Goal: Task Accomplishment & Management: Use online tool/utility

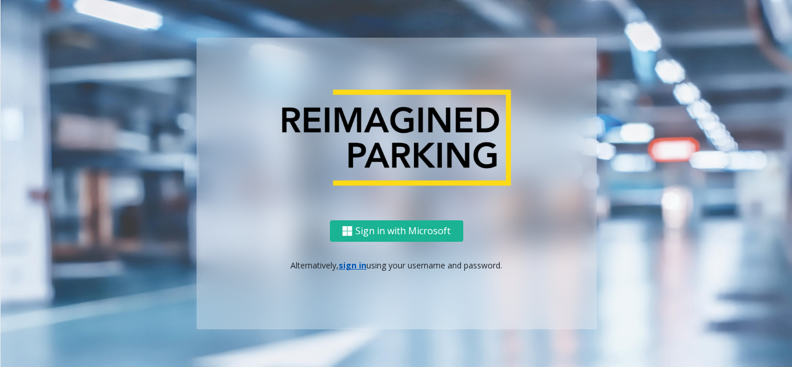
click at [350, 271] on div "Sign in with Microsoft Alternatively, sign in using your username and password." at bounding box center [397, 274] width 400 height 109
click at [352, 261] on link "sign in" at bounding box center [353, 265] width 28 height 11
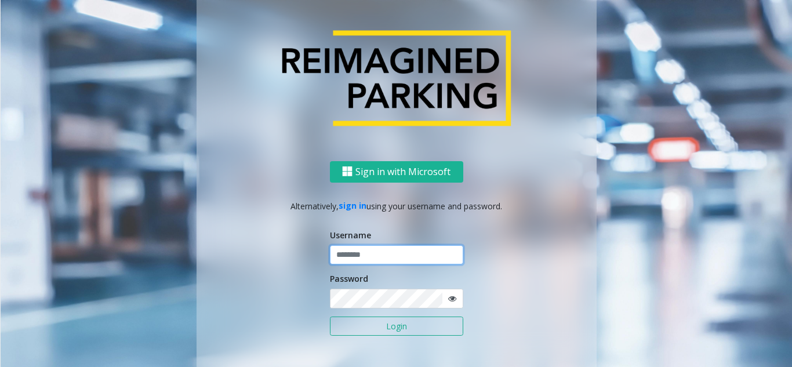
click at [355, 261] on input "text" at bounding box center [396, 255] width 133 height 20
type input "********"
click at [368, 329] on button "Login" at bounding box center [396, 327] width 133 height 20
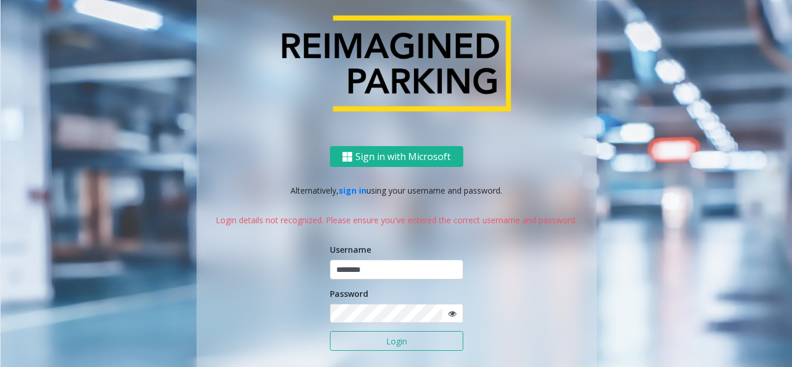
click at [449, 314] on icon at bounding box center [452, 314] width 8 height 8
click at [390, 342] on button "Login" at bounding box center [396, 341] width 133 height 20
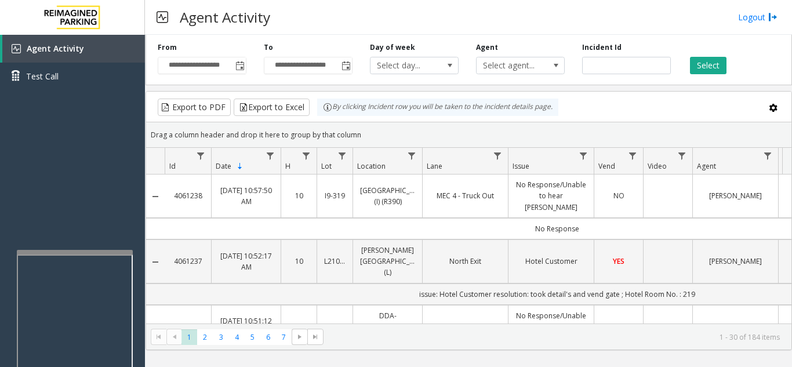
click at [70, 253] on div at bounding box center [75, 252] width 116 height 5
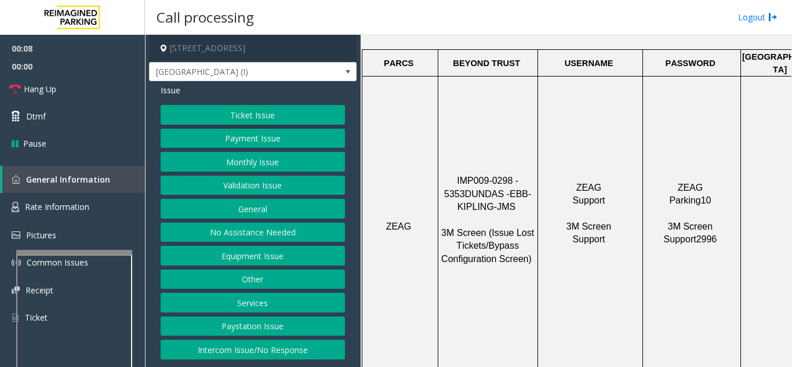
scroll to position [580, 0]
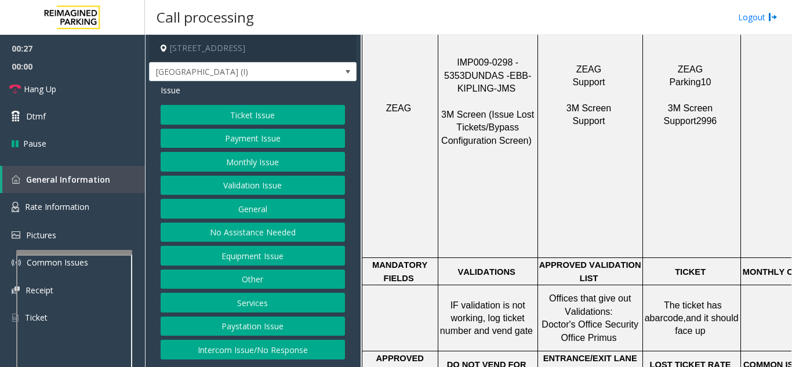
click at [302, 118] on button "Ticket Issue" at bounding box center [253, 115] width 184 height 20
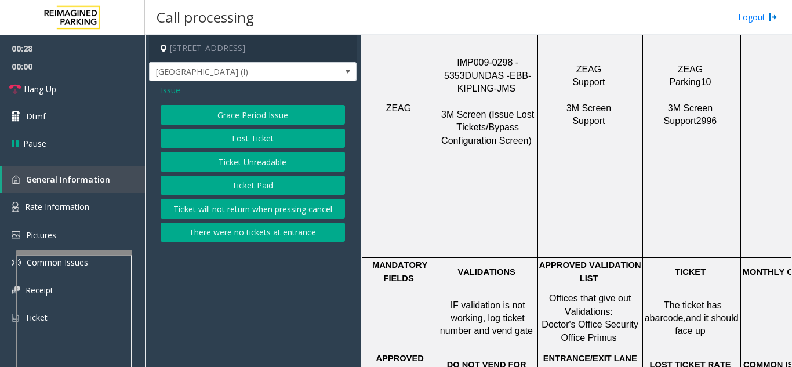
click at [282, 162] on button "Ticket Unreadable" at bounding box center [253, 162] width 184 height 20
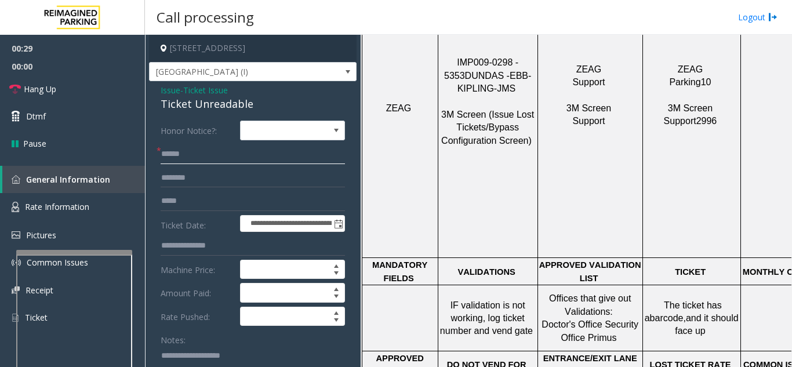
click at [222, 160] on input "text" at bounding box center [253, 154] width 184 height 20
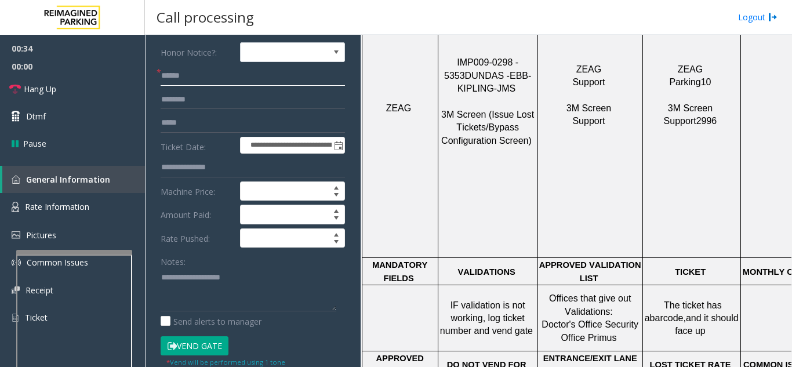
scroll to position [58, 0]
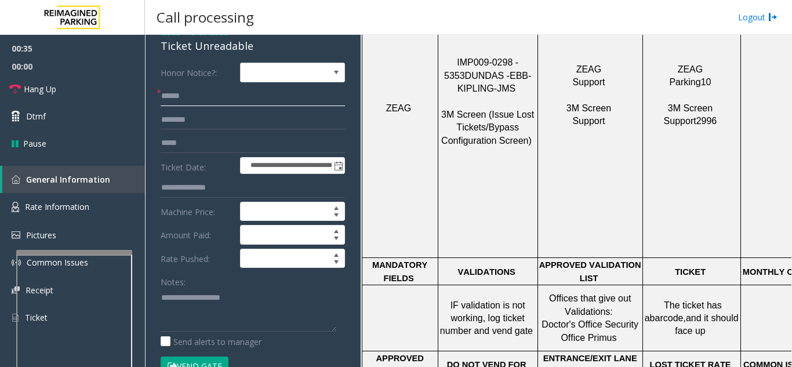
type input "******"
click at [199, 296] on textarea at bounding box center [249, 309] width 176 height 43
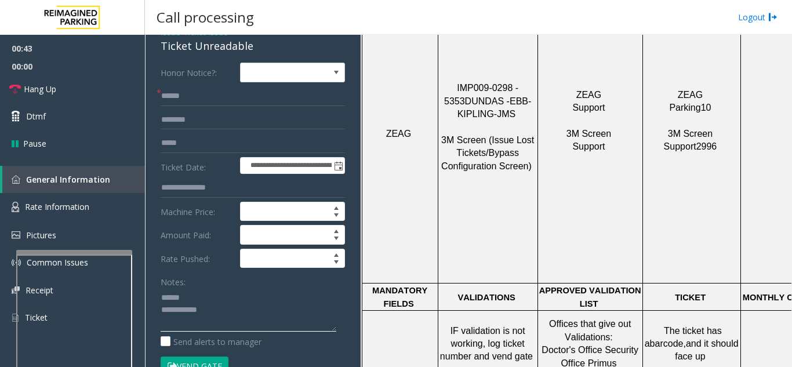
scroll to position [638, 0]
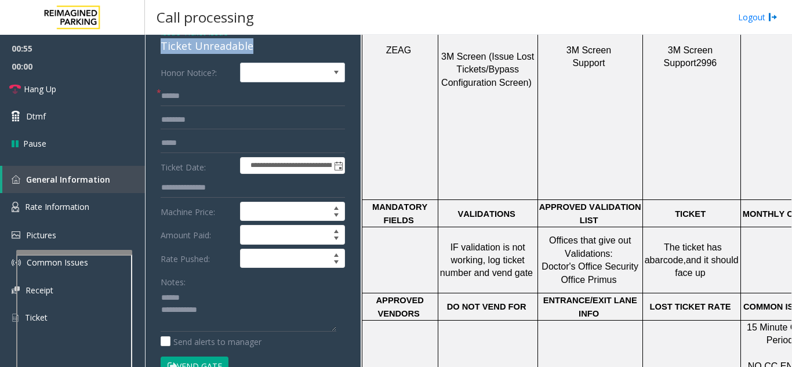
drag, startPoint x: 151, startPoint y: 49, endPoint x: 261, endPoint y: 48, distance: 109.6
click at [261, 48] on div "**********" at bounding box center [253, 353] width 208 height 661
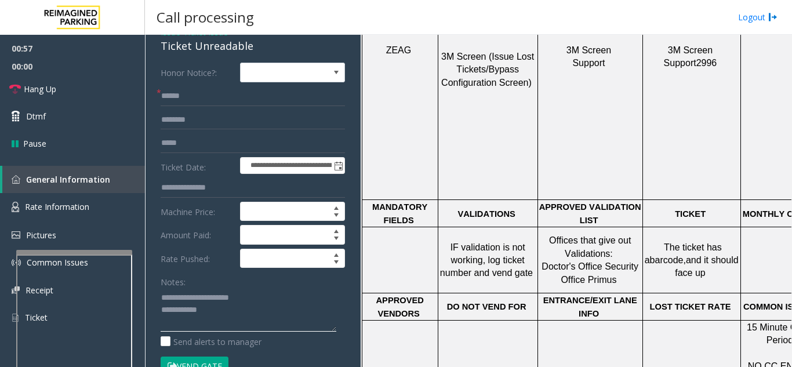
click at [256, 312] on textarea at bounding box center [249, 309] width 176 height 43
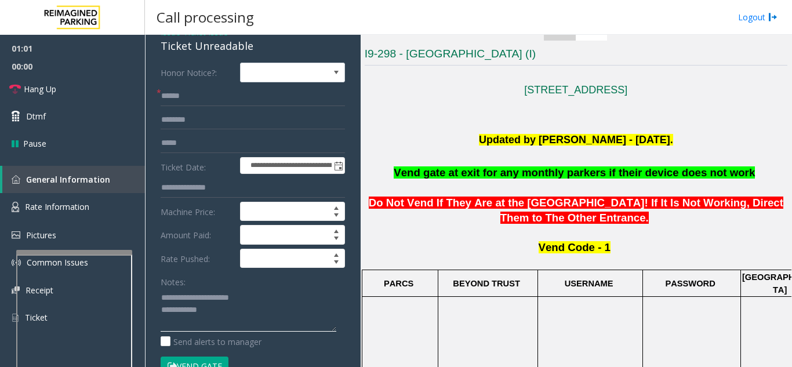
scroll to position [232, 0]
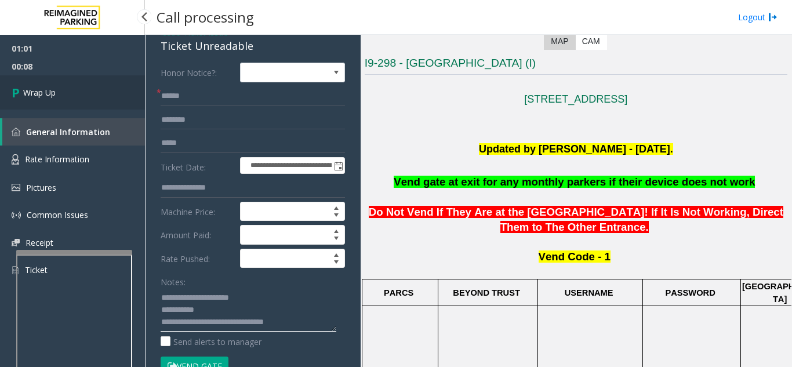
type textarea "**********"
click at [77, 93] on link "Wrap Up" at bounding box center [72, 92] width 145 height 34
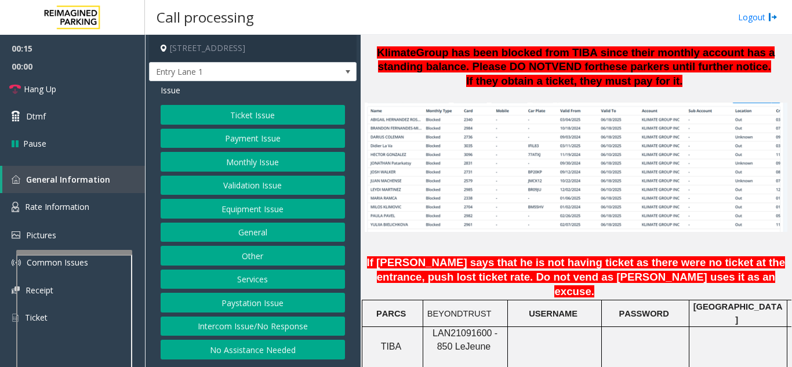
scroll to position [812, 0]
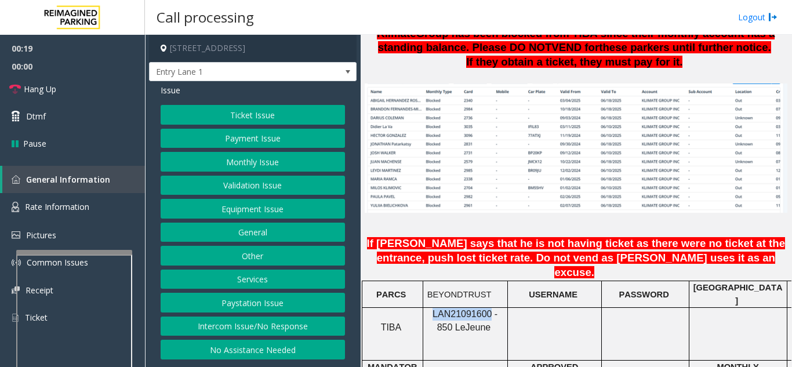
drag, startPoint x: 481, startPoint y: 280, endPoint x: 424, endPoint y: 277, distance: 56.9
click at [424, 308] on div "LAN21091600 - 850 Le Jeune" at bounding box center [465, 321] width 84 height 26
copy span "LAN21091600"
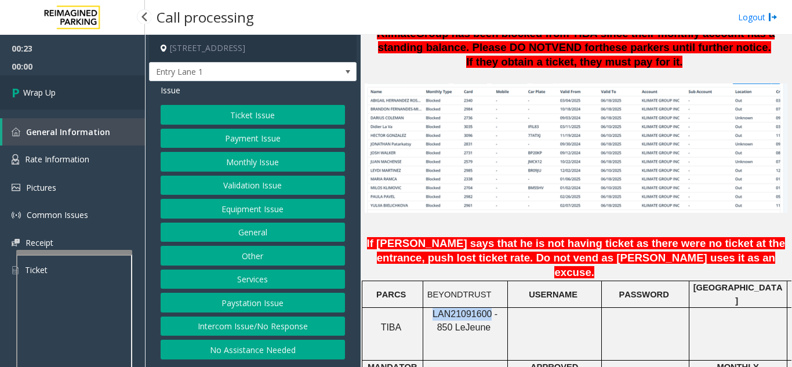
click at [104, 82] on link "Wrap Up" at bounding box center [72, 92] width 145 height 34
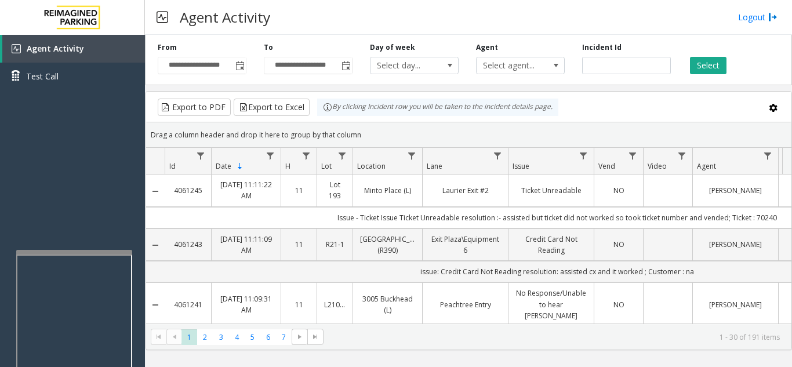
click at [744, 133] on div "Drag a column header and drop it here to group by that column" at bounding box center [468, 135] width 645 height 20
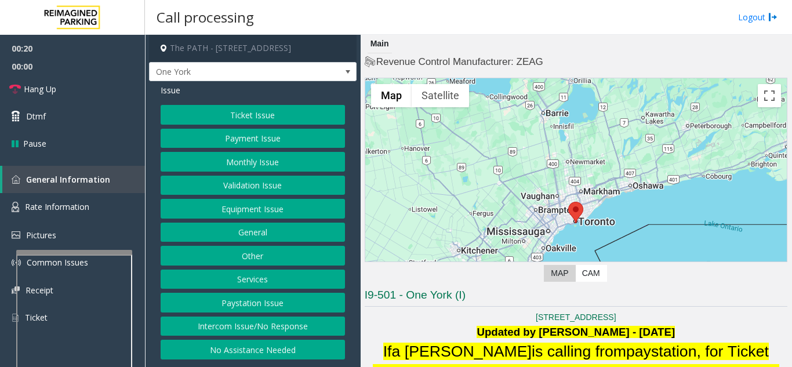
click at [281, 334] on button "Intercom Issue/No Response" at bounding box center [253, 327] width 184 height 20
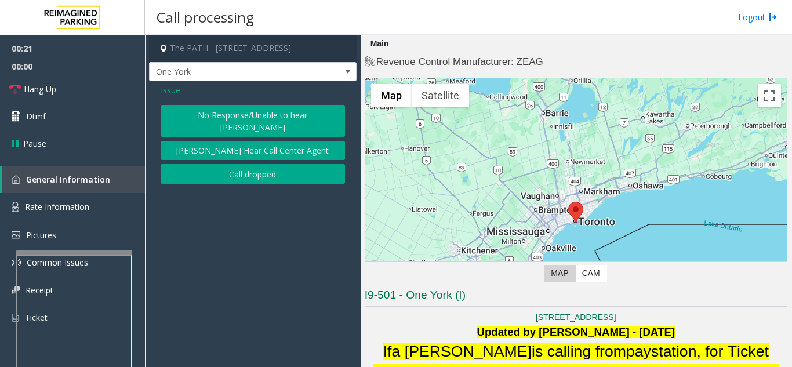
click at [216, 114] on button "No Response/Unable to hear [PERSON_NAME]" at bounding box center [253, 121] width 184 height 32
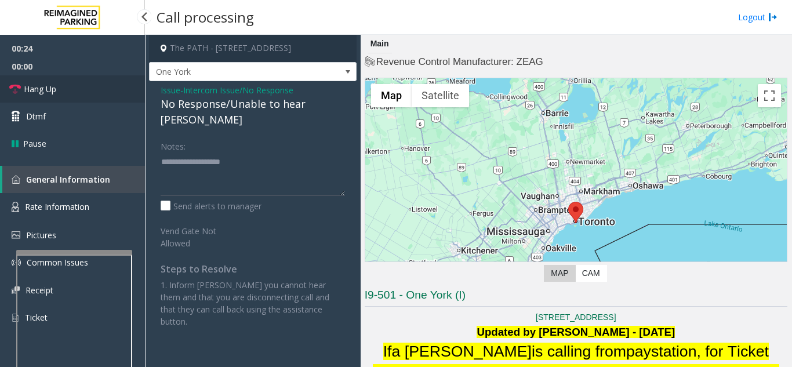
click at [111, 101] on link "Hang Up" at bounding box center [72, 88] width 145 height 27
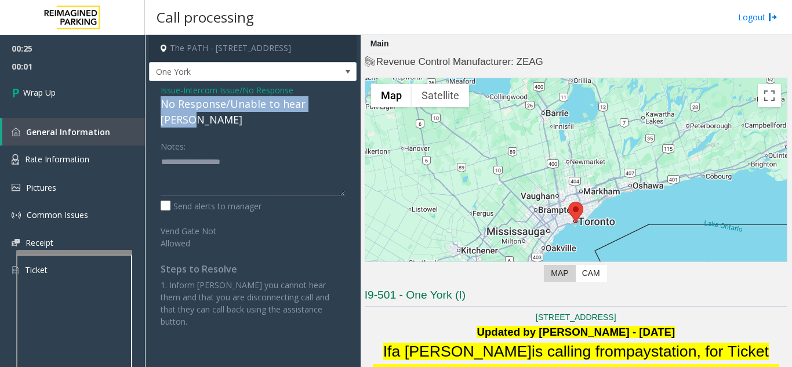
drag, startPoint x: 157, startPoint y: 105, endPoint x: 343, endPoint y: 105, distance: 185.5
click at [343, 105] on div "Issue - Intercom Issue/No Response No Response/Unable to hear parker Notes: Sen…" at bounding box center [253, 210] width 208 height 258
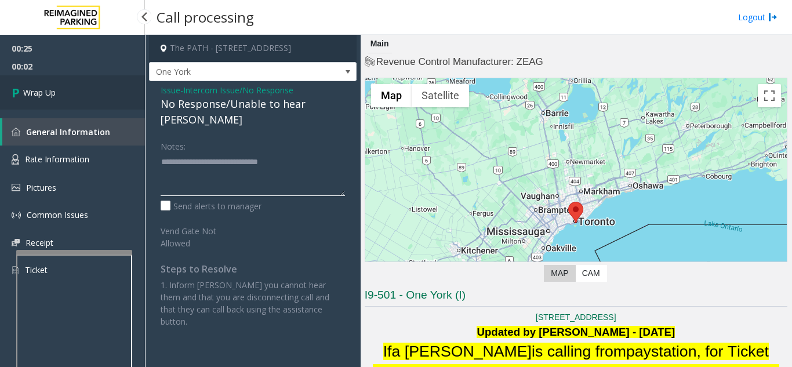
type textarea "**********"
click at [67, 106] on link "Wrap Up" at bounding box center [72, 92] width 145 height 34
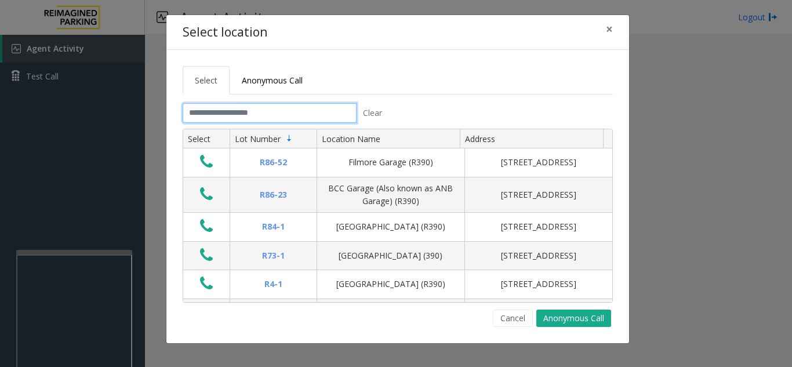
click at [280, 112] on input "text" at bounding box center [270, 113] width 174 height 20
click at [609, 28] on span "×" at bounding box center [609, 29] width 7 height 16
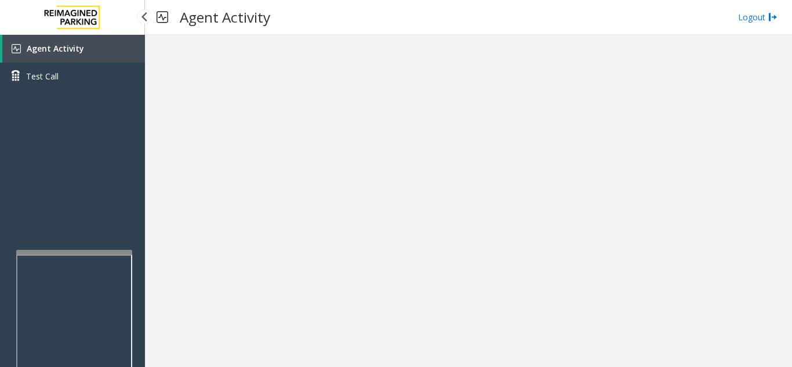
click at [109, 43] on link "Agent Activity" at bounding box center [73, 49] width 143 height 28
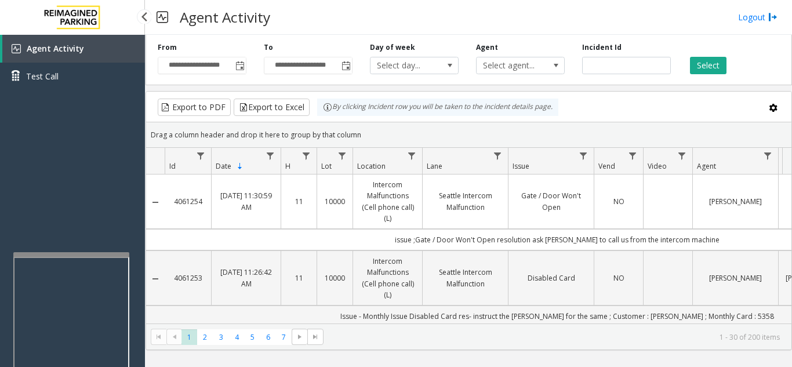
click at [67, 250] on app-root "**********" at bounding box center [396, 183] width 792 height 367
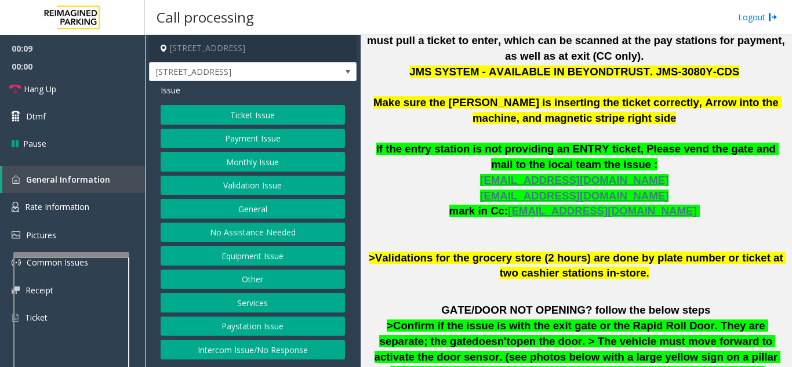
scroll to position [464, 0]
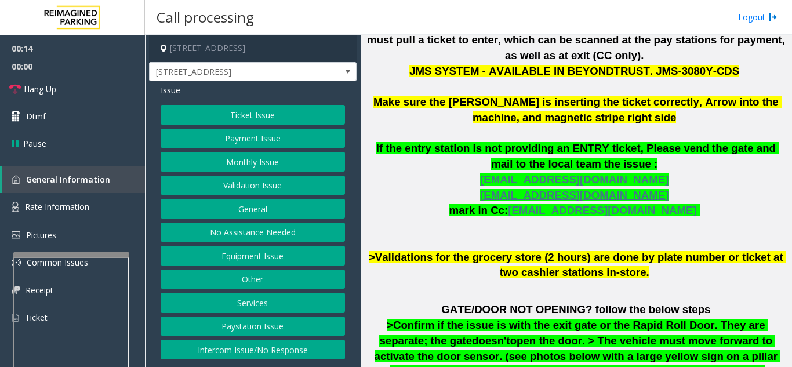
click at [244, 110] on button "Ticket Issue" at bounding box center [253, 115] width 184 height 20
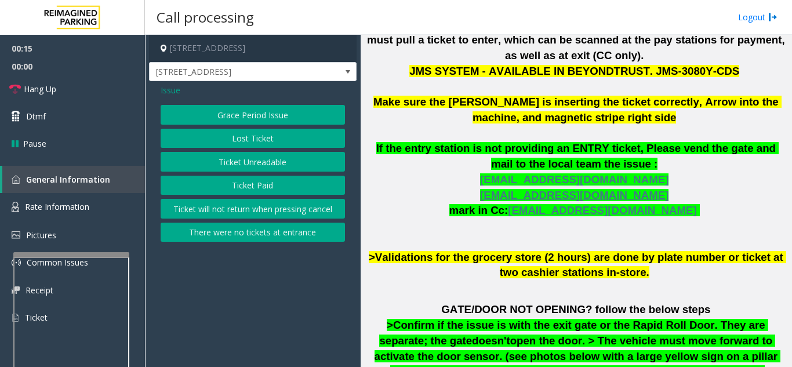
click at [255, 163] on button "Ticket Unreadable" at bounding box center [253, 162] width 184 height 20
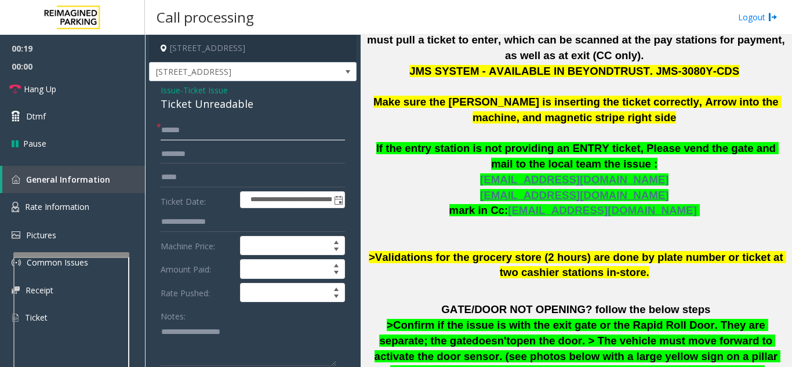
click at [227, 129] on input "text" at bounding box center [253, 131] width 184 height 20
click at [202, 332] on textarea at bounding box center [249, 343] width 176 height 43
drag, startPoint x: 158, startPoint y: 104, endPoint x: 293, endPoint y: 106, distance: 135.6
click at [257, 350] on textarea at bounding box center [249, 343] width 176 height 43
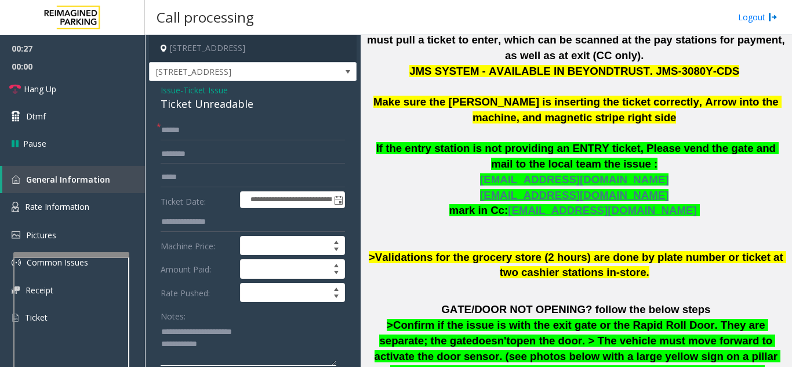
type textarea "**********"
click at [231, 137] on input "text" at bounding box center [253, 131] width 184 height 20
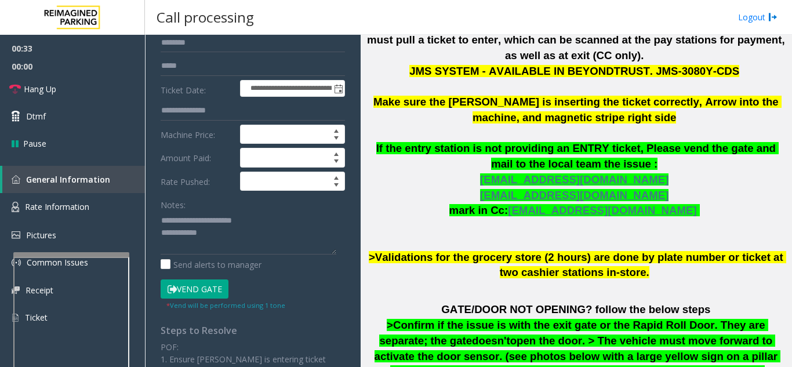
scroll to position [116, 0]
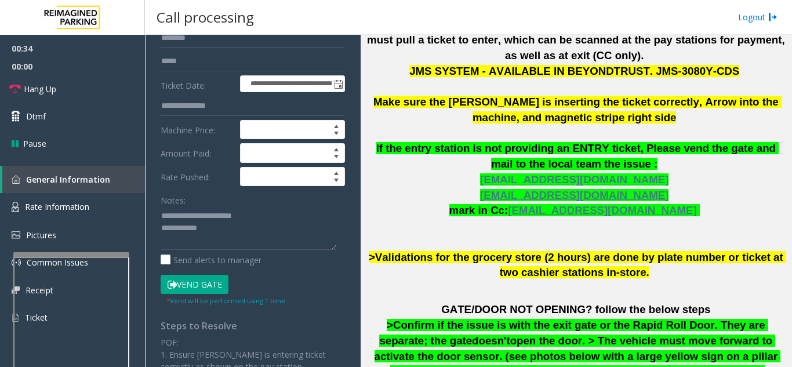
type input "******"
click at [193, 285] on button "Vend Gate" at bounding box center [195, 285] width 68 height 20
click at [237, 231] on textarea at bounding box center [249, 227] width 176 height 43
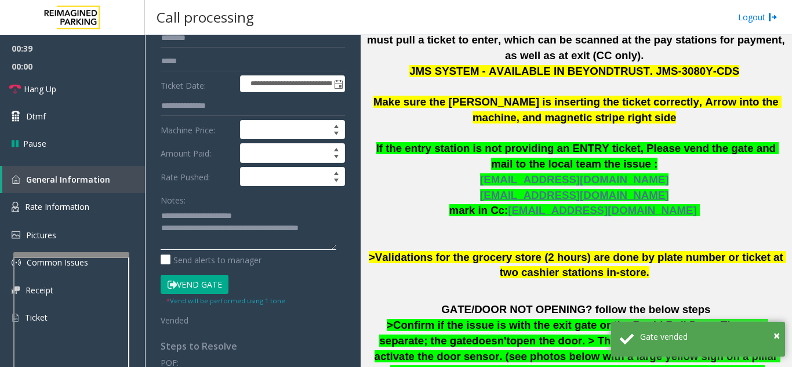
type textarea "**********"
click at [221, 187] on form "**********" at bounding box center [253, 166] width 184 height 322
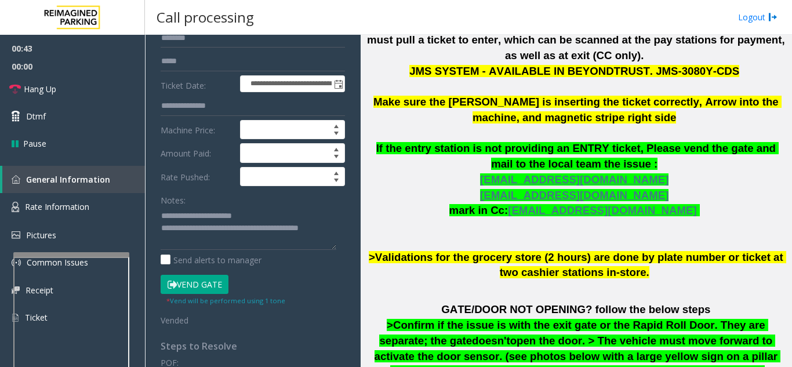
click at [198, 286] on button "Vend Gate" at bounding box center [195, 285] width 68 height 20
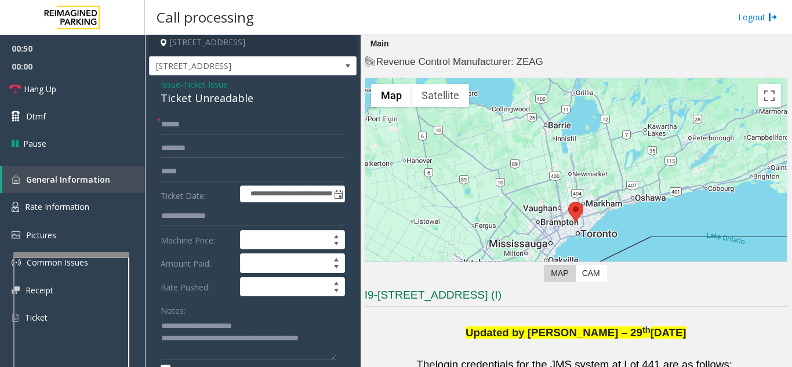
scroll to position [0, 0]
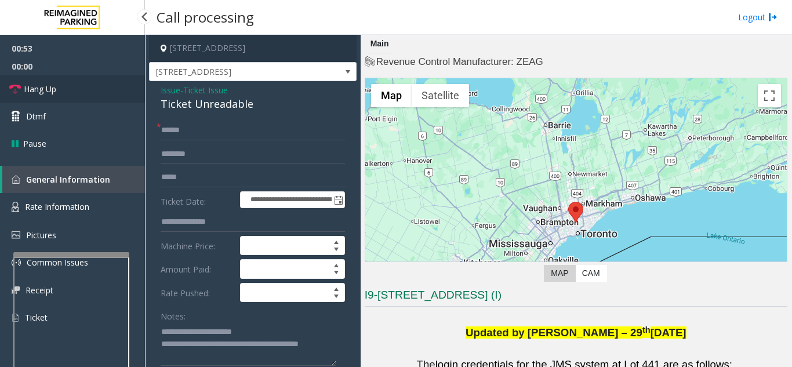
click at [101, 93] on link "Hang Up" at bounding box center [72, 88] width 145 height 27
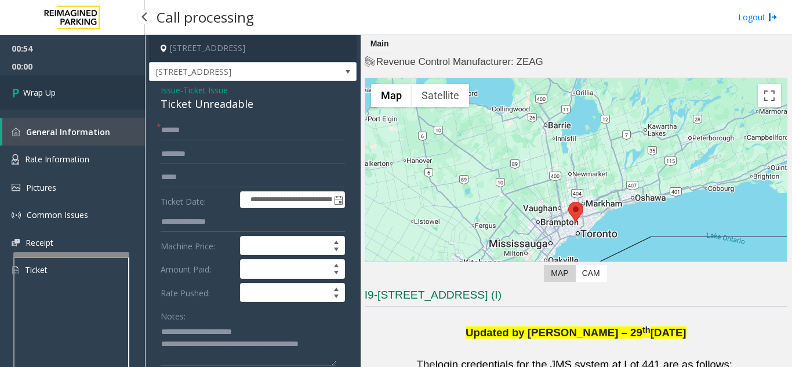
click at [104, 93] on link "Wrap Up" at bounding box center [72, 92] width 145 height 34
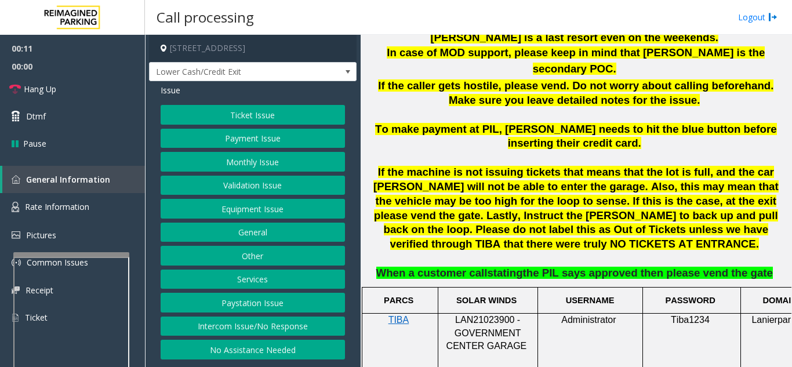
scroll to position [580, 0]
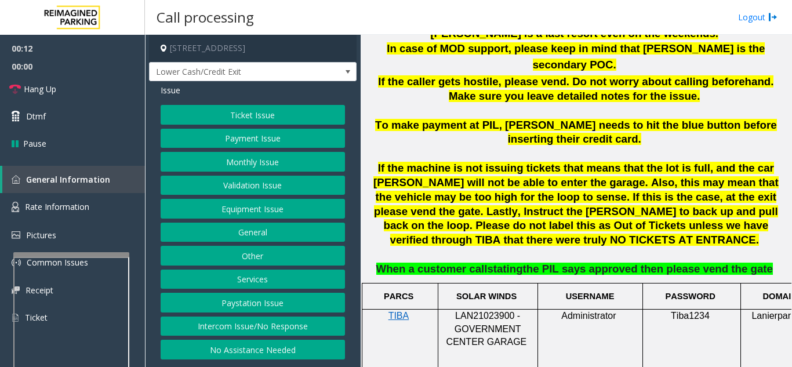
click at [305, 332] on button "Intercom Issue/No Response" at bounding box center [253, 327] width 184 height 20
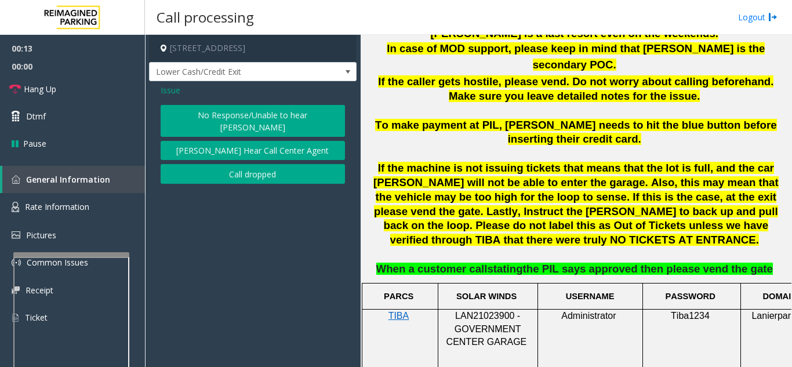
click at [292, 117] on button "No Response/Unable to hear [PERSON_NAME]" at bounding box center [253, 121] width 184 height 32
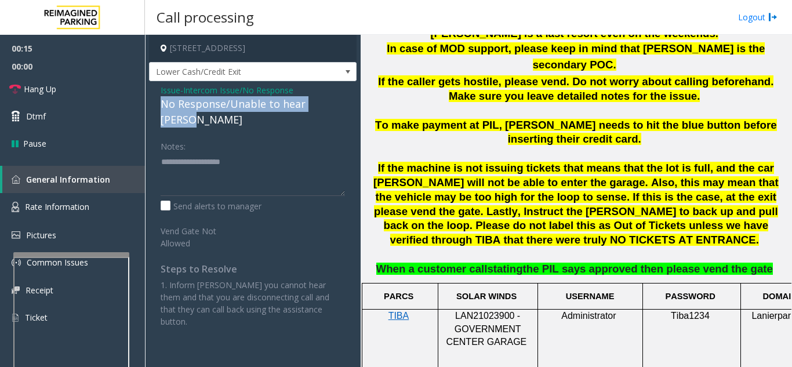
drag, startPoint x: 159, startPoint y: 104, endPoint x: 348, endPoint y: 101, distance: 189.0
click at [348, 101] on div "Issue - Intercom Issue/No Response No Response/Unable to hear parker Notes: Sen…" at bounding box center [253, 210] width 208 height 258
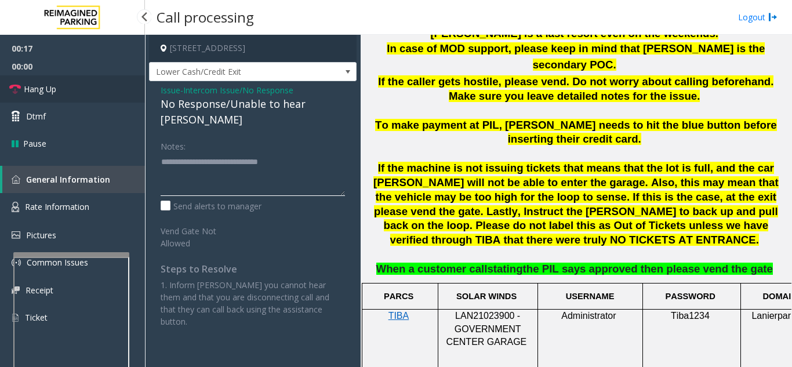
type textarea "**********"
click at [120, 88] on link "Hang Up" at bounding box center [72, 88] width 145 height 27
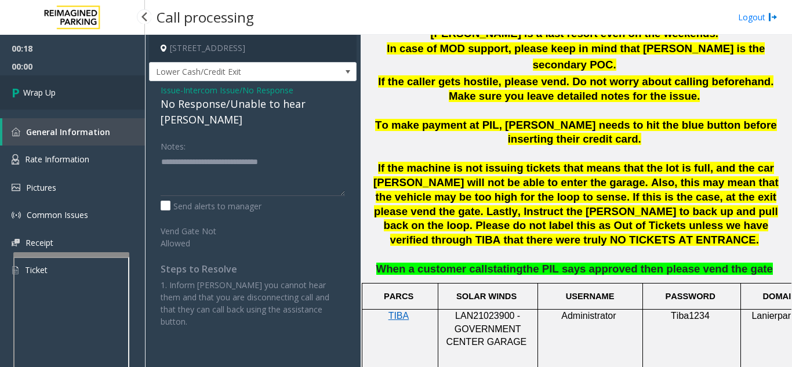
click at [120, 88] on link "Wrap Up" at bounding box center [72, 92] width 145 height 34
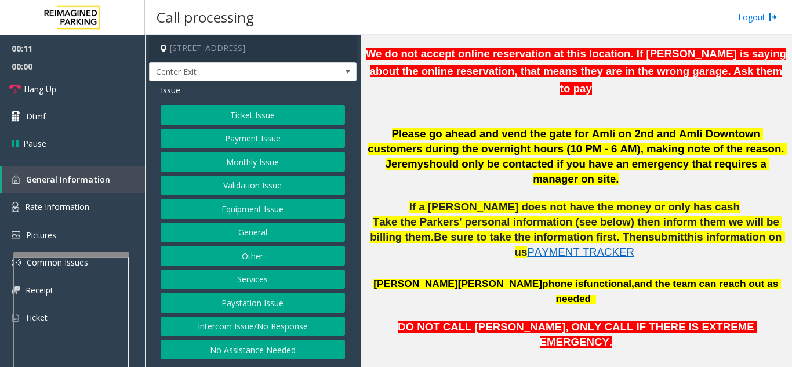
scroll to position [464, 0]
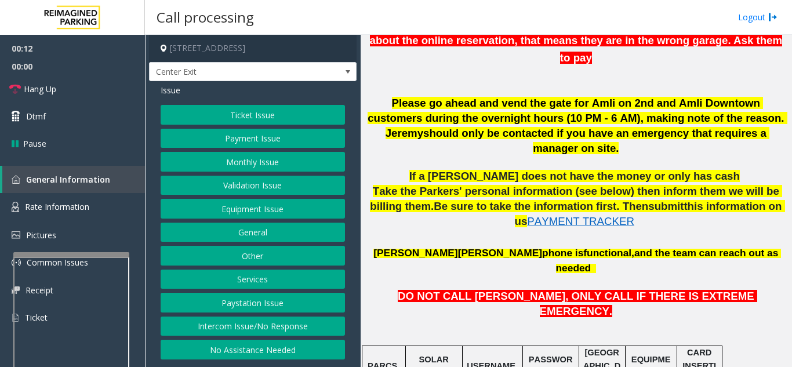
click at [256, 188] on button "Validation Issue" at bounding box center [253, 186] width 184 height 20
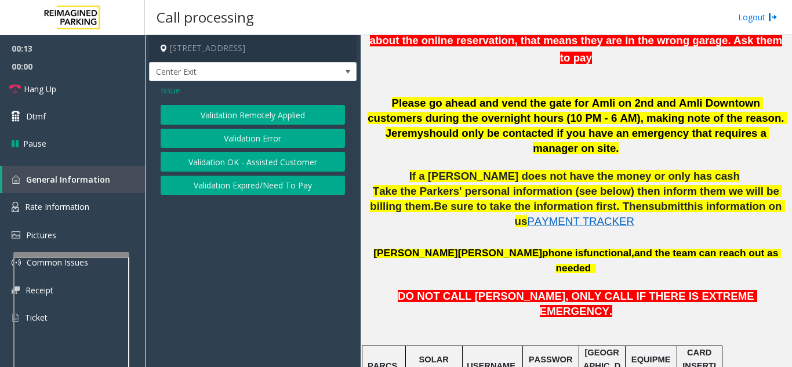
click at [259, 137] on button "Validation Error" at bounding box center [253, 139] width 184 height 20
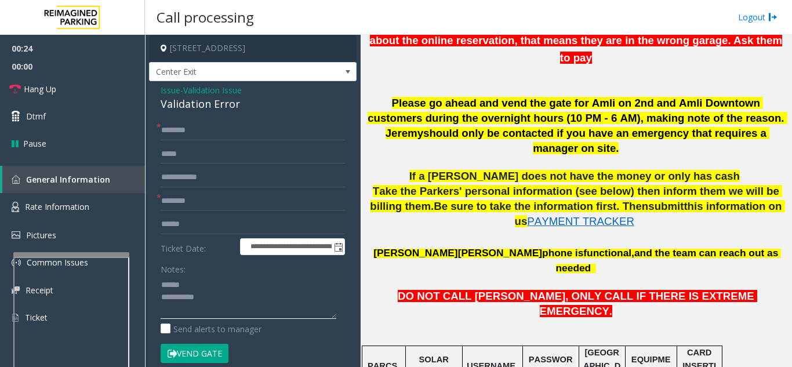
click at [203, 282] on textarea at bounding box center [249, 296] width 176 height 43
drag, startPoint x: 152, startPoint y: 103, endPoint x: 240, endPoint y: 106, distance: 88.2
click at [240, 106] on div "**********" at bounding box center [253, 327] width 208 height 493
click at [249, 299] on textarea at bounding box center [249, 296] width 176 height 43
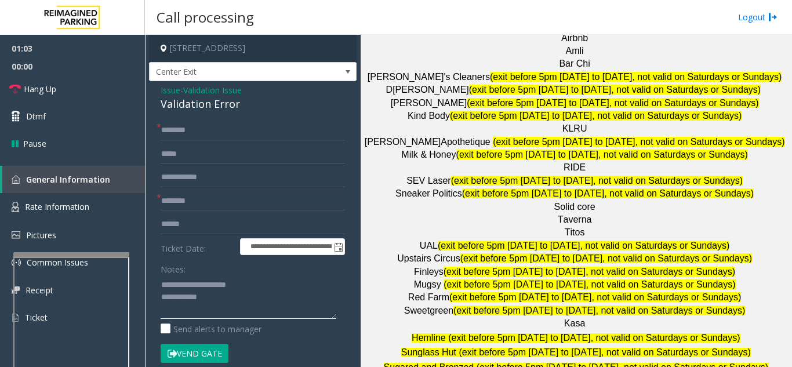
scroll to position [1623, 0]
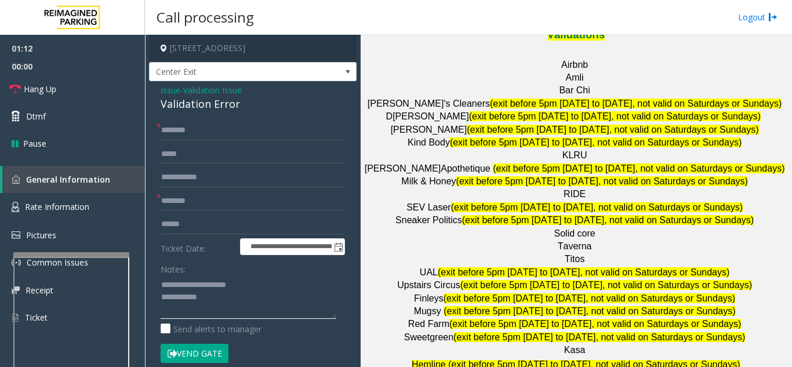
type textarea "**********"
click at [206, 205] on input "text" at bounding box center [253, 201] width 184 height 20
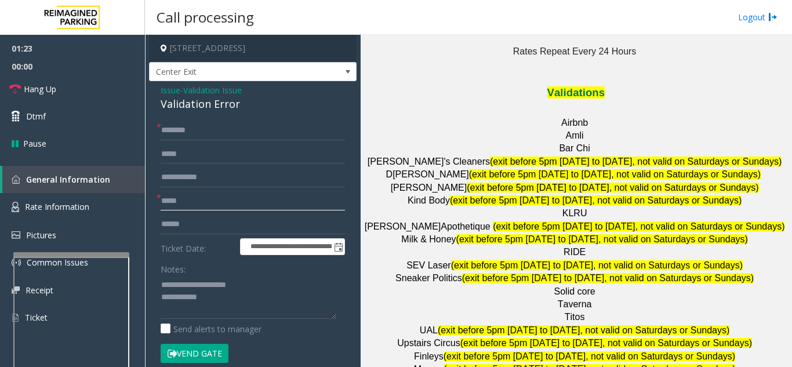
type input "******"
drag, startPoint x: 190, startPoint y: 202, endPoint x: 143, endPoint y: 200, distance: 47.0
click at [143, 200] on app-root "**********" at bounding box center [396, 183] width 792 height 367
drag, startPoint x: 450, startPoint y: 228, endPoint x: 420, endPoint y: 228, distance: 30.1
click at [420, 350] on p "Finleys (exit before 5pm Monday to Friday, not valid on Saturdays or Sundays)" at bounding box center [576, 356] width 423 height 13
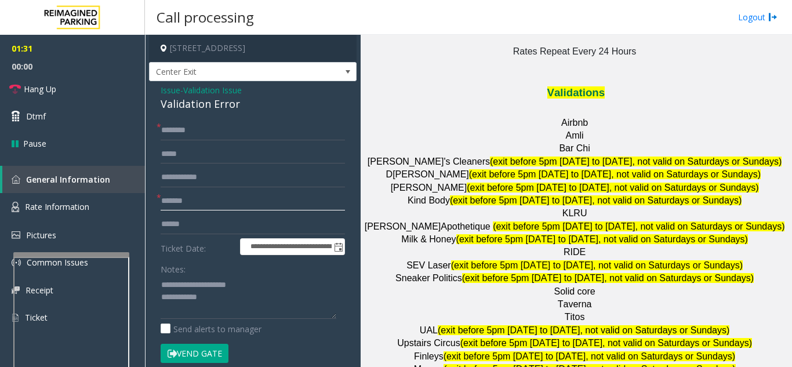
type input "*******"
click at [197, 126] on input "text" at bounding box center [253, 131] width 184 height 20
click at [206, 229] on input "text" at bounding box center [253, 224] width 184 height 20
type input "*******"
click at [205, 122] on input "text" at bounding box center [253, 131] width 184 height 20
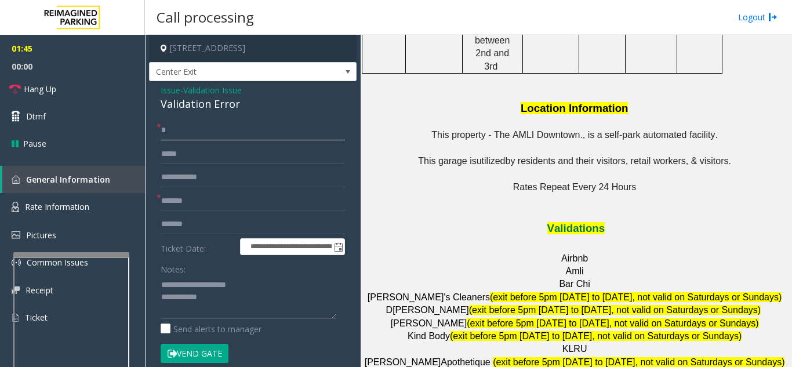
scroll to position [1391, 0]
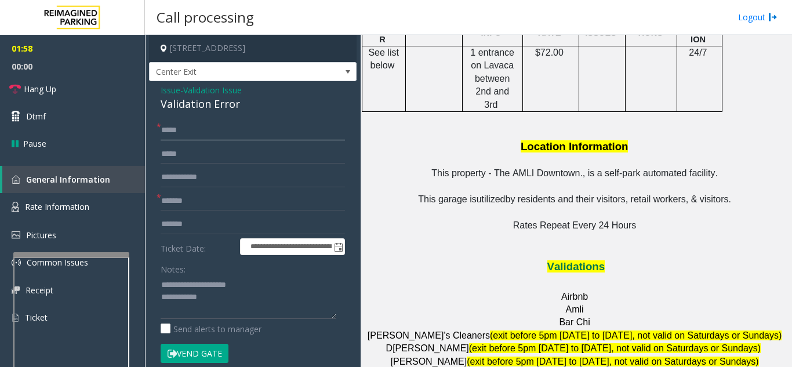
type input "****"
click at [255, 296] on textarea at bounding box center [249, 296] width 176 height 43
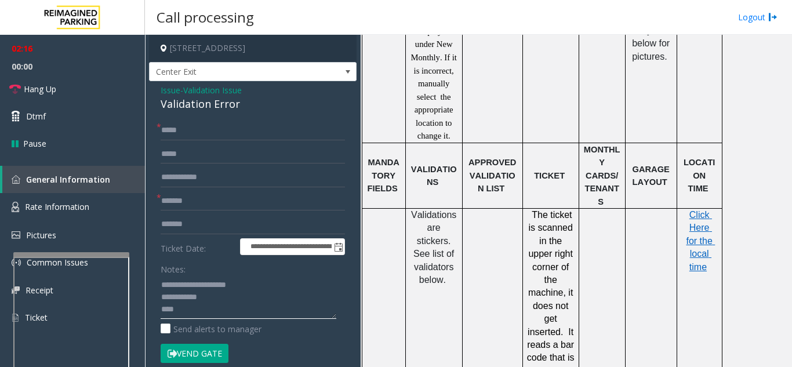
scroll to position [985, 0]
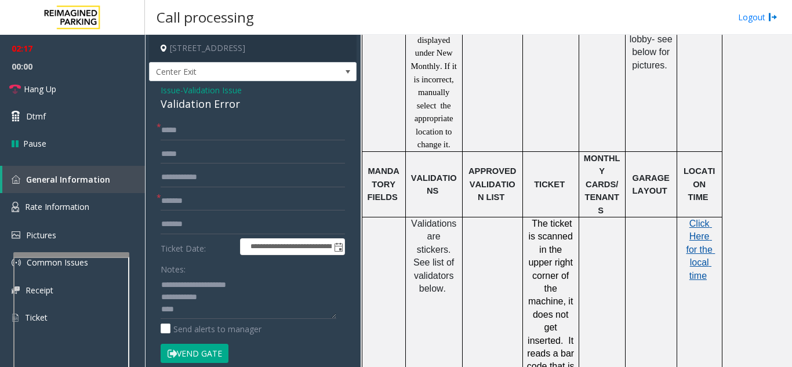
click at [700, 219] on span "Click Here for the local time" at bounding box center [700, 250] width 29 height 62
click at [212, 314] on textarea at bounding box center [249, 296] width 176 height 43
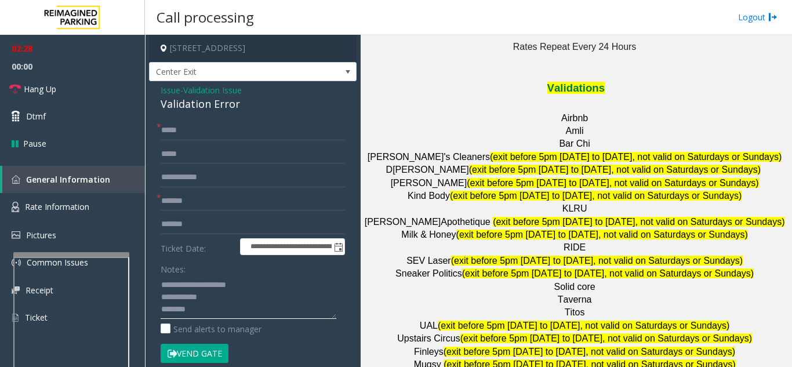
scroll to position [1565, 0]
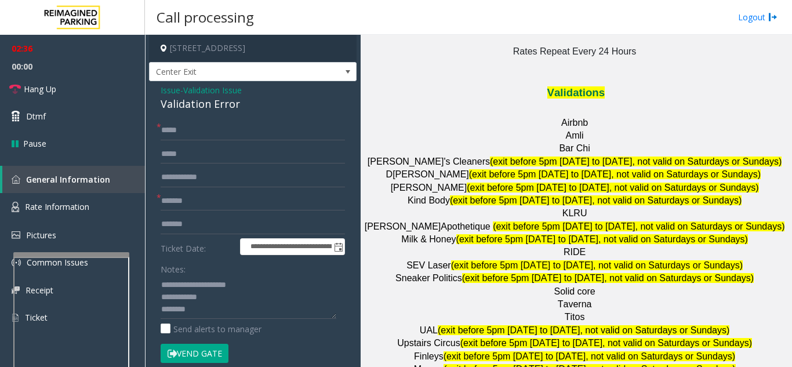
click at [190, 354] on button "Vend Gate" at bounding box center [195, 354] width 68 height 20
click at [221, 300] on textarea at bounding box center [249, 296] width 176 height 43
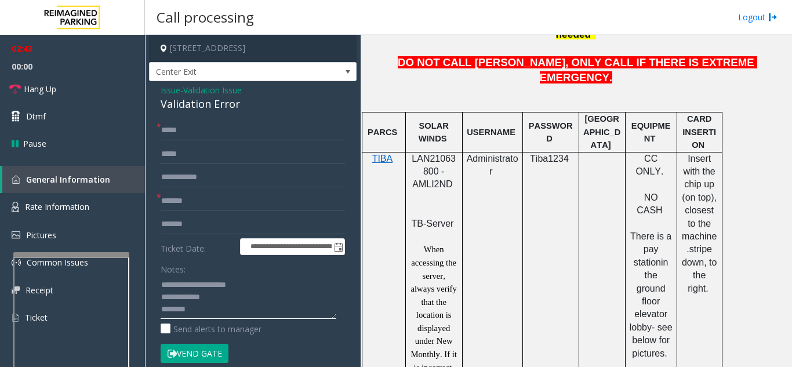
scroll to position [696, 0]
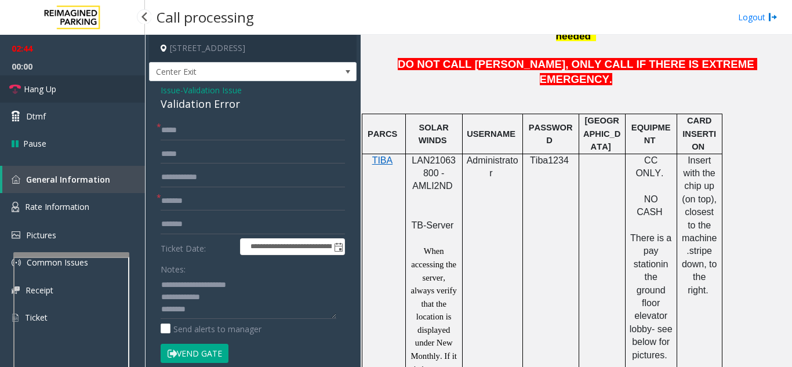
click at [94, 96] on link "Hang Up" at bounding box center [72, 88] width 145 height 27
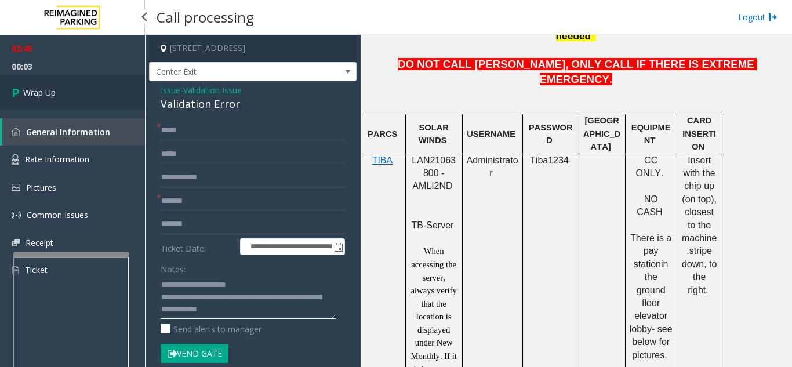
type textarea "**********"
click at [53, 101] on link "Wrap Up" at bounding box center [72, 92] width 145 height 34
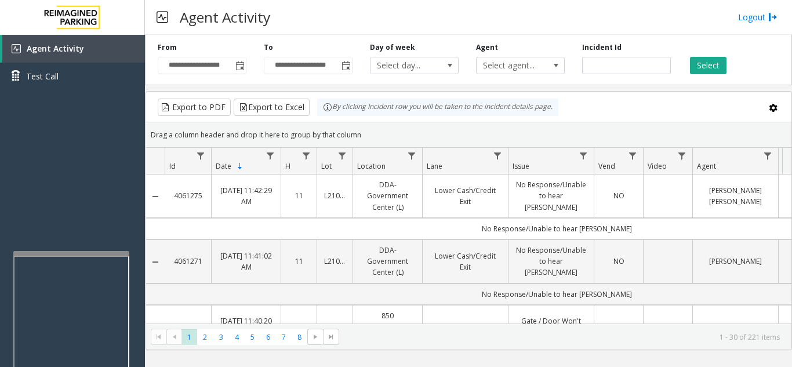
click at [74, 252] on div at bounding box center [71, 253] width 116 height 5
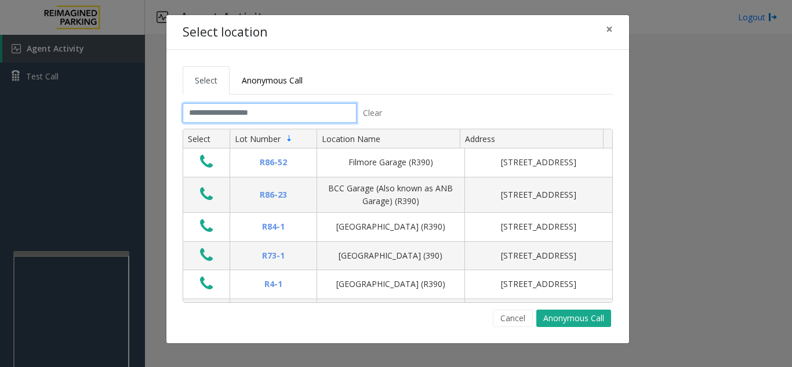
click at [262, 119] on input "text" at bounding box center [270, 113] width 174 height 20
click at [239, 118] on input "text" at bounding box center [270, 113] width 174 height 20
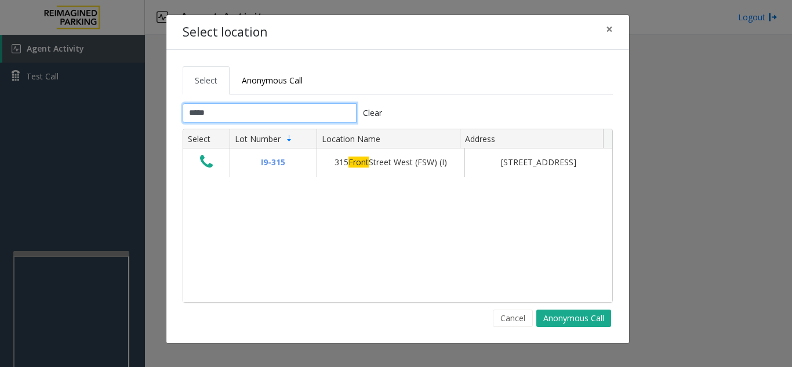
type input "*****"
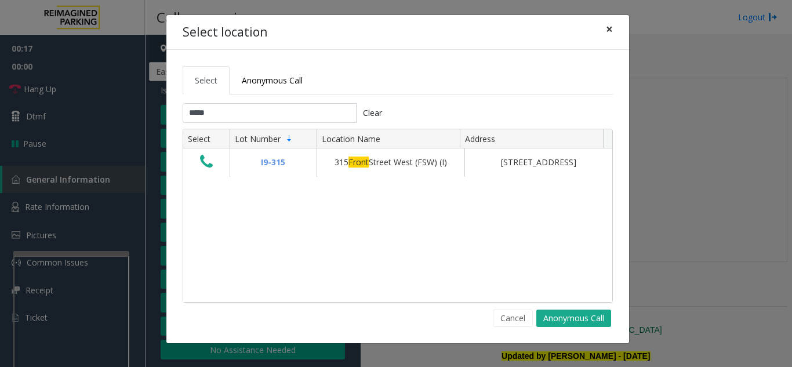
click at [609, 34] on span "×" at bounding box center [609, 29] width 7 height 16
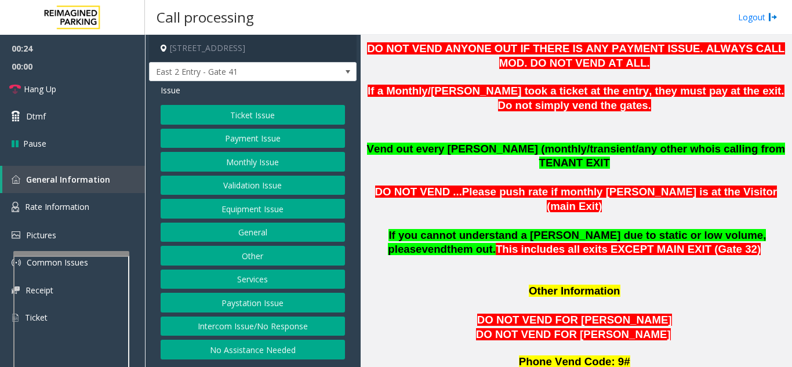
scroll to position [927, 0]
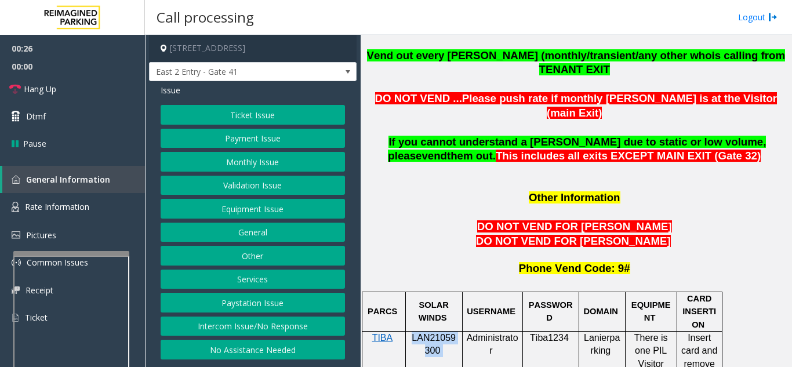
drag, startPoint x: 451, startPoint y: 305, endPoint x: 412, endPoint y: 292, distance: 40.9
click at [412, 332] on p "LAN21059300" at bounding box center [434, 345] width 48 height 26
copy p "LAN21059300"
click at [257, 162] on button "Monthly Issue" at bounding box center [253, 162] width 184 height 20
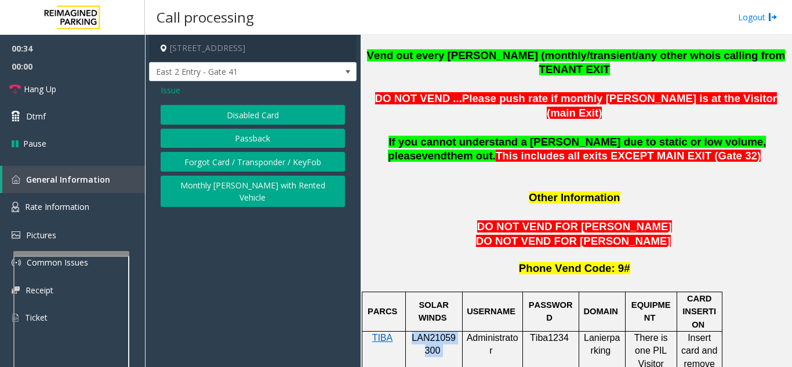
click at [250, 134] on button "Passback" at bounding box center [253, 139] width 184 height 20
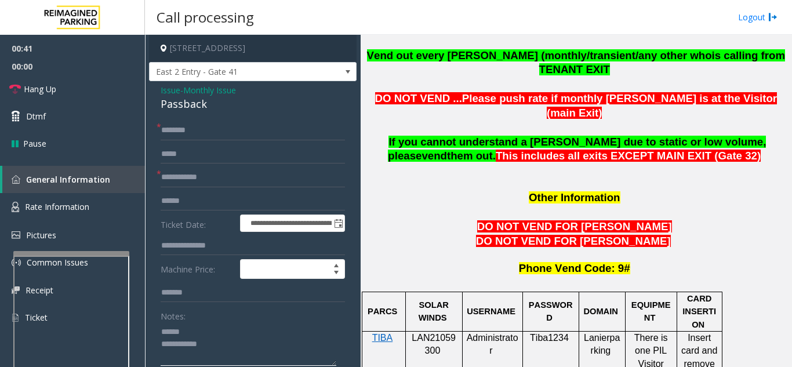
click at [196, 331] on textarea at bounding box center [249, 343] width 176 height 43
drag, startPoint x: 151, startPoint y: 101, endPoint x: 211, endPoint y: 104, distance: 59.8
click at [211, 104] on div "**********" at bounding box center [253, 357] width 208 height 552
type textarea "**********"
click at [260, 178] on input "text" at bounding box center [253, 178] width 184 height 20
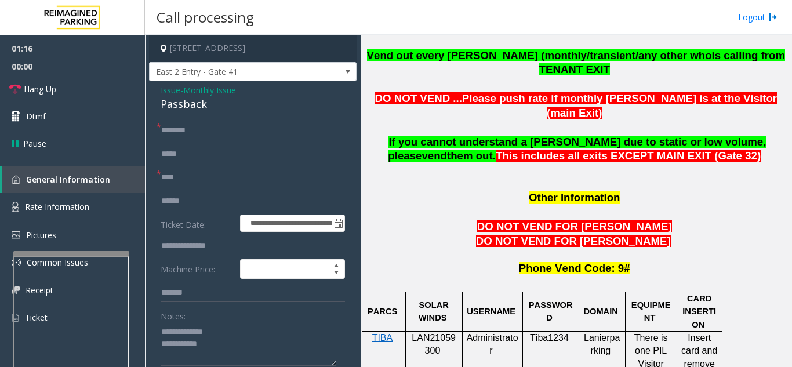
type input "****"
click at [187, 129] on input "text" at bounding box center [253, 131] width 184 height 20
type input "******"
click at [52, 82] on link "Hang Up" at bounding box center [72, 88] width 145 height 27
click at [247, 341] on textarea at bounding box center [249, 343] width 176 height 43
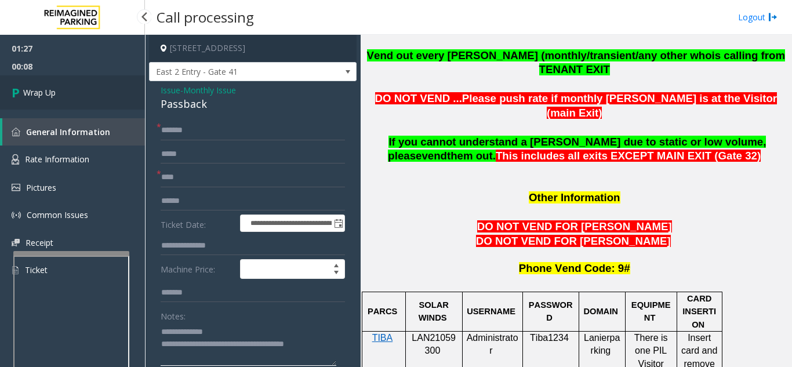
type textarea "**********"
click at [62, 92] on link "Wrap Up" at bounding box center [72, 92] width 145 height 34
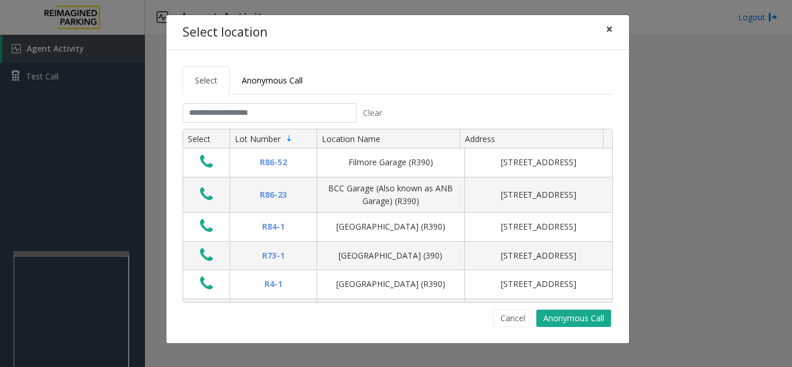
click at [609, 29] on span "×" at bounding box center [609, 29] width 7 height 16
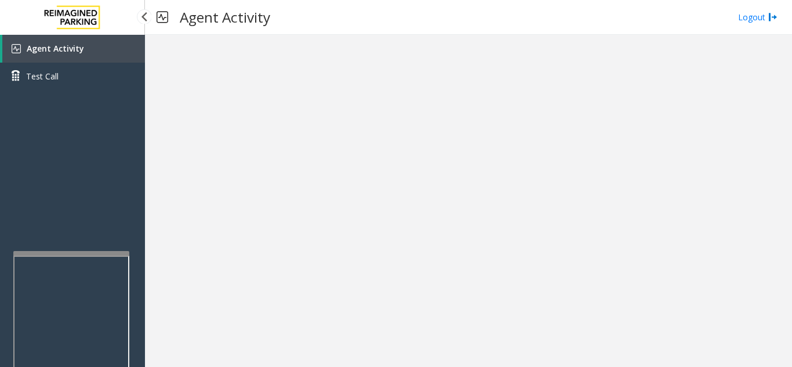
click at [107, 59] on link "Agent Activity" at bounding box center [73, 49] width 143 height 28
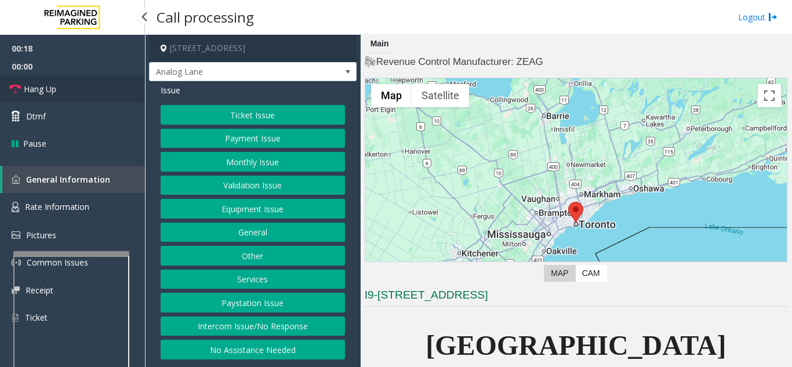
click at [66, 89] on link "Hang Up" at bounding box center [72, 88] width 145 height 27
click at [259, 326] on button "Intercom Issue/No Response" at bounding box center [253, 327] width 184 height 20
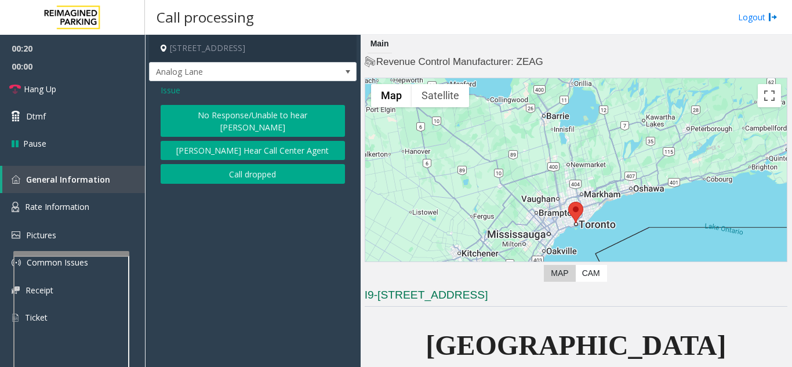
click at [246, 125] on div "No Response/Unable to hear parker Parker Cannot Hear Call Center Agent Call dro…" at bounding box center [253, 144] width 184 height 79
click at [250, 116] on button "No Response/Unable to hear [PERSON_NAME]" at bounding box center [253, 121] width 184 height 32
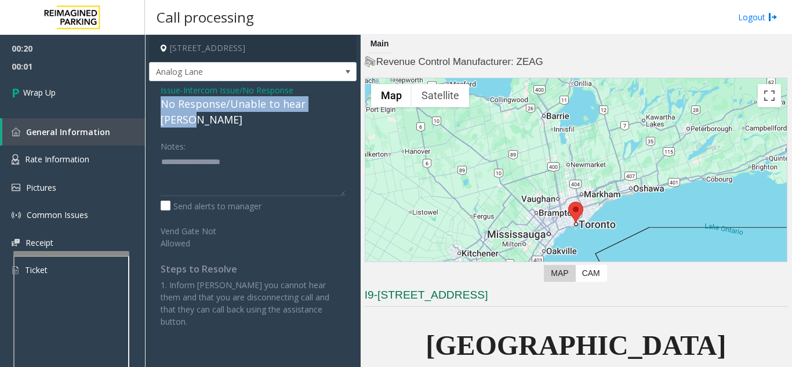
drag, startPoint x: 159, startPoint y: 102, endPoint x: 354, endPoint y: 109, distance: 194.9
click at [354, 109] on div "Issue - Intercom Issue/No Response No Response/Unable to hear parker Notes: Sen…" at bounding box center [253, 210] width 208 height 258
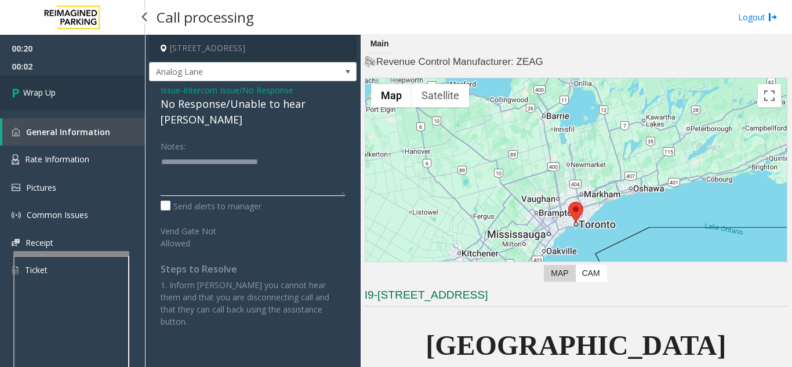
type textarea "**********"
click at [86, 99] on link "Wrap Up" at bounding box center [72, 92] width 145 height 34
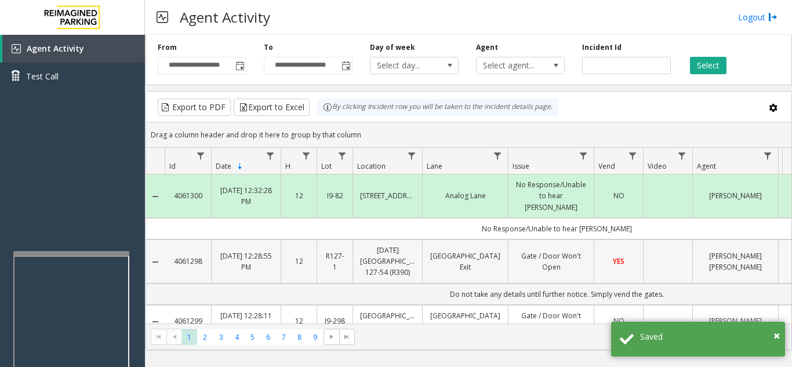
scroll to position [58, 0]
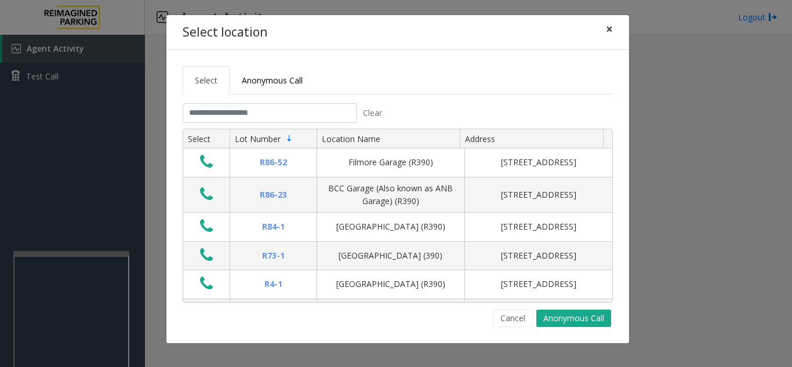
click at [612, 31] on span "×" at bounding box center [609, 29] width 7 height 16
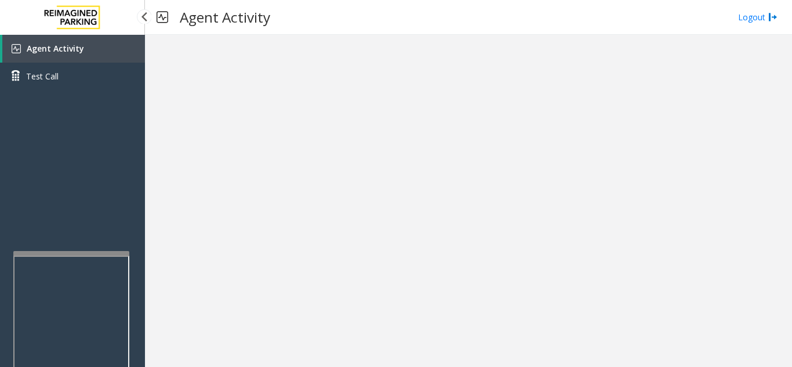
click at [96, 40] on link "Agent Activity" at bounding box center [73, 49] width 143 height 28
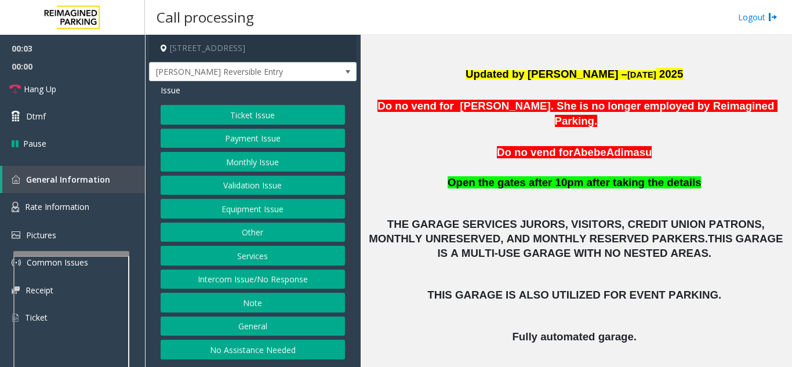
scroll to position [290, 0]
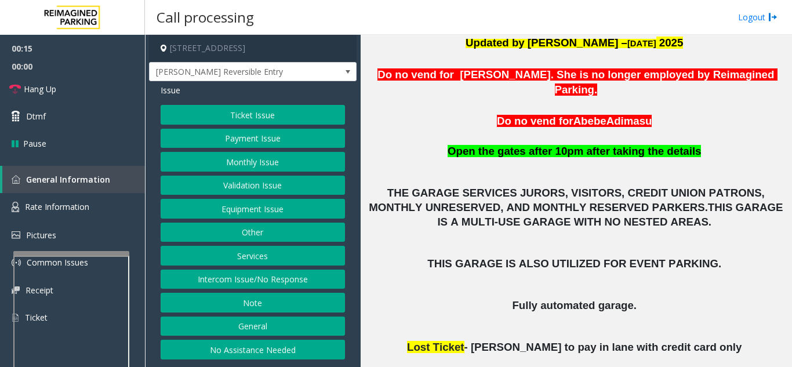
click at [276, 278] on button "Intercom Issue/No Response" at bounding box center [253, 280] width 184 height 20
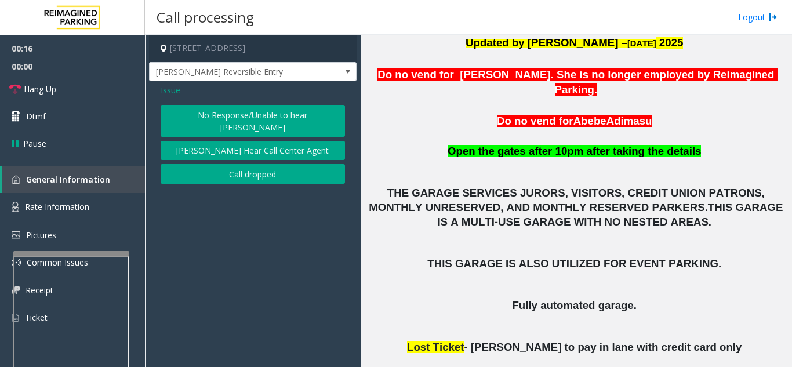
click at [227, 121] on button "No Response/Unable to hear [PERSON_NAME]" at bounding box center [253, 121] width 184 height 32
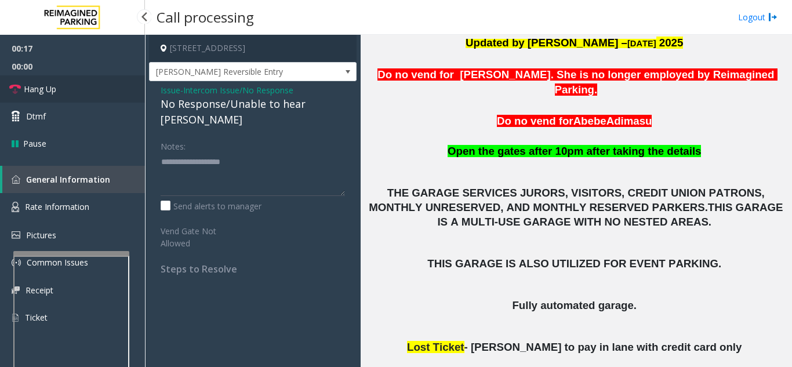
click at [116, 85] on link "Hang Up" at bounding box center [72, 88] width 145 height 27
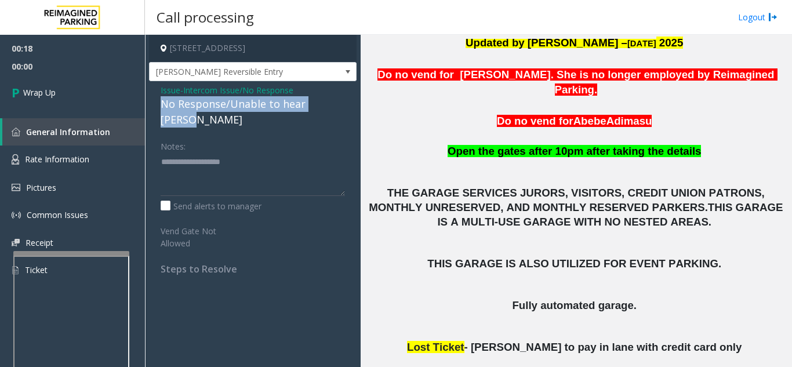
drag, startPoint x: 157, startPoint y: 104, endPoint x: 346, endPoint y: 101, distance: 189.6
click at [346, 101] on div "Issue - Intercom Issue/No Response No Response/Unable to hear parker Notes: Sen…" at bounding box center [253, 183] width 208 height 205
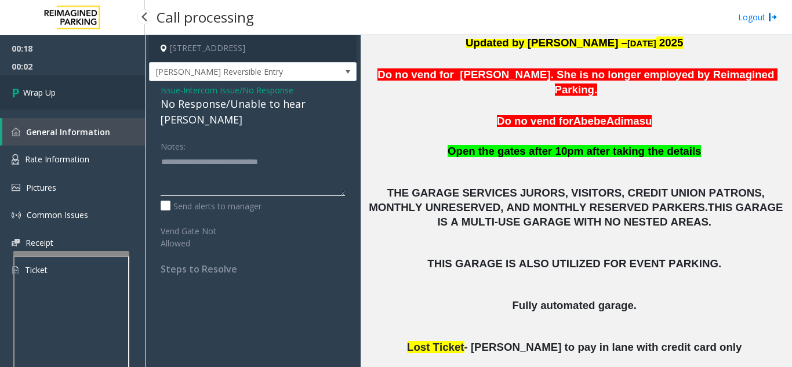
type textarea "**********"
click at [104, 101] on link "Wrap Up" at bounding box center [72, 92] width 145 height 34
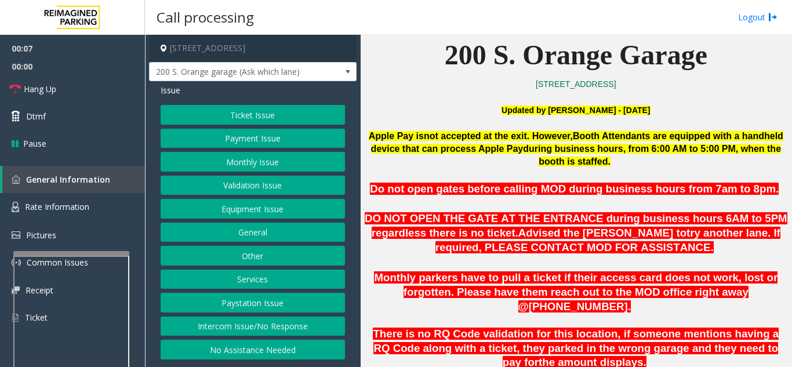
scroll to position [348, 0]
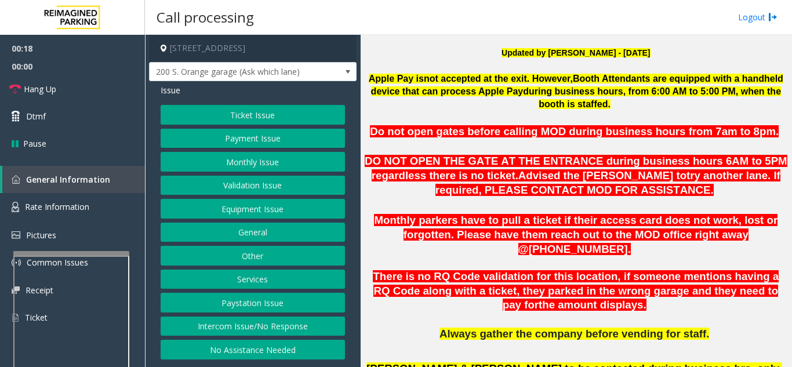
click at [254, 319] on button "Intercom Issue/No Response" at bounding box center [253, 327] width 184 height 20
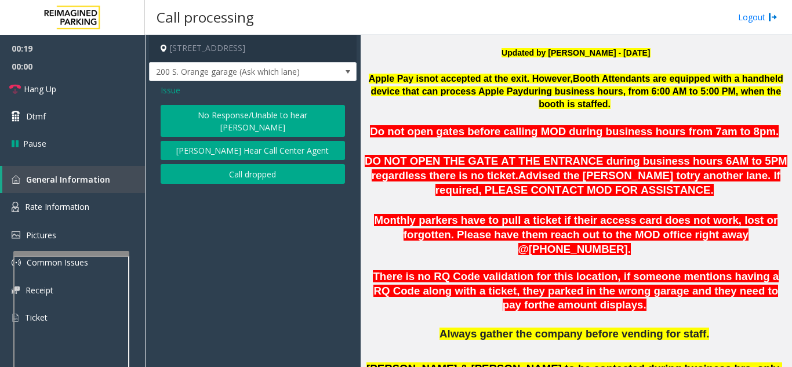
click at [213, 116] on button "No Response/Unable to hear [PERSON_NAME]" at bounding box center [253, 121] width 184 height 32
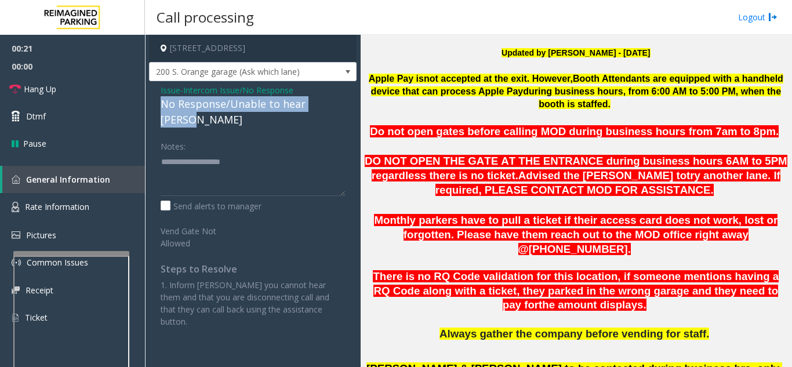
drag, startPoint x: 158, startPoint y: 103, endPoint x: 343, endPoint y: 100, distance: 184.9
click at [343, 100] on div "Issue - Intercom Issue/No Response No Response/Unable to hear parker Notes: Sen…" at bounding box center [253, 210] width 208 height 258
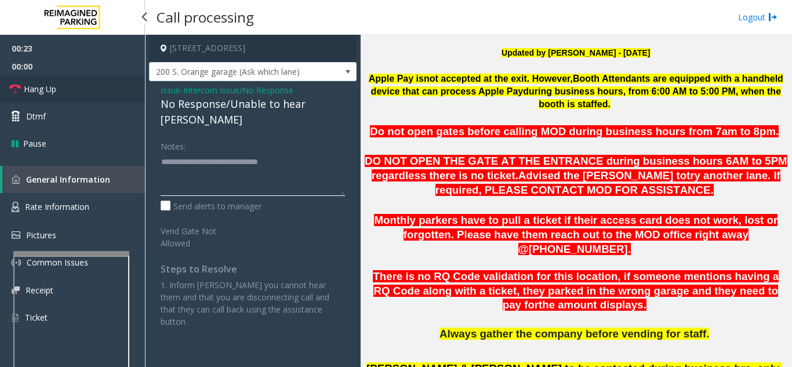
type textarea "**********"
click at [75, 92] on link "Hang Up" at bounding box center [72, 88] width 145 height 27
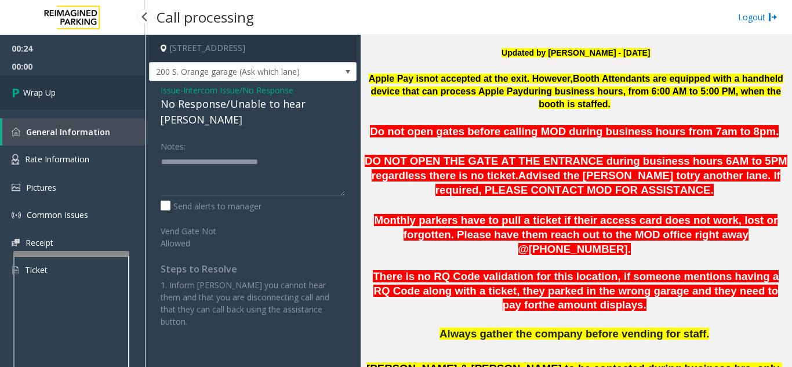
click at [75, 92] on link "Wrap Up" at bounding box center [72, 92] width 145 height 34
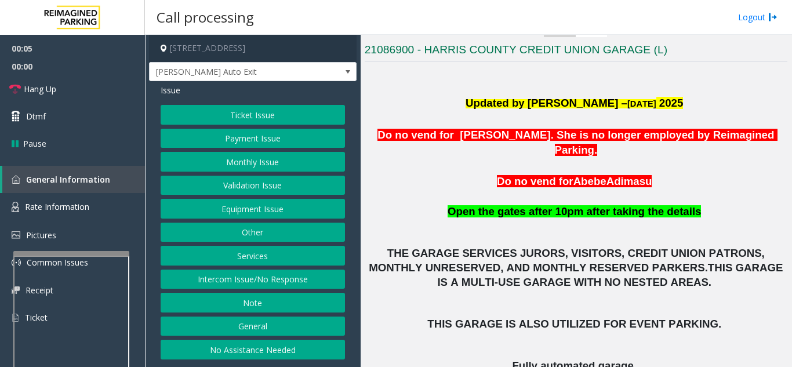
scroll to position [232, 0]
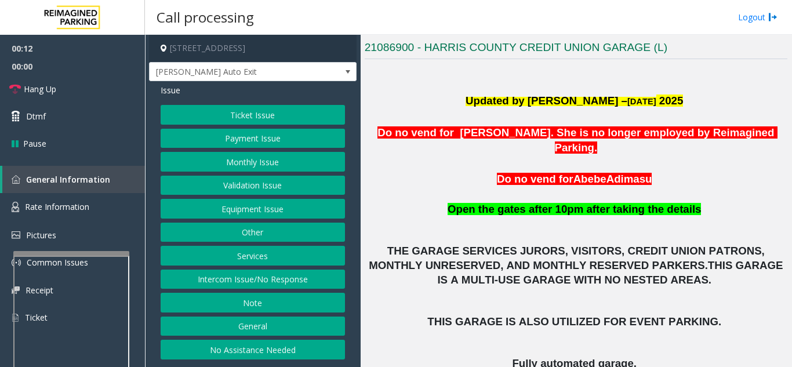
click at [304, 278] on button "Intercom Issue/No Response" at bounding box center [253, 280] width 184 height 20
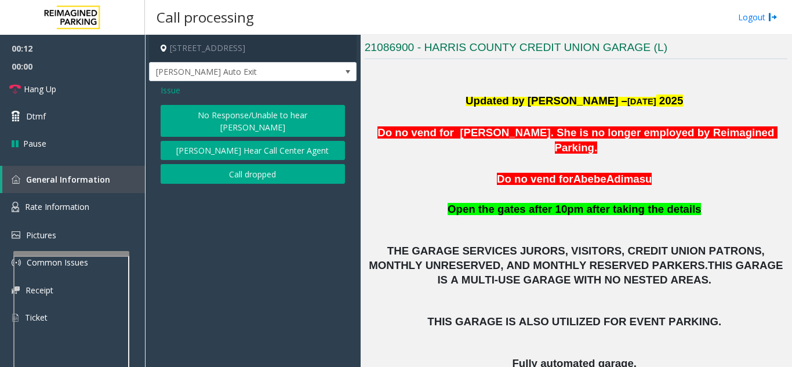
click at [281, 113] on button "No Response/Unable to hear [PERSON_NAME]" at bounding box center [253, 121] width 184 height 32
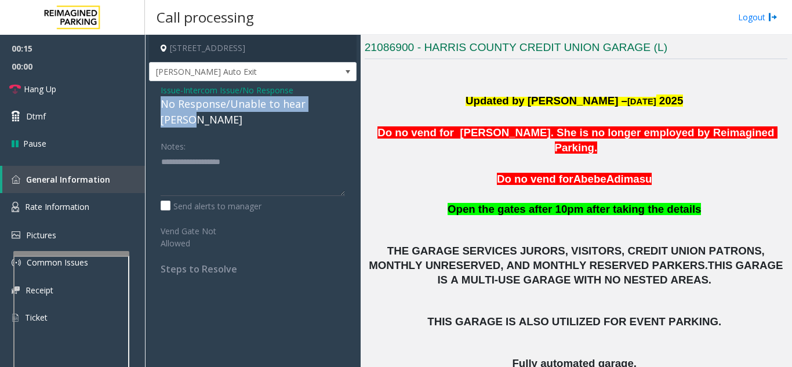
drag, startPoint x: 158, startPoint y: 100, endPoint x: 340, endPoint y: 104, distance: 182.1
click at [340, 104] on div "Issue - Intercom Issue/No Response No Response/Unable to hear parker Notes: Sen…" at bounding box center [253, 183] width 208 height 205
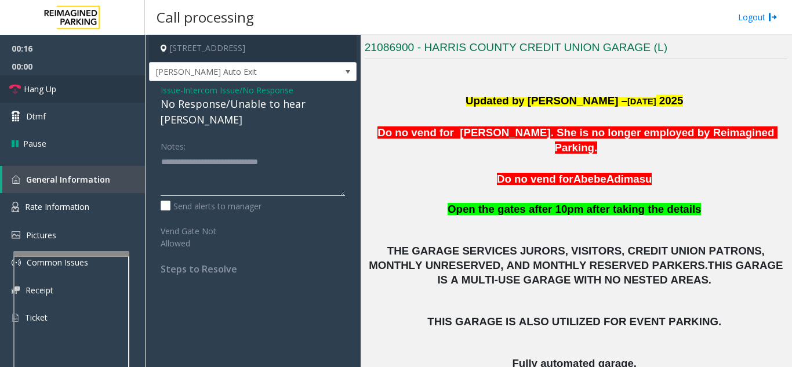
type textarea "**********"
click at [93, 93] on link "Hang Up" at bounding box center [72, 88] width 145 height 27
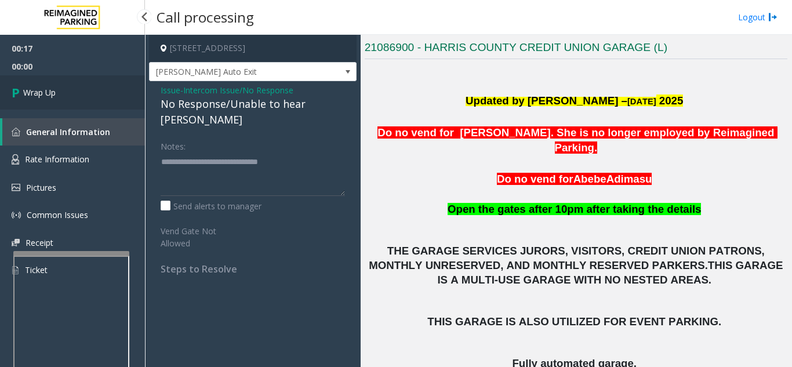
click at [93, 93] on link "Wrap Up" at bounding box center [72, 92] width 145 height 34
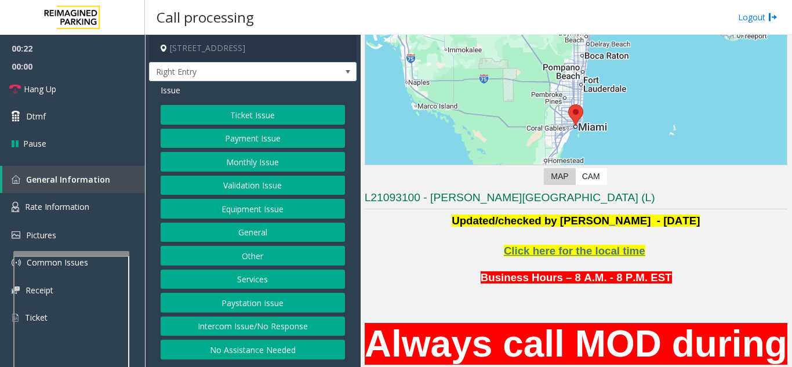
scroll to position [174, 0]
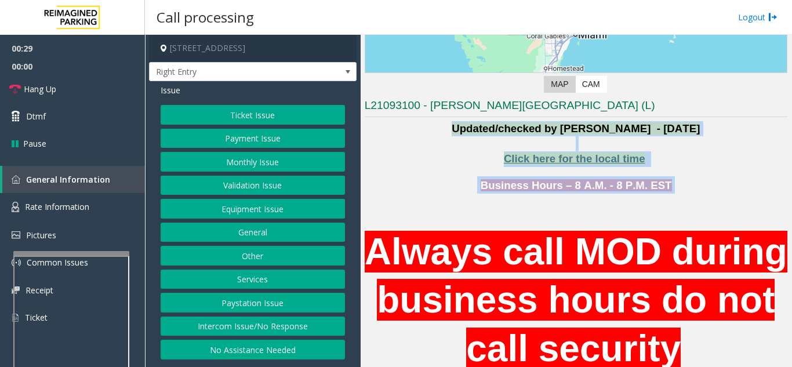
drag, startPoint x: 450, startPoint y: 128, endPoint x: 669, endPoint y: 179, distance: 224.5
click at [669, 179] on p "Business Hours – 8 A.M. - 8 P.M. EST" at bounding box center [576, 184] width 423 height 17
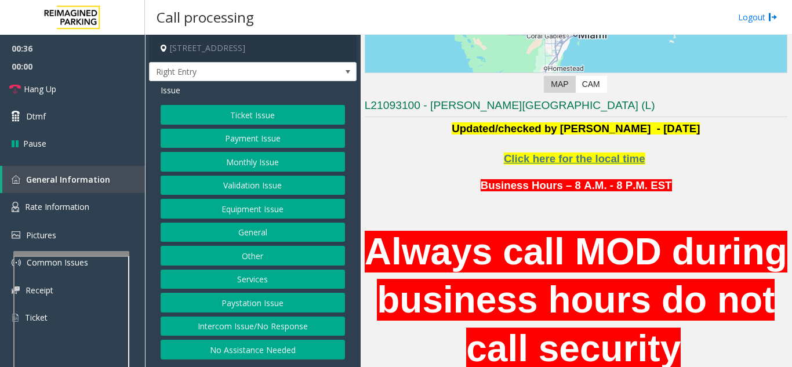
click at [242, 212] on button "Equipment Issue" at bounding box center [253, 209] width 184 height 20
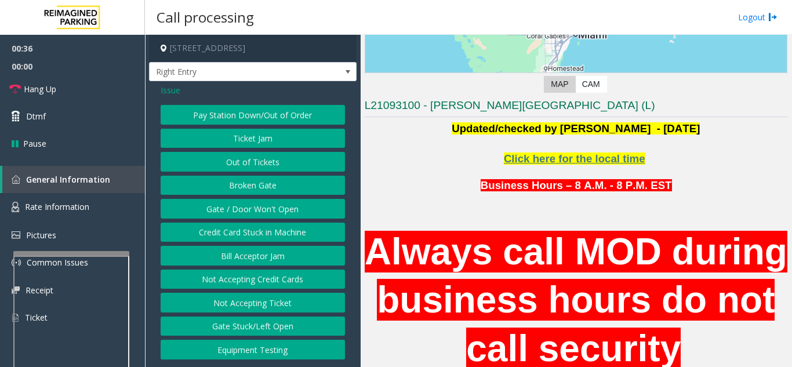
click at [242, 212] on button "Gate / Door Won't Open" at bounding box center [253, 209] width 184 height 20
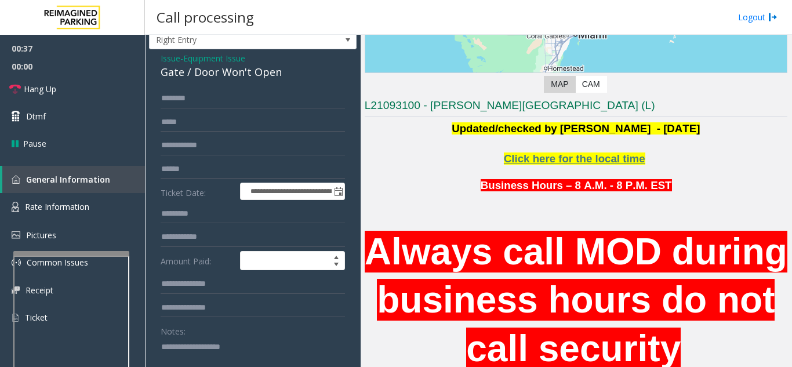
scroll to position [58, 0]
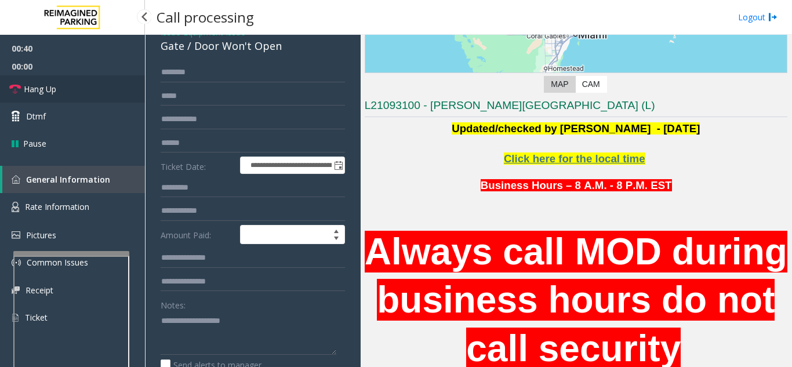
click at [76, 91] on link "Hang Up" at bounding box center [72, 88] width 145 height 27
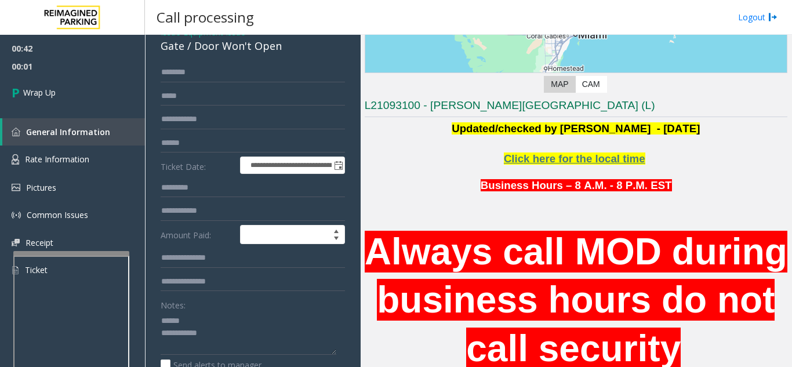
click at [201, 309] on div "Notes:" at bounding box center [253, 325] width 184 height 60
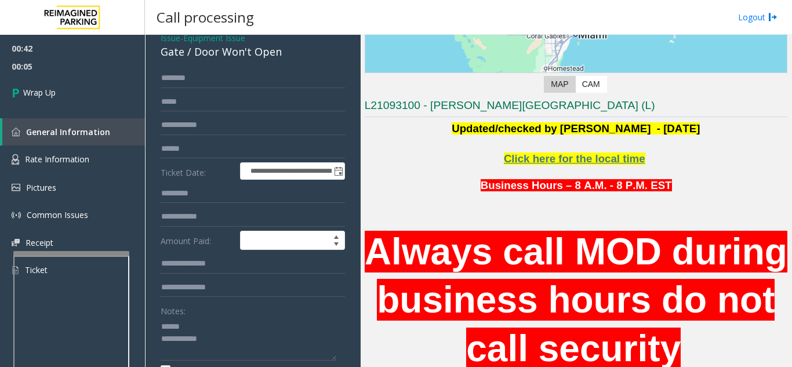
scroll to position [24, 0]
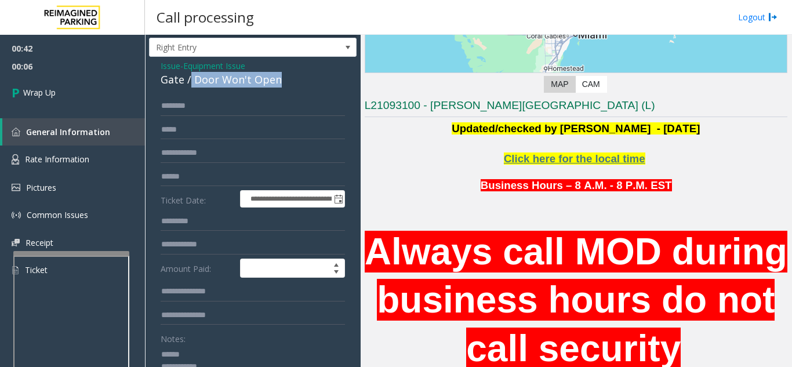
drag, startPoint x: 190, startPoint y: 81, endPoint x: 289, endPoint y: 83, distance: 98.6
click at [289, 83] on div "Gate / Door Won't Open" at bounding box center [253, 80] width 184 height 16
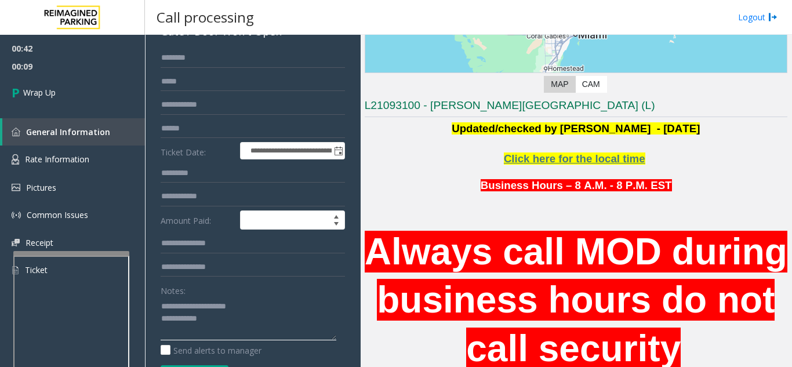
scroll to position [82, 0]
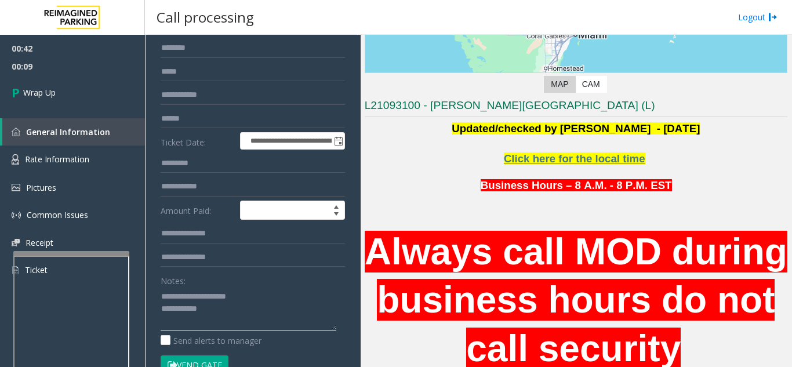
click at [228, 315] on textarea at bounding box center [249, 308] width 176 height 43
drag, startPoint x: 242, startPoint y: 308, endPoint x: 242, endPoint y: 316, distance: 7.6
click at [242, 316] on textarea at bounding box center [249, 308] width 176 height 43
click at [246, 310] on textarea at bounding box center [249, 308] width 176 height 43
click at [259, 305] on textarea at bounding box center [249, 308] width 176 height 43
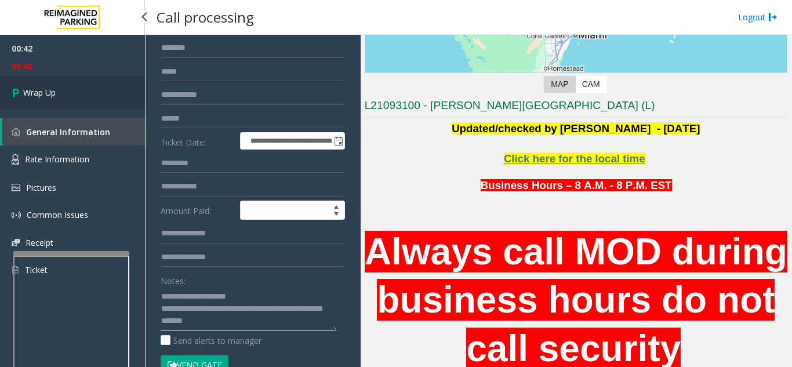
type textarea "**********"
click at [68, 95] on link "Wrap Up" at bounding box center [72, 92] width 145 height 34
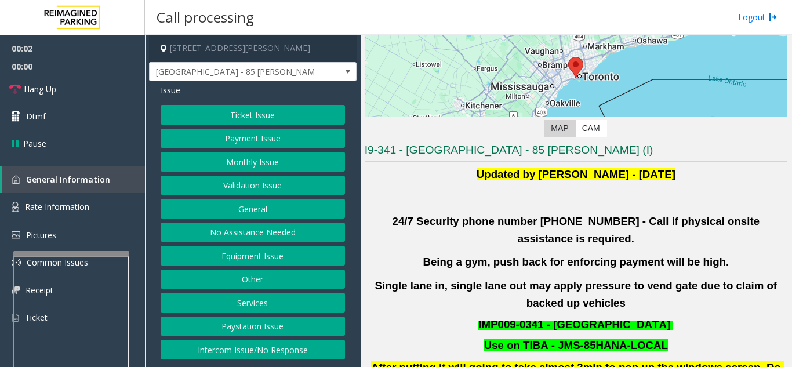
scroll to position [174, 0]
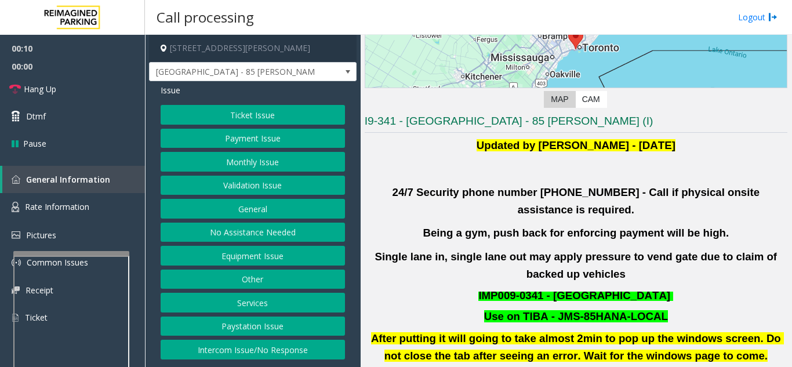
click at [248, 185] on button "Validation Issue" at bounding box center [253, 186] width 184 height 20
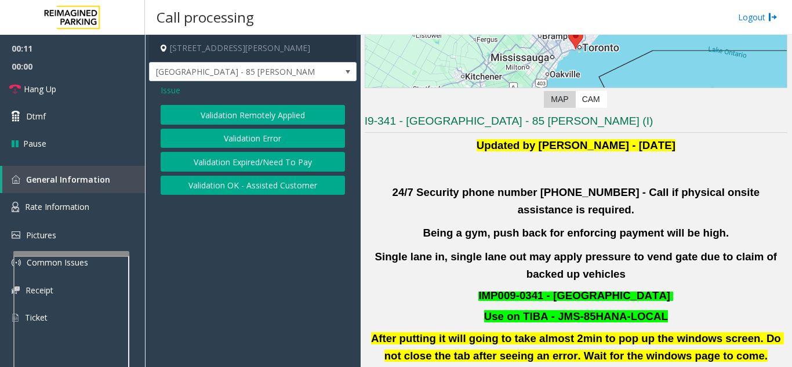
click at [260, 139] on button "Validation Error" at bounding box center [253, 139] width 184 height 20
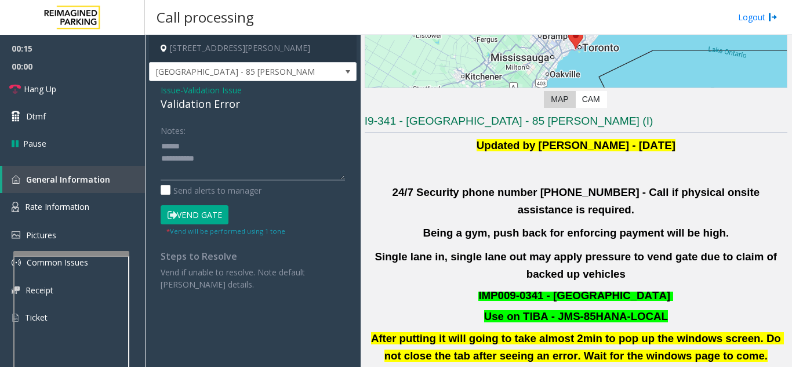
click at [206, 143] on textarea at bounding box center [253, 158] width 184 height 43
click at [239, 160] on textarea at bounding box center [253, 158] width 184 height 43
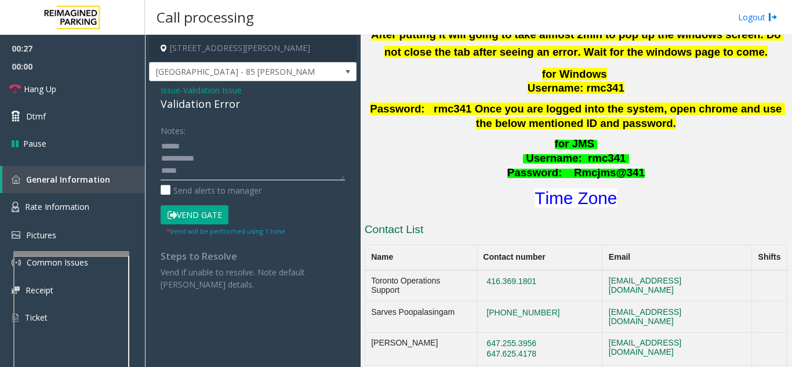
scroll to position [522, 0]
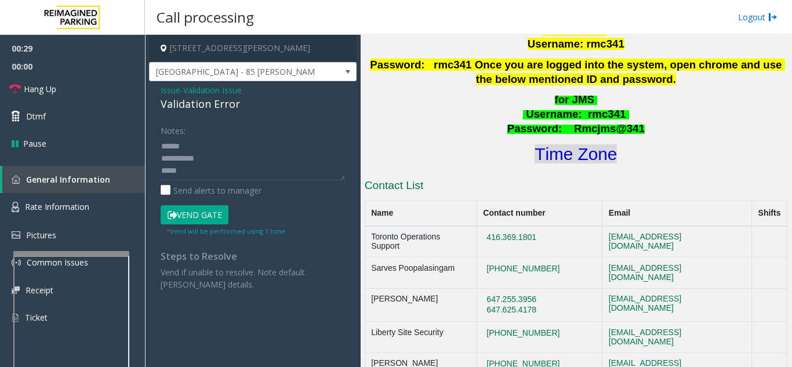
click at [580, 144] on font "Time Zone" at bounding box center [575, 153] width 82 height 19
click at [232, 172] on textarea at bounding box center [253, 158] width 184 height 43
click at [232, 142] on textarea at bounding box center [253, 158] width 184 height 43
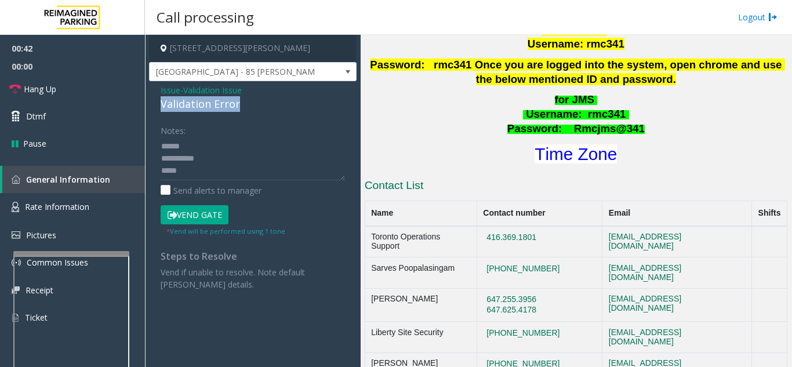
drag, startPoint x: 152, startPoint y: 103, endPoint x: 252, endPoint y: 108, distance: 100.5
click at [252, 108] on div "Issue - Validation Issue Validation Error Notes: Send alerts to manager Vend Ga…" at bounding box center [253, 191] width 208 height 221
click at [277, 146] on textarea at bounding box center [253, 158] width 184 height 43
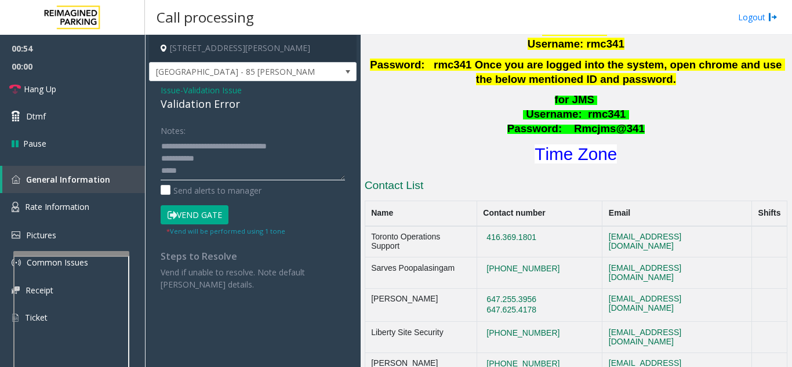
click at [231, 173] on textarea at bounding box center [253, 158] width 184 height 43
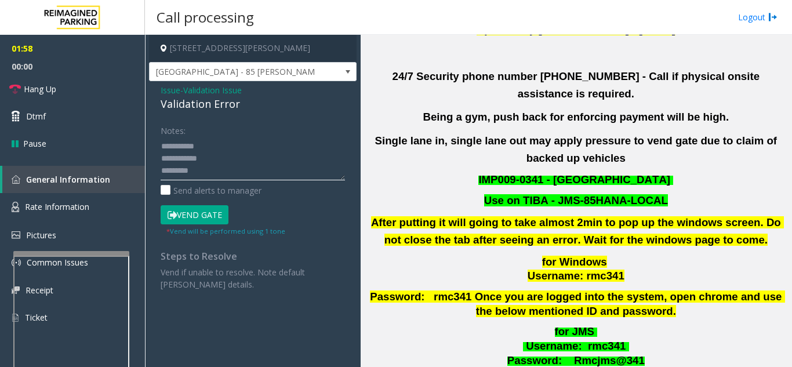
scroll to position [21, 0]
click at [191, 218] on button "Vend Gate" at bounding box center [195, 215] width 68 height 20
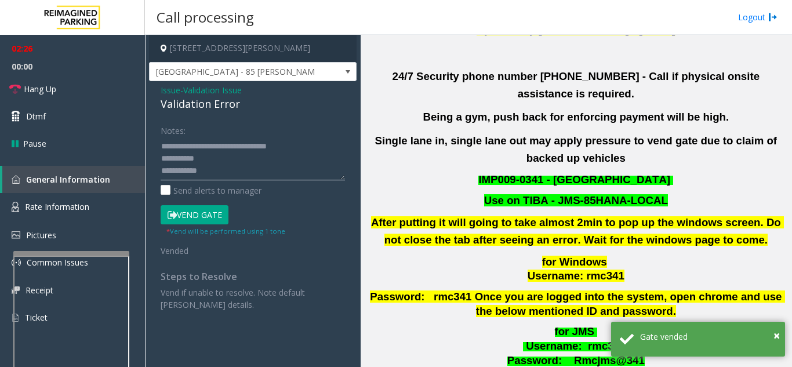
click at [227, 159] on textarea at bounding box center [253, 158] width 184 height 43
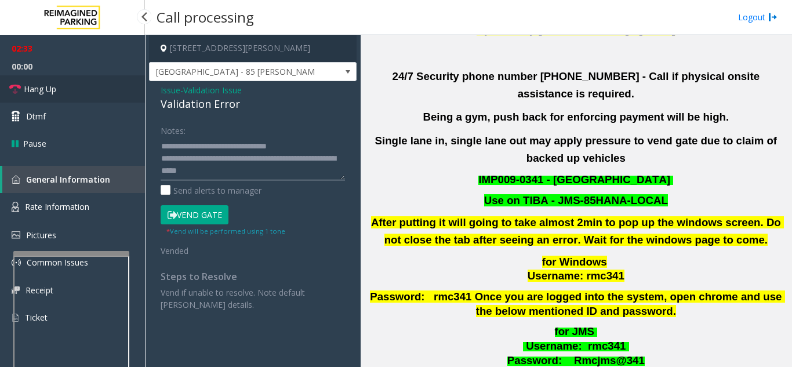
type textarea "**********"
click at [100, 80] on link "Hang Up" at bounding box center [72, 88] width 145 height 27
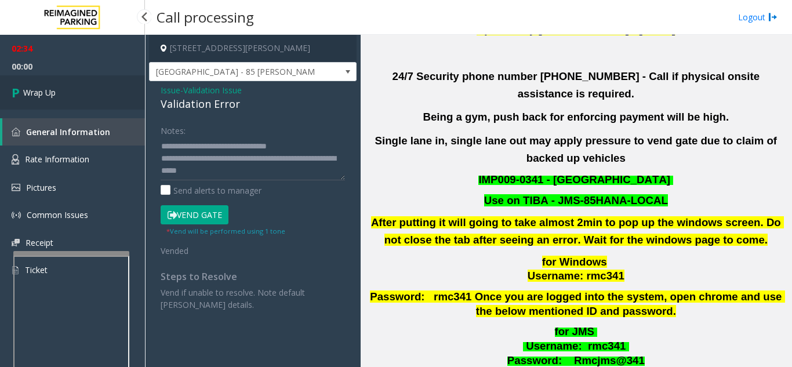
click at [98, 103] on link "Wrap Up" at bounding box center [72, 92] width 145 height 34
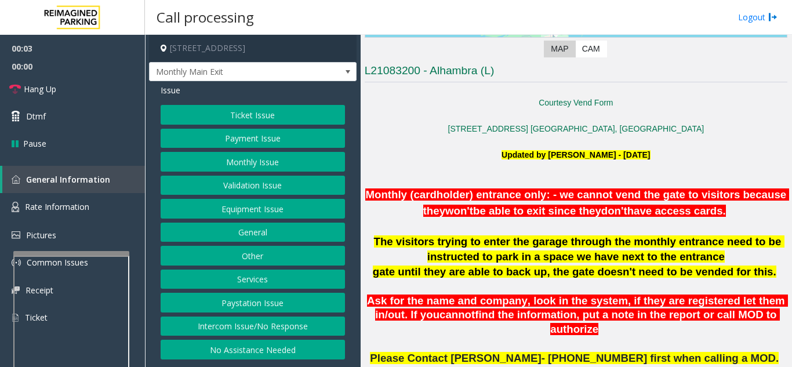
scroll to position [232, 0]
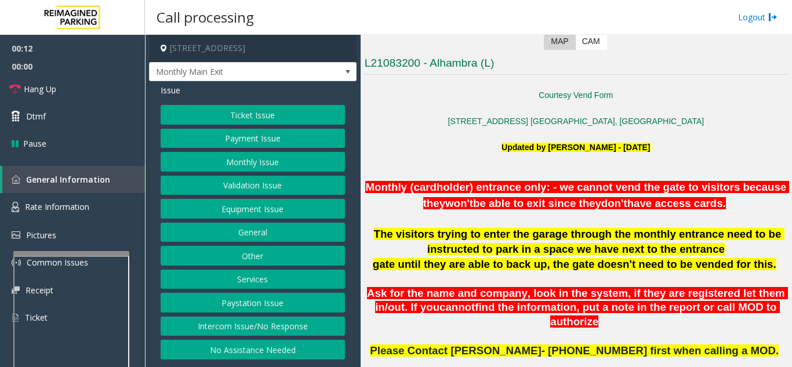
click at [262, 330] on button "Intercom Issue/No Response" at bounding box center [253, 327] width 184 height 20
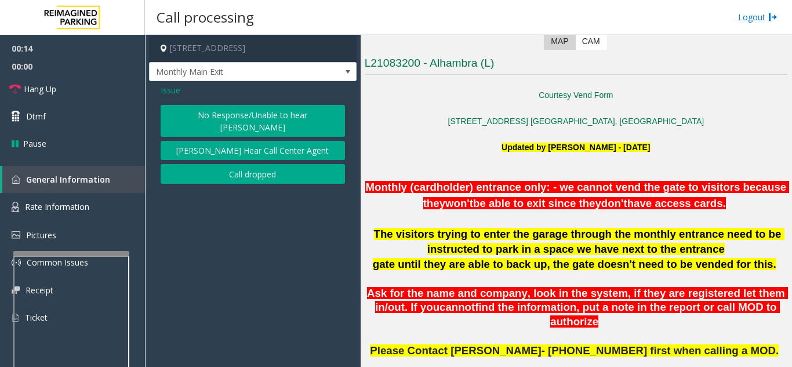
click at [239, 119] on button "No Response/Unable to hear [PERSON_NAME]" at bounding box center [253, 121] width 184 height 32
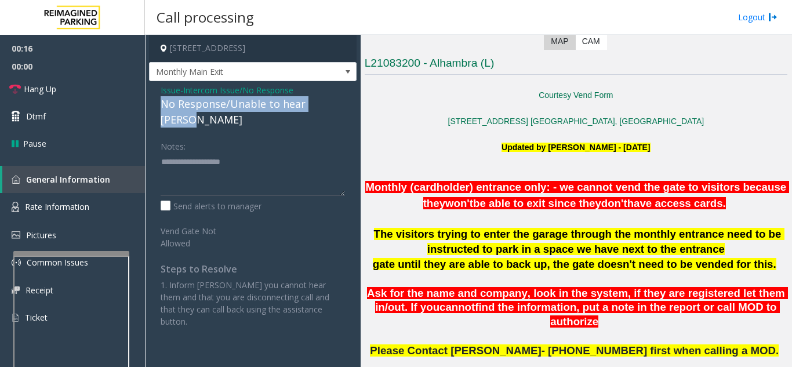
drag, startPoint x: 154, startPoint y: 106, endPoint x: 343, endPoint y: 102, distance: 189.0
click at [343, 102] on div "Issue - Intercom Issue/No Response No Response/Unable to hear parker Notes: Sen…" at bounding box center [253, 210] width 208 height 258
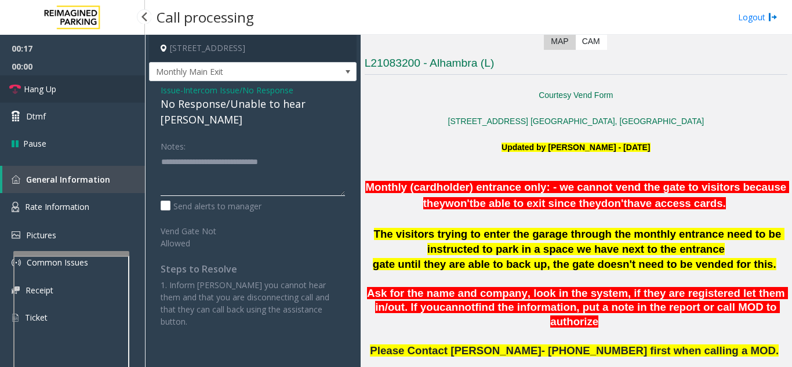
type textarea "**********"
click at [41, 89] on span "Hang Up" at bounding box center [40, 89] width 32 height 12
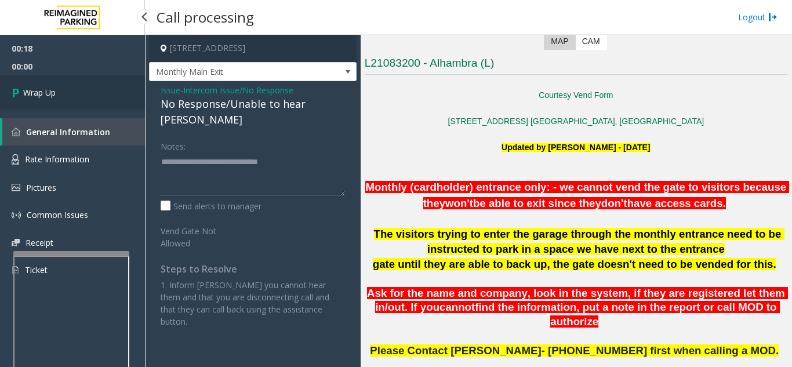
click at [41, 89] on span "Wrap Up" at bounding box center [39, 92] width 32 height 12
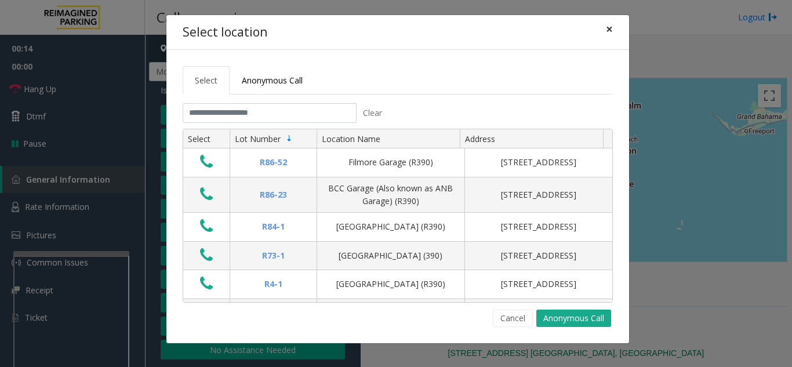
click at [606, 25] on span "×" at bounding box center [609, 29] width 7 height 16
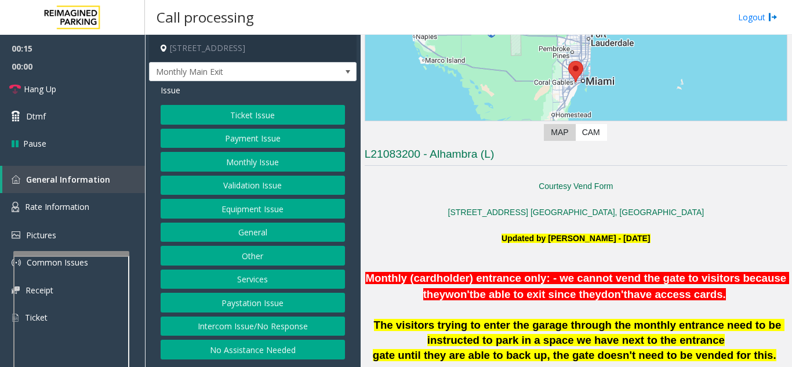
scroll to position [174, 0]
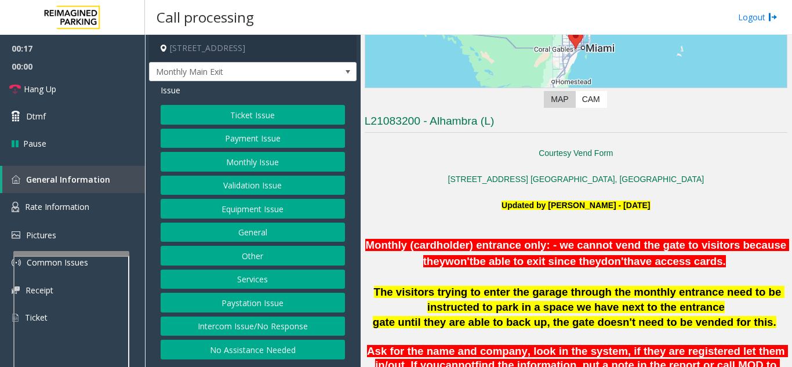
click at [234, 323] on button "Intercom Issue/No Response" at bounding box center [253, 327] width 184 height 20
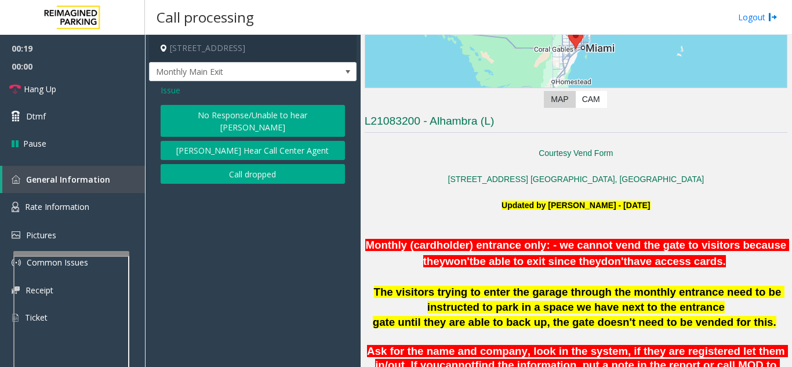
click at [241, 116] on button "No Response/Unable to hear [PERSON_NAME]" at bounding box center [253, 121] width 184 height 32
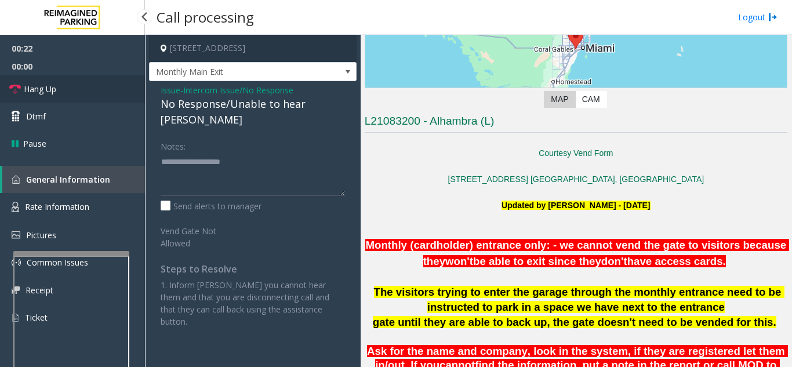
click at [56, 85] on span "Hang Up" at bounding box center [40, 89] width 32 height 12
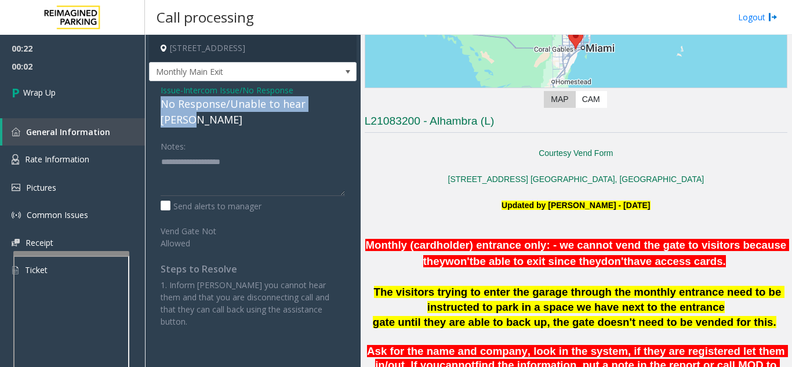
drag, startPoint x: 162, startPoint y: 104, endPoint x: 335, endPoint y: 101, distance: 172.8
click at [335, 101] on div "Issue - Intercom Issue/No Response No Response/Unable to hear parker Notes: Sen…" at bounding box center [253, 210] width 208 height 258
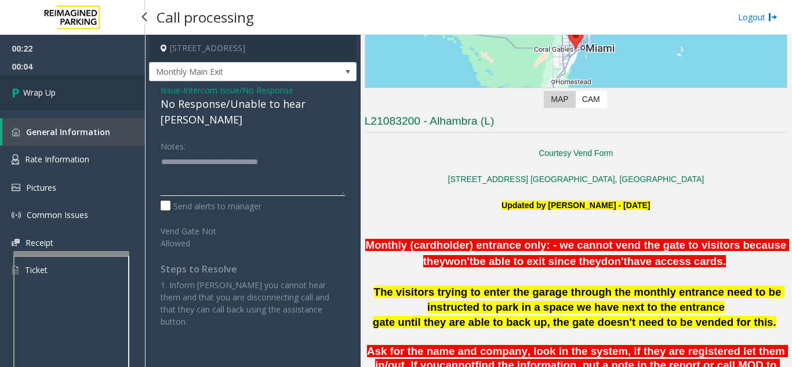
type textarea "**********"
click at [111, 99] on link "Wrap Up" at bounding box center [72, 92] width 145 height 34
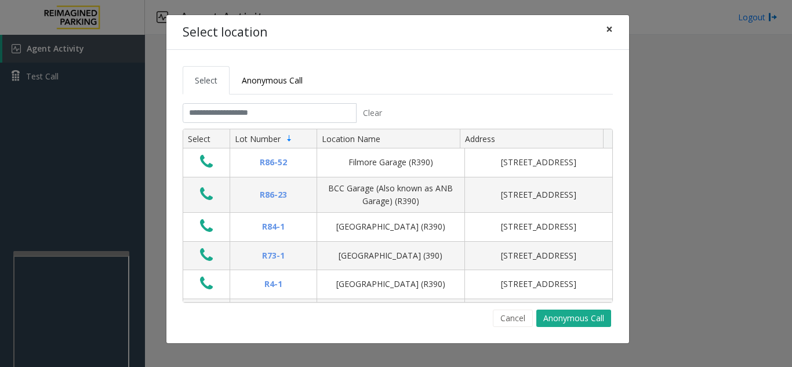
click at [605, 31] on button "×" at bounding box center [609, 29] width 23 height 28
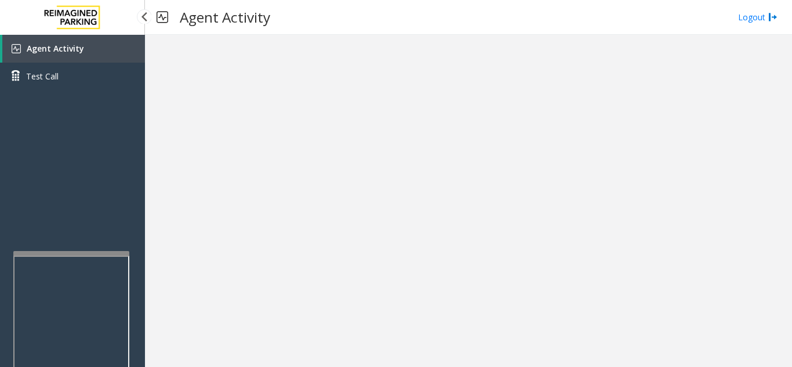
click at [124, 54] on link "Agent Activity" at bounding box center [73, 49] width 143 height 28
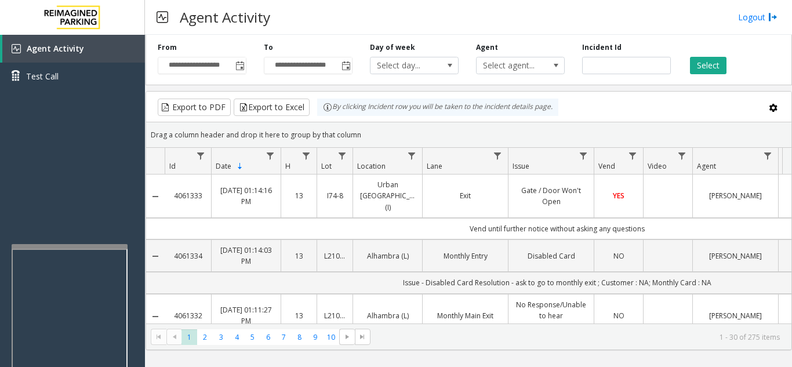
click at [71, 246] on div at bounding box center [70, 246] width 116 height 5
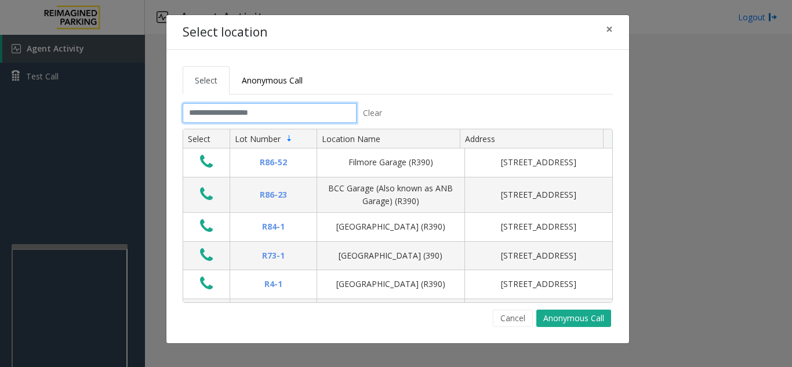
click at [239, 112] on input "text" at bounding box center [270, 113] width 174 height 20
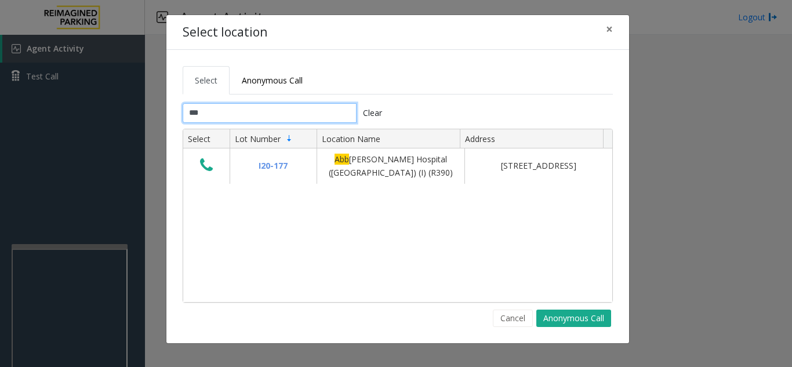
type input "***"
click at [607, 30] on span "×" at bounding box center [609, 29] width 7 height 16
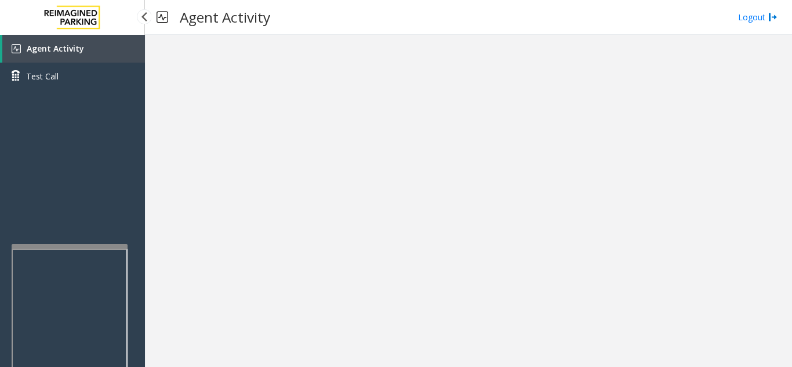
click at [99, 49] on link "Agent Activity" at bounding box center [73, 49] width 143 height 28
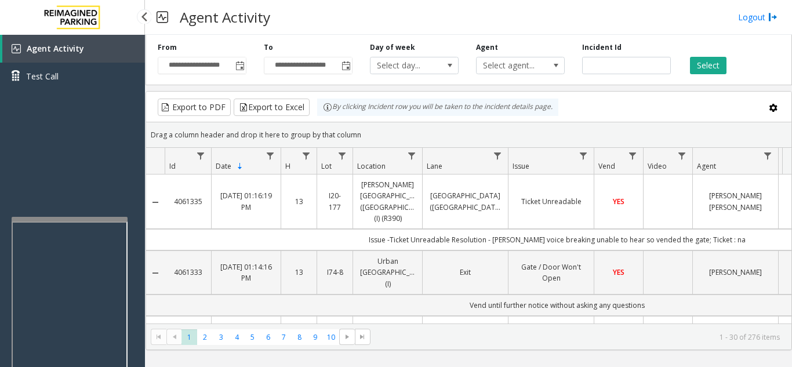
click at [67, 203] on app-root "**********" at bounding box center [396, 183] width 792 height 367
click at [75, 251] on div at bounding box center [70, 250] width 116 height 5
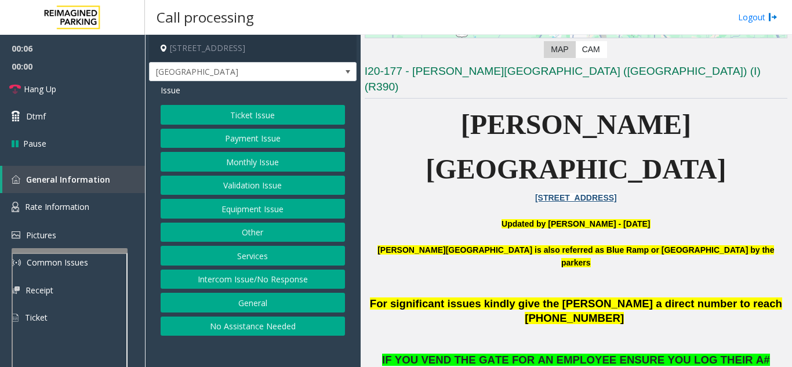
scroll to position [232, 0]
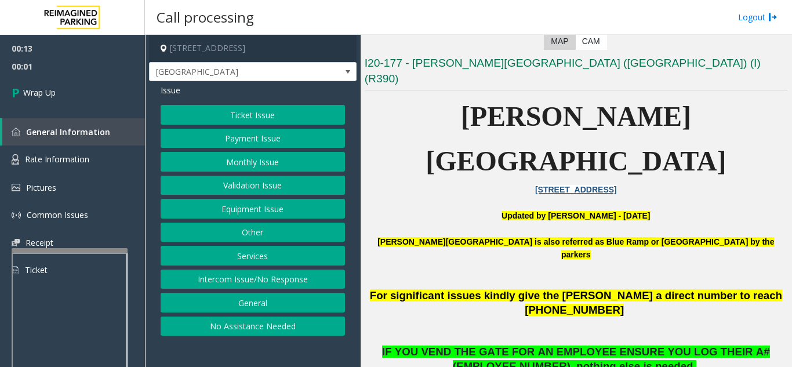
click at [205, 330] on button "No Assistance Needed" at bounding box center [253, 327] width 184 height 20
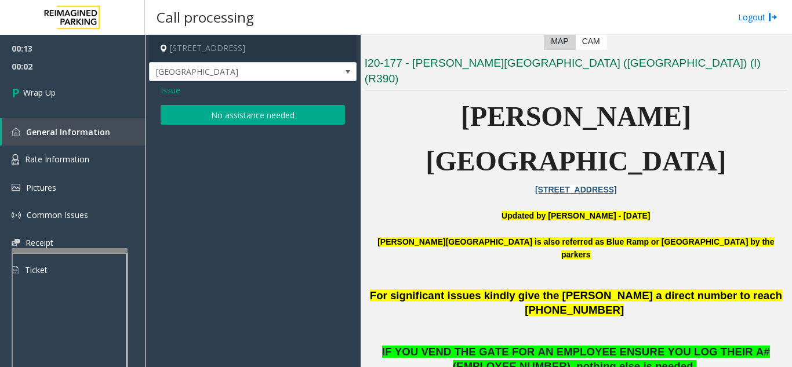
click at [188, 108] on button "No assistance needed" at bounding box center [253, 115] width 184 height 20
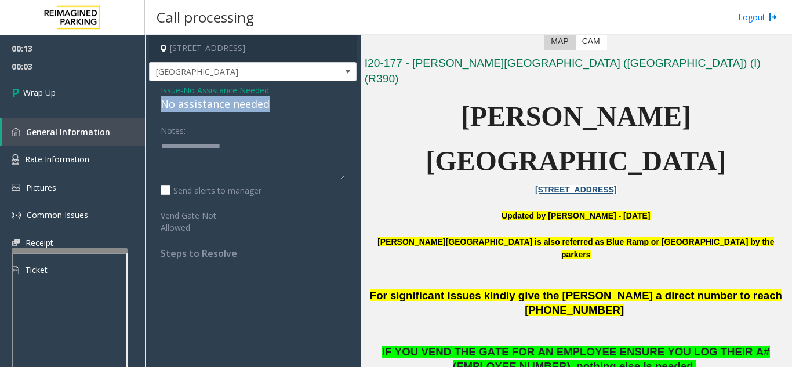
drag, startPoint x: 154, startPoint y: 105, endPoint x: 294, endPoint y: 108, distance: 139.7
click at [294, 108] on div "Issue - No Assistance Needed No assistance needed Notes: Send alerts to manager…" at bounding box center [253, 176] width 208 height 190
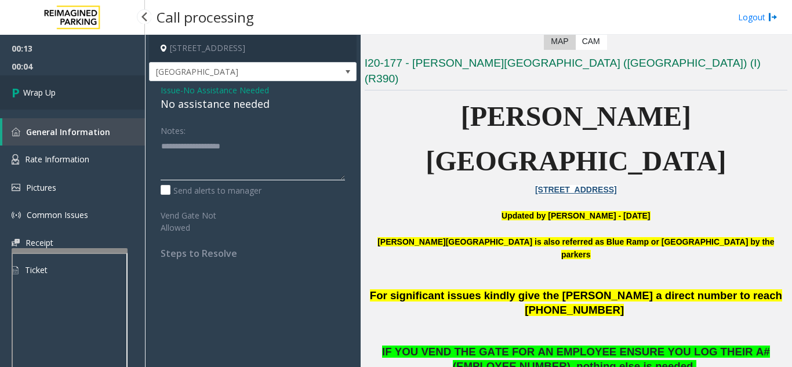
type textarea "**********"
click at [101, 109] on link "Wrap Up" at bounding box center [72, 92] width 145 height 34
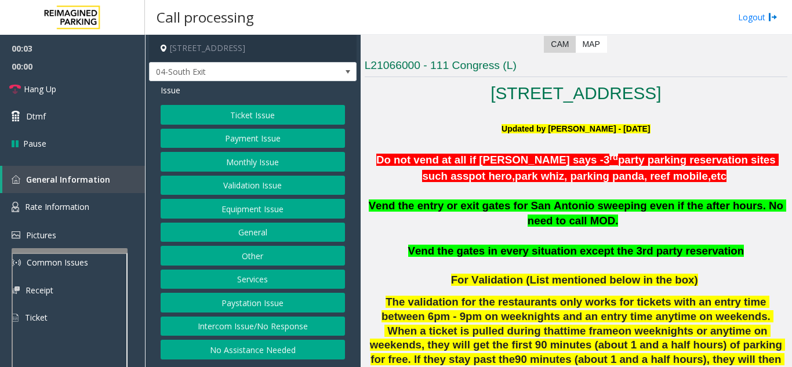
scroll to position [232, 0]
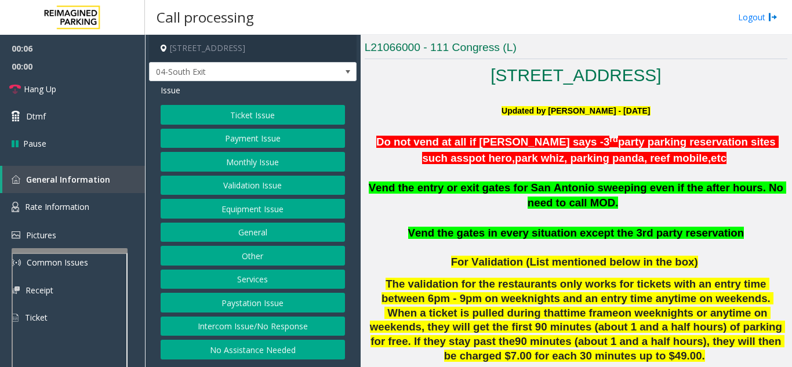
click at [223, 157] on button "Monthly Issue" at bounding box center [253, 162] width 184 height 20
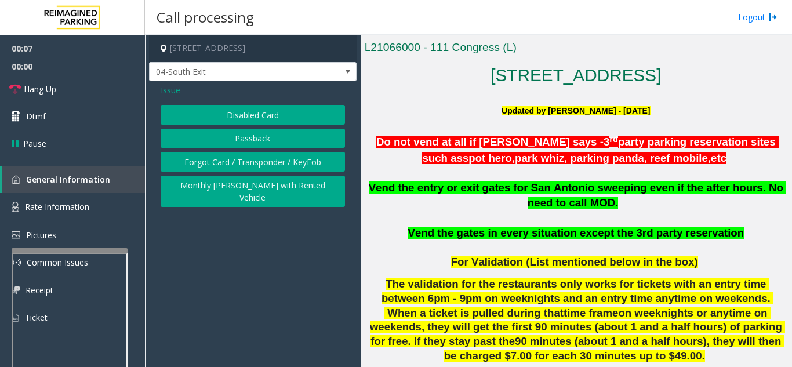
click at [225, 116] on button "Disabled Card" at bounding box center [253, 115] width 184 height 20
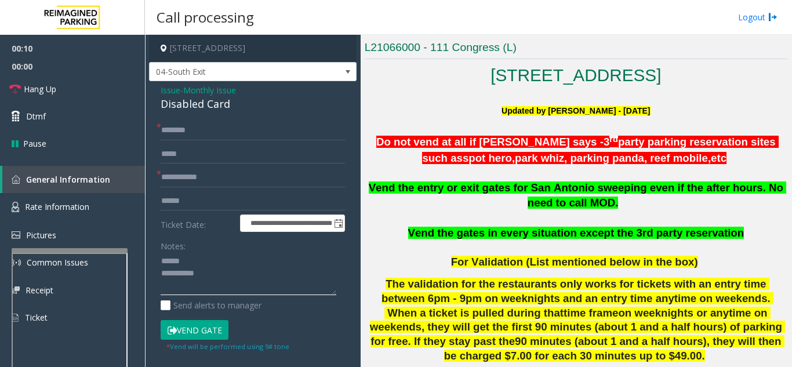
click at [212, 258] on textarea at bounding box center [249, 273] width 176 height 43
click at [191, 176] on input "text" at bounding box center [253, 178] width 184 height 20
drag, startPoint x: 161, startPoint y: 109, endPoint x: 232, endPoint y: 103, distance: 72.1
click at [232, 103] on div "Disabled Card" at bounding box center [253, 104] width 184 height 16
type textarea "**********"
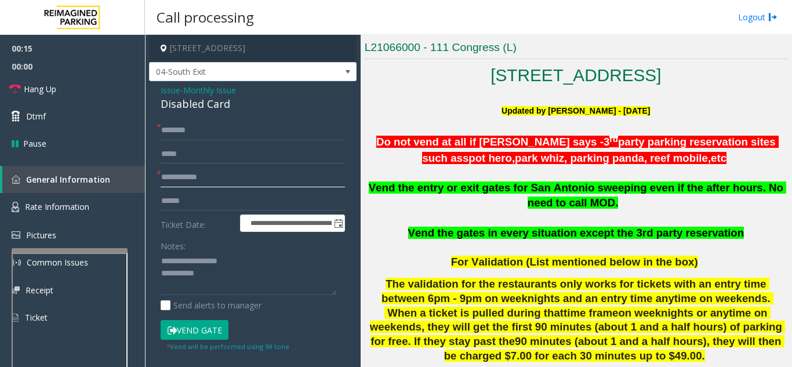
click at [232, 184] on input "text" at bounding box center [253, 178] width 184 height 20
type input "********"
click at [196, 123] on input "text" at bounding box center [253, 131] width 184 height 20
type input "****"
click at [210, 336] on button "Vend Gate" at bounding box center [195, 330] width 68 height 20
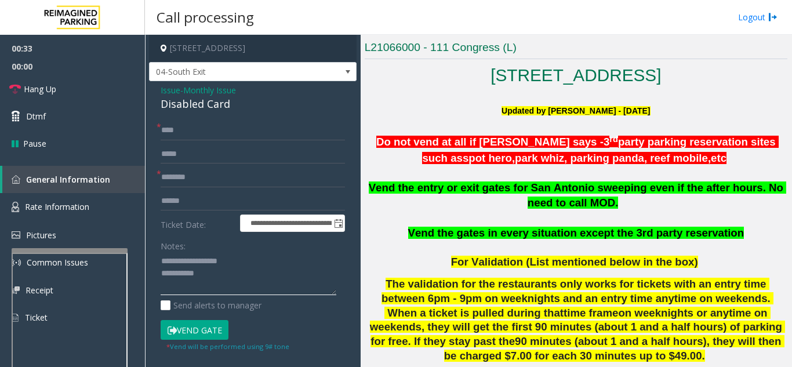
click at [227, 275] on textarea at bounding box center [249, 273] width 176 height 43
click at [274, 252] on textarea at bounding box center [249, 273] width 176 height 43
type textarea "**********"
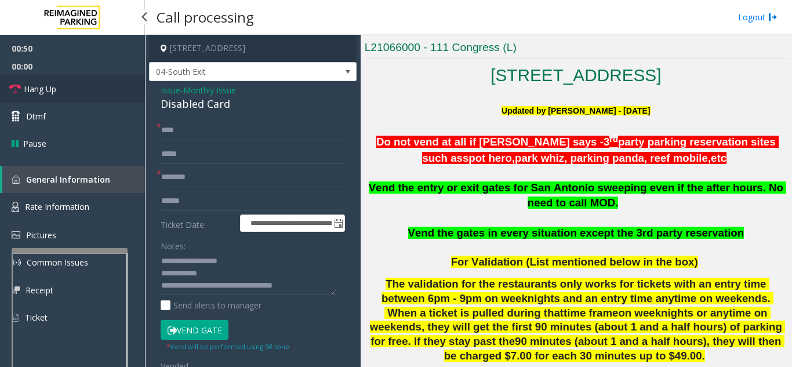
click at [80, 88] on link "Hang Up" at bounding box center [72, 88] width 145 height 27
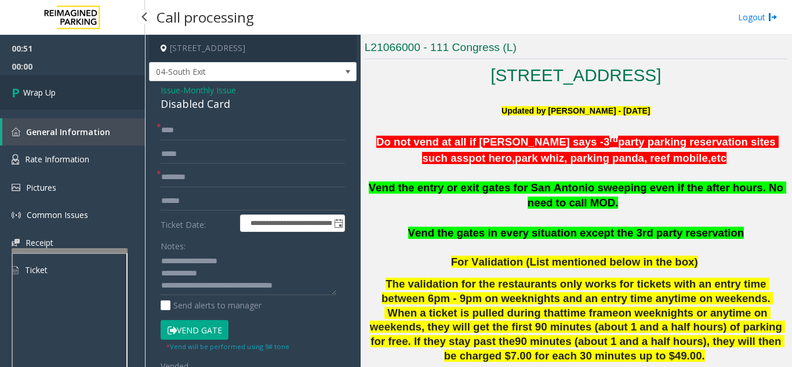
click at [81, 89] on link "Wrap Up" at bounding box center [72, 92] width 145 height 34
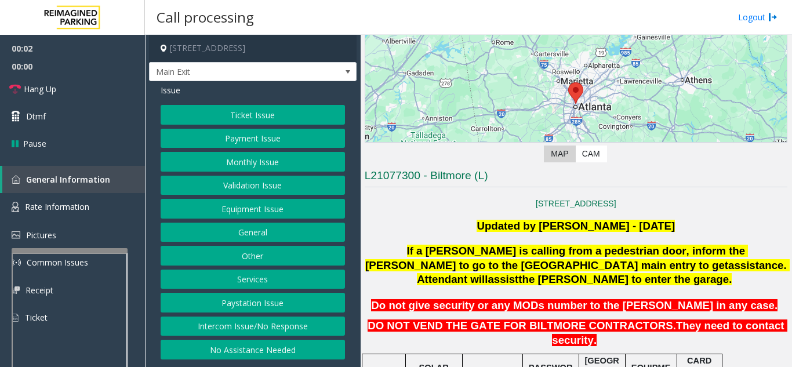
scroll to position [174, 0]
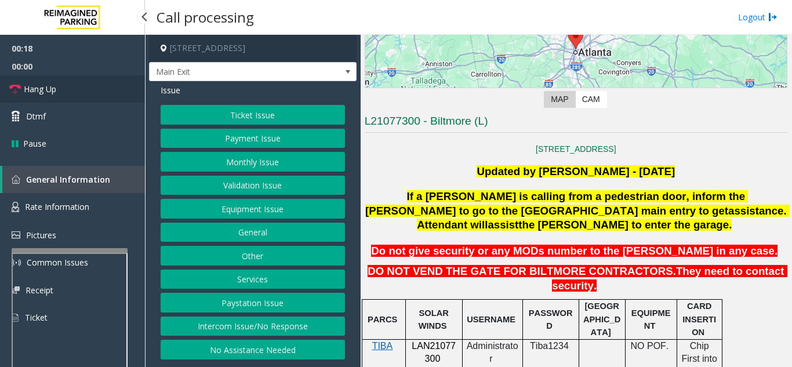
click at [61, 89] on link "Hang Up" at bounding box center [72, 88] width 145 height 27
click at [201, 336] on button "Intercom Issue/No Response" at bounding box center [253, 327] width 184 height 20
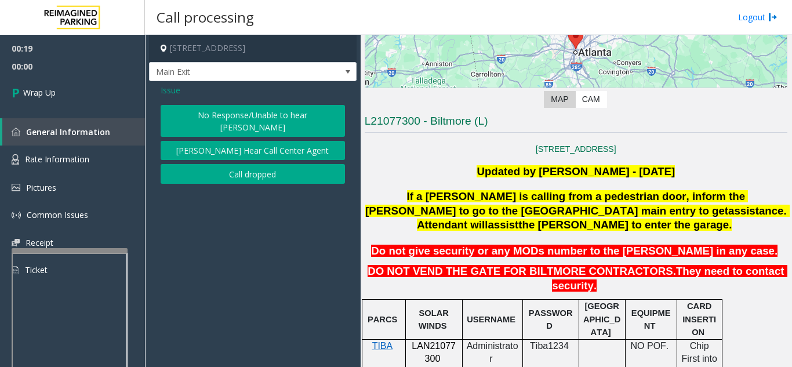
click at [204, 123] on button "No Response/Unable to hear [PERSON_NAME]" at bounding box center [253, 121] width 184 height 32
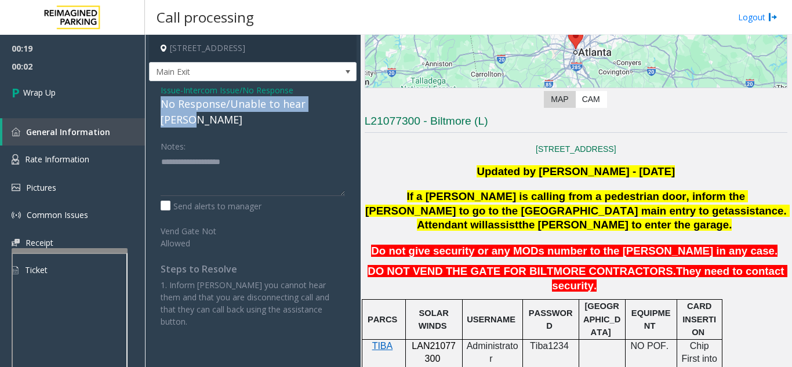
drag, startPoint x: 161, startPoint y: 115, endPoint x: 341, endPoint y: 112, distance: 180.9
click at [341, 112] on div "No Response/Unable to hear [PERSON_NAME]" at bounding box center [253, 111] width 184 height 31
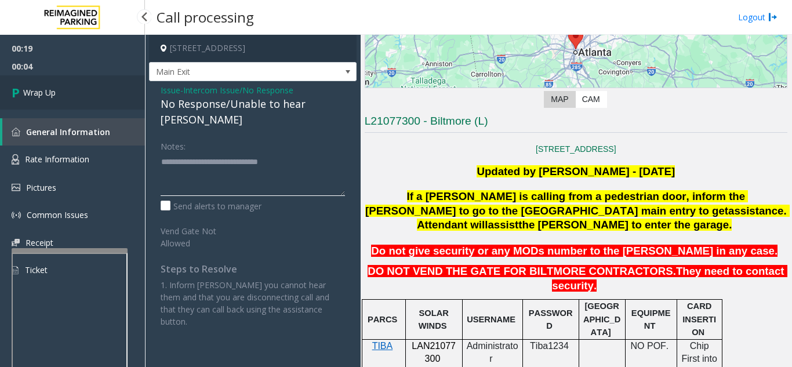
type textarea "**********"
click at [90, 99] on link "Wrap Up" at bounding box center [72, 92] width 145 height 34
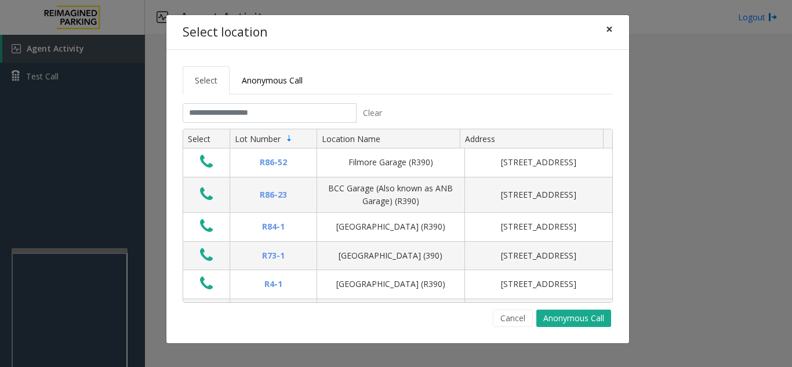
click at [610, 30] on span "×" at bounding box center [609, 29] width 7 height 16
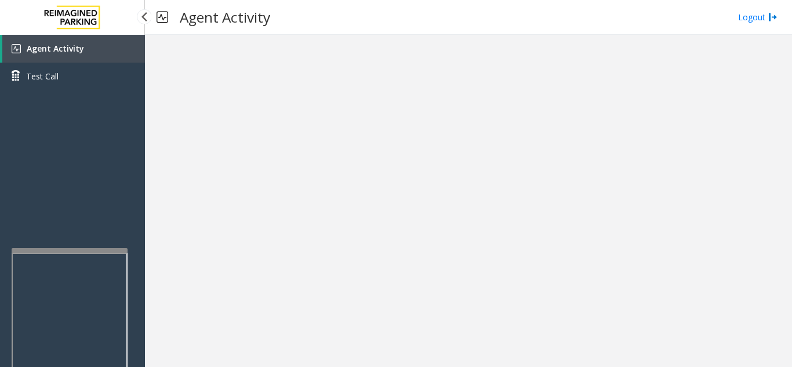
click at [118, 48] on link "Agent Activity" at bounding box center [73, 49] width 143 height 28
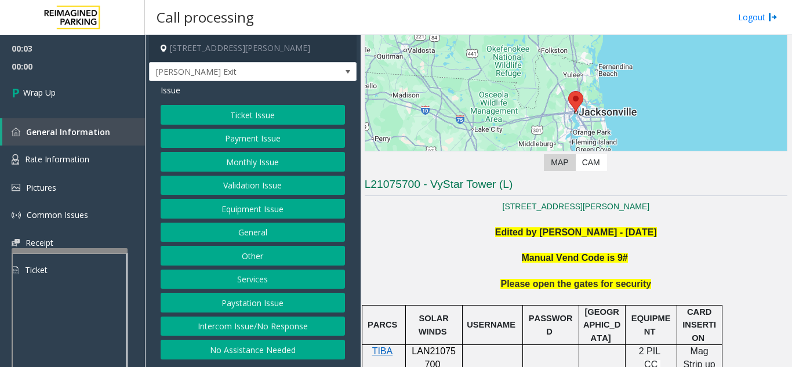
scroll to position [290, 0]
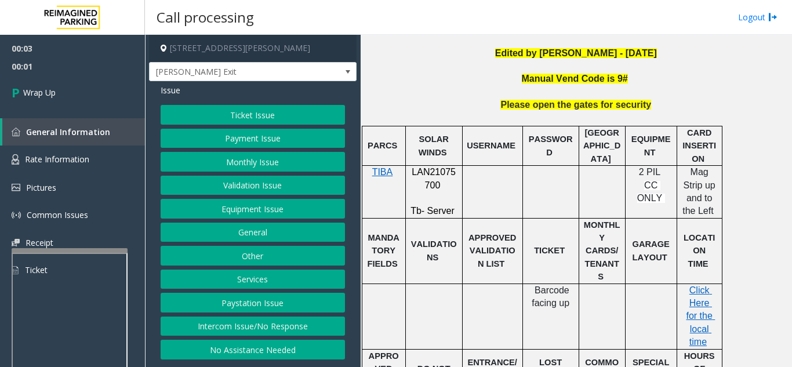
click at [269, 328] on button "Intercom Issue/No Response" at bounding box center [253, 327] width 184 height 20
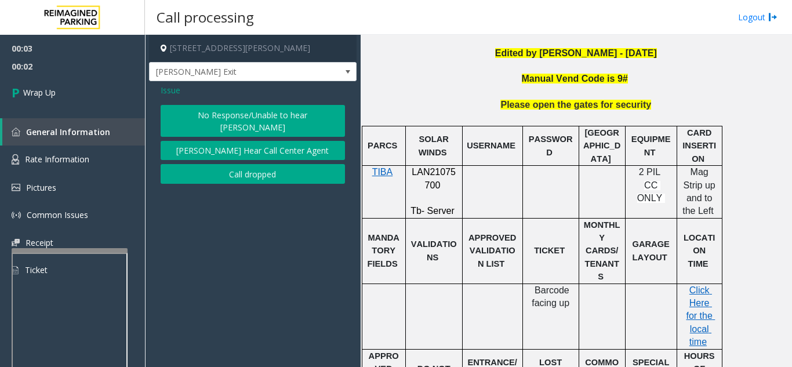
click at [237, 164] on button "Call dropped" at bounding box center [253, 174] width 184 height 20
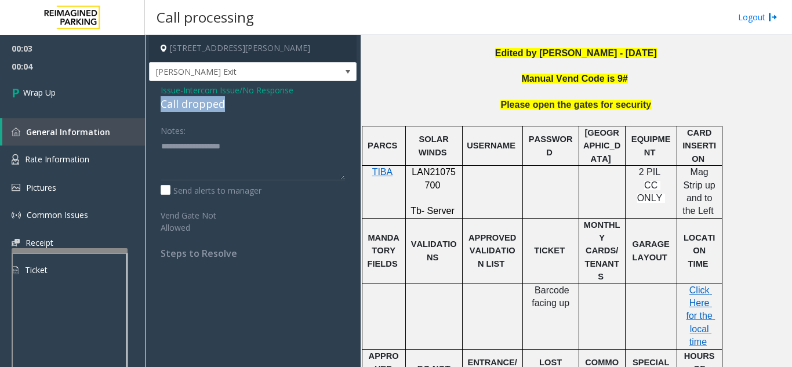
drag, startPoint x: 158, startPoint y: 106, endPoint x: 228, endPoint y: 108, distance: 70.2
click at [228, 108] on div "Issue - Intercom Issue/No Response Call dropped Notes: Send alerts to manager V…" at bounding box center [253, 176] width 208 height 190
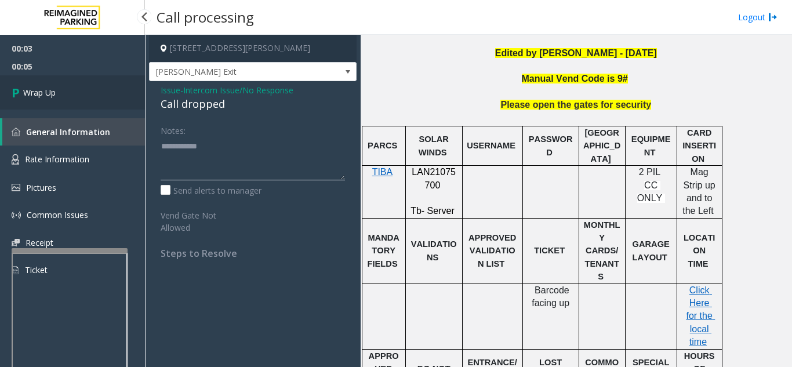
type textarea "**********"
click at [110, 102] on link "Wrap Up" at bounding box center [72, 92] width 145 height 34
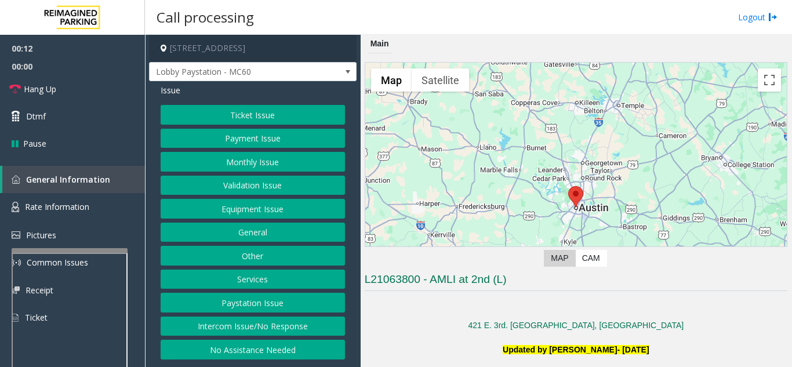
click at [319, 326] on button "Intercom Issue/No Response" at bounding box center [253, 327] width 184 height 20
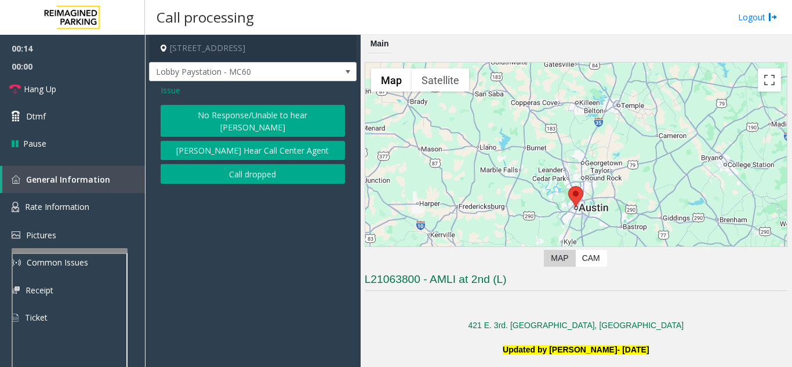
click at [182, 117] on button "No Response/Unable to hear [PERSON_NAME]" at bounding box center [253, 121] width 184 height 32
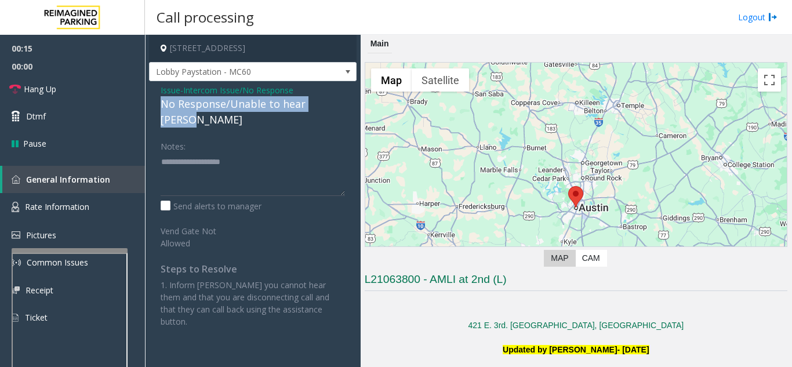
drag, startPoint x: 158, startPoint y: 100, endPoint x: 343, endPoint y: 107, distance: 185.6
click at [343, 107] on div "Issue - Intercom Issue/No Response No Response/Unable to hear parker Notes: Sen…" at bounding box center [253, 210] width 208 height 258
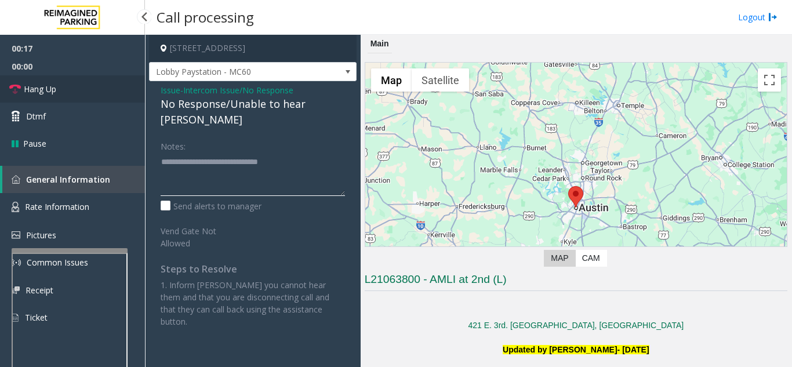
type textarea "**********"
click at [94, 93] on link "Hang Up" at bounding box center [72, 88] width 145 height 27
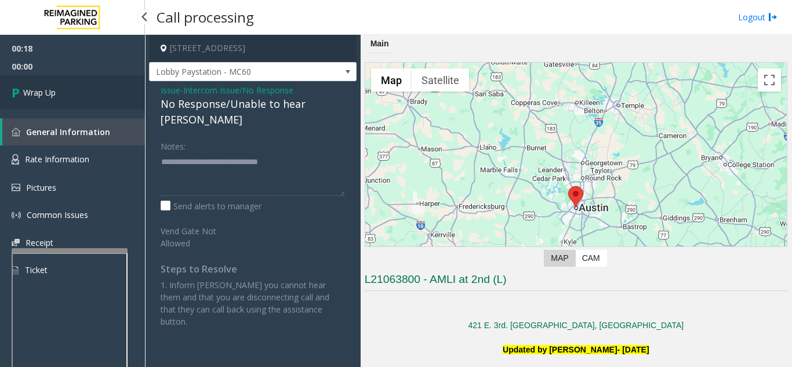
click at [94, 93] on link "Wrap Up" at bounding box center [72, 92] width 145 height 34
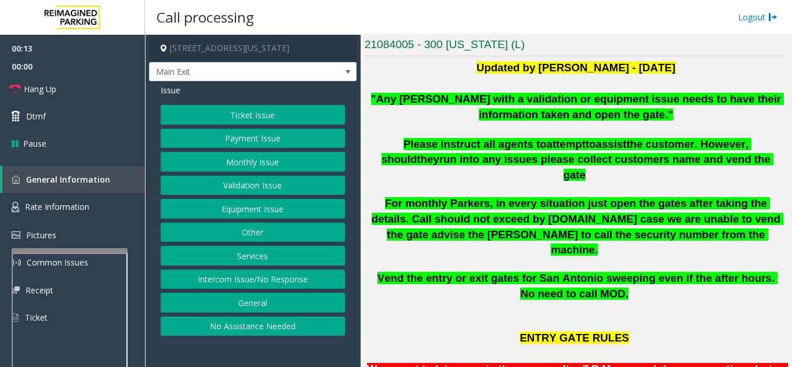
scroll to position [232, 0]
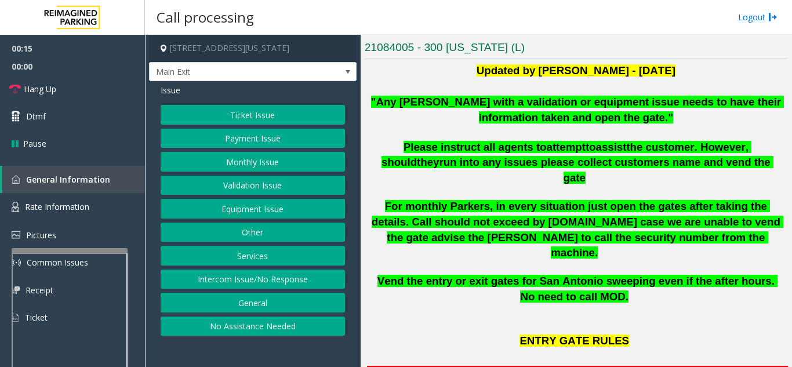
click at [254, 161] on button "Monthly Issue" at bounding box center [253, 162] width 184 height 20
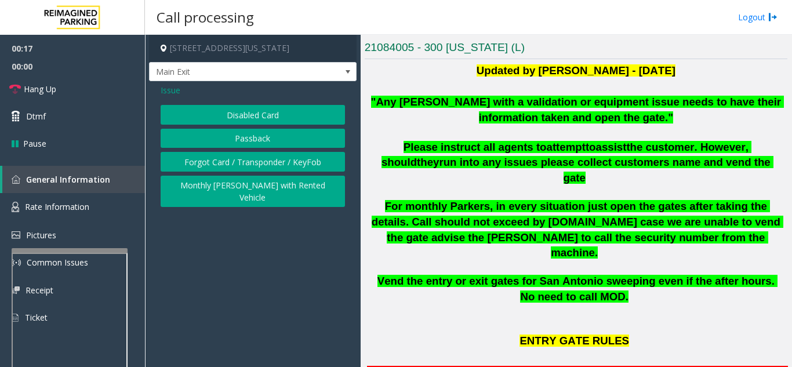
click at [252, 121] on button "Disabled Card" at bounding box center [253, 115] width 184 height 20
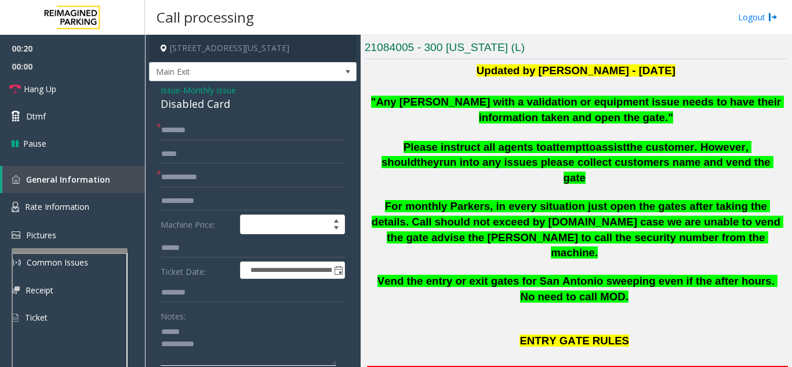
type textarea "**********"
click at [235, 176] on input "text" at bounding box center [253, 178] width 184 height 20
type input "******"
click at [228, 134] on input "text" at bounding box center [253, 131] width 184 height 20
click at [220, 329] on textarea at bounding box center [249, 343] width 176 height 43
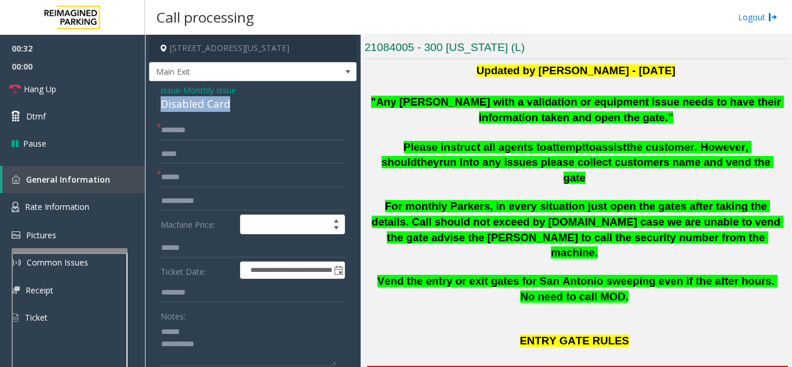
drag, startPoint x: 156, startPoint y: 101, endPoint x: 241, endPoint y: 101, distance: 84.6
click at [241, 101] on div "**********" at bounding box center [253, 290] width 208 height 419
click at [213, 135] on input "text" at bounding box center [253, 131] width 184 height 20
drag, startPoint x: 154, startPoint y: 104, endPoint x: 246, endPoint y: 100, distance: 92.3
click at [246, 100] on div "**********" at bounding box center [253, 290] width 208 height 419
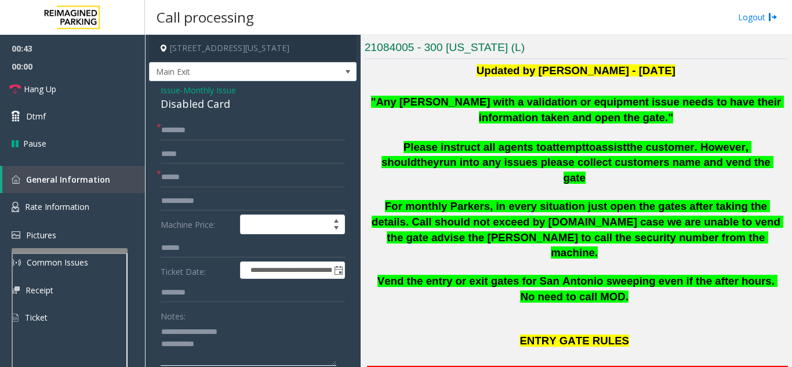
type textarea "**********"
click at [228, 118] on div "**********" at bounding box center [253, 290] width 208 height 419
click at [224, 123] on input "text" at bounding box center [253, 131] width 184 height 20
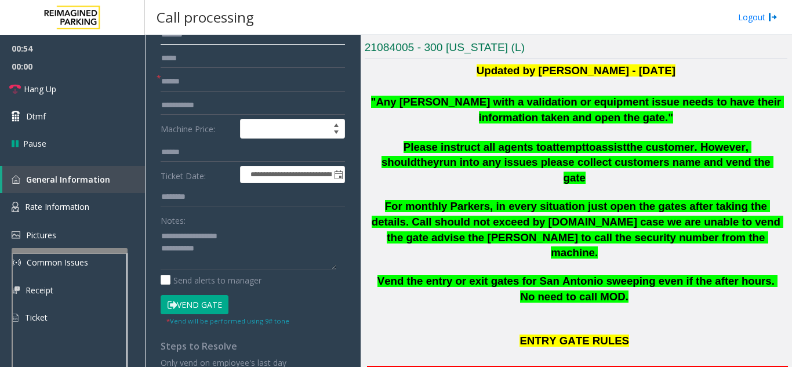
scroll to position [133, 0]
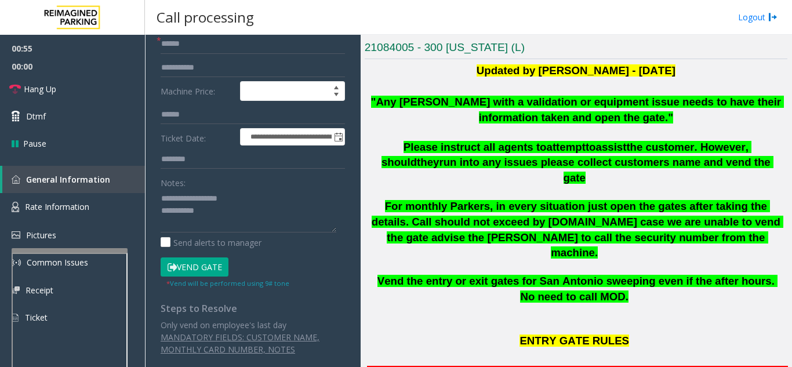
type input "*******"
click at [218, 269] on button "Vend Gate" at bounding box center [195, 267] width 68 height 20
click at [232, 213] on textarea at bounding box center [249, 210] width 176 height 43
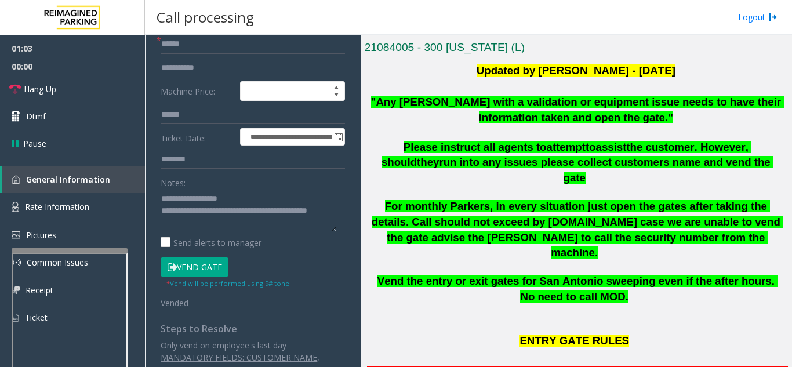
click at [273, 199] on textarea at bounding box center [249, 210] width 176 height 43
type textarea "**********"
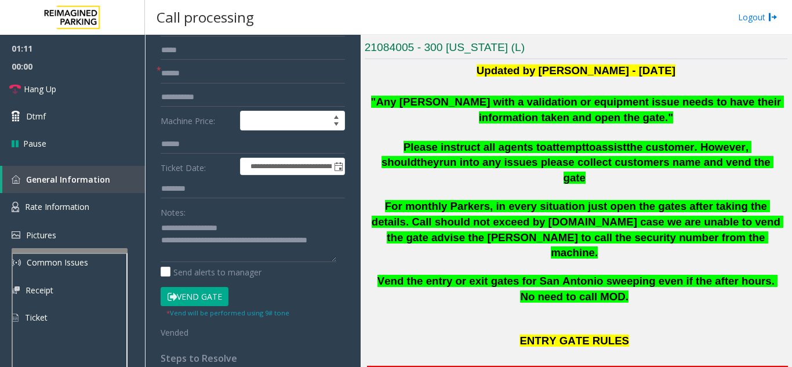
scroll to position [58, 0]
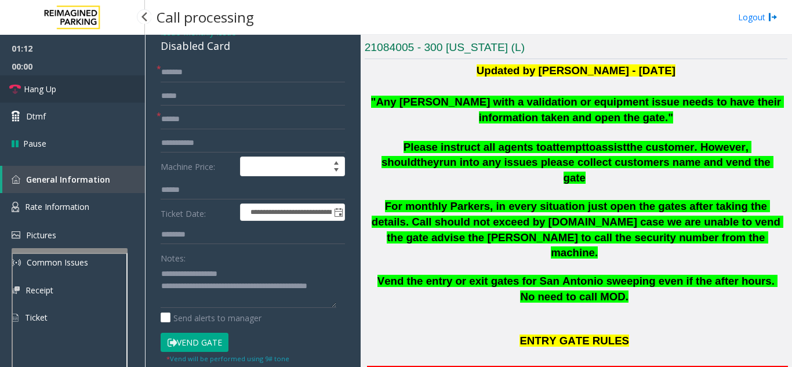
click at [84, 95] on link "Hang Up" at bounding box center [72, 88] width 145 height 27
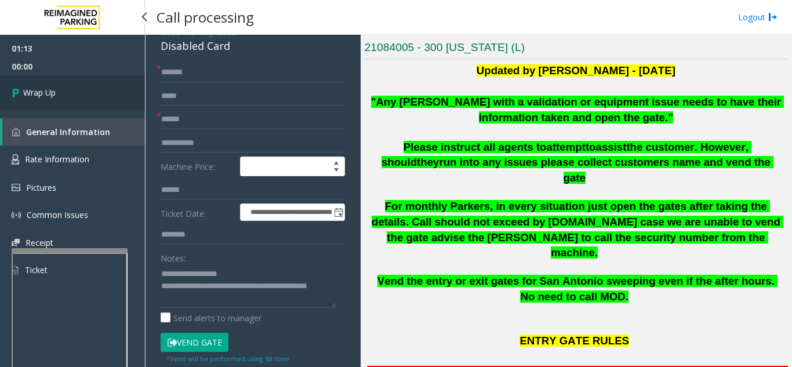
click at [84, 95] on link "Wrap Up" at bounding box center [72, 92] width 145 height 34
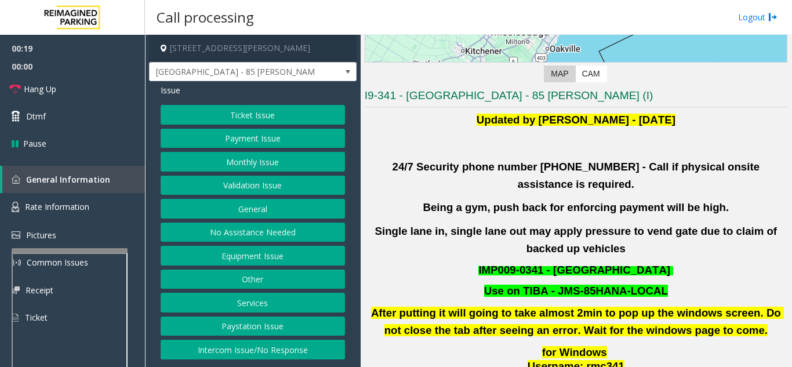
scroll to position [232, 0]
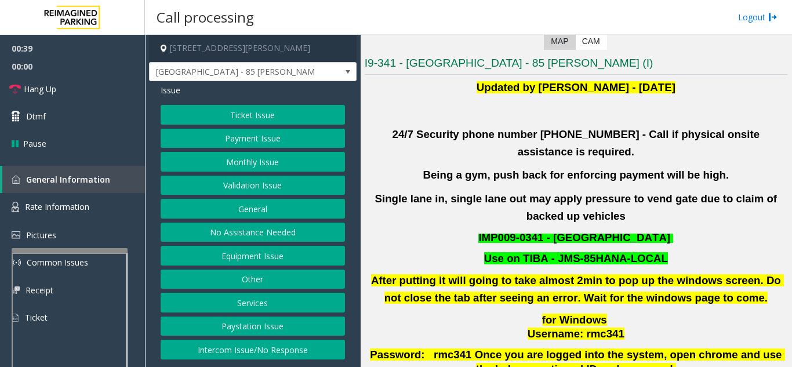
click at [253, 185] on button "Validation Issue" at bounding box center [253, 186] width 184 height 20
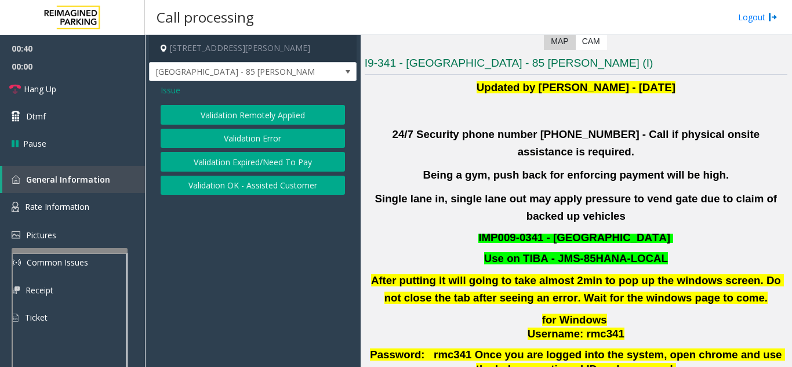
click at [252, 147] on button "Validation Error" at bounding box center [253, 139] width 184 height 20
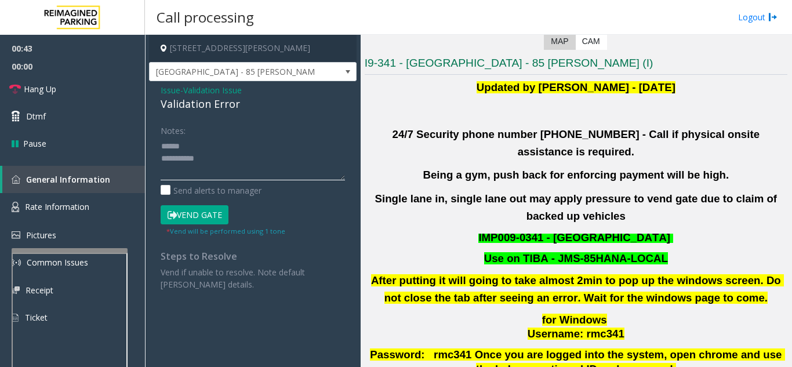
click at [203, 150] on textarea at bounding box center [253, 158] width 184 height 43
drag, startPoint x: 162, startPoint y: 103, endPoint x: 248, endPoint y: 103, distance: 86.4
click at [248, 103] on div "Validation Error" at bounding box center [253, 104] width 184 height 16
click at [252, 165] on textarea at bounding box center [253, 158] width 184 height 43
click at [285, 147] on textarea at bounding box center [253, 158] width 184 height 43
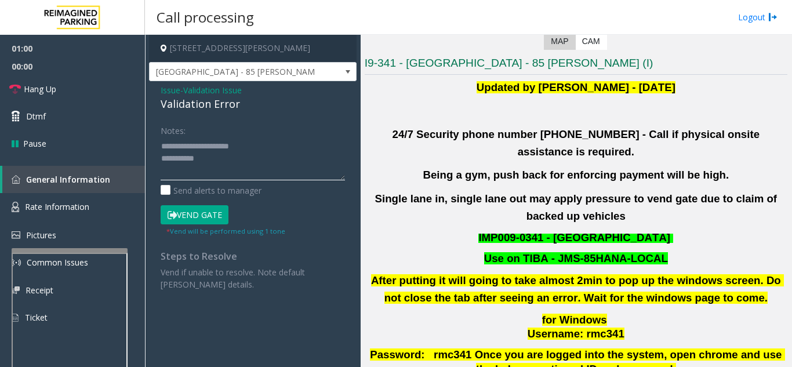
click at [250, 158] on textarea at bounding box center [253, 158] width 184 height 43
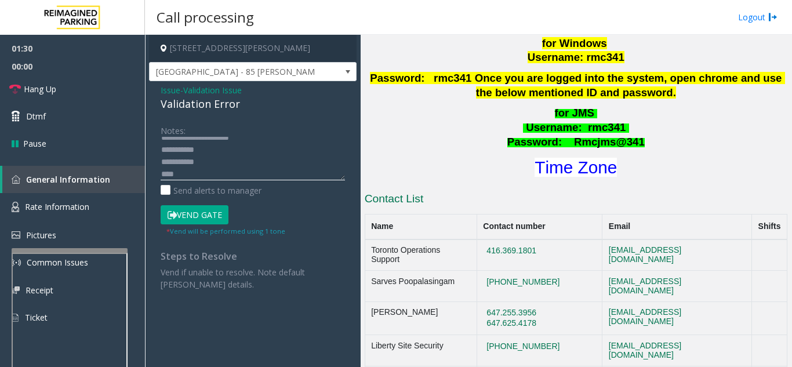
scroll to position [522, 0]
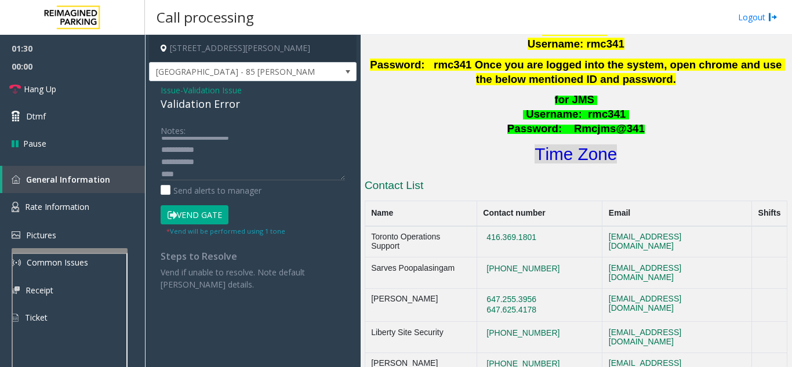
click at [569, 144] on font "Time Zone" at bounding box center [575, 153] width 82 height 19
click at [269, 179] on textarea at bounding box center [253, 158] width 184 height 43
click at [207, 215] on button "Vend Gate" at bounding box center [195, 215] width 68 height 20
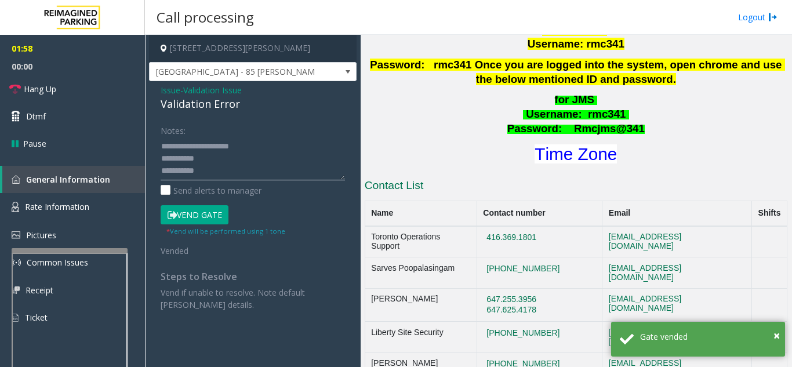
click at [272, 143] on textarea at bounding box center [253, 158] width 184 height 43
click at [272, 166] on textarea at bounding box center [253, 158] width 184 height 43
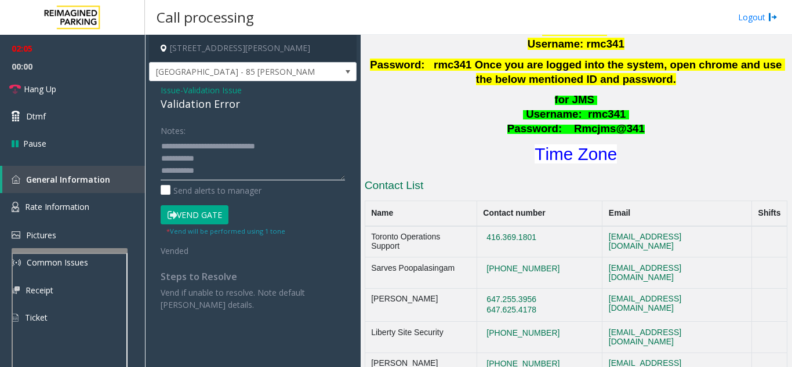
click at [228, 161] on textarea at bounding box center [253, 158] width 184 height 43
type textarea "**********"
click at [300, 126] on div "Notes:" at bounding box center [253, 151] width 184 height 60
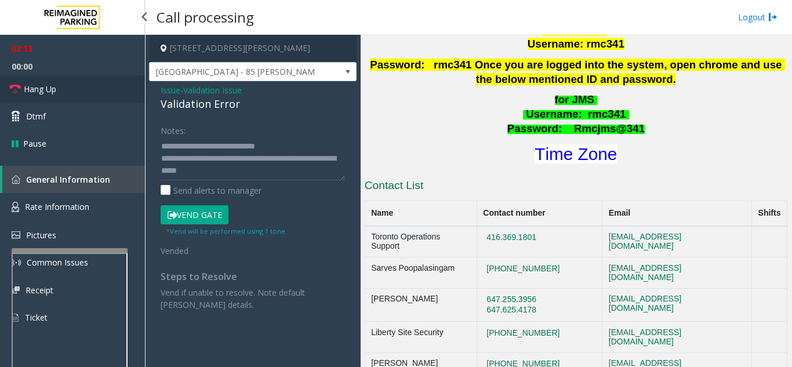
click at [124, 101] on link "Hang Up" at bounding box center [72, 88] width 145 height 27
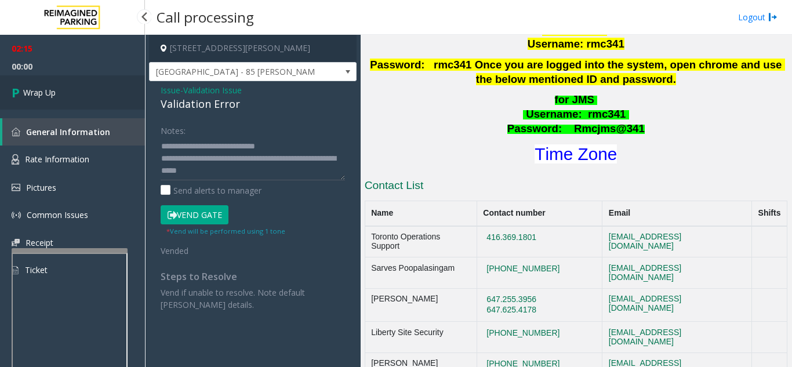
click at [124, 101] on link "Wrap Up" at bounding box center [72, 92] width 145 height 34
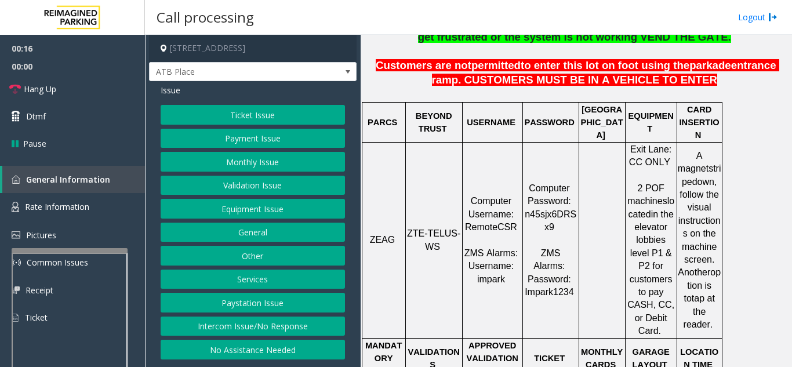
scroll to position [348, 0]
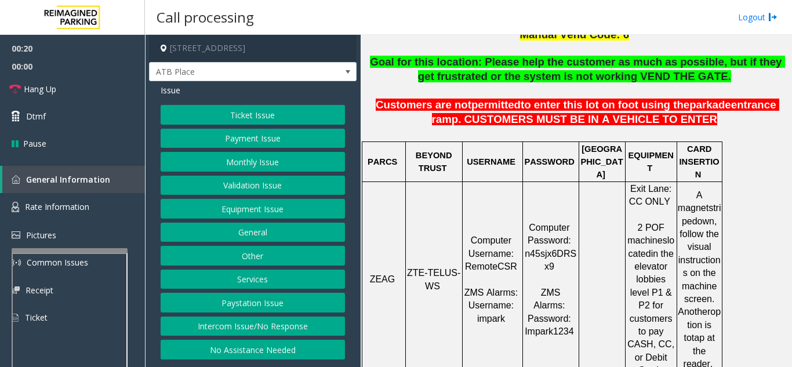
click at [256, 117] on button "Ticket Issue" at bounding box center [253, 115] width 184 height 20
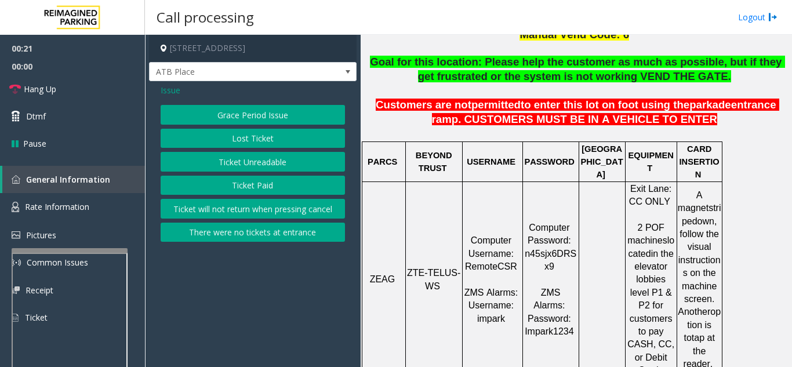
click at [257, 161] on button "Ticket Unreadable" at bounding box center [253, 162] width 184 height 20
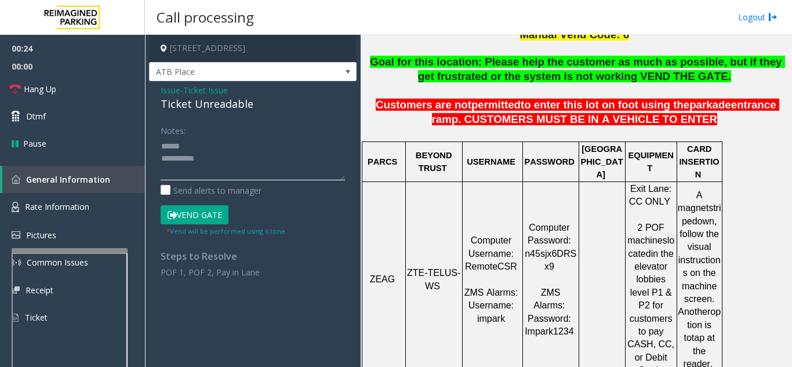
click at [201, 143] on textarea at bounding box center [253, 158] width 184 height 43
click at [245, 161] on textarea at bounding box center [253, 158] width 184 height 43
click at [194, 220] on button "Vend Gate" at bounding box center [195, 215] width 68 height 20
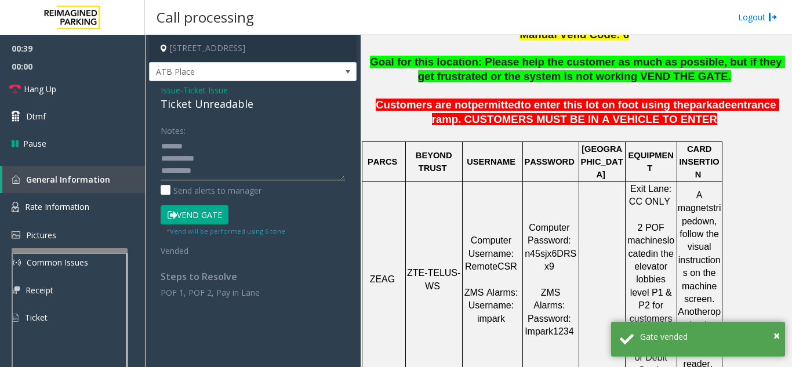
click at [235, 143] on textarea at bounding box center [253, 158] width 184 height 43
drag, startPoint x: 157, startPoint y: 102, endPoint x: 267, endPoint y: 108, distance: 110.3
click at [267, 108] on div "Issue - Ticket Issue Ticket Unreadable Notes: Send alerts to manager Vend Gate …" at bounding box center [253, 195] width 208 height 229
click at [260, 158] on textarea at bounding box center [253, 158] width 184 height 43
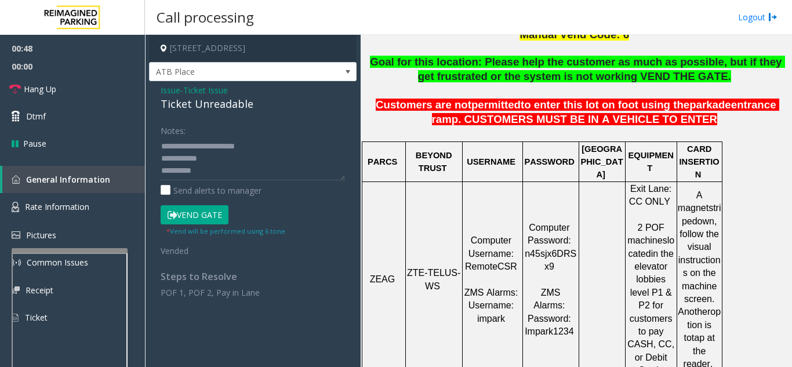
click at [201, 213] on button "Vend Gate" at bounding box center [195, 215] width 68 height 20
click at [260, 129] on div "Notes:" at bounding box center [253, 151] width 184 height 60
click at [224, 217] on button "Vend Gate" at bounding box center [195, 215] width 68 height 20
drag, startPoint x: 208, startPoint y: 158, endPoint x: 230, endPoint y: 174, distance: 26.9
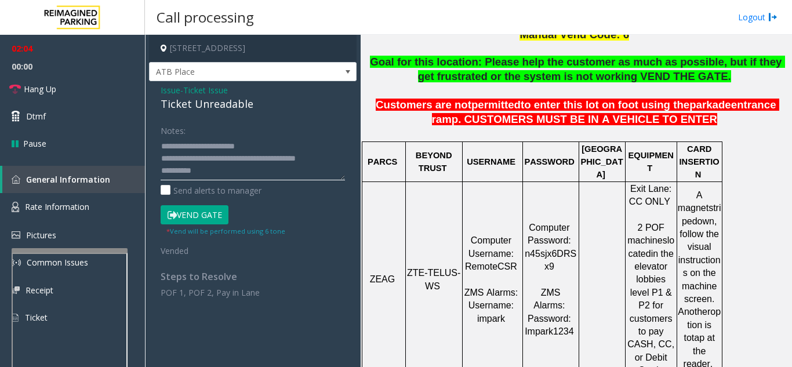
click at [230, 174] on textarea at bounding box center [253, 158] width 184 height 43
drag, startPoint x: 73, startPoint y: 97, endPoint x: 88, endPoint y: 101, distance: 15.0
click at [73, 97] on link "Hang Up" at bounding box center [72, 88] width 145 height 27
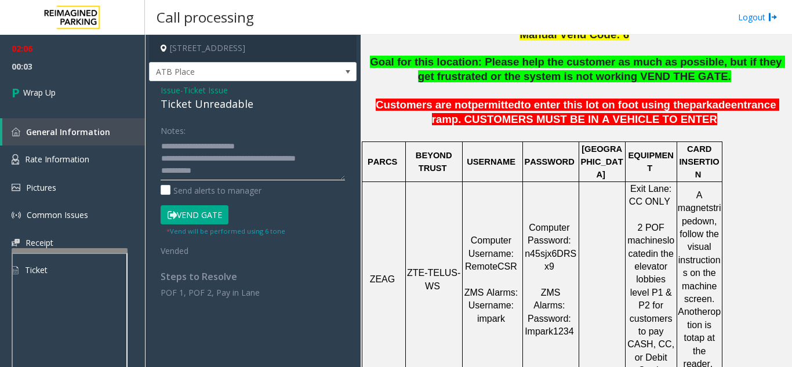
scroll to position [12, 0]
drag, startPoint x: 207, startPoint y: 147, endPoint x: 214, endPoint y: 154, distance: 9.4
click at [214, 154] on textarea at bounding box center [253, 158] width 184 height 43
type textarea "**********"
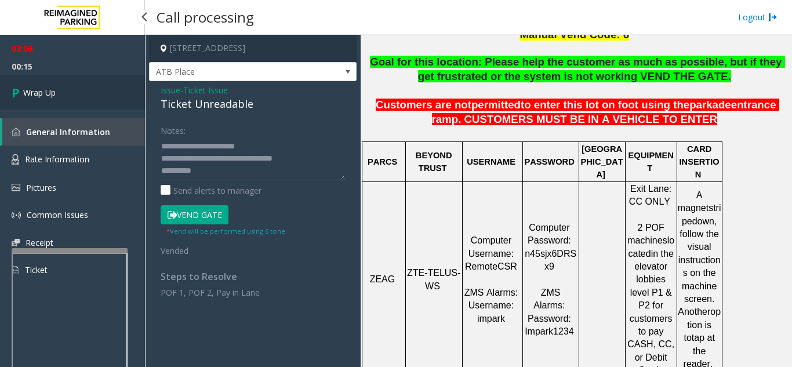
click at [122, 108] on link "Wrap Up" at bounding box center [72, 92] width 145 height 34
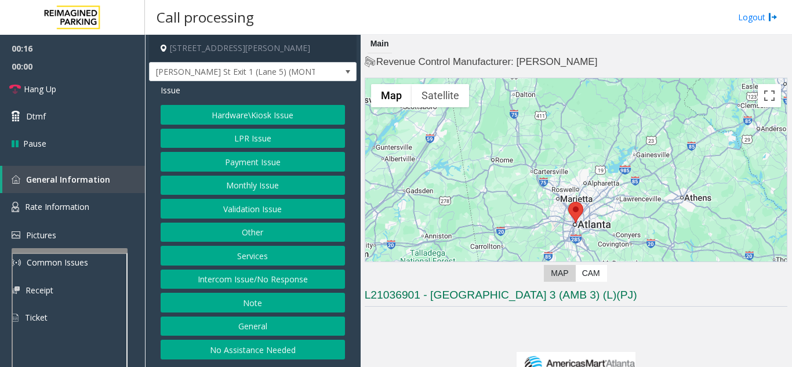
click at [256, 281] on button "Intercom Issue/No Response" at bounding box center [253, 280] width 184 height 20
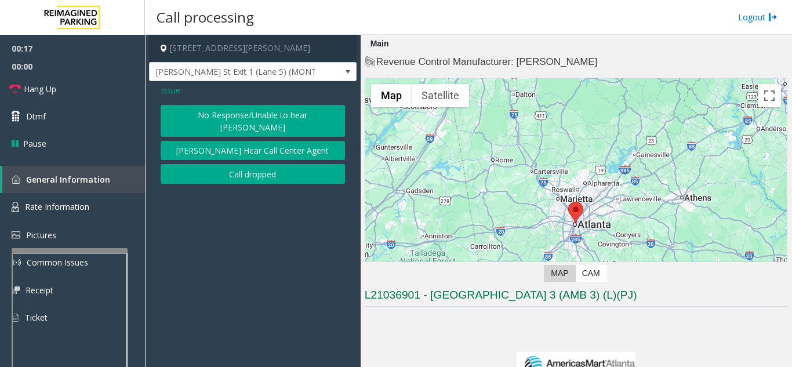
click at [228, 111] on button "No Response/Unable to hear [PERSON_NAME]" at bounding box center [253, 121] width 184 height 32
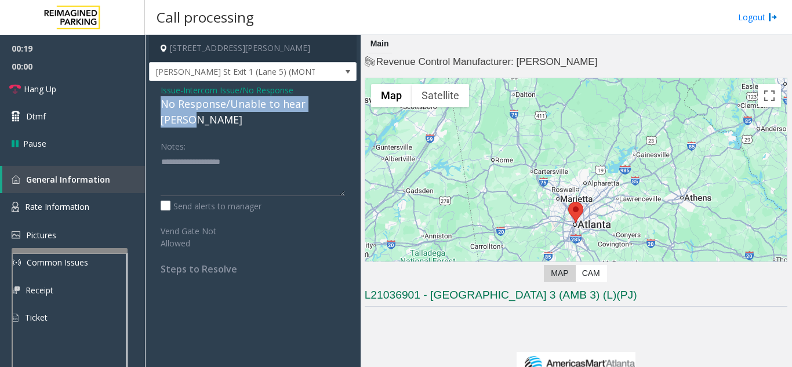
drag, startPoint x: 163, startPoint y: 102, endPoint x: 344, endPoint y: 103, distance: 180.9
click at [344, 103] on div "Issue - Intercom Issue/No Response No Response/Unable to hear parker Notes: Sen…" at bounding box center [253, 183] width 208 height 205
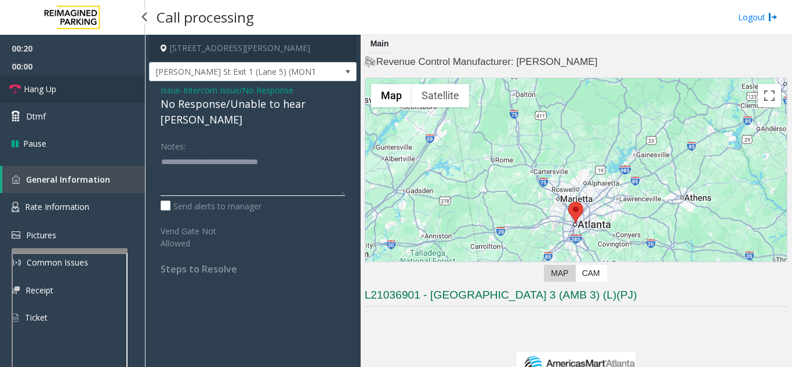
type textarea "**********"
click at [121, 80] on link "Hang Up" at bounding box center [72, 88] width 145 height 27
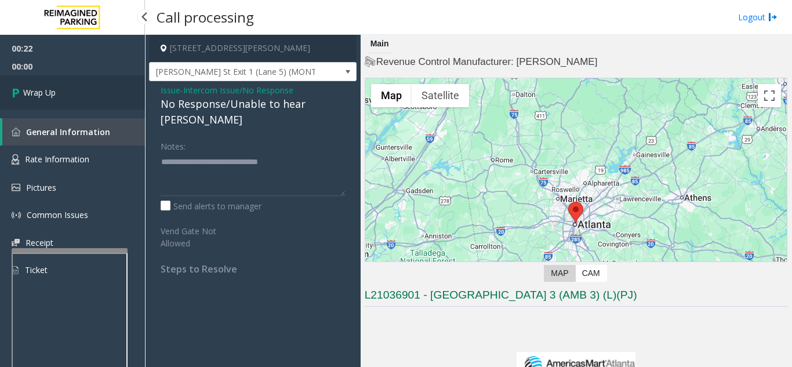
click at [121, 80] on link "Wrap Up" at bounding box center [72, 92] width 145 height 34
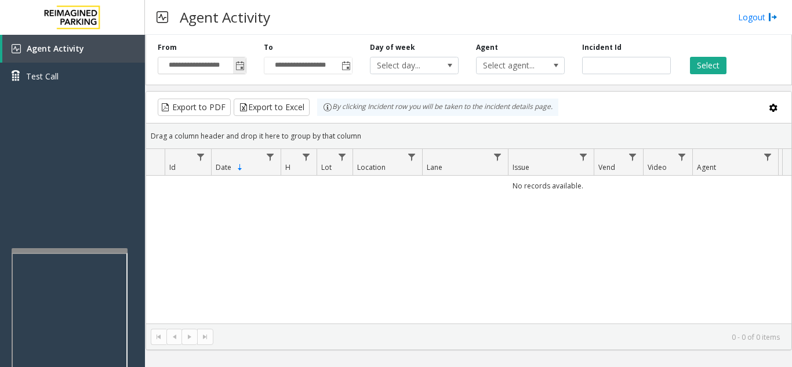
click at [238, 65] on span "Toggle popup" at bounding box center [239, 65] width 9 height 9
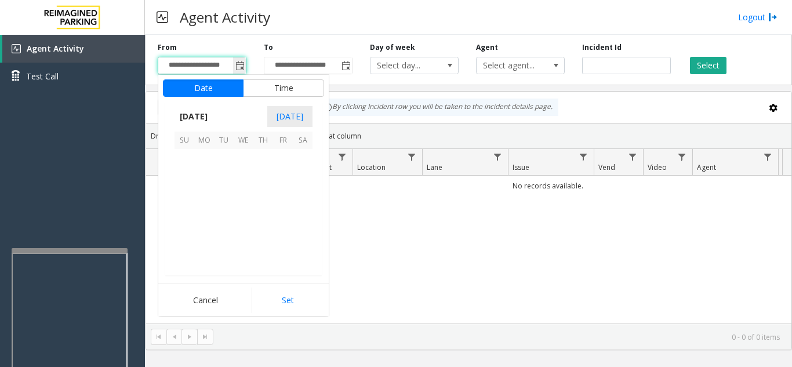
scroll to position [207911, 0]
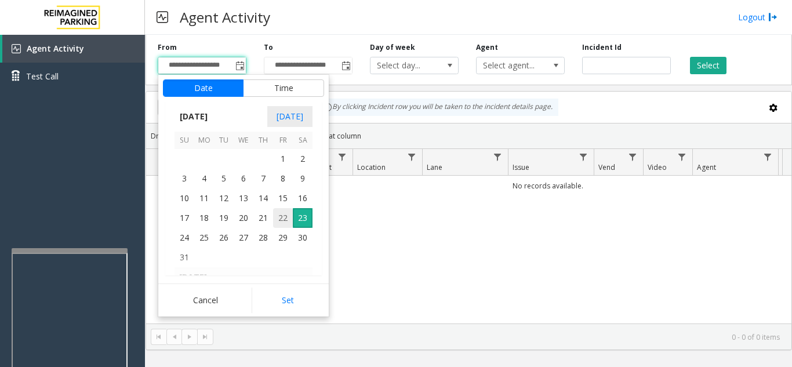
click at [282, 222] on span "22" at bounding box center [283, 218] width 20 height 20
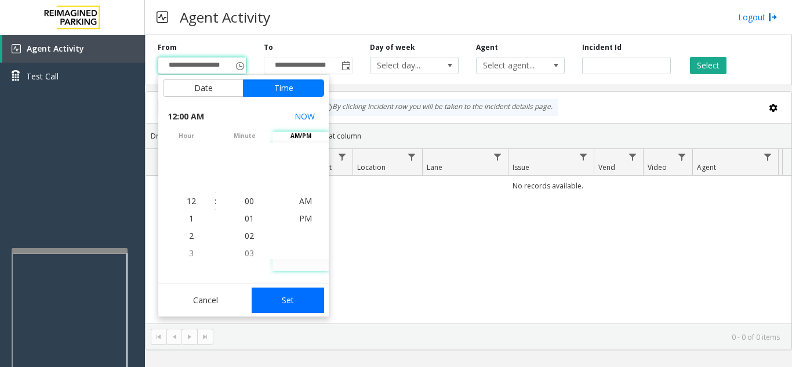
click at [291, 303] on button "Set" at bounding box center [288, 301] width 73 height 26
type input "**********"
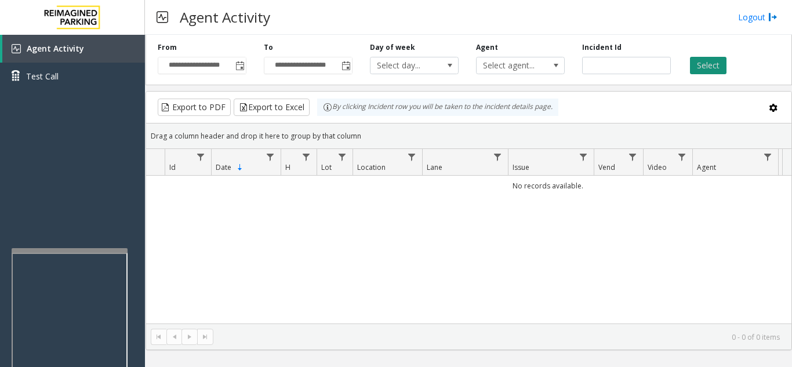
click at [719, 59] on button "Select" at bounding box center [708, 65] width 37 height 17
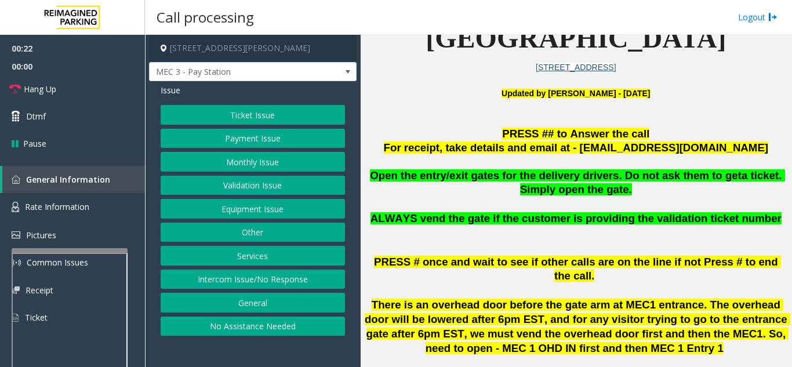
scroll to position [348, 0]
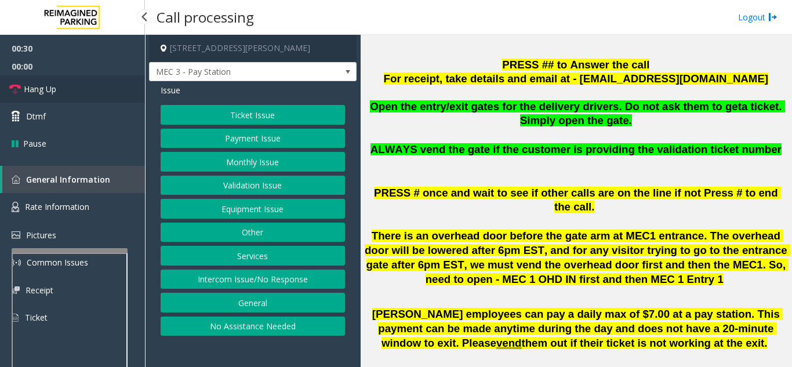
click at [94, 88] on link "Hang Up" at bounding box center [72, 88] width 145 height 27
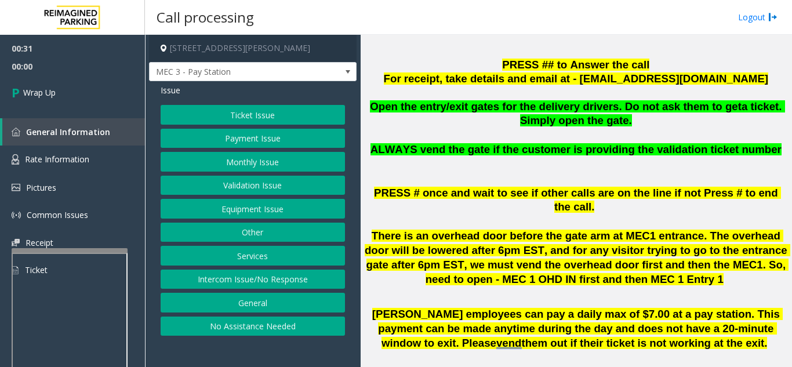
click at [283, 330] on button "No Assistance Needed" at bounding box center [253, 327] width 184 height 20
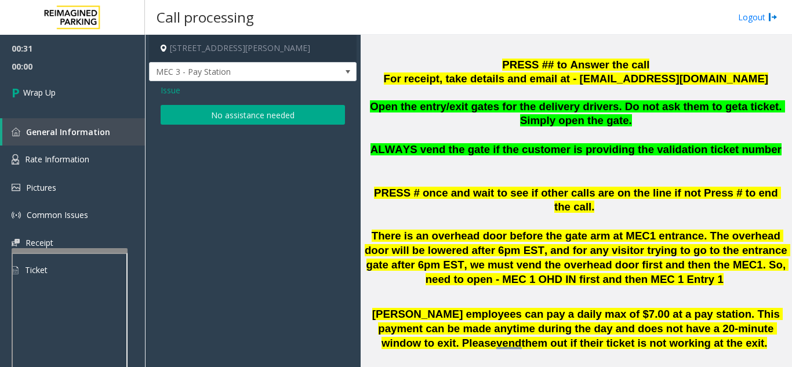
click at [245, 118] on button "No assistance needed" at bounding box center [253, 115] width 184 height 20
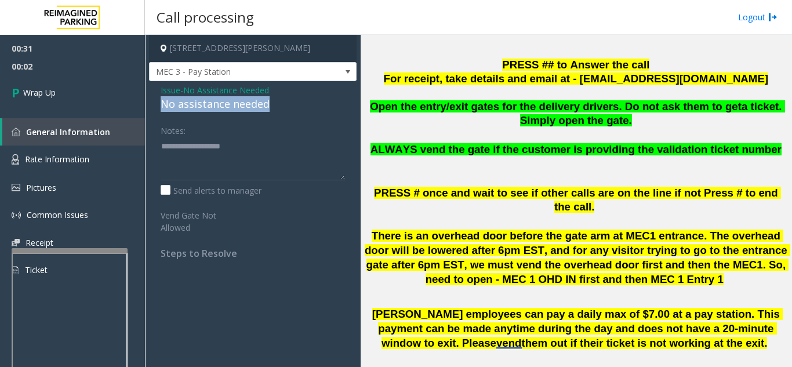
drag, startPoint x: 159, startPoint y: 104, endPoint x: 281, endPoint y: 103, distance: 121.7
click at [281, 103] on div "Issue - No Assistance Needed No assistance needed Notes: Send alerts to manager…" at bounding box center [253, 176] width 208 height 190
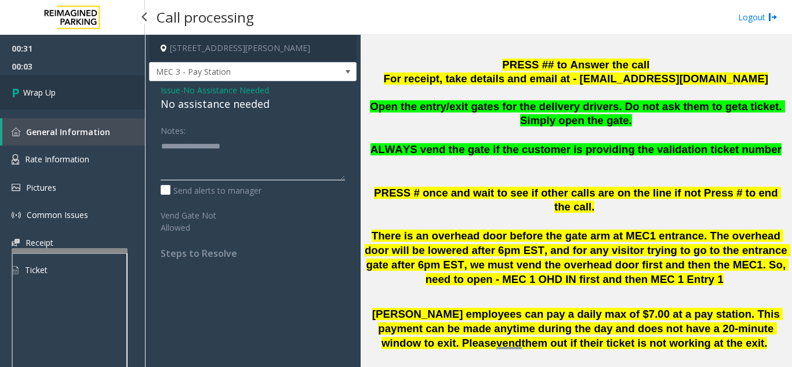
type textarea "**********"
click at [74, 100] on link "Wrap Up" at bounding box center [72, 92] width 145 height 34
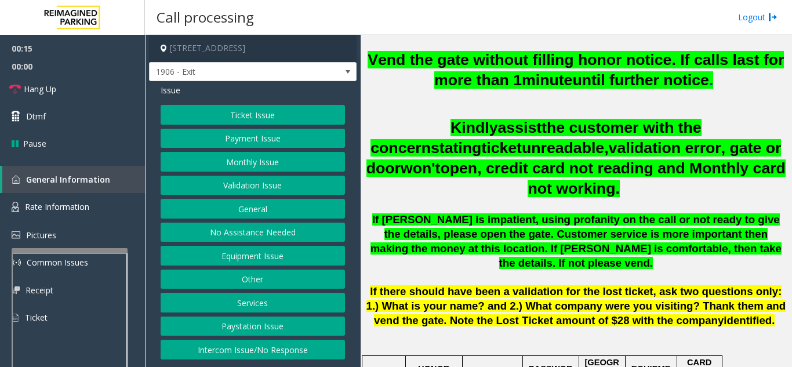
scroll to position [464, 0]
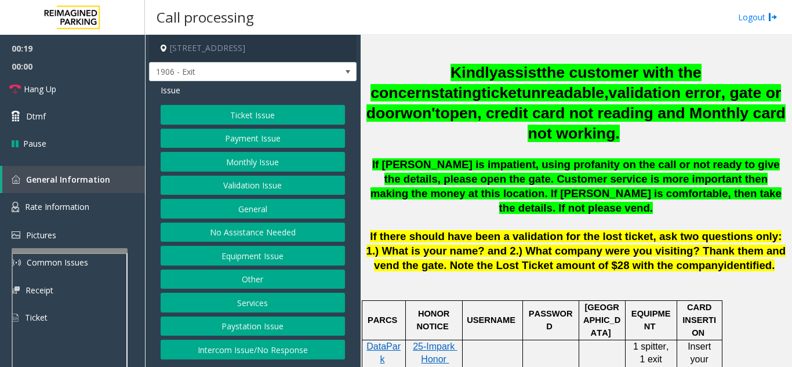
click at [216, 113] on button "Ticket Issue" at bounding box center [253, 115] width 184 height 20
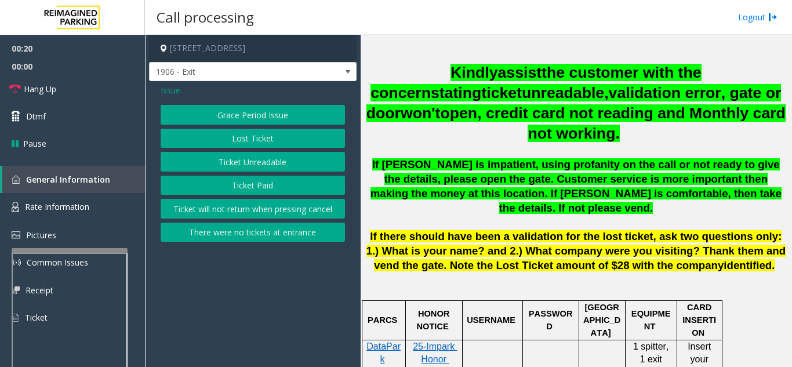
click at [248, 162] on button "Ticket Unreadable" at bounding box center [253, 162] width 184 height 20
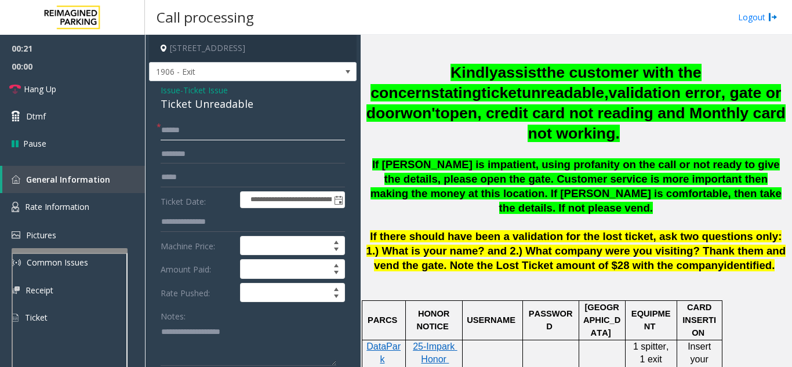
click at [249, 134] on input "text" at bounding box center [253, 131] width 184 height 20
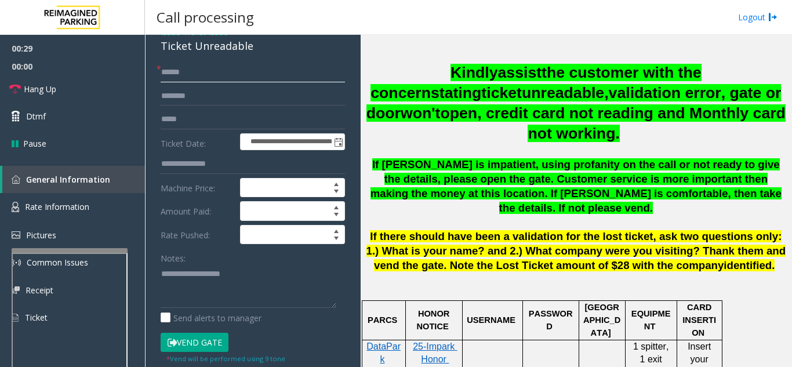
type input "******"
click at [188, 352] on button "Vend Gate" at bounding box center [195, 343] width 68 height 20
click at [194, 339] on button "Vend Gate" at bounding box center [195, 343] width 68 height 20
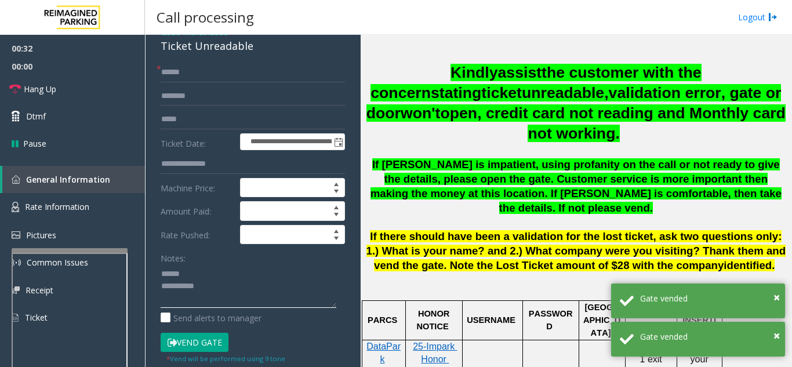
click at [212, 278] on textarea at bounding box center [249, 285] width 176 height 43
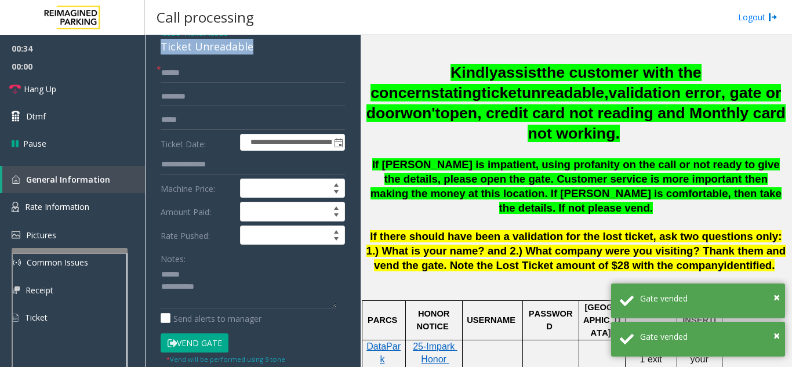
drag, startPoint x: 158, startPoint y: 45, endPoint x: 253, endPoint y: 48, distance: 95.7
click at [253, 48] on div "**********" at bounding box center [253, 347] width 208 height 646
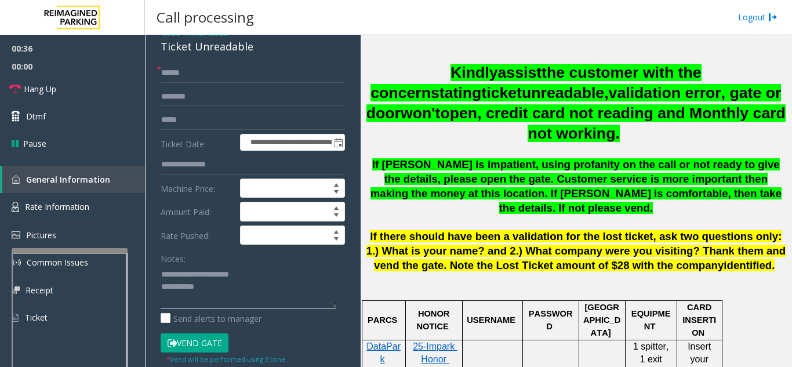
click at [274, 281] on textarea at bounding box center [249, 286] width 176 height 43
type textarea "**********"
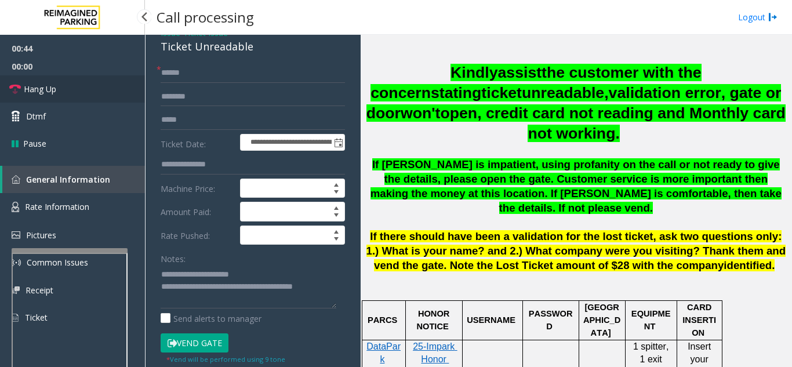
click at [59, 90] on link "Hang Up" at bounding box center [72, 88] width 145 height 27
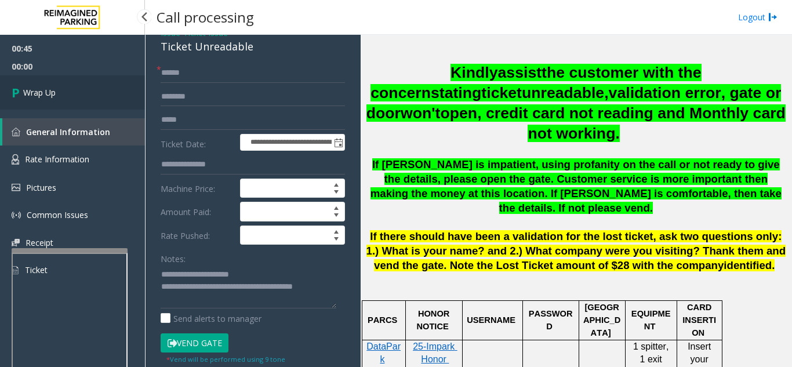
click at [59, 90] on link "Wrap Up" at bounding box center [72, 92] width 145 height 34
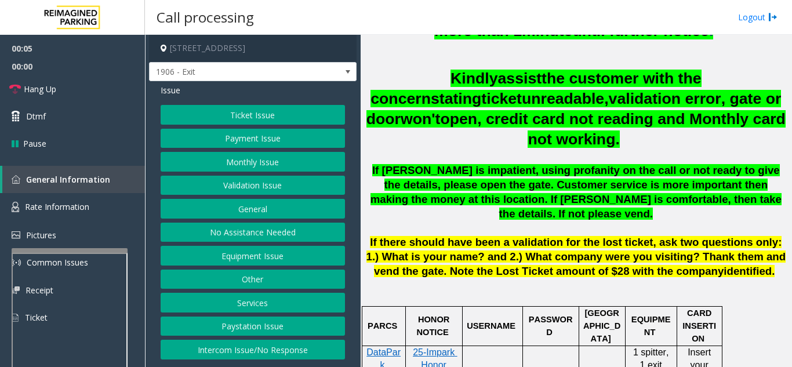
scroll to position [464, 0]
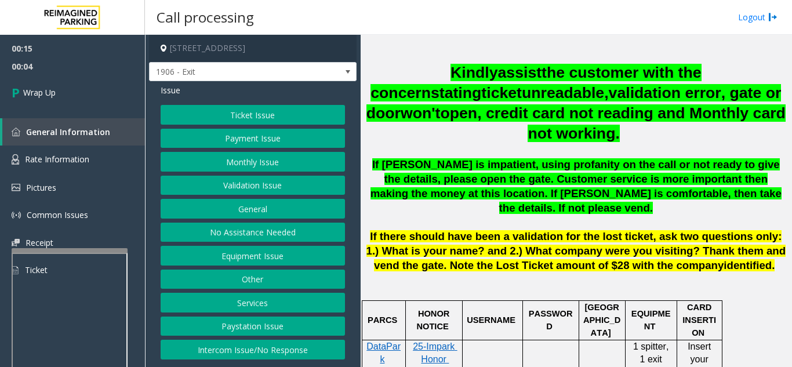
drag, startPoint x: 270, startPoint y: 343, endPoint x: 273, endPoint y: 311, distance: 32.0
click at [271, 342] on button "Intercom Issue/No Response" at bounding box center [253, 350] width 184 height 20
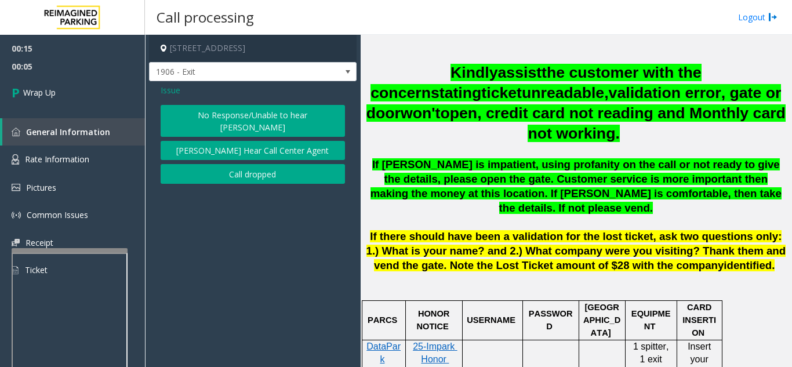
click at [272, 164] on button "Call dropped" at bounding box center [253, 174] width 184 height 20
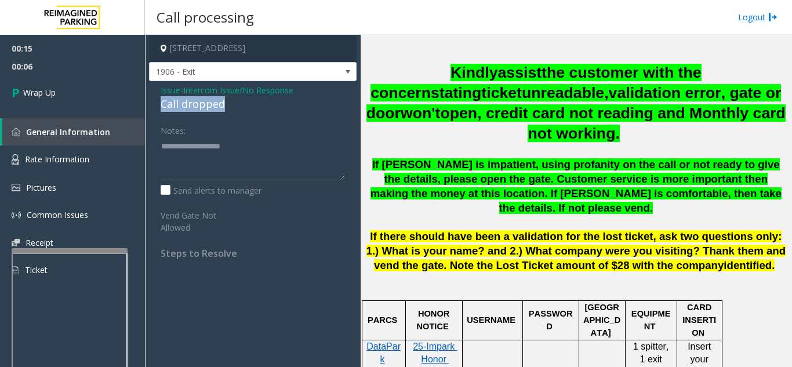
drag, startPoint x: 159, startPoint y: 104, endPoint x: 226, endPoint y: 106, distance: 67.3
click at [226, 106] on div "Issue - Intercom Issue/No Response Call dropped Notes: Send alerts to manager V…" at bounding box center [253, 176] width 208 height 190
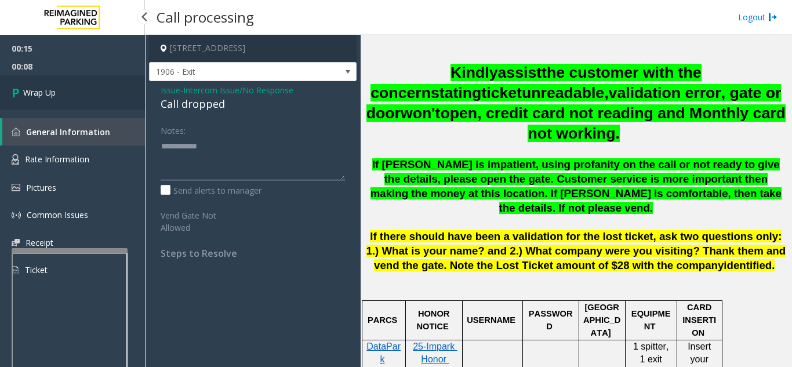
type textarea "**********"
click at [74, 95] on link "Wrap Up" at bounding box center [72, 92] width 145 height 34
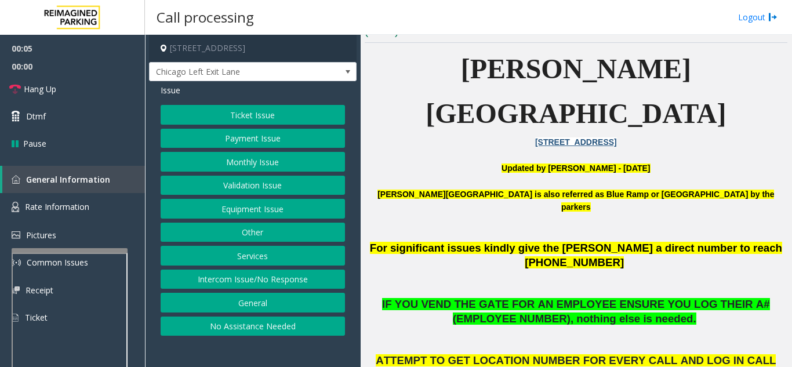
scroll to position [290, 0]
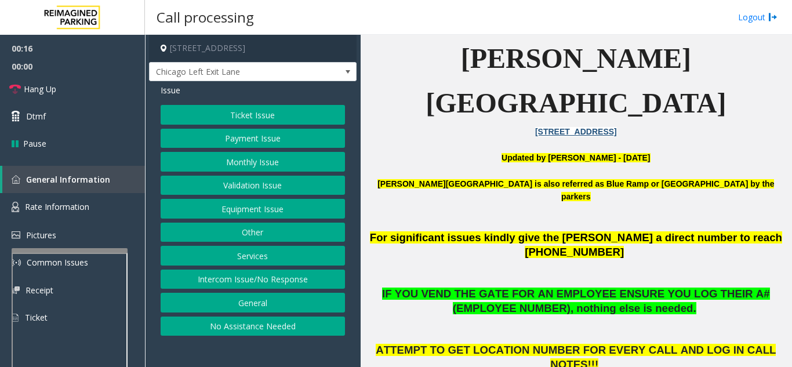
click at [266, 285] on button "Intercom Issue/No Response" at bounding box center [253, 280] width 184 height 20
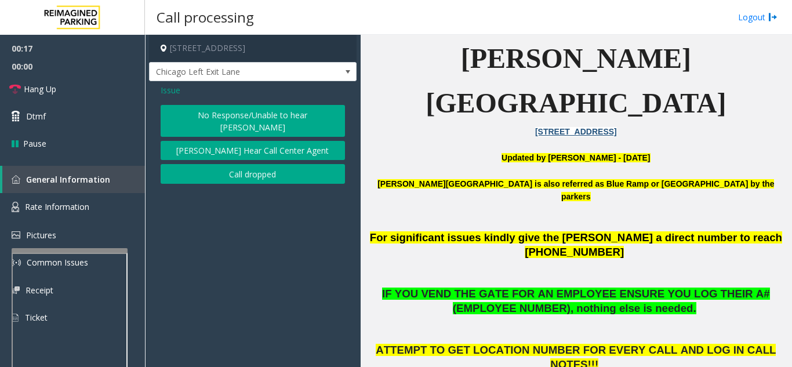
click at [192, 108] on button "No Response/Unable to hear [PERSON_NAME]" at bounding box center [253, 121] width 184 height 32
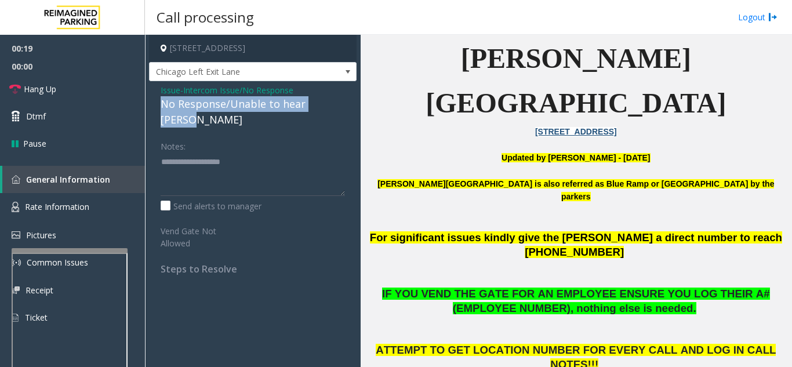
drag, startPoint x: 154, startPoint y: 107, endPoint x: 344, endPoint y: 106, distance: 190.1
click at [344, 106] on div "Issue - Intercom Issue/No Response No Response/Unable to hear parker Notes: Sen…" at bounding box center [253, 183] width 208 height 205
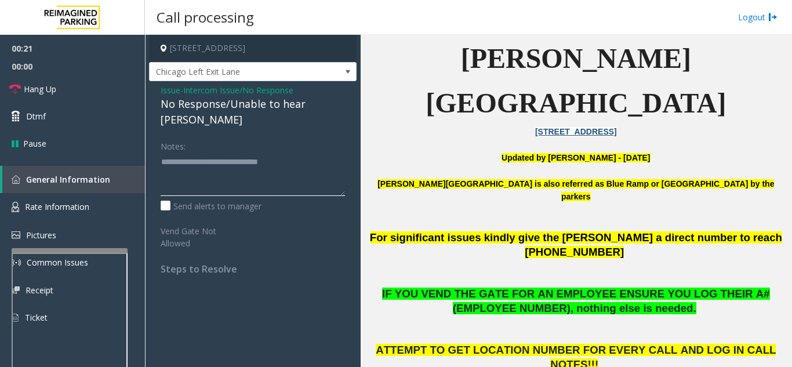
click at [332, 152] on textarea at bounding box center [253, 173] width 184 height 43
type textarea "**********"
click at [99, 103] on link "Dtmf" at bounding box center [72, 116] width 145 height 27
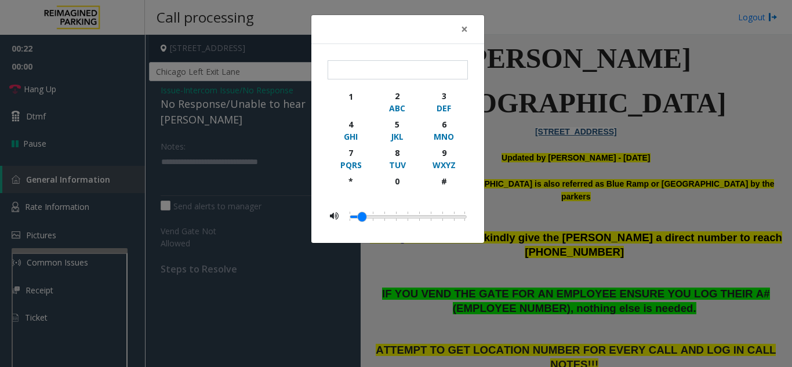
click at [99, 94] on div "× 1 2 ABC 3 DEF 4 GHI 5 JKL 6 MNO 7 PQRS 8 TUV 9 WXYZ * 0 #" at bounding box center [396, 183] width 792 height 367
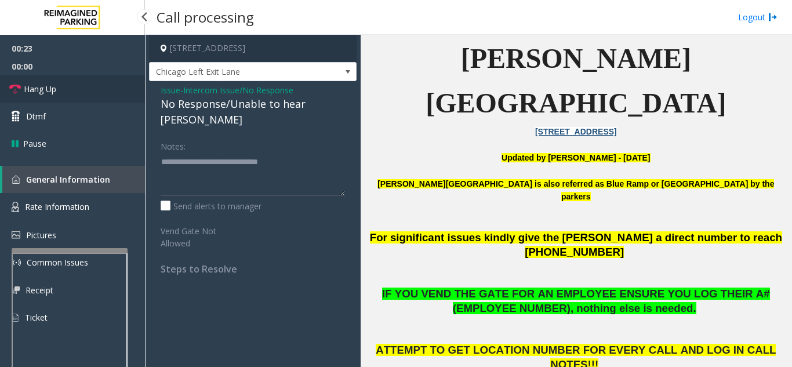
click at [99, 92] on link "Hang Up" at bounding box center [72, 88] width 145 height 27
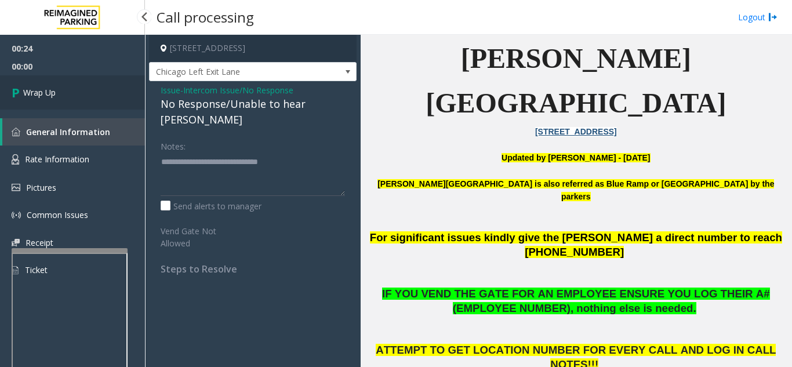
click at [99, 92] on link "Wrap Up" at bounding box center [72, 92] width 145 height 34
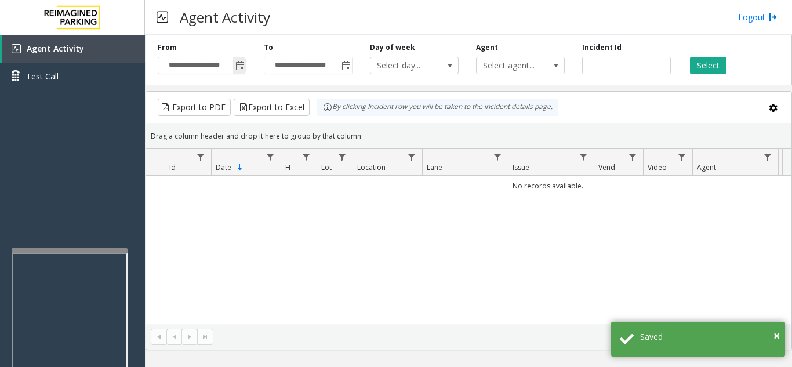
click at [242, 67] on span "Toggle popup" at bounding box center [239, 65] width 9 height 9
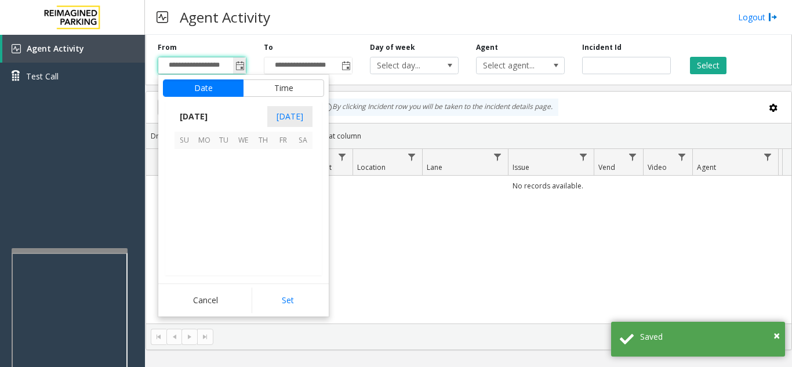
scroll to position [207911, 0]
click at [285, 215] on span "22" at bounding box center [283, 218] width 20 height 20
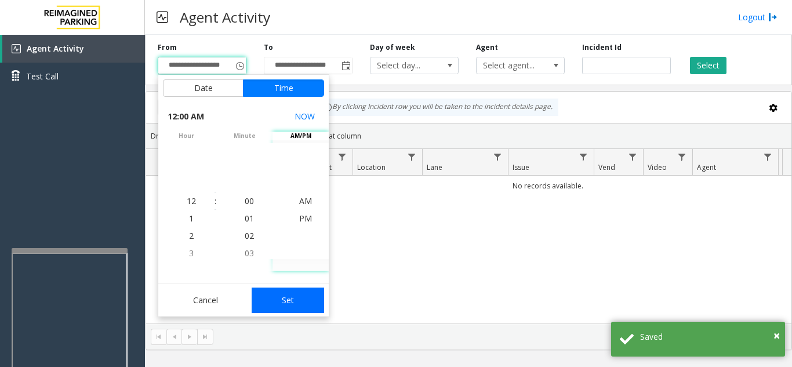
click at [298, 302] on button "Set" at bounding box center [288, 301] width 73 height 26
type input "**********"
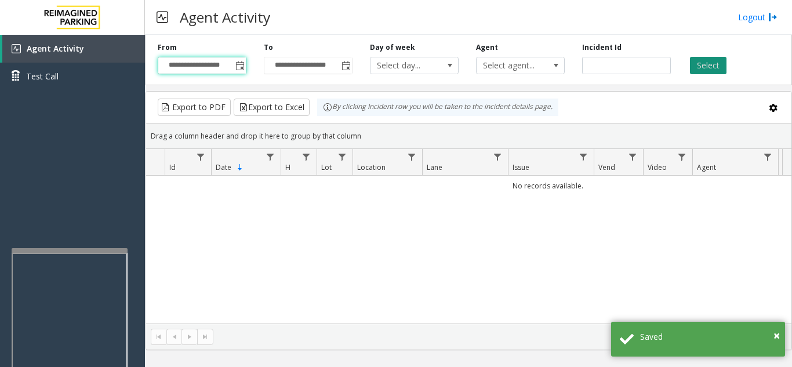
click at [708, 59] on button "Select" at bounding box center [708, 65] width 37 height 17
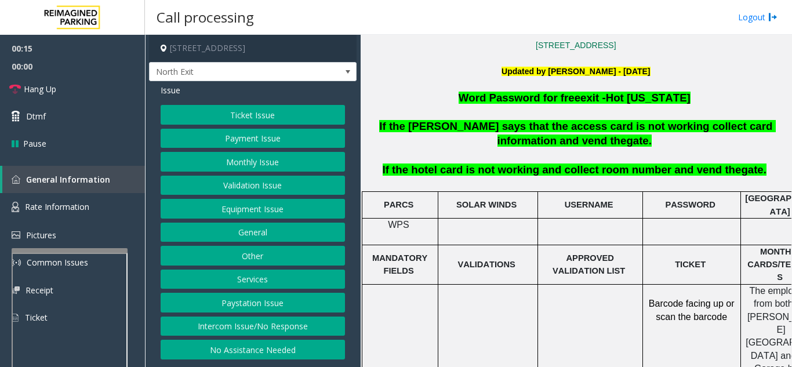
scroll to position [348, 0]
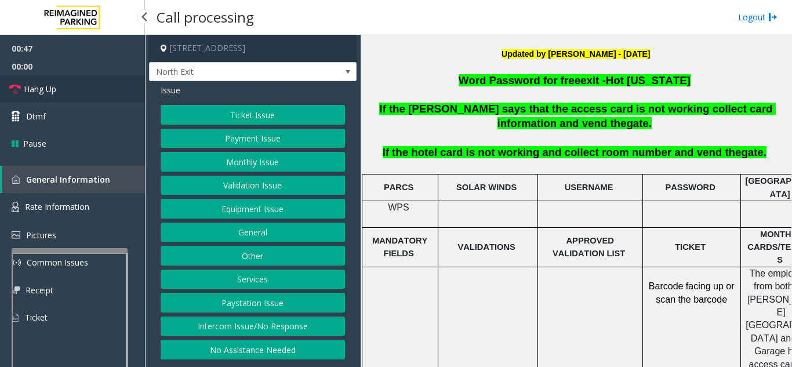
click at [53, 97] on link "Hang Up" at bounding box center [72, 88] width 145 height 27
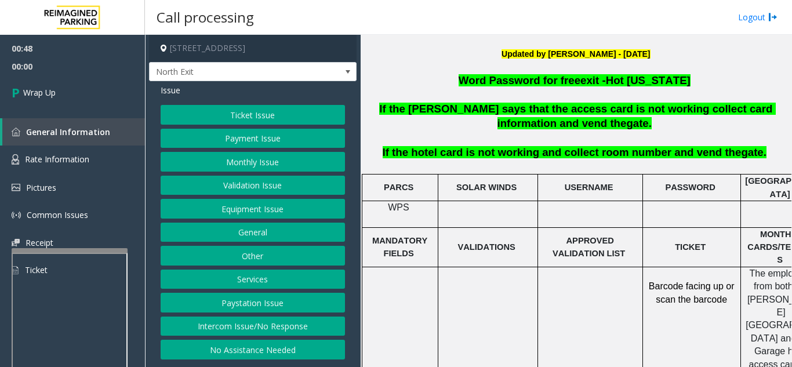
click at [231, 201] on button "Equipment Issue" at bounding box center [253, 209] width 184 height 20
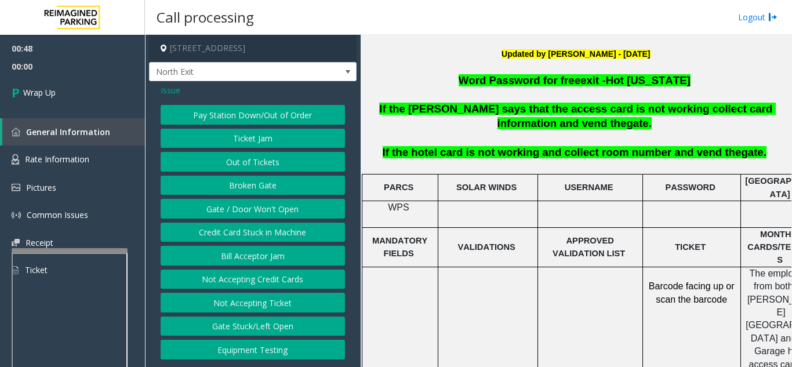
click at [231, 213] on button "Gate / Door Won't Open" at bounding box center [253, 209] width 184 height 20
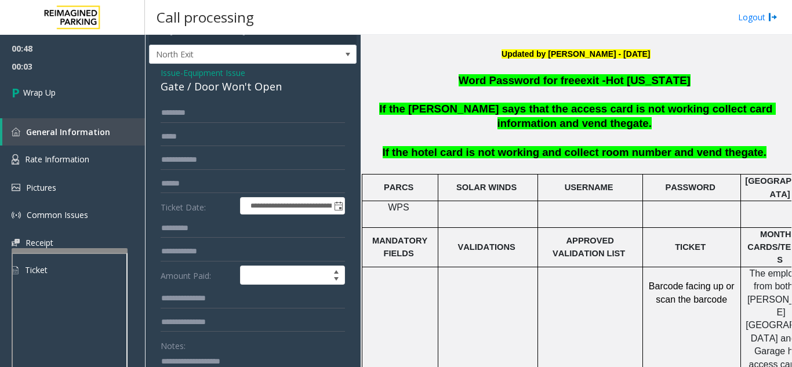
scroll to position [0, 0]
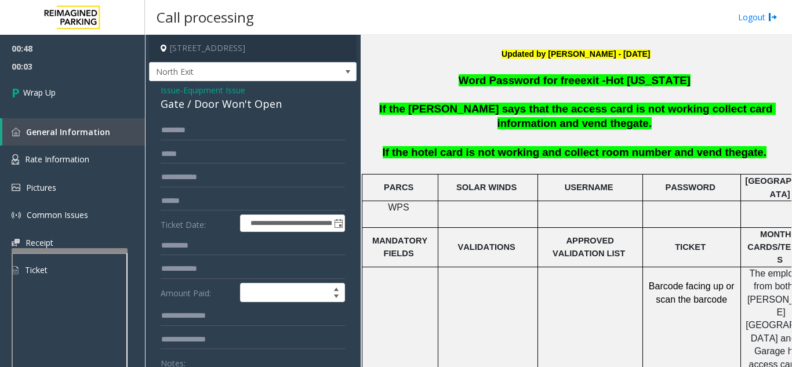
click at [169, 87] on span "Issue" at bounding box center [171, 90] width 20 height 12
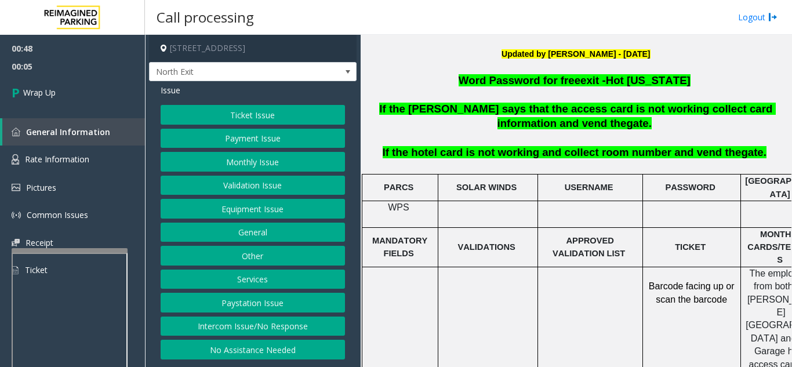
click at [242, 347] on button "No Assistance Needed" at bounding box center [253, 350] width 184 height 20
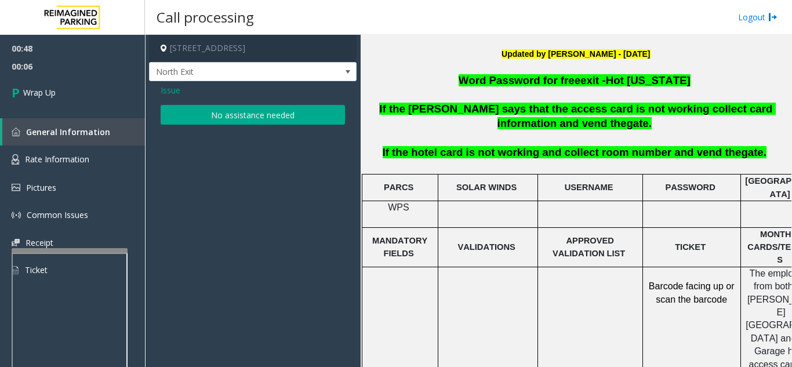
click at [205, 119] on button "No assistance needed" at bounding box center [253, 115] width 184 height 20
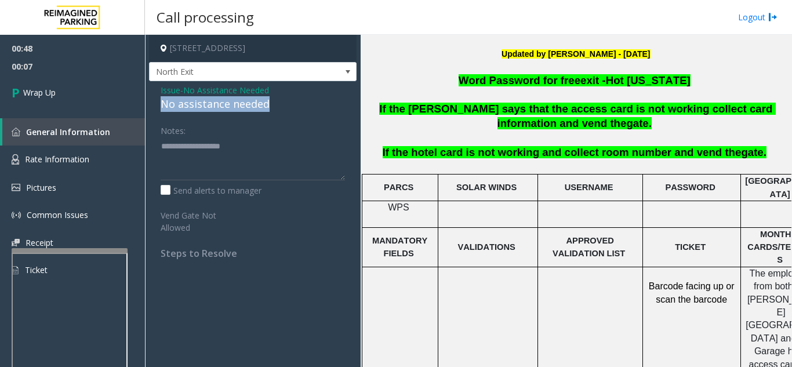
drag, startPoint x: 160, startPoint y: 103, endPoint x: 278, endPoint y: 101, distance: 117.7
click at [278, 101] on div "Issue - No Assistance Needed No assistance needed Notes: Send alerts to manager…" at bounding box center [253, 176] width 208 height 190
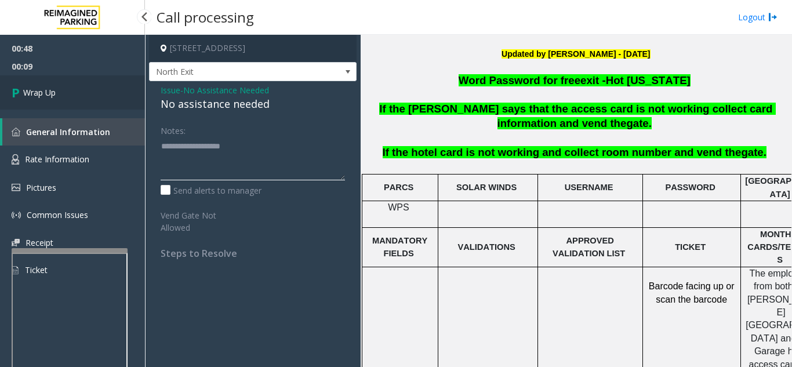
type textarea "**********"
click at [111, 93] on link "Wrap Up" at bounding box center [72, 92] width 145 height 34
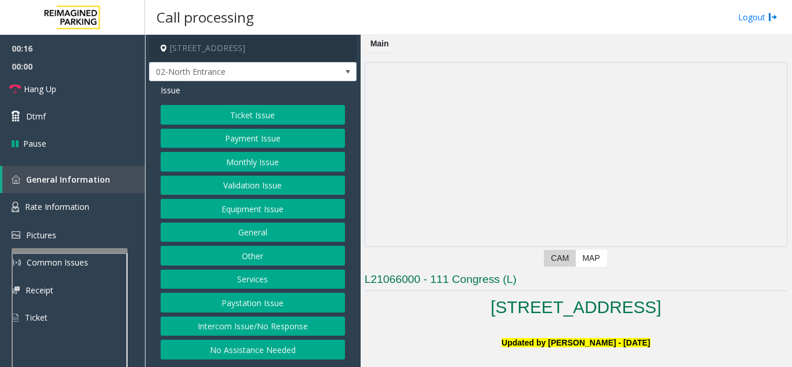
click at [235, 328] on button "Intercom Issue/No Response" at bounding box center [253, 327] width 184 height 20
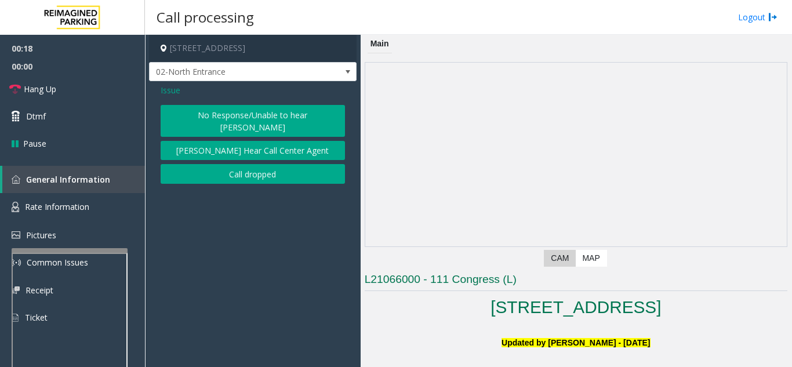
click at [254, 114] on button "No Response/Unable to hear [PERSON_NAME]" at bounding box center [253, 121] width 184 height 32
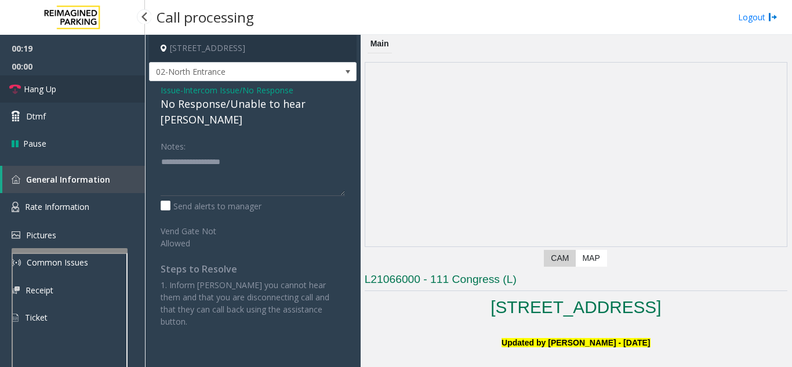
click at [84, 89] on link "Hang Up" at bounding box center [72, 88] width 145 height 27
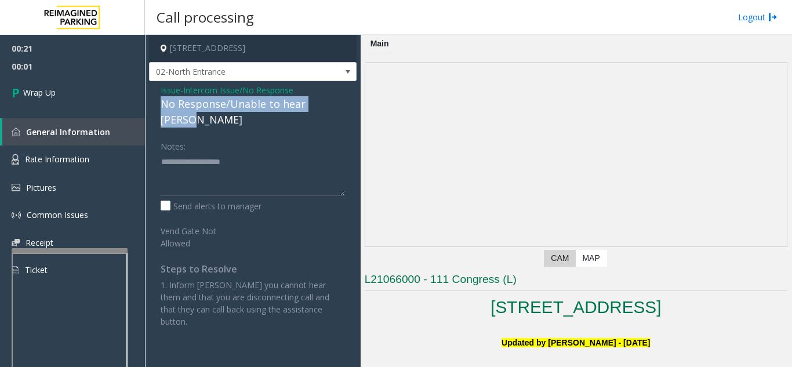
drag, startPoint x: 158, startPoint y: 102, endPoint x: 346, endPoint y: 105, distance: 188.4
click at [346, 105] on div "Issue - Intercom Issue/No Response No Response/Unable to hear parker Notes: Sen…" at bounding box center [253, 210] width 208 height 258
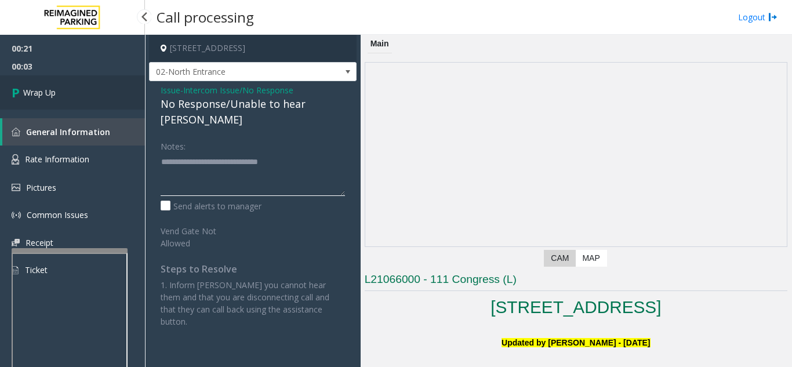
type textarea "**********"
click at [77, 95] on link "Wrap Up" at bounding box center [72, 92] width 145 height 34
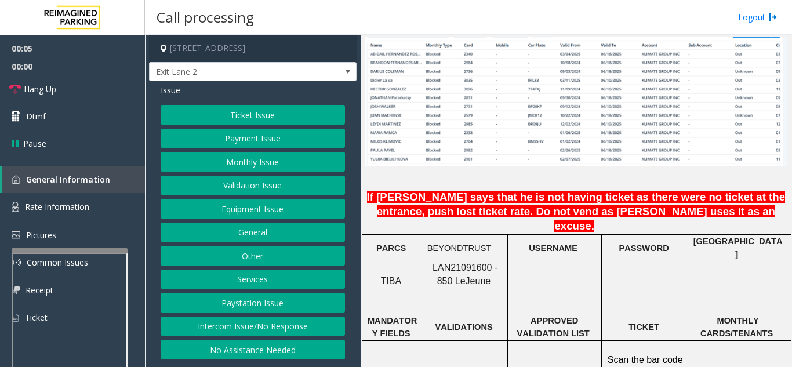
scroll to position [870, 0]
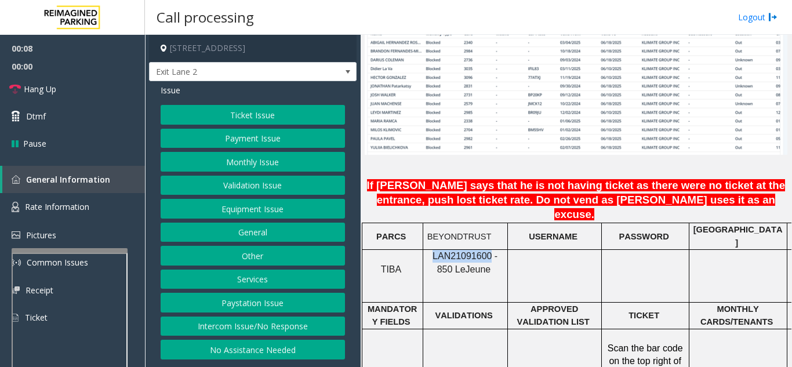
drag, startPoint x: 481, startPoint y: 221, endPoint x: 428, endPoint y: 221, distance: 52.8
click at [432, 251] on span "LAN21091600 - 850 Le" at bounding box center [464, 262] width 65 height 23
copy span "LAN21091600"
click at [245, 162] on button "Monthly Issue" at bounding box center [253, 162] width 184 height 20
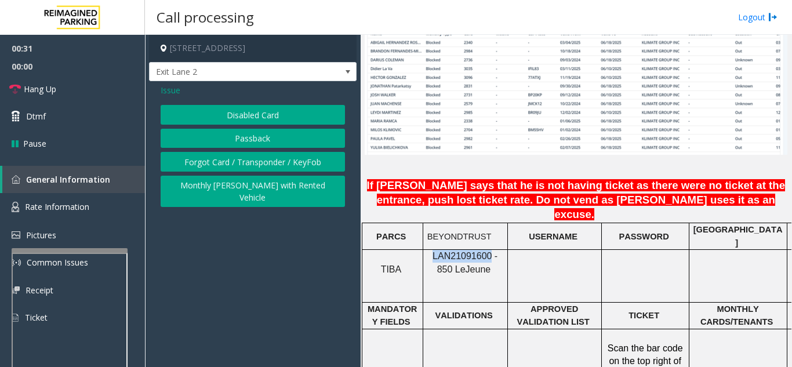
click at [248, 138] on button "Passback" at bounding box center [253, 139] width 184 height 20
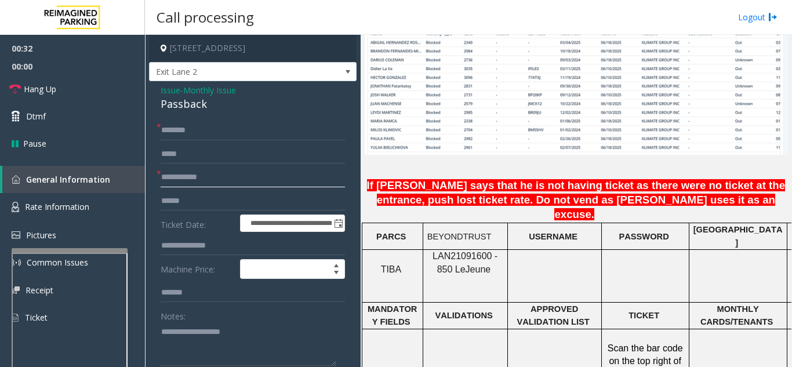
click at [224, 183] on input "text" at bounding box center [253, 178] width 184 height 20
type input "***"
click at [263, 127] on input "text" at bounding box center [253, 131] width 184 height 20
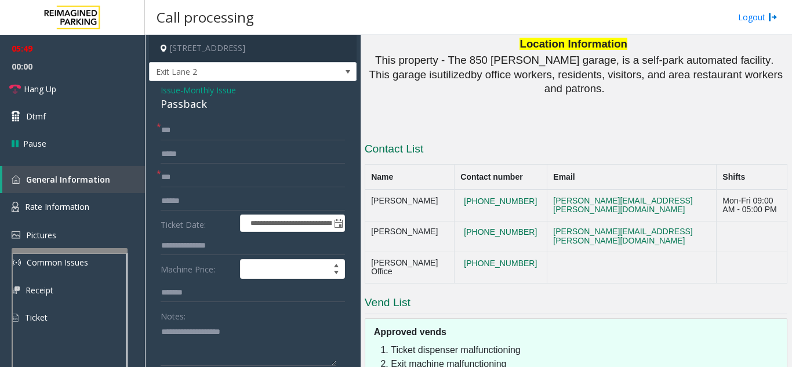
scroll to position [1345, 0]
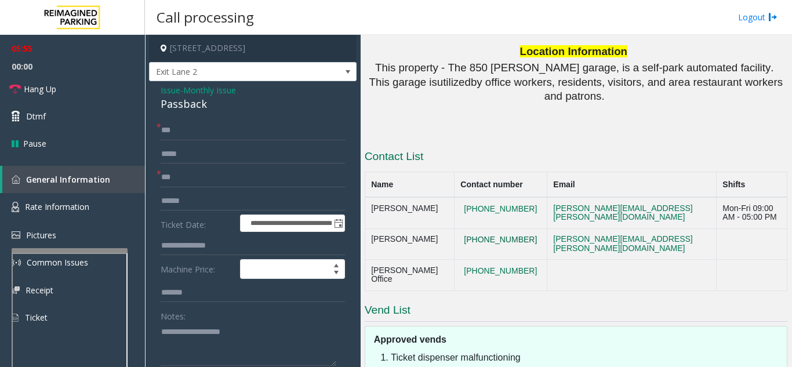
drag, startPoint x: 488, startPoint y: 230, endPoint x: 461, endPoint y: 216, distance: 30.1
click at [461, 235] on button "786-558-6066" at bounding box center [500, 240] width 80 height 10
drag, startPoint x: 371, startPoint y: 216, endPoint x: 489, endPoint y: 229, distance: 119.0
click at [489, 229] on tr "Alexandra Meneses 786-558-6066 alexandra.meneses@reimaginedparking.com" at bounding box center [576, 243] width 422 height 31
copy tr "Alexandra Meneses 786-558-6066"
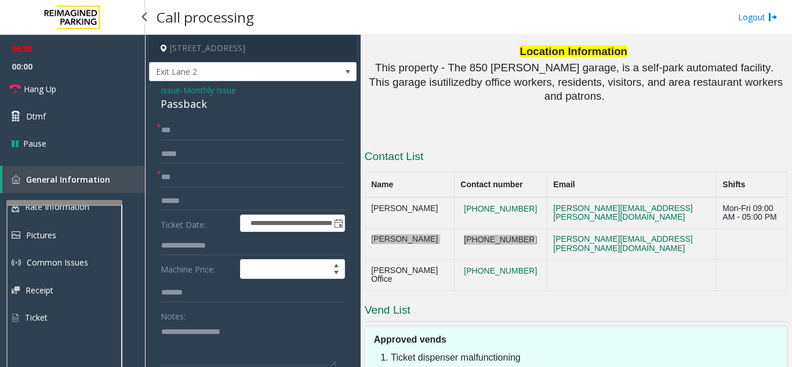
click at [63, 201] on div at bounding box center [64, 202] width 116 height 5
click at [179, 131] on input "***" at bounding box center [253, 131] width 184 height 20
type input "********"
click at [180, 179] on input "***" at bounding box center [253, 178] width 184 height 20
type input "****"
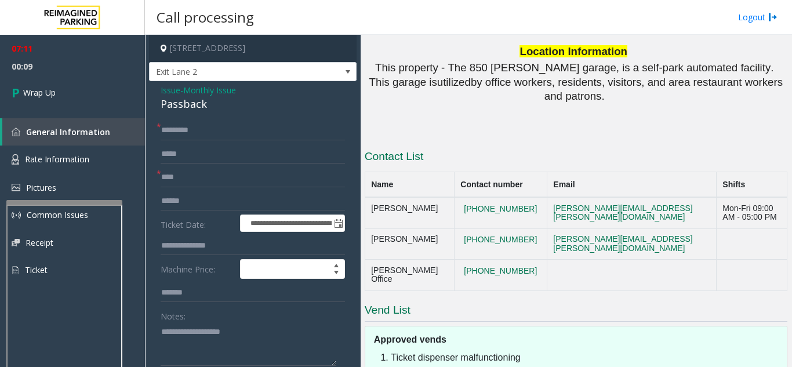
type textarea "**********"
click at [198, 330] on textarea at bounding box center [249, 343] width 176 height 43
click at [204, 331] on textarea at bounding box center [249, 343] width 176 height 43
type textarea "**********"
click at [165, 92] on span "Issue" at bounding box center [171, 90] width 20 height 12
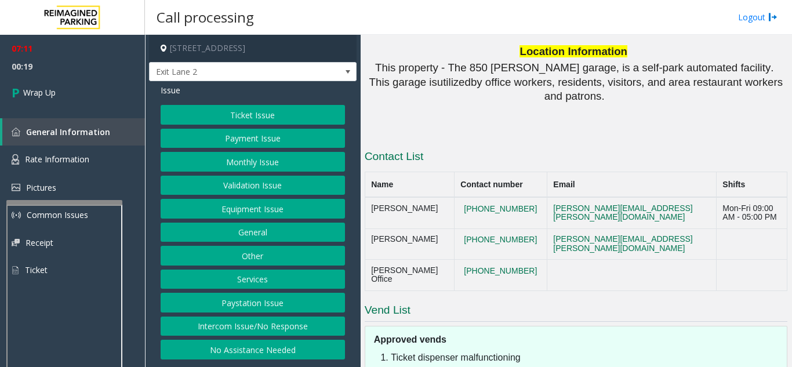
click at [239, 212] on button "Equipment Issue" at bounding box center [253, 209] width 184 height 20
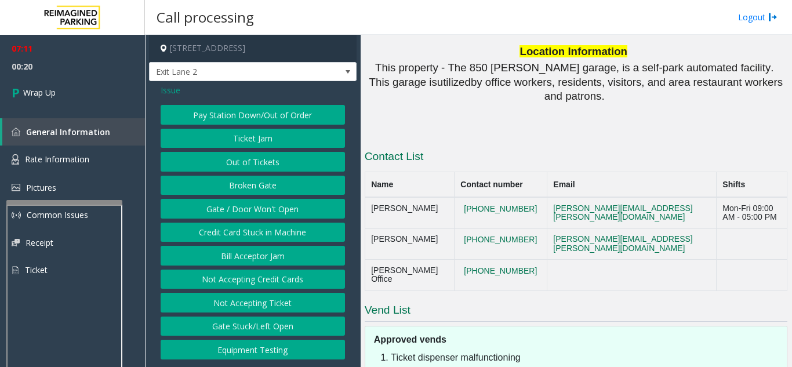
click at [239, 212] on button "Gate / Door Won't Open" at bounding box center [253, 209] width 184 height 20
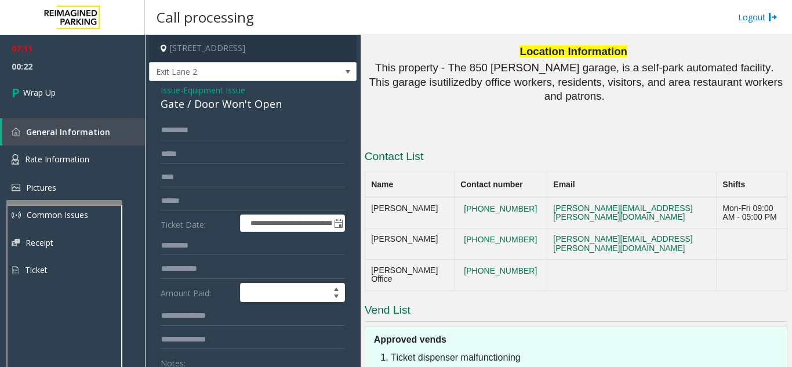
click at [173, 85] on span "Issue" at bounding box center [171, 90] width 20 height 12
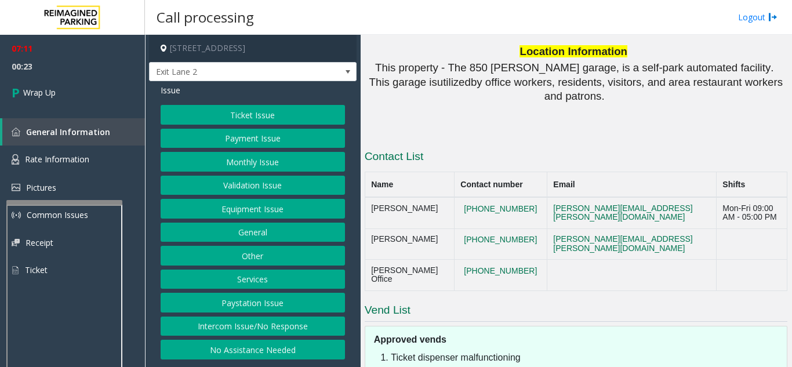
click at [239, 162] on button "Monthly Issue" at bounding box center [253, 162] width 184 height 20
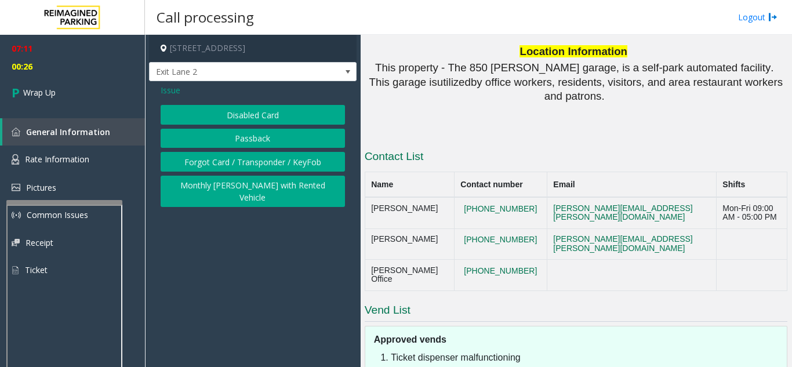
click at [239, 121] on button "Disabled Card" at bounding box center [253, 115] width 184 height 20
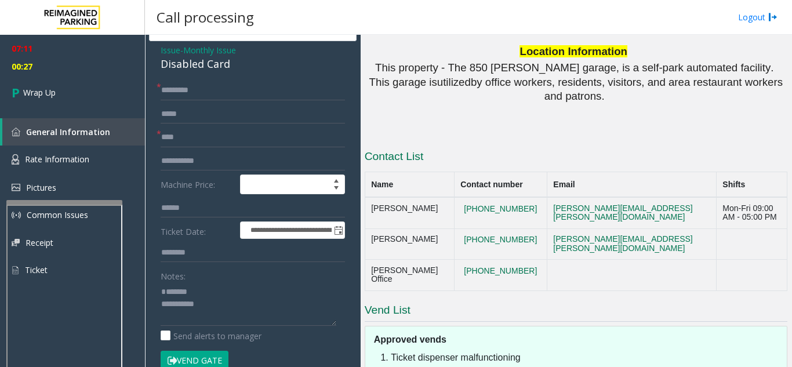
scroll to position [58, 0]
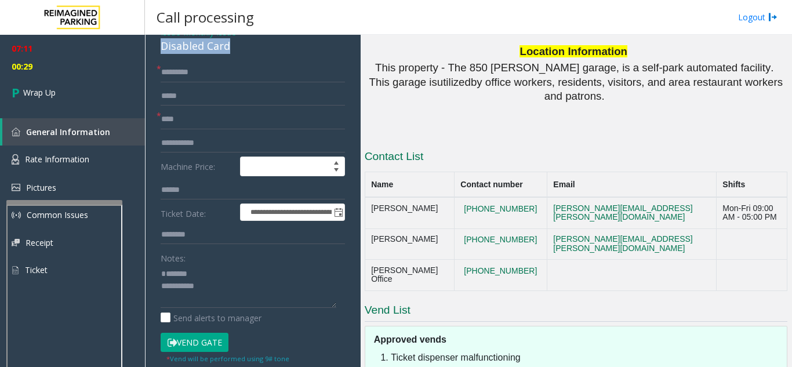
drag, startPoint x: 157, startPoint y: 47, endPoint x: 242, endPoint y: 48, distance: 85.8
click at [242, 48] on div "**********" at bounding box center [253, 372] width 208 height 699
click at [242, 288] on textarea at bounding box center [249, 285] width 176 height 43
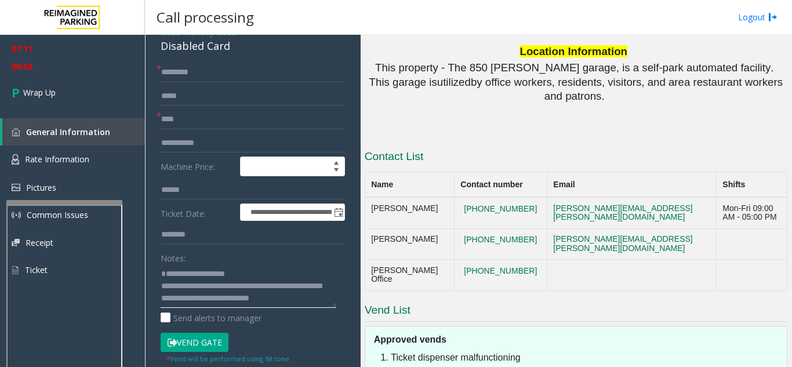
paste textarea "**********"
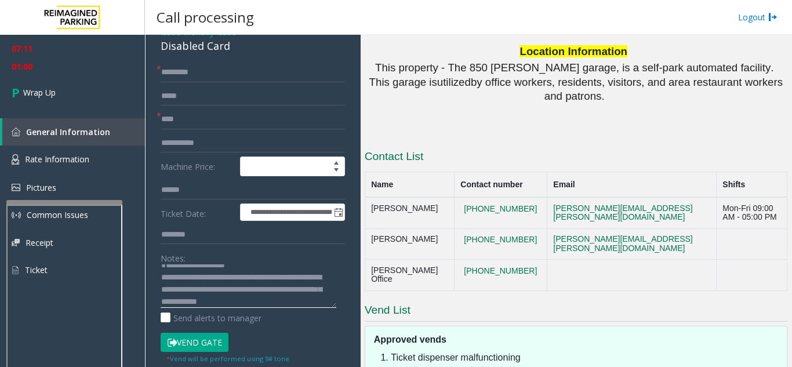
scroll to position [21, 0]
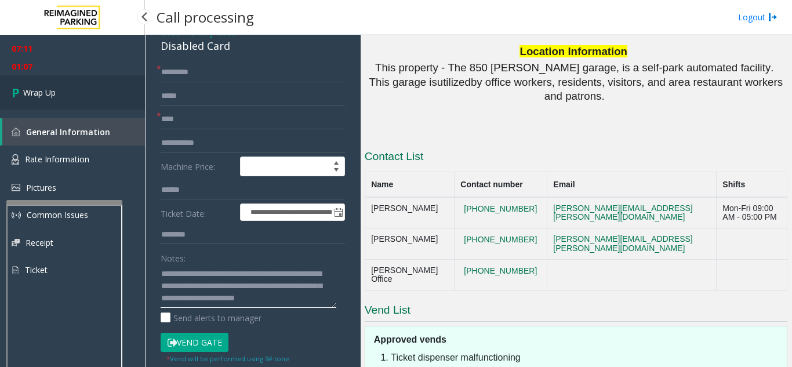
type textarea "**********"
click at [103, 96] on link "Wrap Up" at bounding box center [72, 92] width 145 height 34
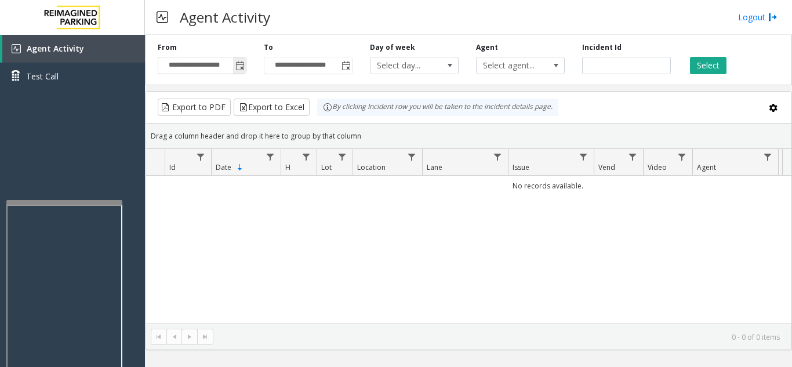
click at [242, 71] on span "Toggle popup" at bounding box center [239, 65] width 9 height 9
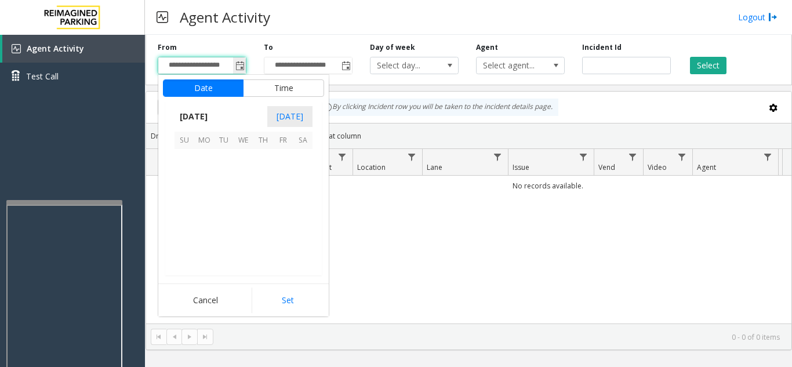
scroll to position [207911, 0]
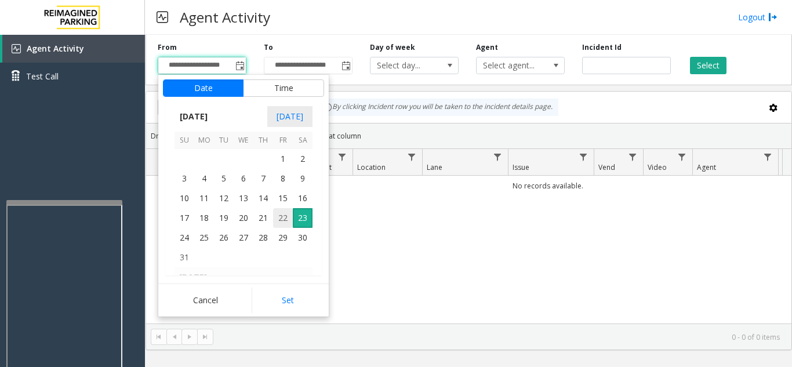
click at [280, 221] on span "22" at bounding box center [283, 218] width 20 height 20
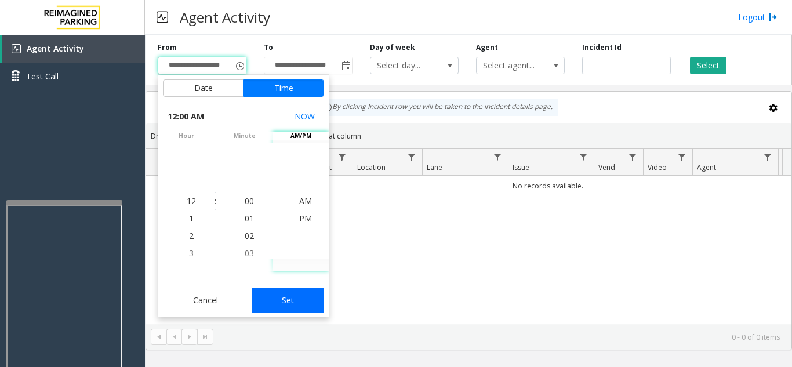
click at [290, 294] on button "Set" at bounding box center [288, 301] width 73 height 26
type input "**********"
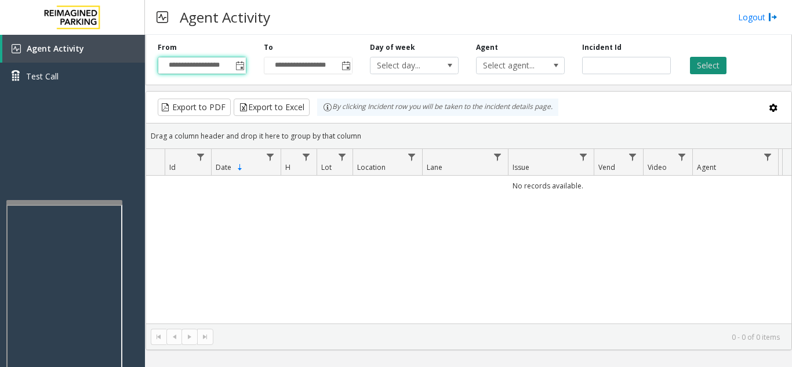
click at [723, 66] on button "Select" at bounding box center [708, 65] width 37 height 17
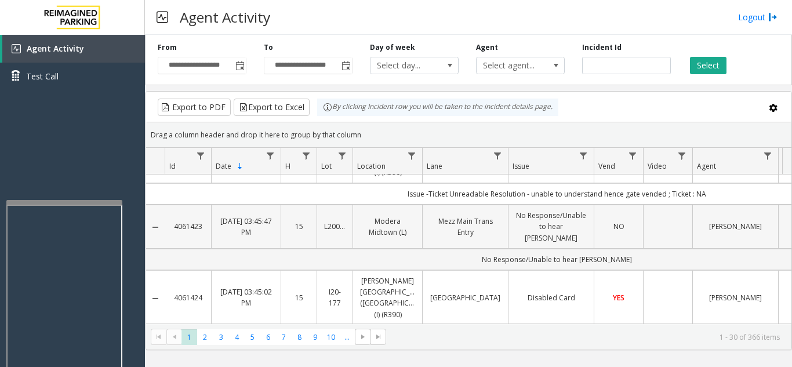
scroll to position [0, 0]
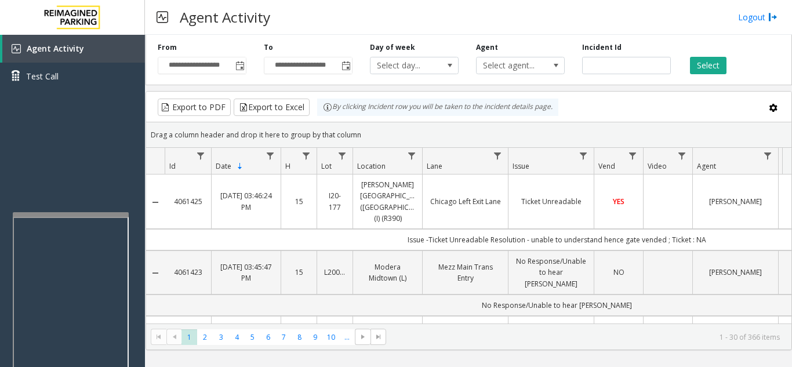
click at [72, 216] on div at bounding box center [71, 214] width 116 height 5
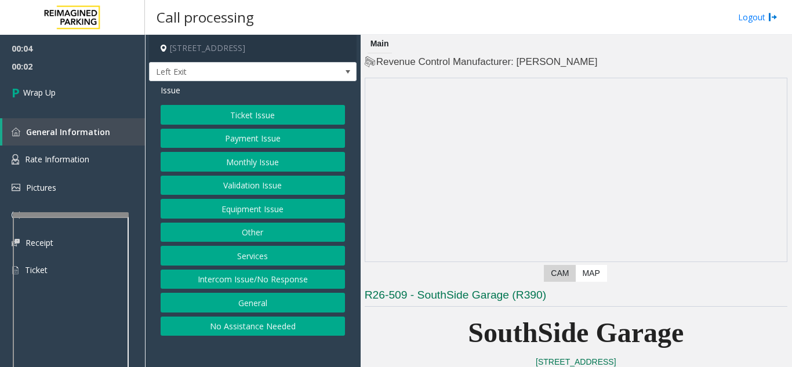
click at [218, 274] on button "Intercom Issue/No Response" at bounding box center [253, 280] width 184 height 20
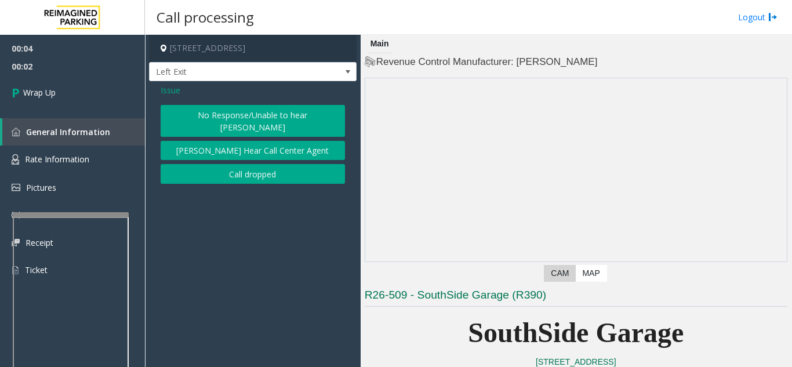
click at [242, 164] on button "Call dropped" at bounding box center [253, 174] width 184 height 20
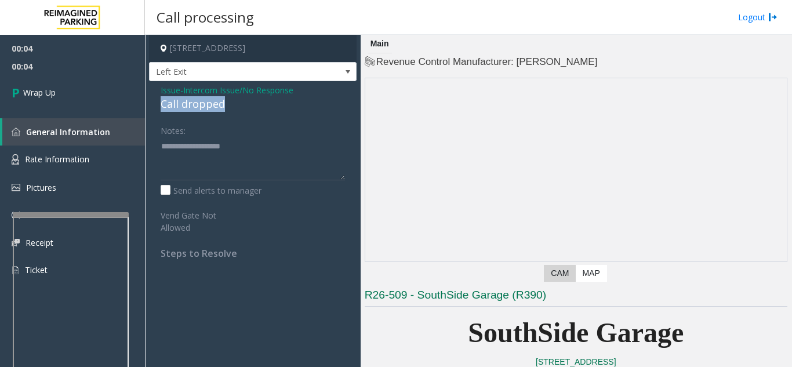
drag, startPoint x: 158, startPoint y: 106, endPoint x: 234, endPoint y: 102, distance: 76.6
click at [234, 102] on div "Issue - Intercom Issue/No Response Call dropped Notes: Send alerts to manager V…" at bounding box center [253, 176] width 208 height 190
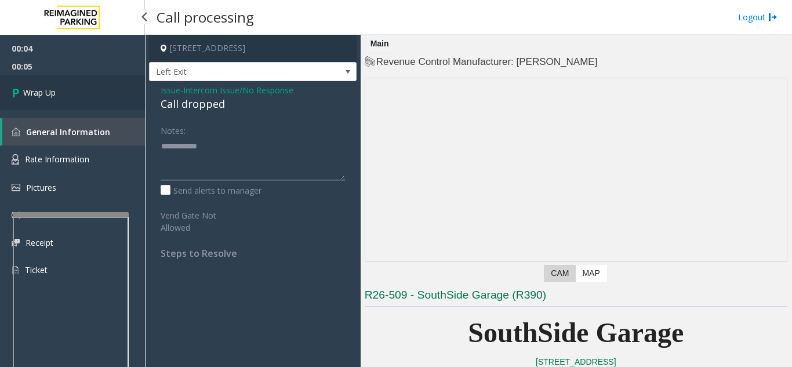
type textarea "**********"
click at [107, 101] on link "Wrap Up" at bounding box center [72, 92] width 145 height 34
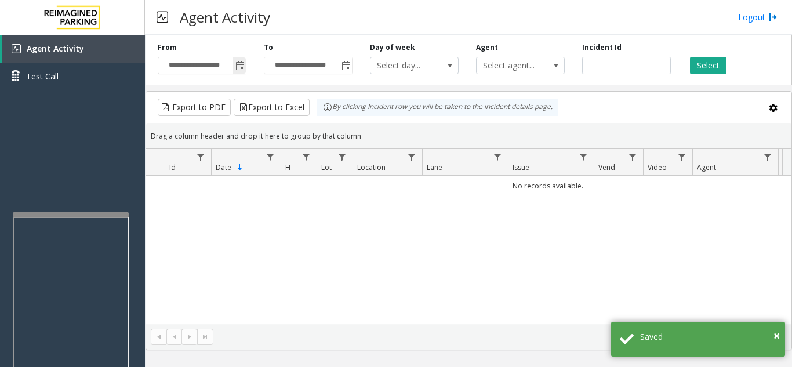
click at [240, 70] on span "Toggle popup" at bounding box center [239, 65] width 9 height 9
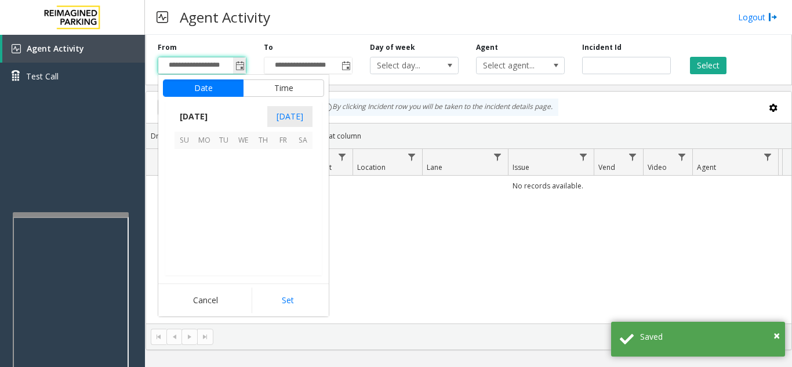
scroll to position [207911, 0]
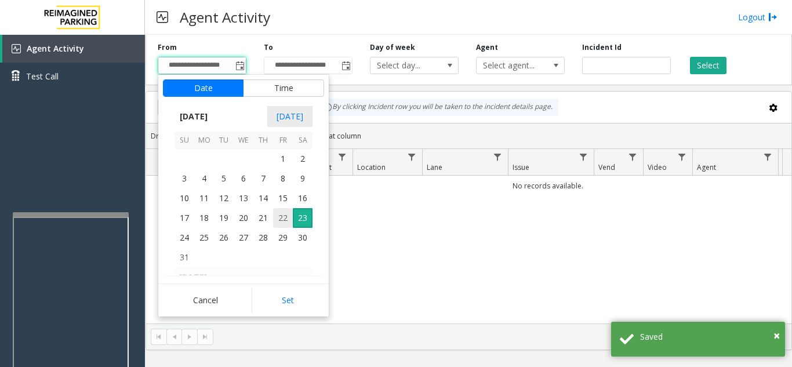
click at [281, 218] on span "22" at bounding box center [283, 218] width 20 height 20
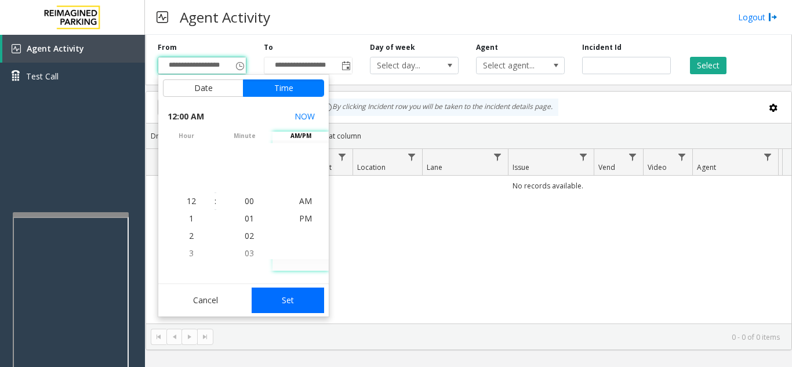
click at [292, 305] on button "Set" at bounding box center [288, 301] width 73 height 26
type input "**********"
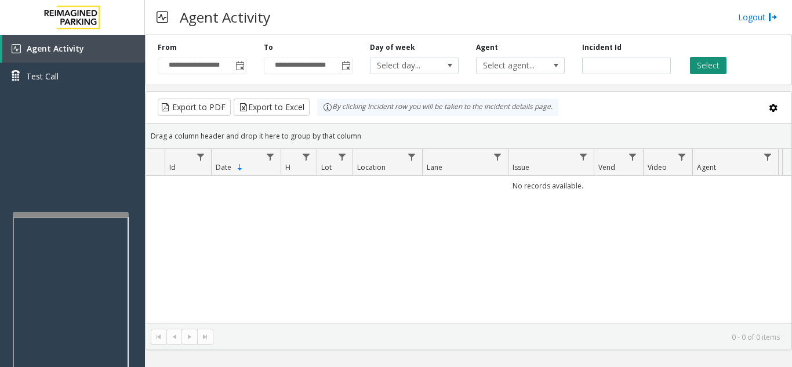
click at [717, 71] on button "Select" at bounding box center [708, 65] width 37 height 17
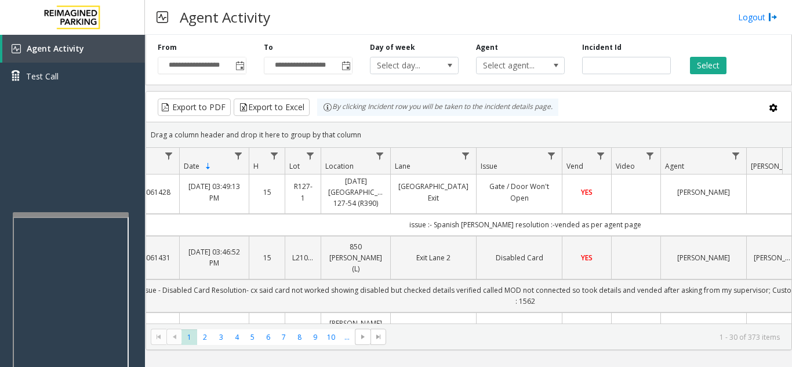
scroll to position [0, 32]
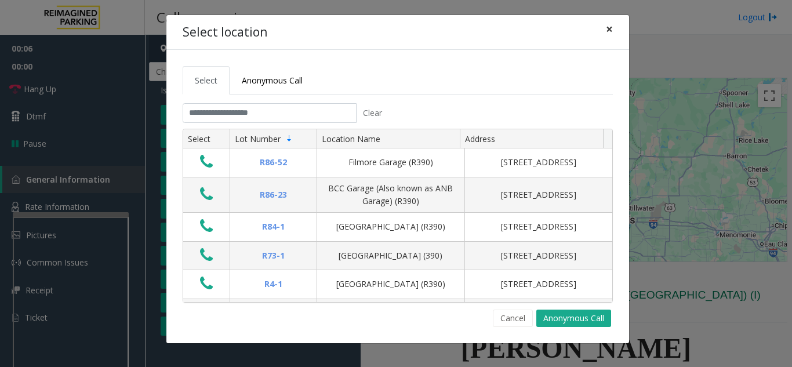
click at [610, 26] on span "×" at bounding box center [609, 29] width 7 height 16
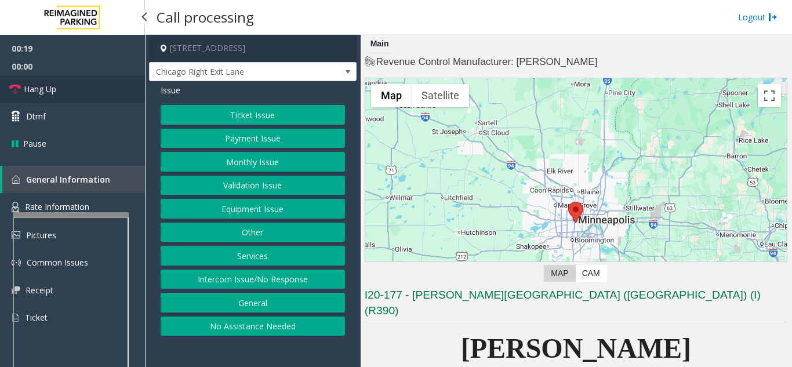
click at [54, 100] on link "Hang Up" at bounding box center [72, 88] width 145 height 27
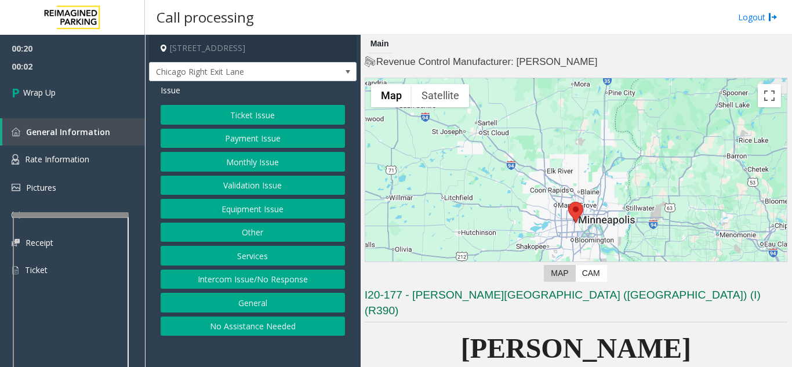
click at [285, 282] on button "Intercom Issue/No Response" at bounding box center [253, 280] width 184 height 20
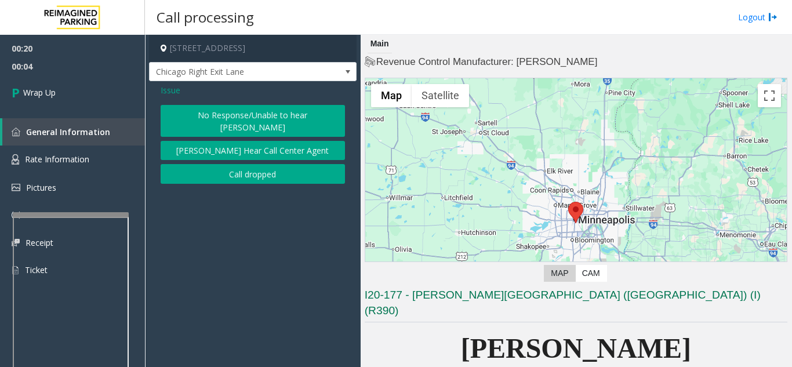
click at [237, 111] on button "No Response/Unable to hear [PERSON_NAME]" at bounding box center [253, 121] width 184 height 32
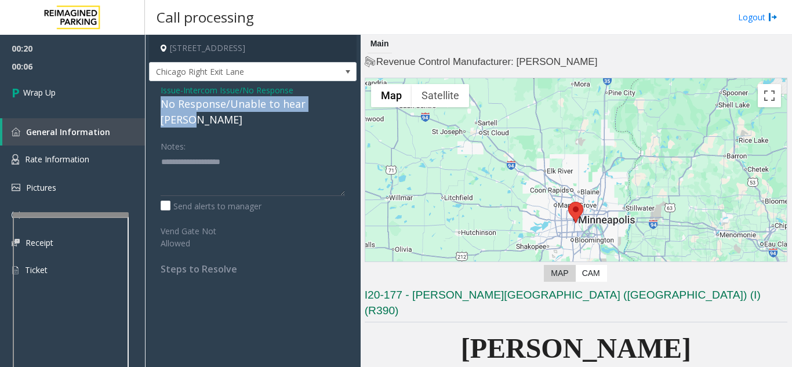
drag, startPoint x: 158, startPoint y: 105, endPoint x: 339, endPoint y: 106, distance: 181.4
click at [339, 106] on div "Issue - Intercom Issue/No Response No Response/Unable to hear parker Notes: Sen…" at bounding box center [253, 183] width 208 height 205
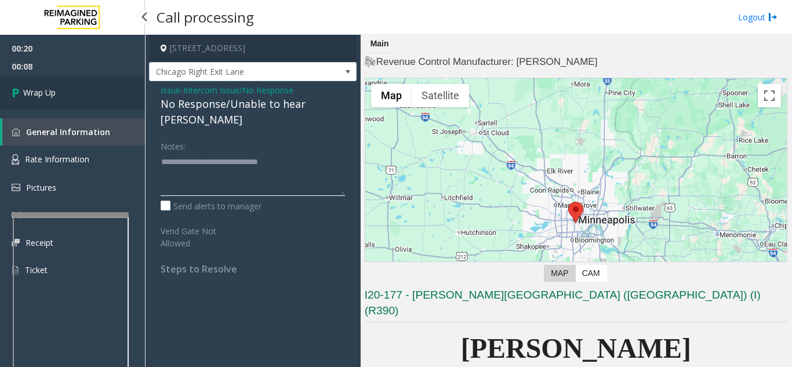
type textarea "**********"
click at [106, 97] on link "Wrap Up" at bounding box center [72, 92] width 145 height 34
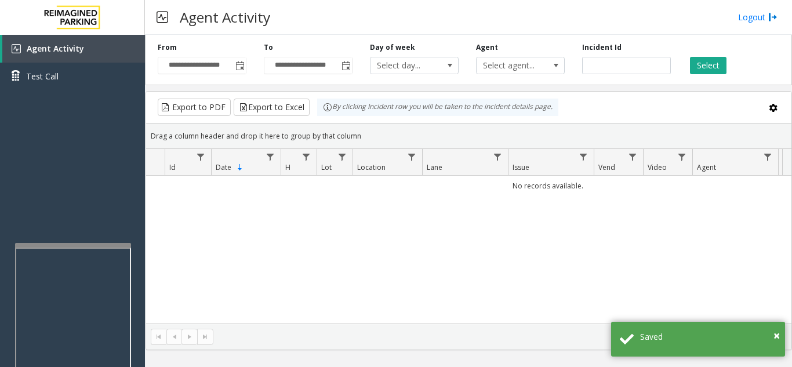
click at [73, 245] on div at bounding box center [73, 245] width 116 height 5
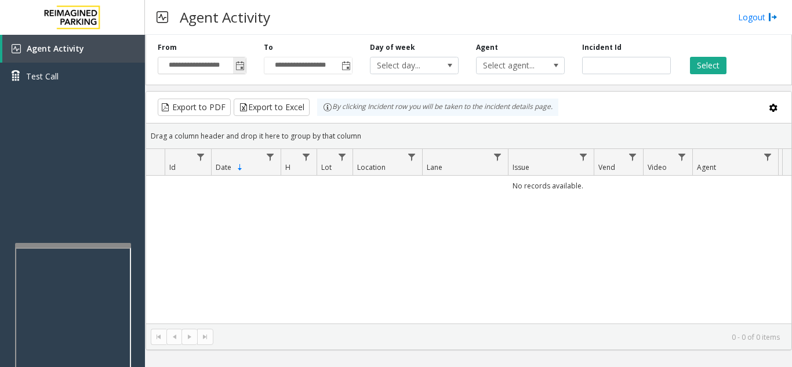
click at [238, 70] on span "Toggle popup" at bounding box center [239, 65] width 9 height 9
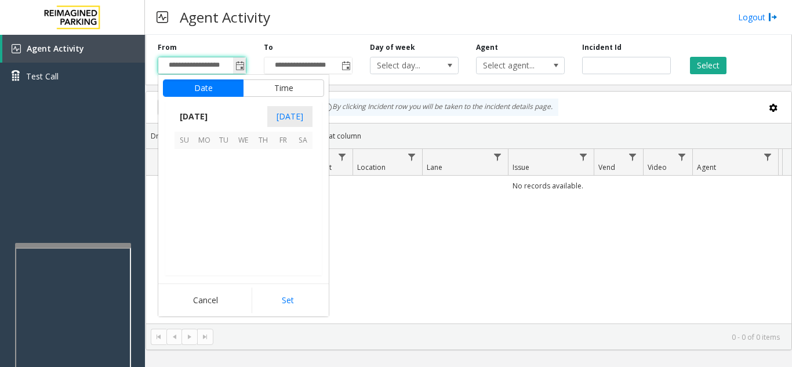
scroll to position [207911, 0]
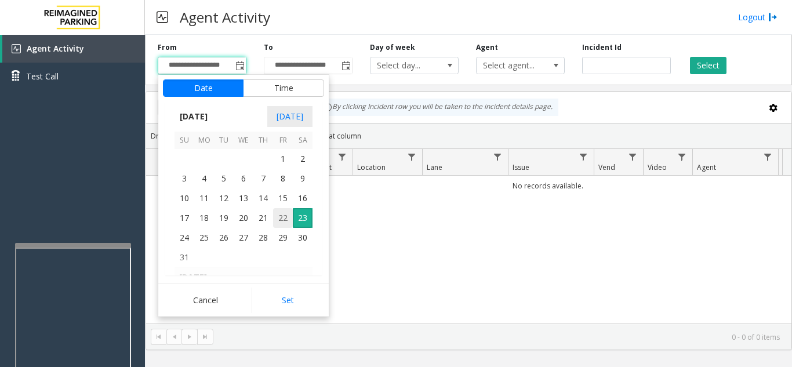
click at [283, 227] on span "22" at bounding box center [283, 218] width 20 height 20
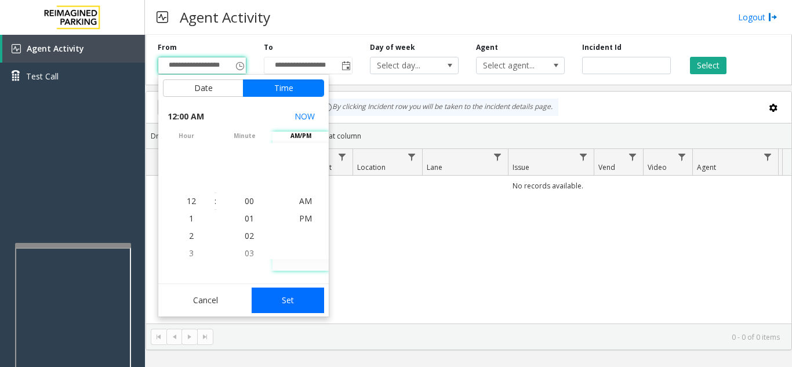
click at [296, 299] on button "Set" at bounding box center [288, 301] width 73 height 26
type input "**********"
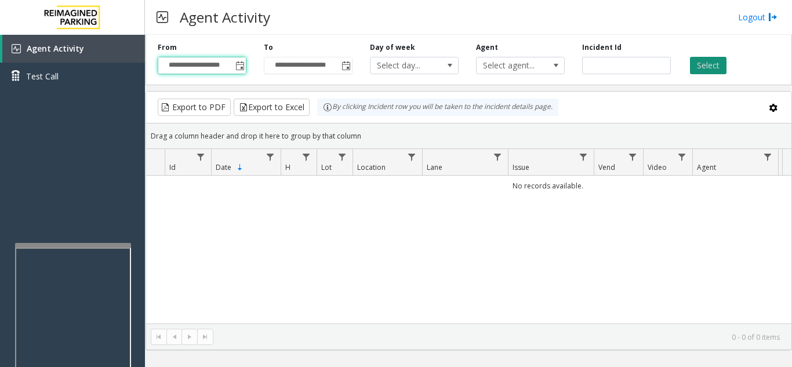
click at [719, 70] on button "Select" at bounding box center [708, 65] width 37 height 17
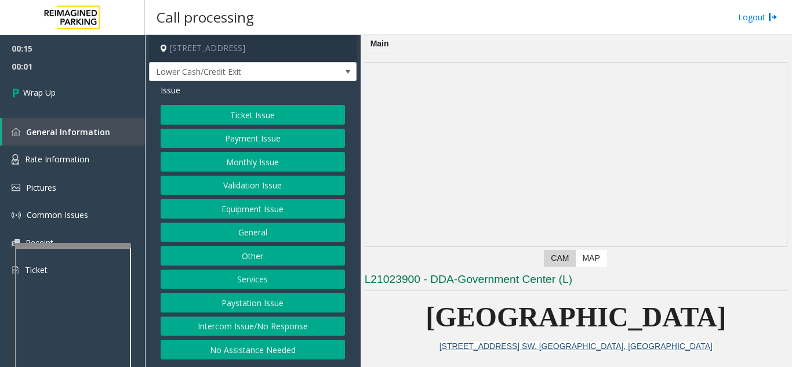
click at [271, 324] on button "Intercom Issue/No Response" at bounding box center [253, 327] width 184 height 20
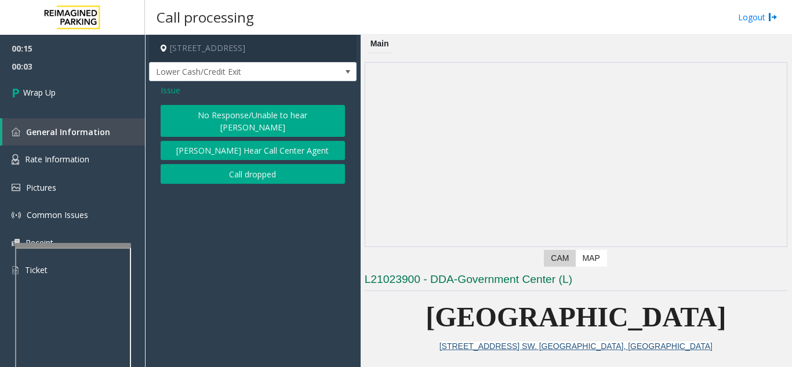
click at [213, 164] on button "Call dropped" at bounding box center [253, 174] width 184 height 20
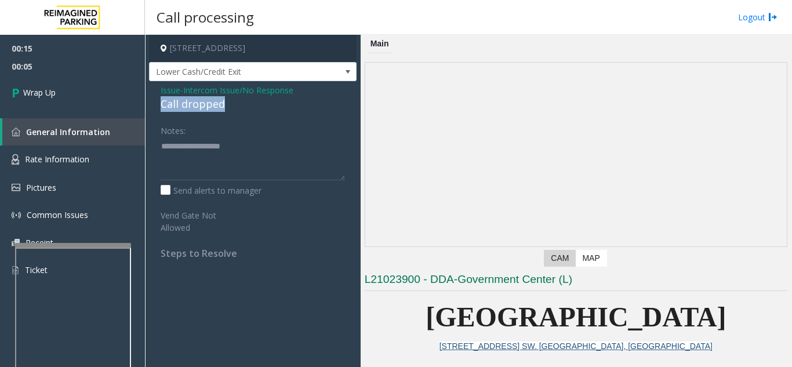
drag, startPoint x: 159, startPoint y: 103, endPoint x: 227, endPoint y: 100, distance: 67.9
click at [227, 100] on div "Issue - Intercom Issue/No Response Call dropped Notes: Send alerts to manager V…" at bounding box center [253, 176] width 208 height 190
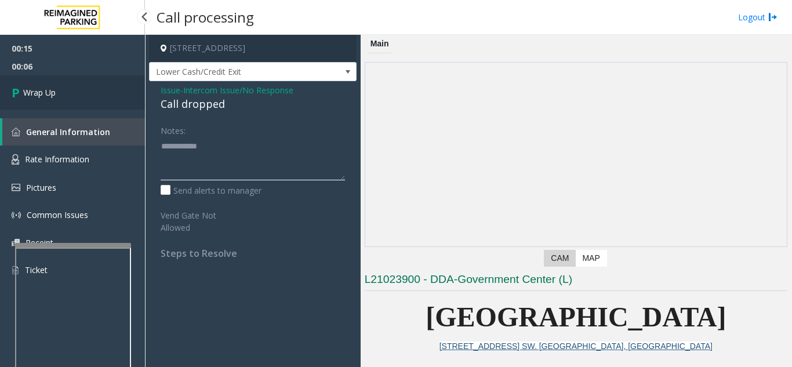
type textarea "**********"
click at [92, 92] on link "Wrap Up" at bounding box center [72, 92] width 145 height 34
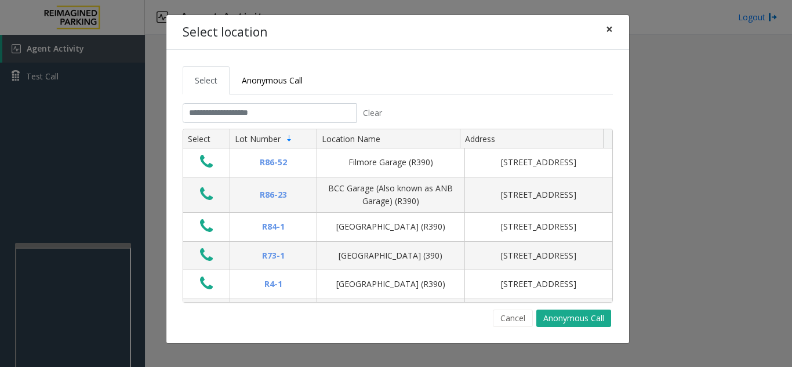
click at [608, 35] on span "×" at bounding box center [609, 29] width 7 height 16
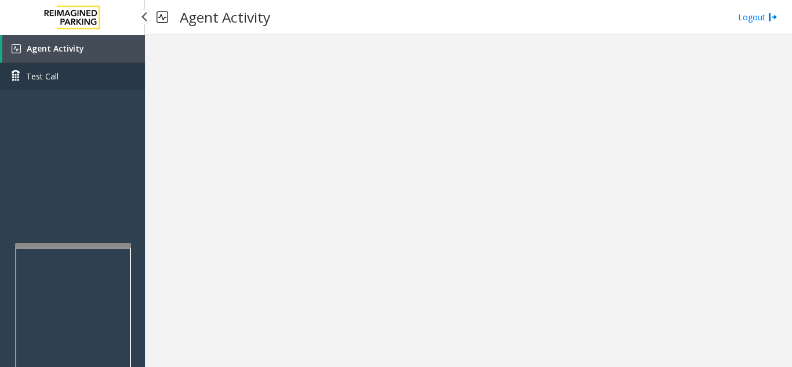
click at [94, 63] on link "Test Call" at bounding box center [72, 76] width 145 height 27
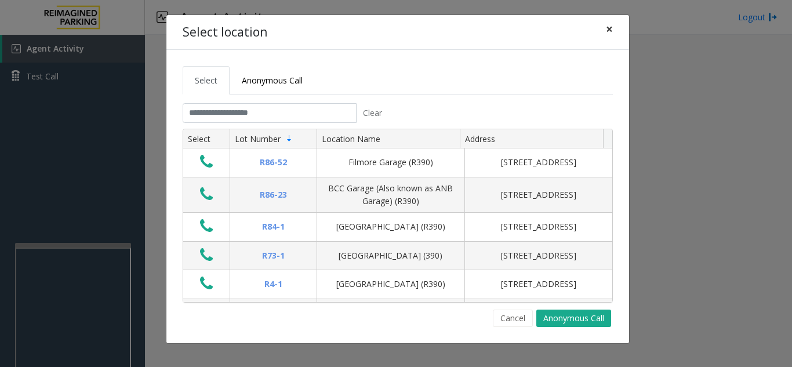
click at [610, 30] on span "×" at bounding box center [609, 29] width 7 height 16
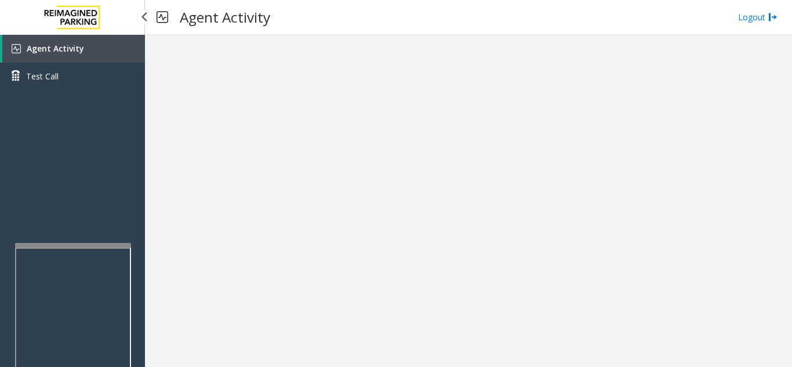
click at [71, 43] on span "Agent Activity" at bounding box center [55, 48] width 57 height 11
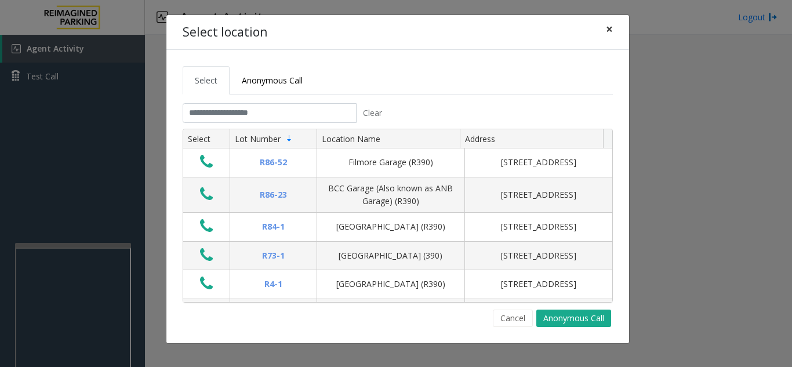
click at [612, 28] on span "×" at bounding box center [609, 29] width 7 height 16
click at [613, 30] on button "×" at bounding box center [609, 29] width 23 height 28
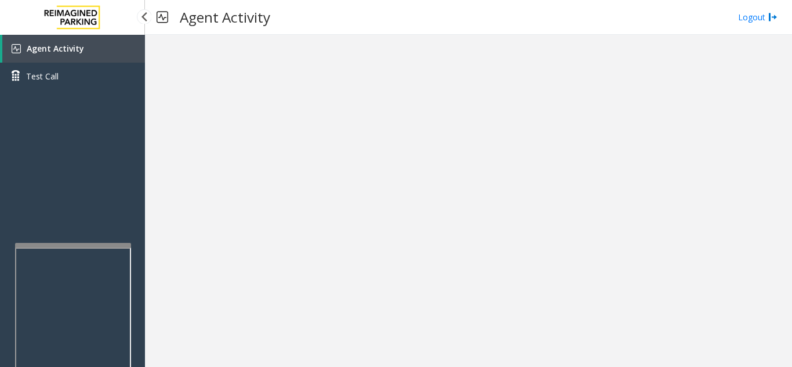
click at [130, 54] on link "Agent Activity" at bounding box center [73, 49] width 143 height 28
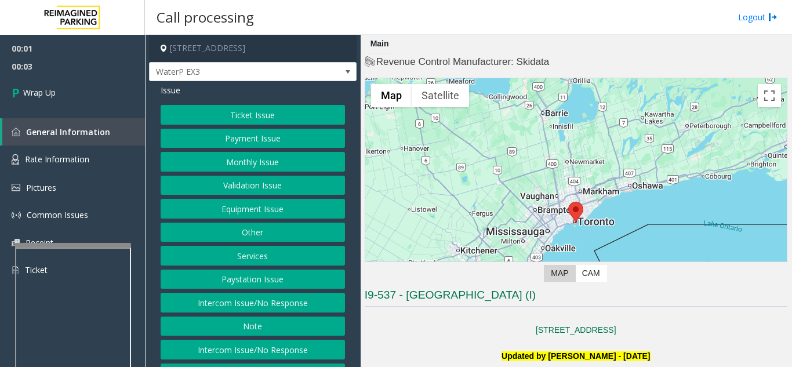
click at [292, 301] on button "Intercom Issue/No Response" at bounding box center [253, 303] width 184 height 20
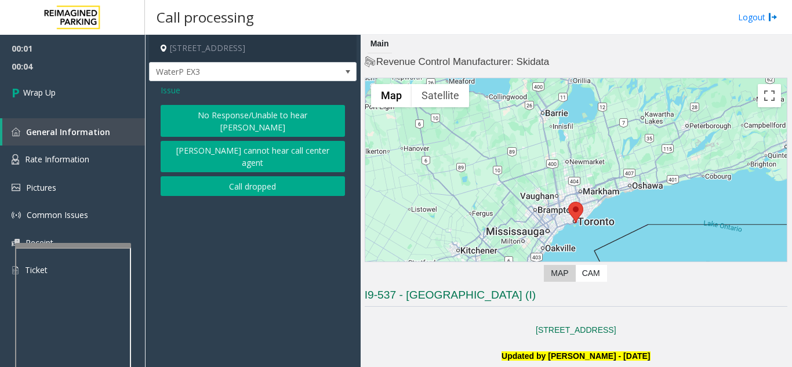
click at [253, 176] on button "Call dropped" at bounding box center [253, 186] width 184 height 20
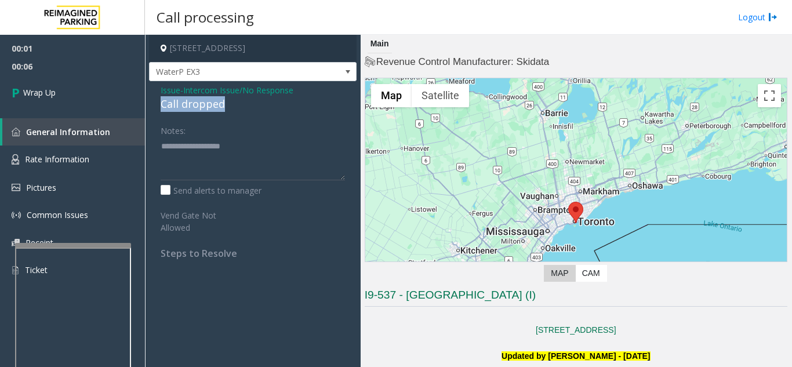
drag, startPoint x: 159, startPoint y: 104, endPoint x: 231, endPoint y: 105, distance: 72.5
click at [231, 105] on div "Issue - Intercom Issue/No Response Call dropped Notes: Send alerts to manager V…" at bounding box center [253, 176] width 208 height 190
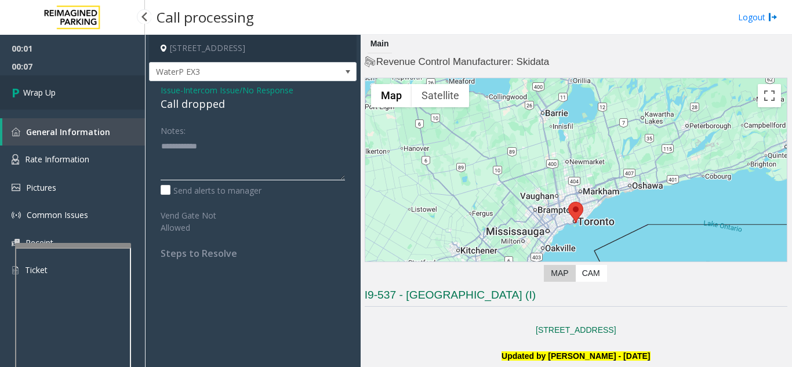
type textarea "**********"
click at [81, 89] on link "Wrap Up" at bounding box center [72, 92] width 145 height 34
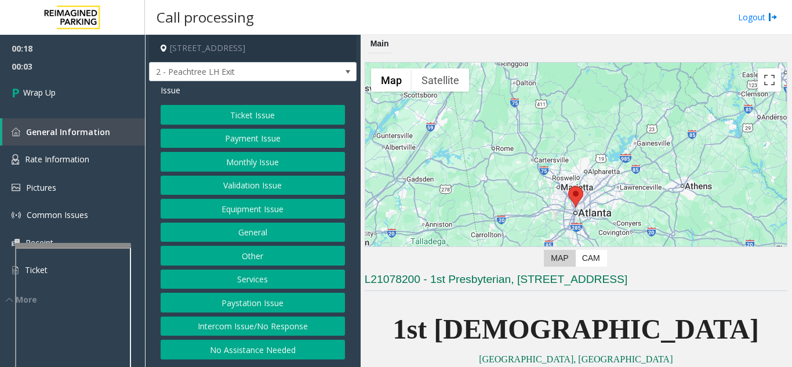
click at [252, 328] on button "Intercom Issue/No Response" at bounding box center [253, 327] width 184 height 20
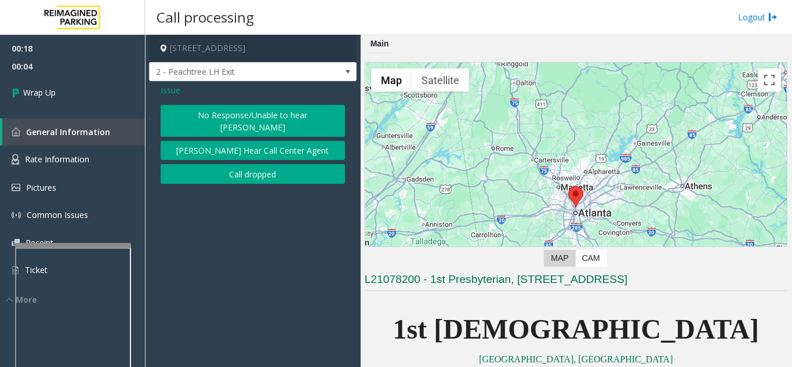
click at [228, 164] on button "Call dropped" at bounding box center [253, 174] width 184 height 20
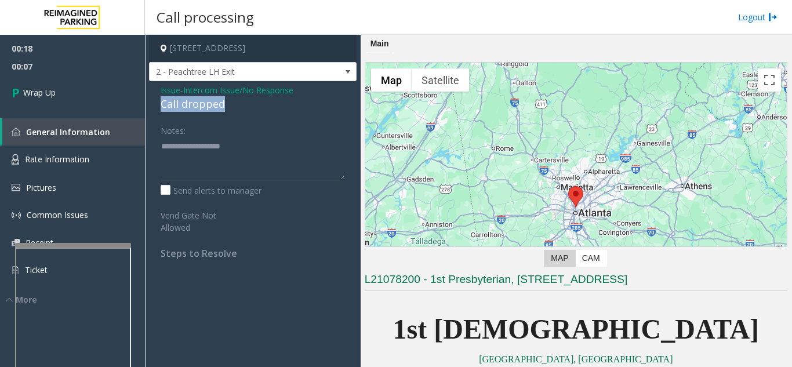
drag, startPoint x: 157, startPoint y: 103, endPoint x: 241, endPoint y: 112, distance: 84.1
click at [241, 112] on div "Issue - Intercom Issue/No Response Call dropped Notes: Send alerts to manager V…" at bounding box center [253, 176] width 208 height 190
click at [211, 118] on div "Issue - Intercom Issue/No Response Call dropped Notes: Send alerts to manager V…" at bounding box center [253, 176] width 208 height 190
drag, startPoint x: 228, startPoint y: 108, endPoint x: 155, endPoint y: 108, distance: 73.0
click at [155, 108] on div "Issue - Intercom Issue/No Response Call dropped Notes: Send alerts to manager V…" at bounding box center [253, 176] width 208 height 190
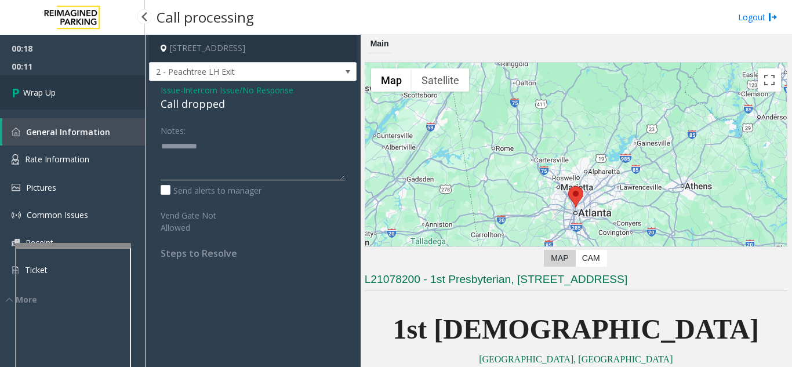
type textarea "**********"
click at [79, 99] on link "Wrap Up" at bounding box center [72, 92] width 145 height 34
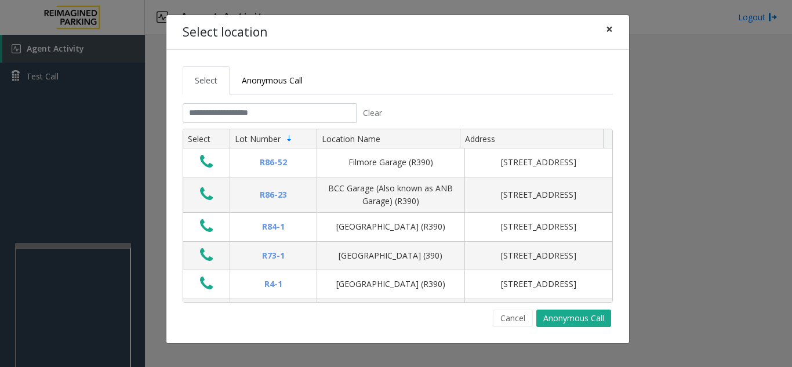
click at [613, 34] on button "×" at bounding box center [609, 29] width 23 height 28
click at [606, 32] on span "×" at bounding box center [609, 29] width 7 height 16
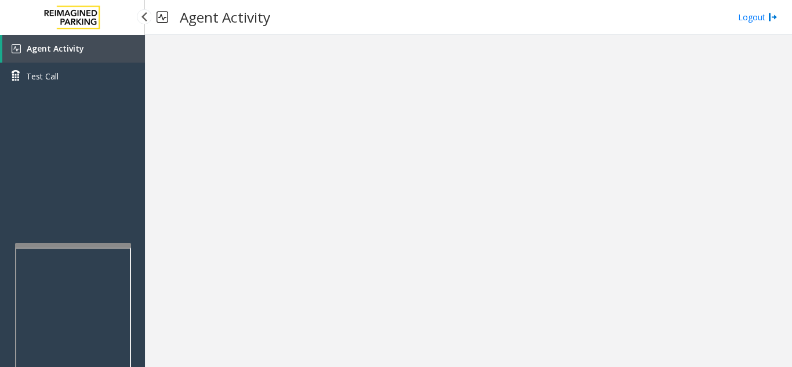
click at [132, 57] on link "Agent Activity" at bounding box center [73, 49] width 143 height 28
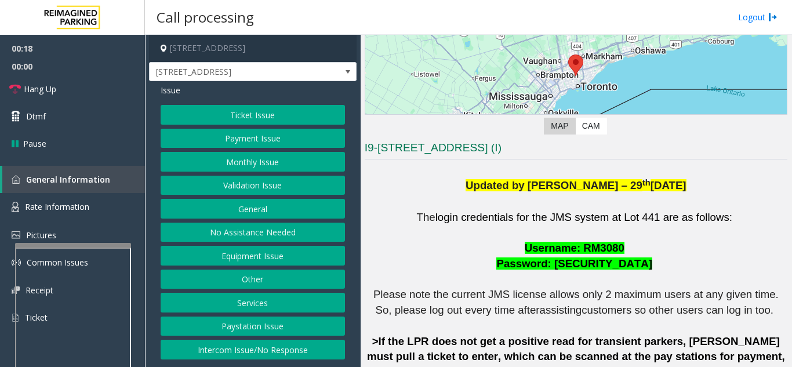
scroll to position [174, 0]
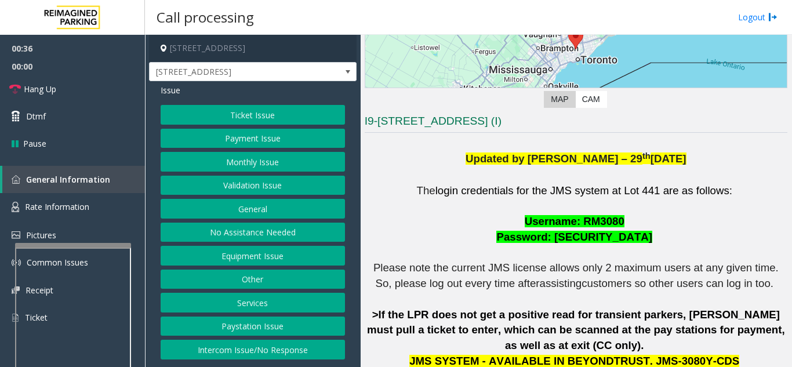
click at [230, 114] on button "Ticket Issue" at bounding box center [253, 115] width 184 height 20
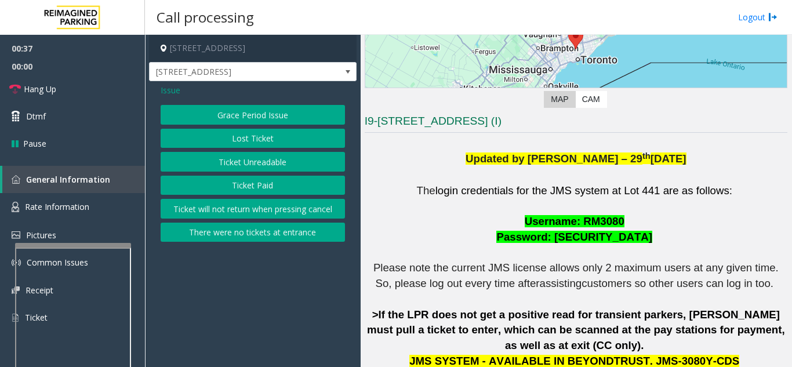
click at [240, 168] on button "Ticket Unreadable" at bounding box center [253, 162] width 184 height 20
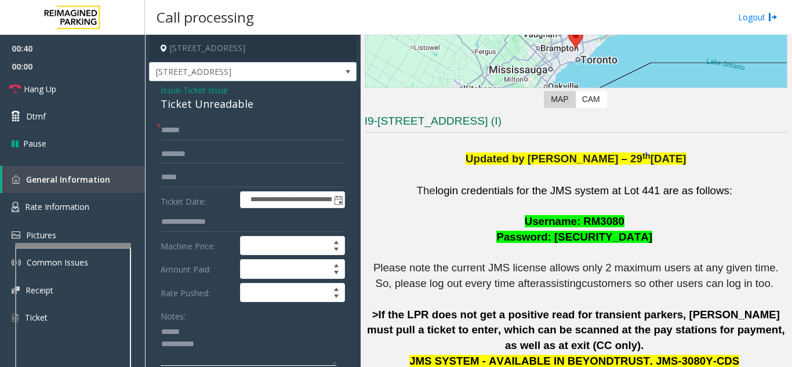
type textarea "**********"
click at [229, 132] on input "text" at bounding box center [253, 131] width 184 height 20
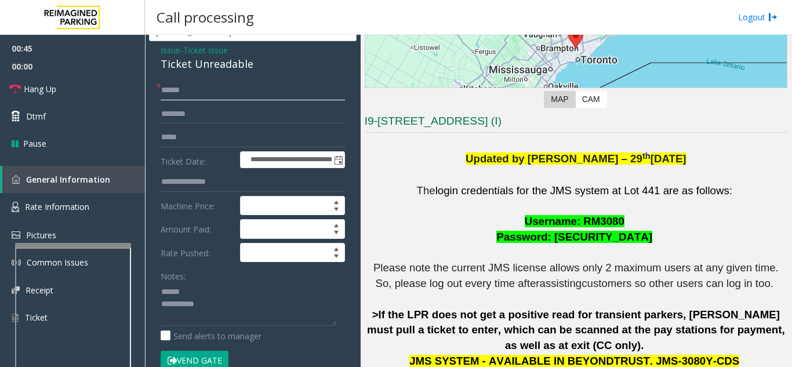
scroll to position [58, 0]
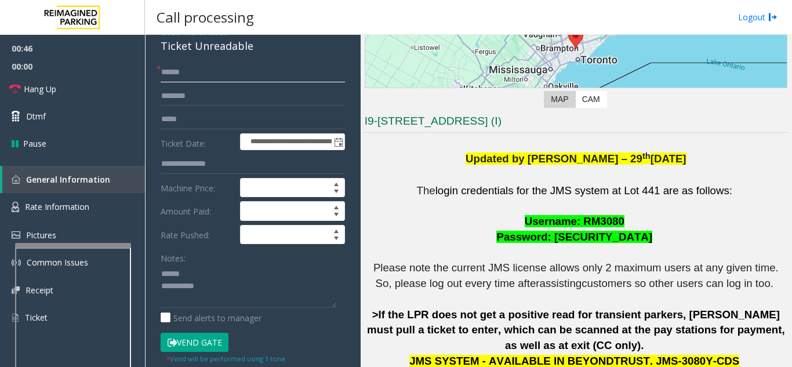
type input "******"
click at [187, 344] on button "Vend Gate" at bounding box center [195, 343] width 68 height 20
click at [203, 269] on textarea at bounding box center [249, 285] width 176 height 43
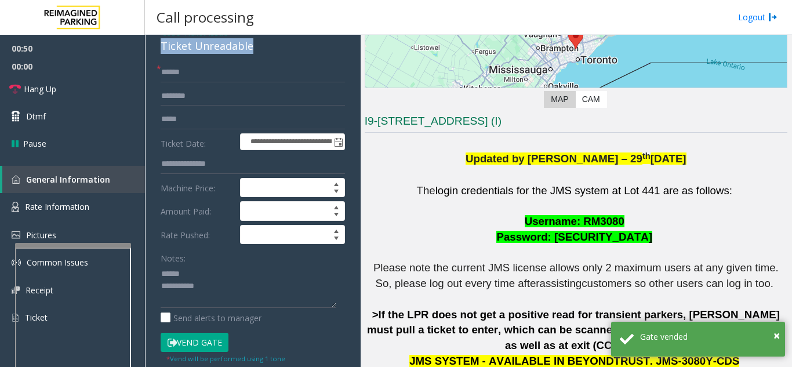
drag, startPoint x: 157, startPoint y: 48, endPoint x: 262, endPoint y: 53, distance: 105.1
click at [262, 53] on div "**********" at bounding box center [253, 346] width 208 height 646
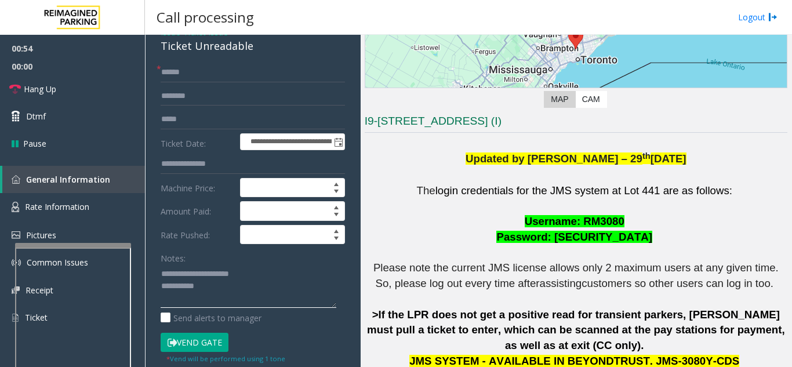
click at [254, 292] on textarea at bounding box center [249, 285] width 176 height 43
click at [10, 79] on link "Hang Up" at bounding box center [72, 88] width 145 height 27
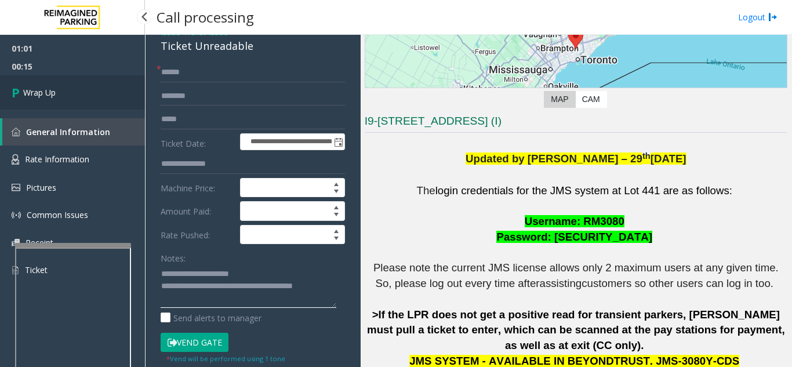
type textarea "**********"
click at [41, 83] on link "Wrap Up" at bounding box center [72, 92] width 145 height 34
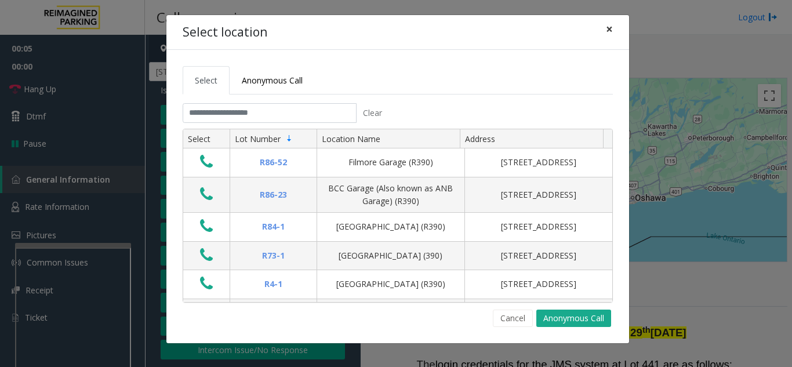
click at [603, 24] on button "×" at bounding box center [609, 29] width 23 height 28
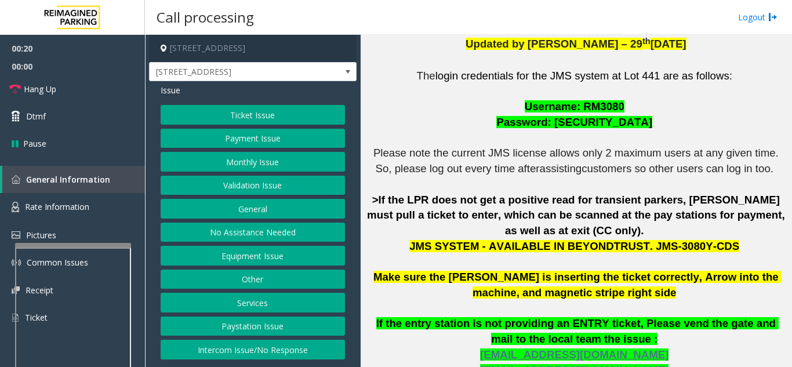
scroll to position [290, 0]
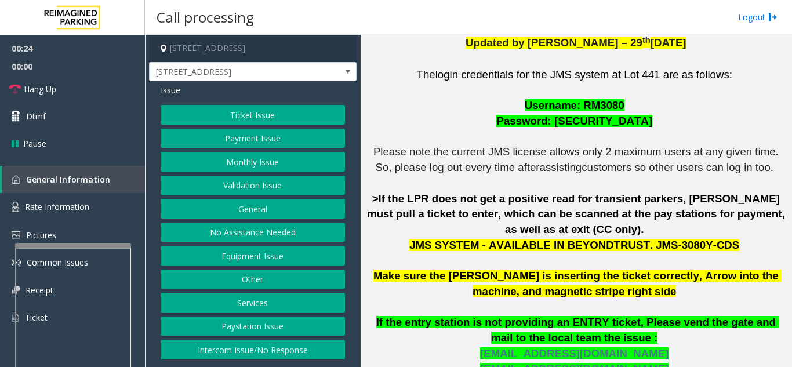
click at [275, 123] on button "Ticket Issue" at bounding box center [253, 115] width 184 height 20
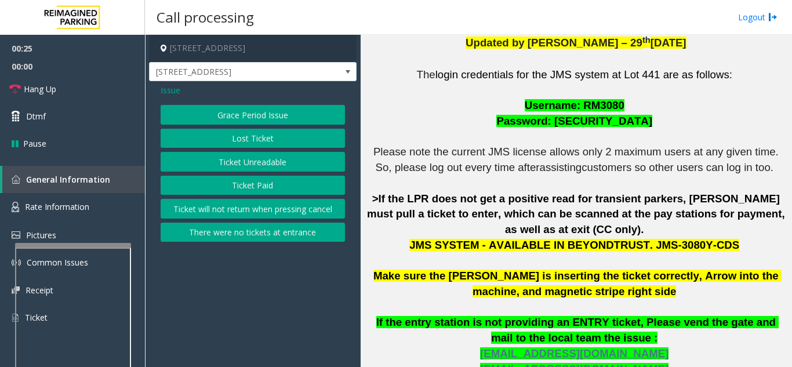
click at [264, 165] on button "Ticket Unreadable" at bounding box center [253, 162] width 184 height 20
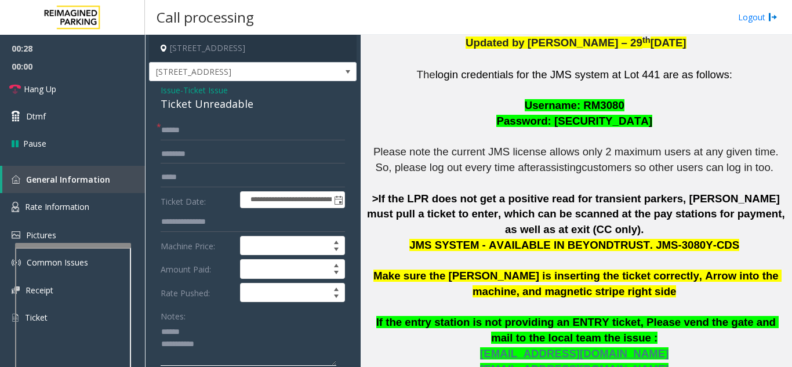
click at [222, 324] on textarea at bounding box center [249, 343] width 176 height 43
drag, startPoint x: 154, startPoint y: 108, endPoint x: 267, endPoint y: 107, distance: 112.5
type textarea "**********"
click at [210, 130] on input "text" at bounding box center [253, 131] width 184 height 20
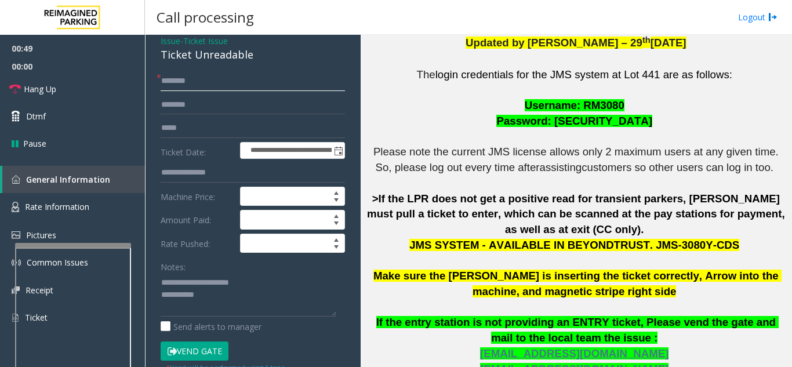
scroll to position [116, 0]
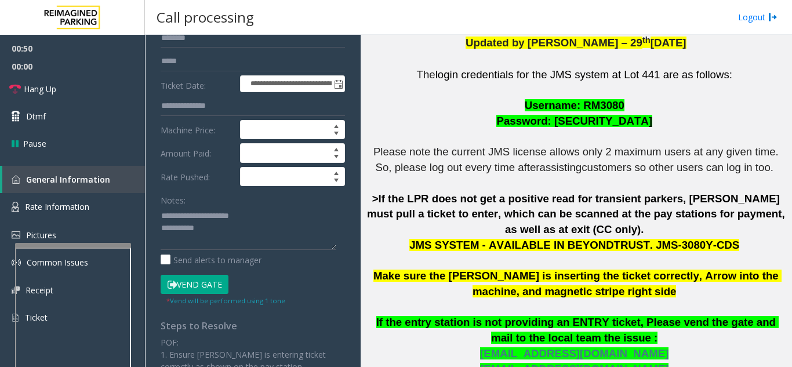
type input "********"
click at [183, 284] on button "Vend Gate" at bounding box center [195, 285] width 68 height 20
click at [224, 229] on textarea at bounding box center [249, 227] width 176 height 43
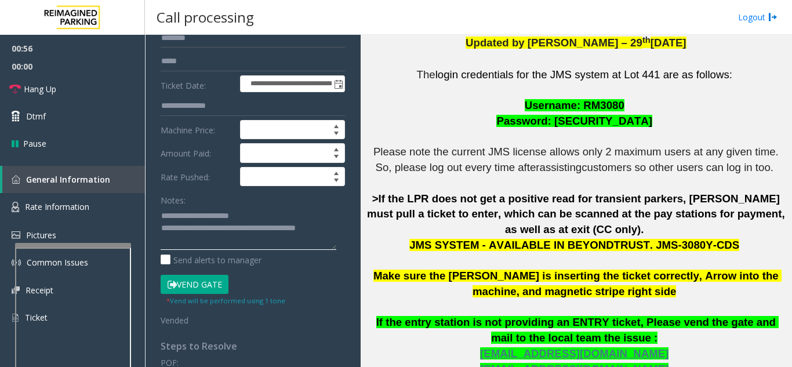
type textarea "**********"
click at [271, 202] on div "Notes:" at bounding box center [253, 220] width 184 height 60
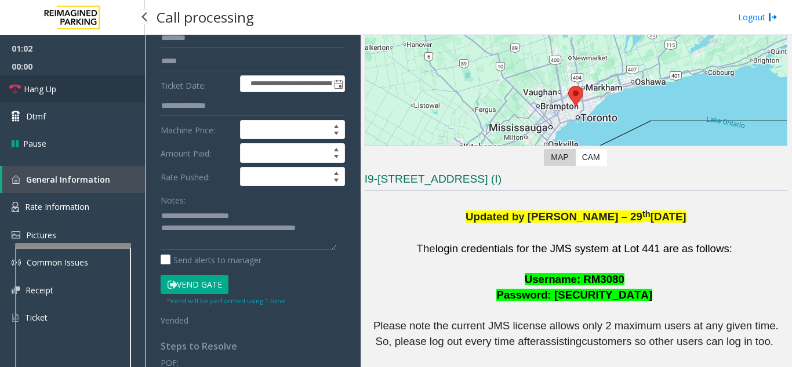
click at [123, 87] on link "Hang Up" at bounding box center [72, 88] width 145 height 27
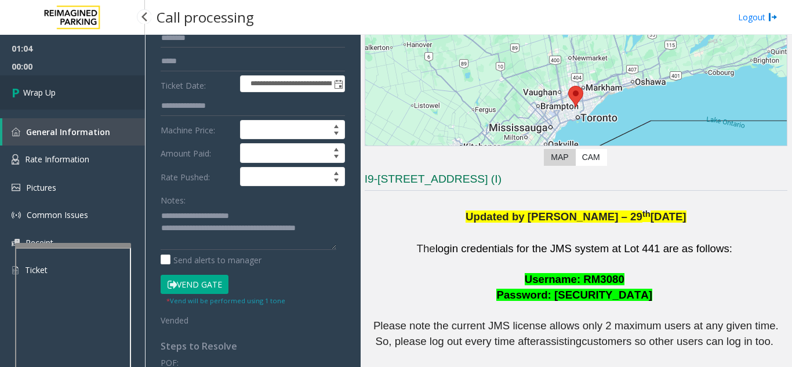
click at [121, 90] on link "Wrap Up" at bounding box center [72, 92] width 145 height 34
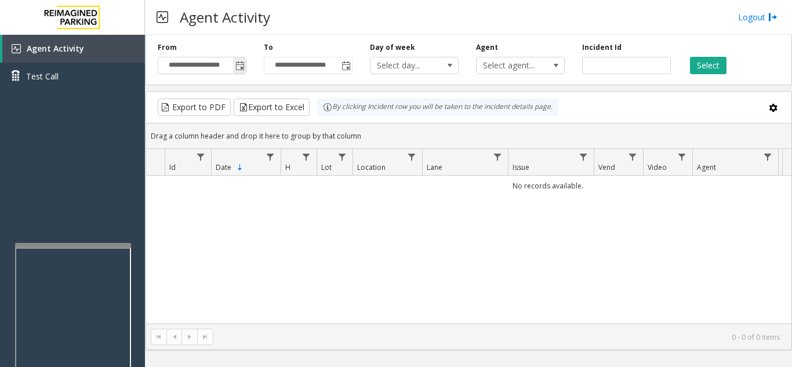
click at [242, 70] on span "Toggle popup" at bounding box center [239, 65] width 9 height 9
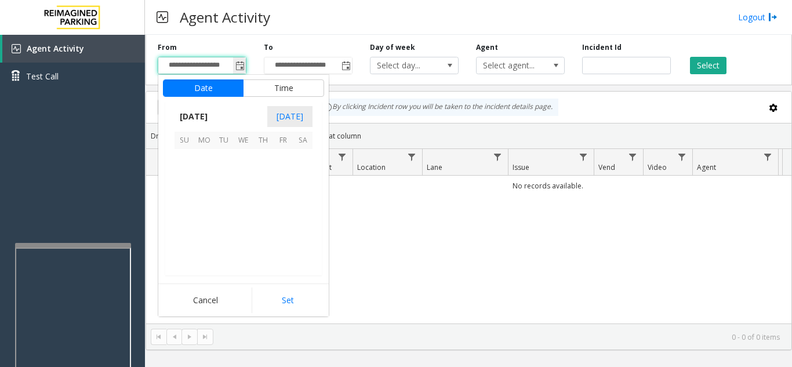
scroll to position [207911, 0]
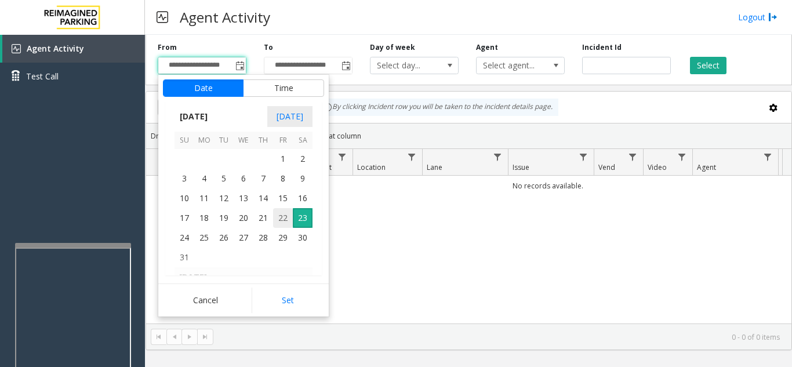
click at [284, 218] on span "22" at bounding box center [283, 218] width 20 height 20
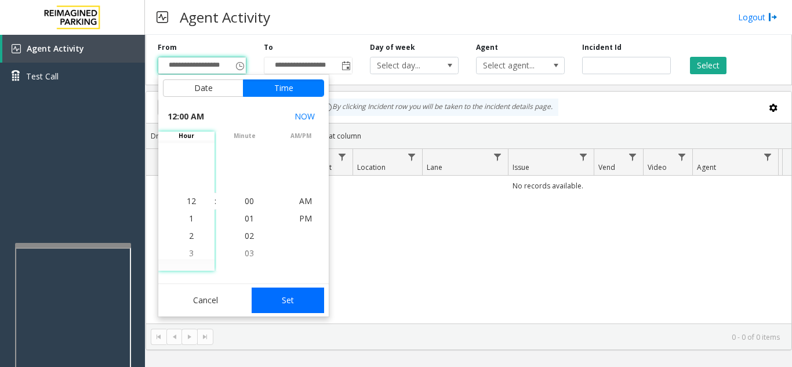
click at [303, 294] on button "Set" at bounding box center [288, 301] width 73 height 26
type input "**********"
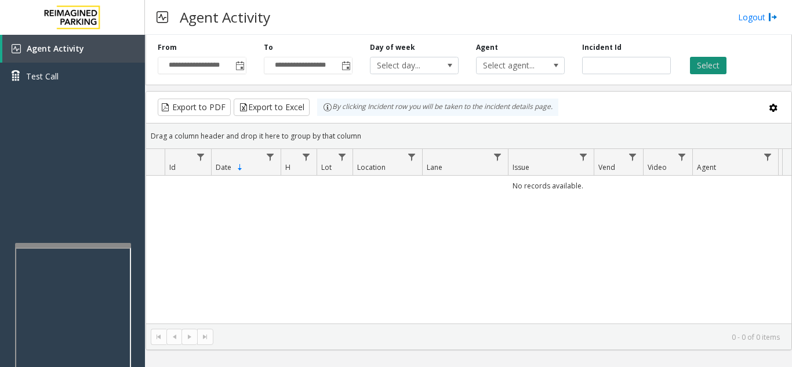
click at [711, 70] on button "Select" at bounding box center [708, 65] width 37 height 17
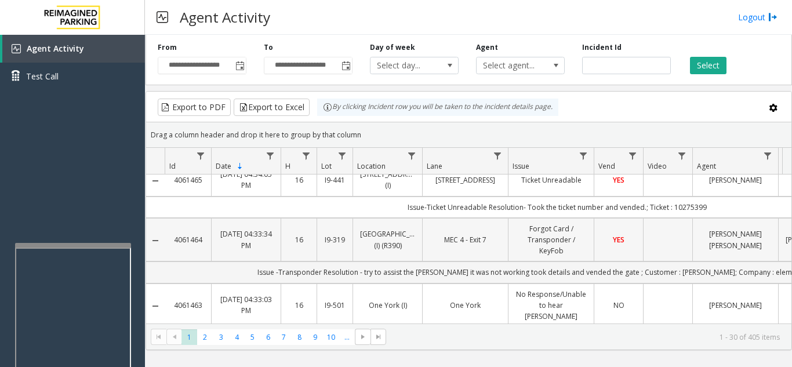
scroll to position [0, 0]
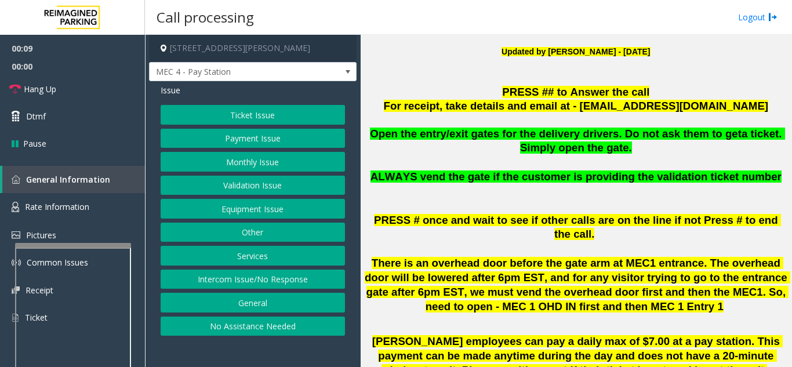
scroll to position [348, 0]
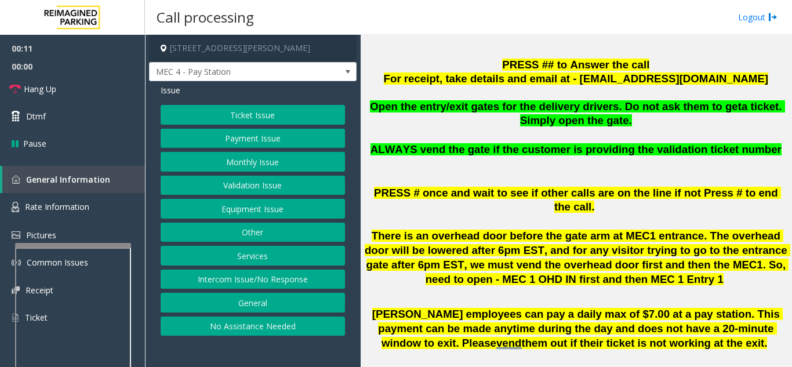
click at [261, 120] on button "Ticket Issue" at bounding box center [253, 115] width 184 height 20
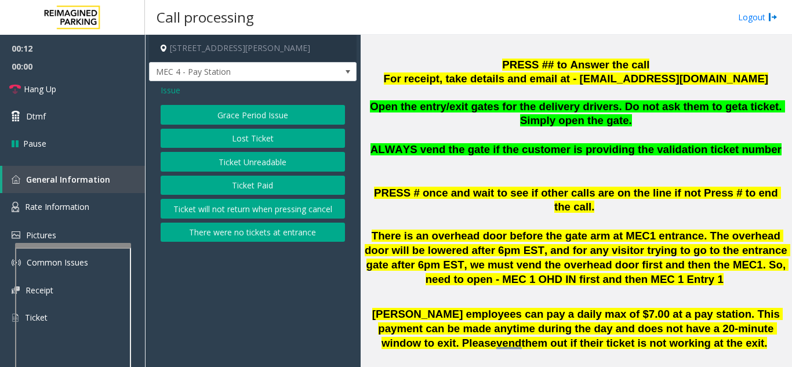
click at [256, 153] on button "Ticket Unreadable" at bounding box center [253, 162] width 184 height 20
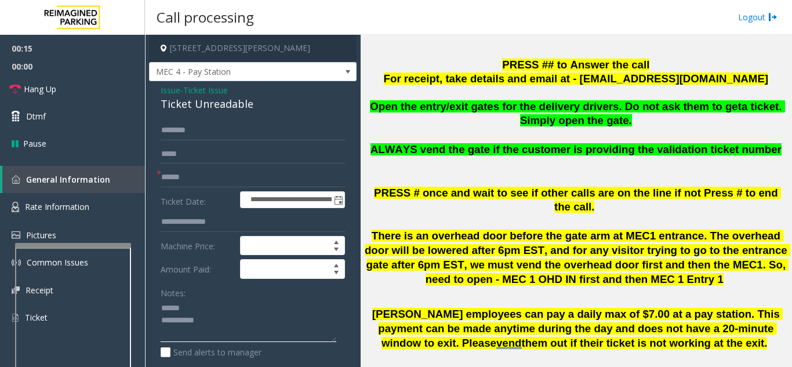
click at [209, 304] on textarea at bounding box center [249, 320] width 176 height 43
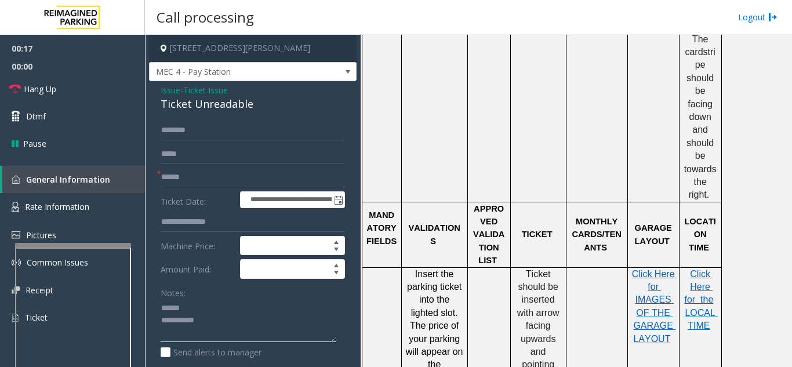
scroll to position [927, 0]
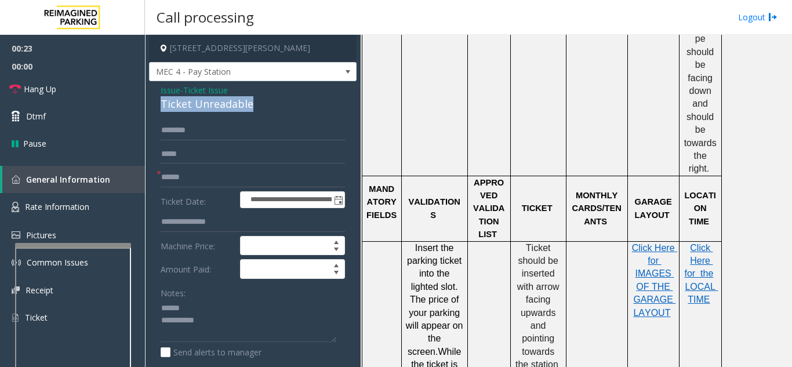
drag, startPoint x: 159, startPoint y: 104, endPoint x: 268, endPoint y: 101, distance: 109.0
click at [268, 101] on div "**********" at bounding box center [253, 364] width 208 height 566
click at [252, 319] on textarea at bounding box center [249, 320] width 176 height 43
type textarea "**********"
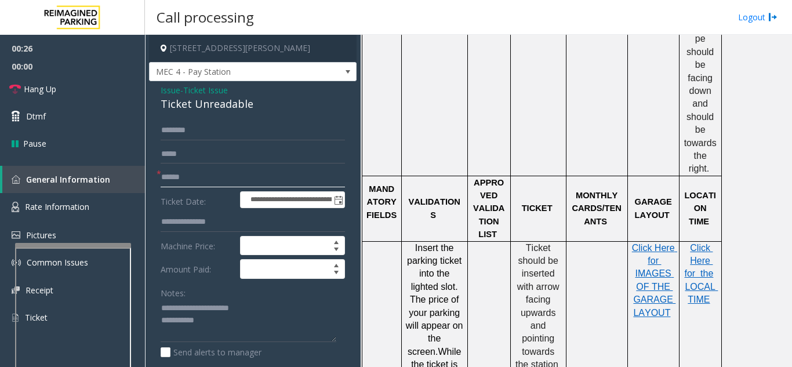
click at [227, 179] on input "text" at bounding box center [253, 178] width 184 height 20
type input "**"
click at [250, 317] on textarea at bounding box center [249, 320] width 176 height 43
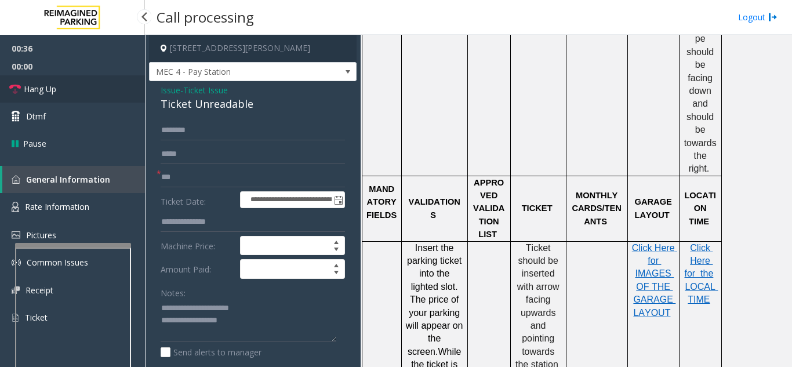
click at [36, 88] on span "Hang Up" at bounding box center [40, 89] width 32 height 12
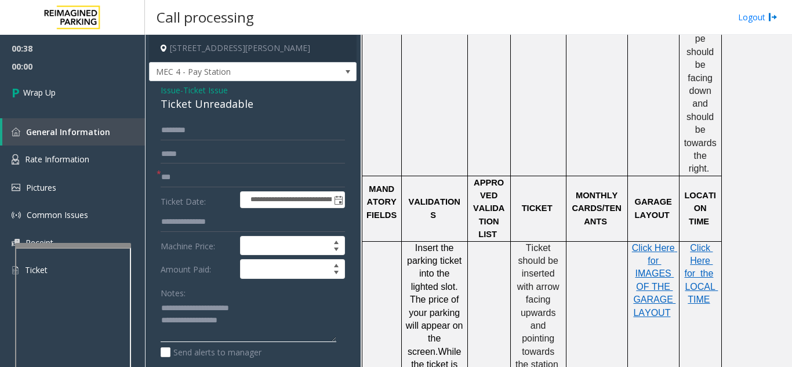
click at [246, 320] on textarea at bounding box center [249, 320] width 176 height 43
type textarea "**********"
click at [68, 79] on link "Wrap Up" at bounding box center [72, 92] width 145 height 34
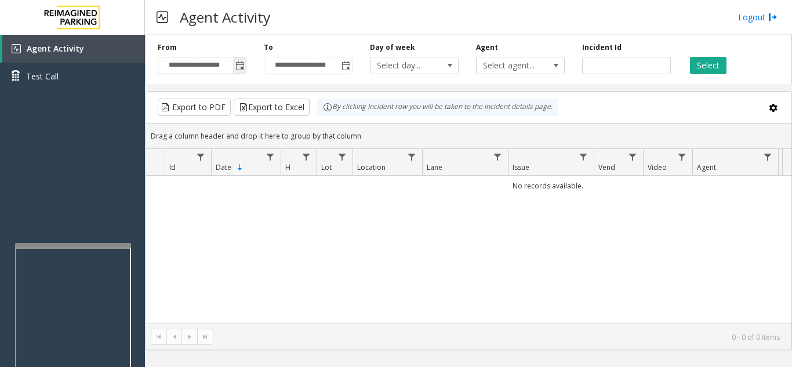
click at [241, 68] on span "Toggle popup" at bounding box center [239, 65] width 9 height 9
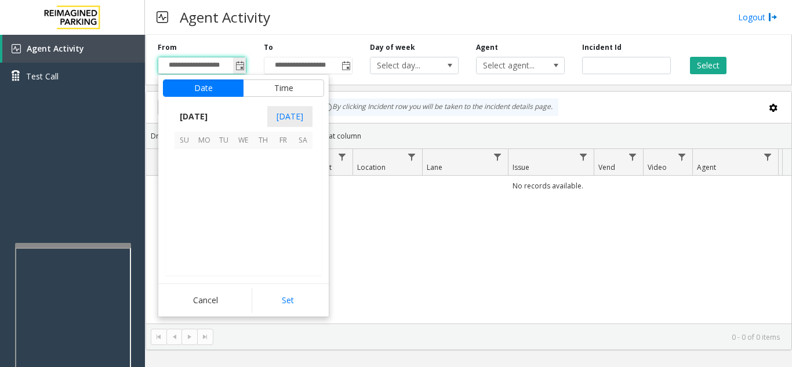
scroll to position [207911, 0]
click at [287, 220] on span "22" at bounding box center [283, 218] width 20 height 20
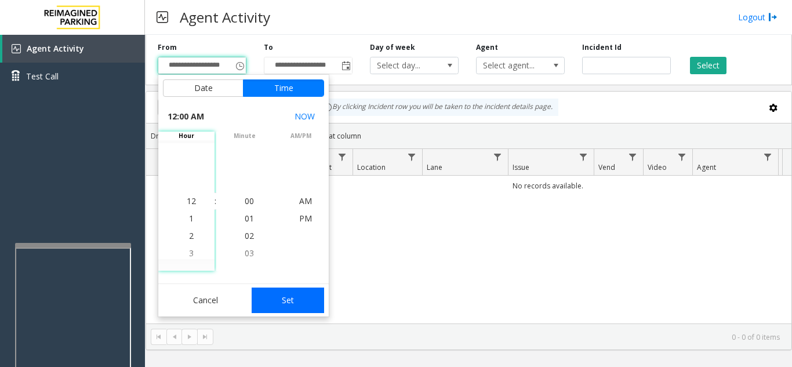
click at [300, 304] on button "Set" at bounding box center [288, 301] width 73 height 26
type input "**********"
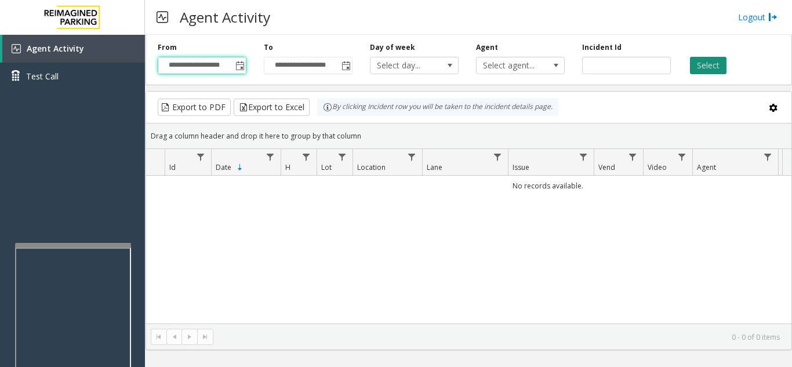
click at [719, 60] on button "Select" at bounding box center [708, 65] width 37 height 17
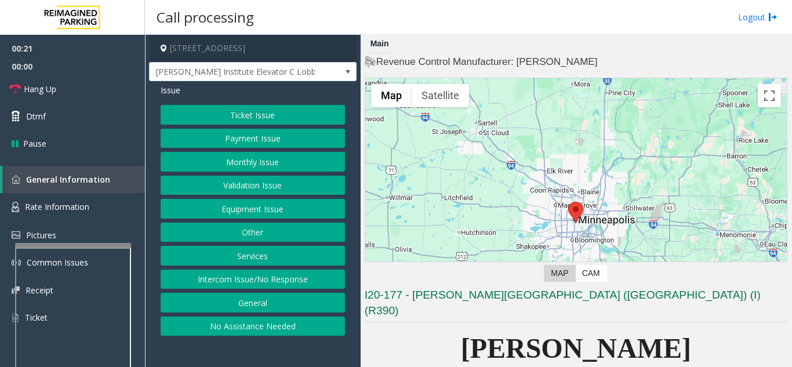
click at [275, 281] on button "Intercom Issue/No Response" at bounding box center [253, 280] width 184 height 20
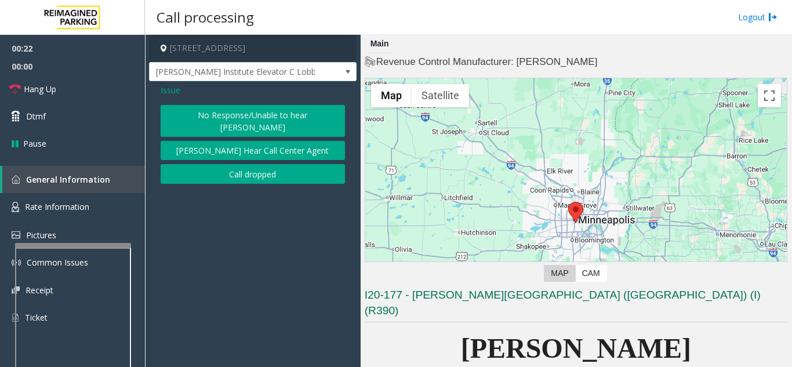
click at [215, 107] on button "No Response/Unable to hear [PERSON_NAME]" at bounding box center [253, 121] width 184 height 32
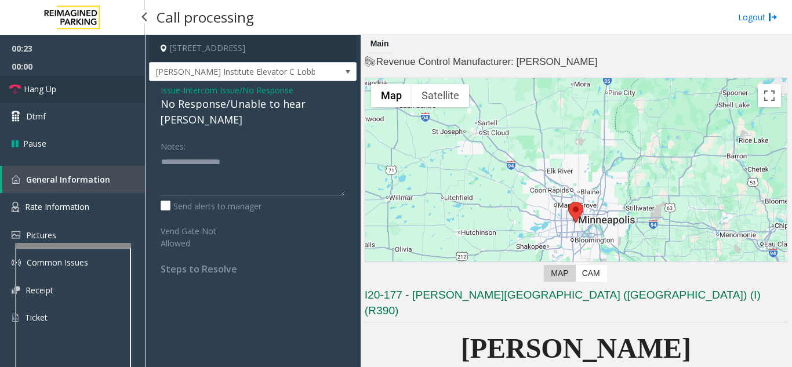
click at [82, 89] on link "Hang Up" at bounding box center [72, 88] width 145 height 27
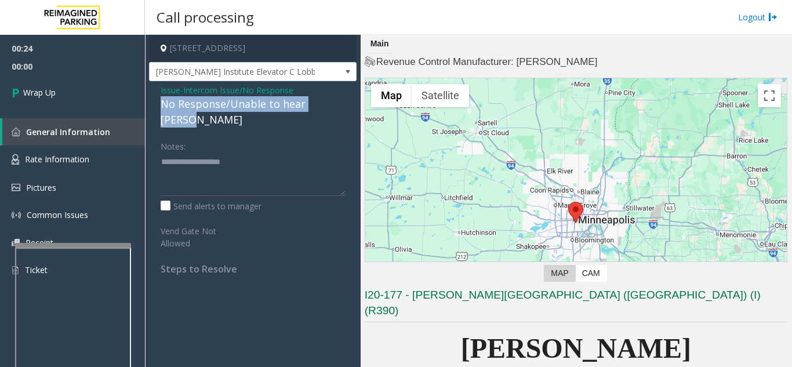
drag, startPoint x: 161, startPoint y: 106, endPoint x: 347, endPoint y: 104, distance: 185.5
click at [347, 104] on div "Issue - Intercom Issue/No Response No Response/Unable to hear parker Notes: Sen…" at bounding box center [253, 183] width 208 height 205
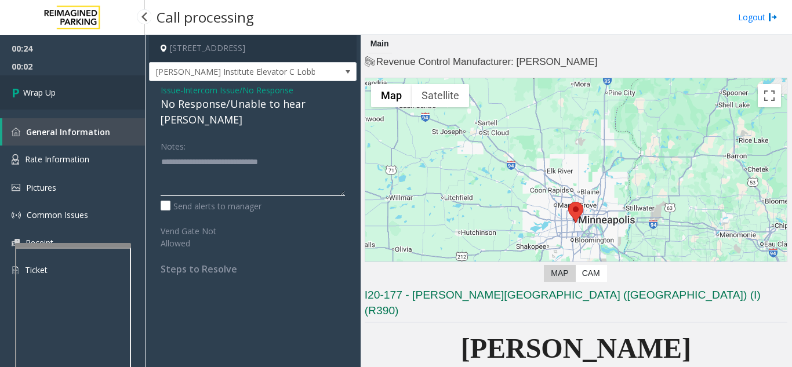
type textarea "**********"
click at [37, 106] on link "Wrap Up" at bounding box center [72, 92] width 145 height 34
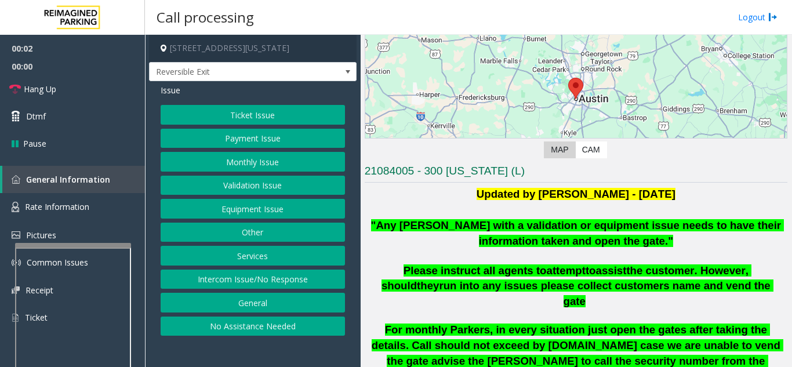
scroll to position [174, 0]
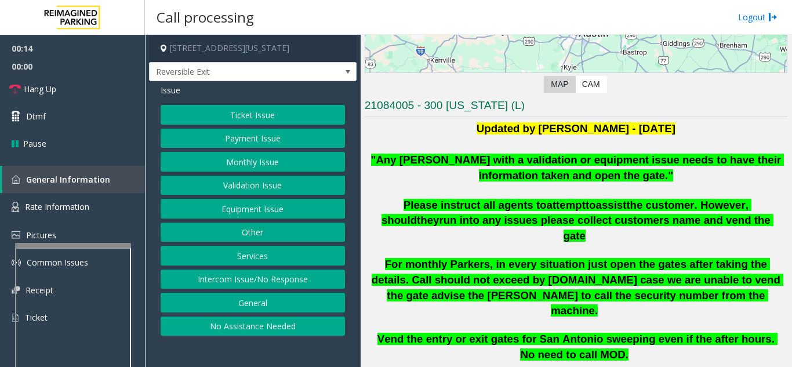
click at [270, 277] on button "Intercom Issue/No Response" at bounding box center [253, 280] width 184 height 20
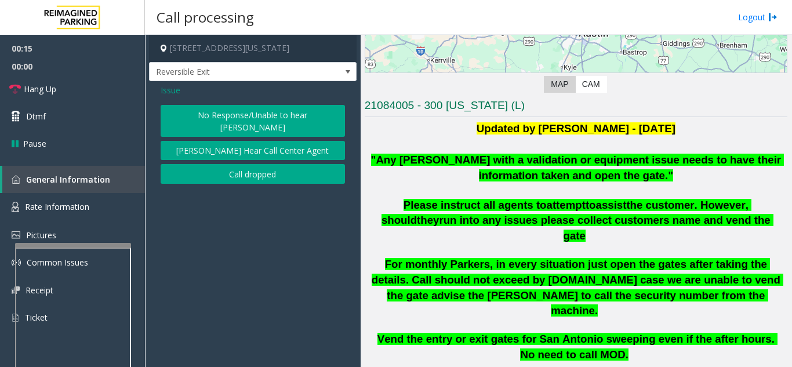
click at [255, 116] on button "No Response/Unable to hear [PERSON_NAME]" at bounding box center [253, 121] width 184 height 32
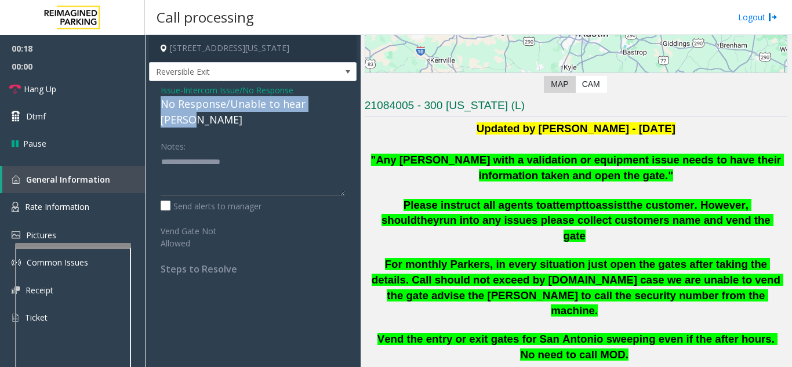
drag, startPoint x: 159, startPoint y: 104, endPoint x: 343, endPoint y: 104, distance: 183.8
click at [343, 104] on div "Issue - Intercom Issue/No Response No Response/Unable to hear parker Notes: Sen…" at bounding box center [253, 183] width 208 height 205
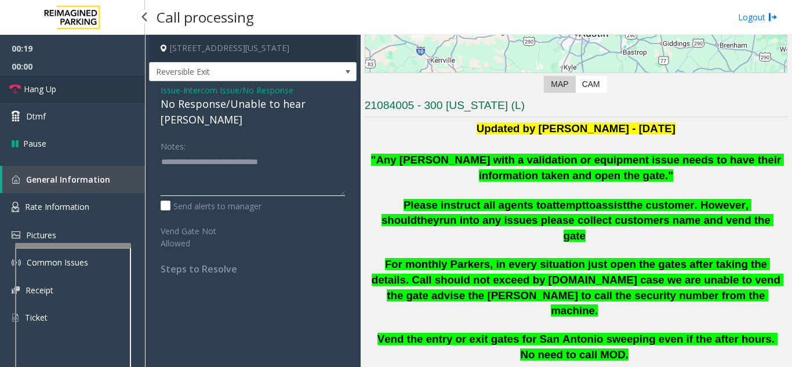
type textarea "**********"
click at [88, 92] on link "Hang Up" at bounding box center [72, 88] width 145 height 27
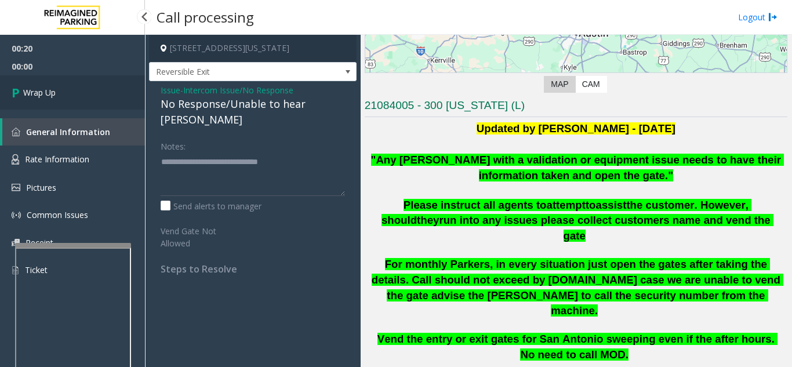
click at [88, 92] on link "Wrap Up" at bounding box center [72, 92] width 145 height 34
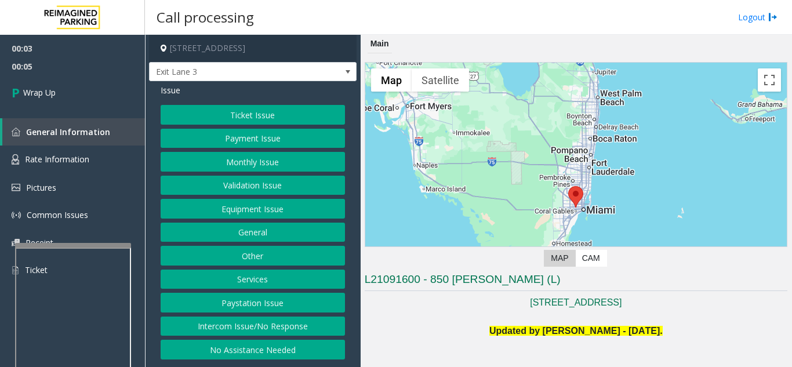
click at [289, 329] on button "Intercom Issue/No Response" at bounding box center [253, 327] width 184 height 20
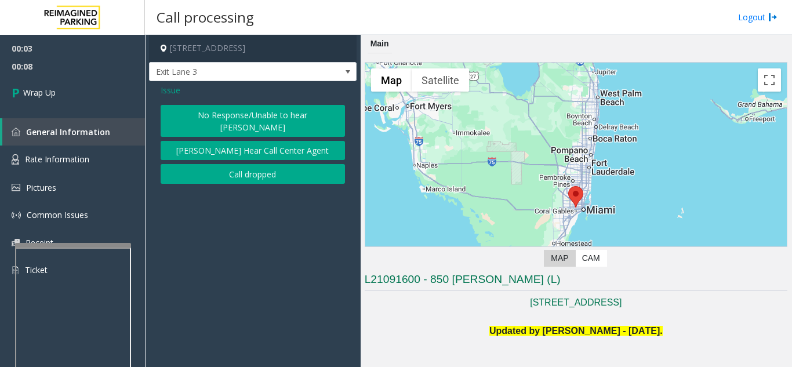
click at [245, 164] on button "Call dropped" at bounding box center [253, 174] width 184 height 20
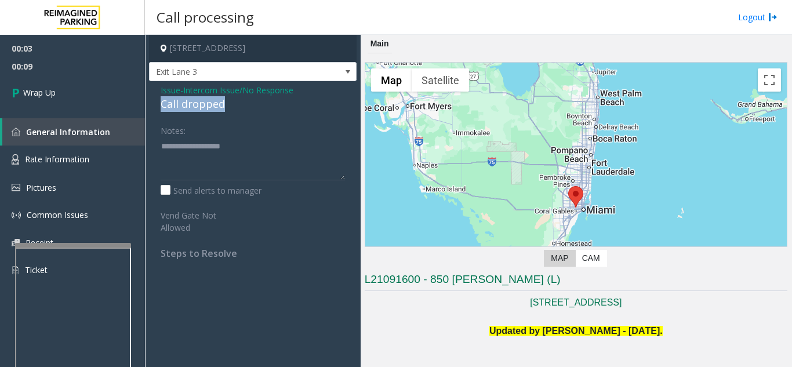
drag, startPoint x: 162, startPoint y: 108, endPoint x: 231, endPoint y: 107, distance: 69.6
click at [231, 107] on div "Issue - Intercom Issue/No Response Call dropped Notes: Send alerts to manager V…" at bounding box center [253, 176] width 208 height 190
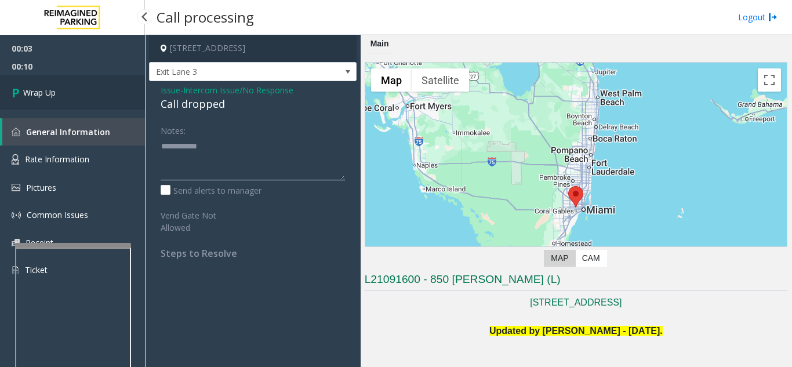
type textarea "**********"
click at [111, 102] on link "Wrap Up" at bounding box center [72, 92] width 145 height 34
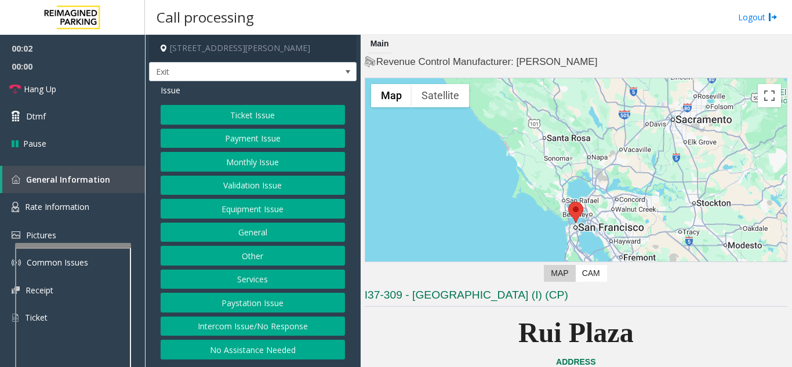
scroll to position [232, 0]
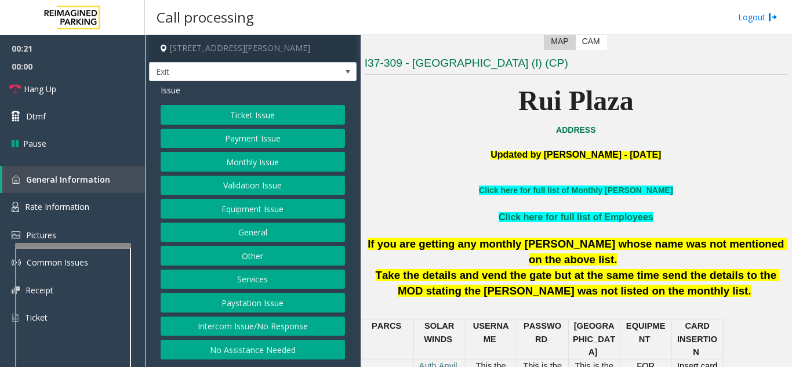
click at [299, 326] on button "Intercom Issue/No Response" at bounding box center [253, 327] width 184 height 20
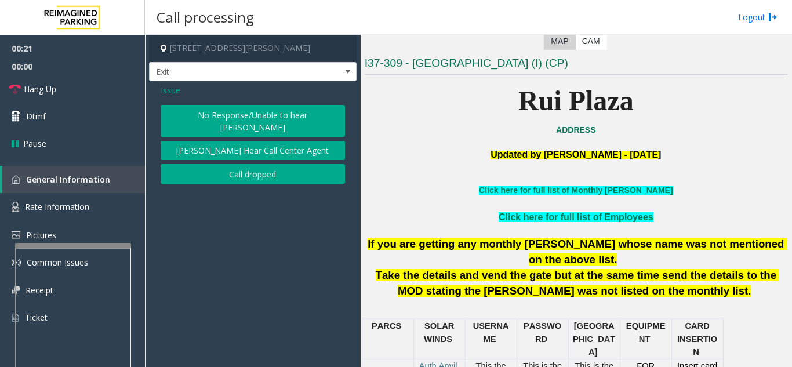
click at [229, 118] on button "No Response/Unable to hear [PERSON_NAME]" at bounding box center [253, 121] width 184 height 32
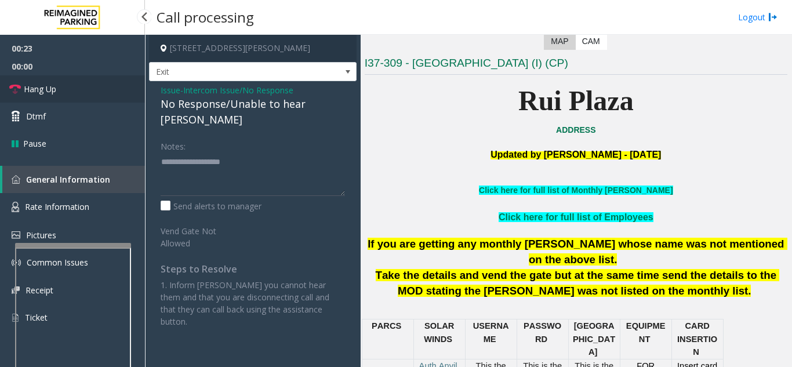
click at [73, 89] on link "Hang Up" at bounding box center [72, 88] width 145 height 27
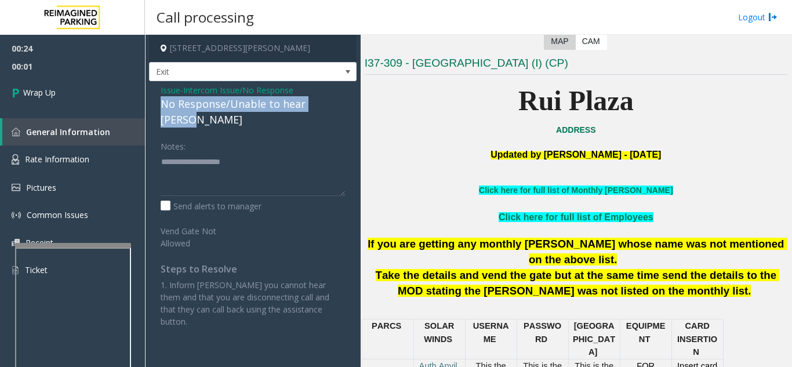
drag, startPoint x: 161, startPoint y: 107, endPoint x: 343, endPoint y: 104, distance: 182.6
click at [343, 104] on div "No Response/Unable to hear [PERSON_NAME]" at bounding box center [253, 111] width 184 height 31
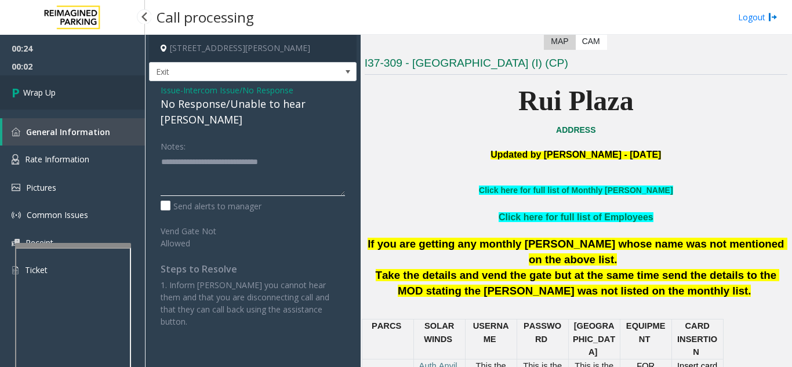
type textarea "**********"
click at [94, 106] on link "Wrap Up" at bounding box center [72, 92] width 145 height 34
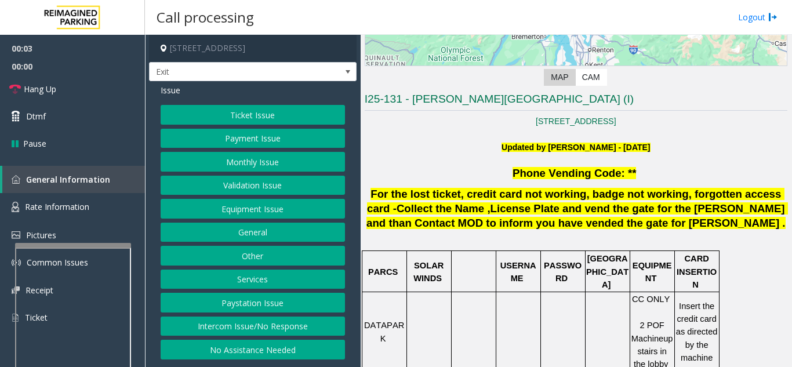
scroll to position [232, 0]
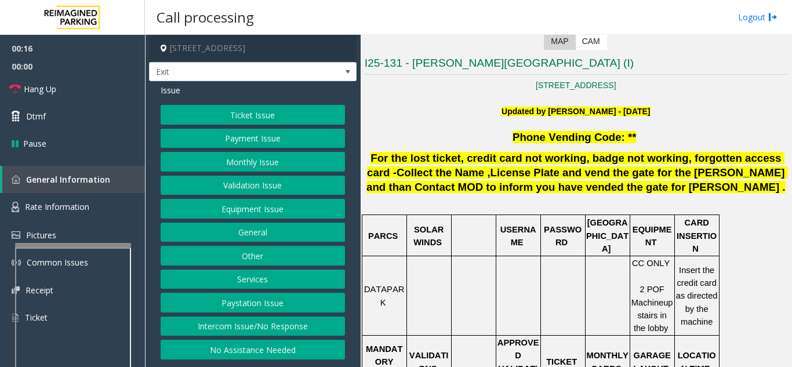
click at [297, 347] on button "No Assistance Needed" at bounding box center [253, 350] width 184 height 20
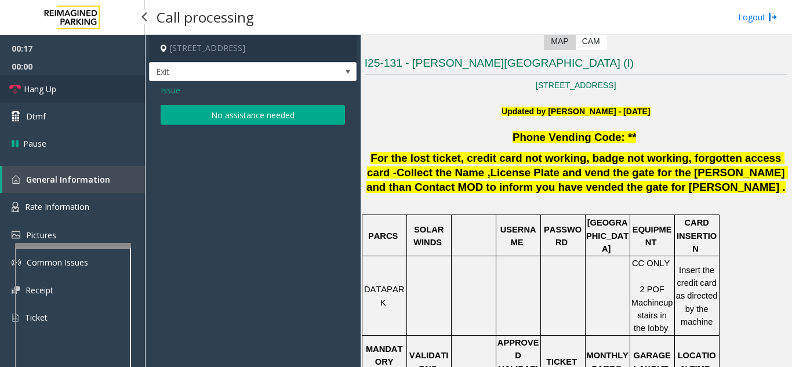
click at [78, 89] on link "Hang Up" at bounding box center [72, 88] width 145 height 27
click at [233, 117] on button "No assistance needed" at bounding box center [253, 115] width 184 height 20
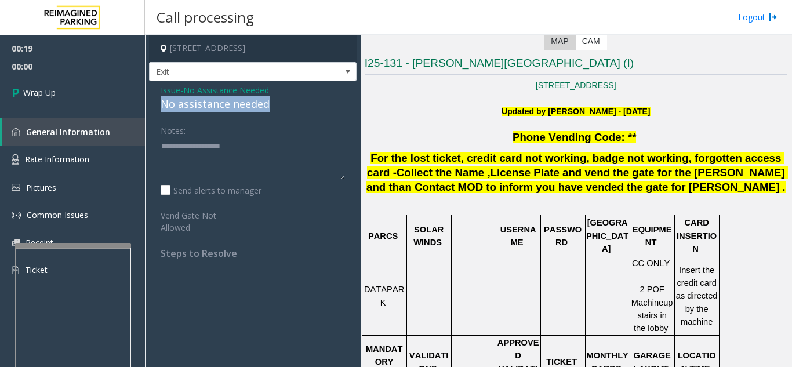
drag, startPoint x: 158, startPoint y: 105, endPoint x: 276, endPoint y: 101, distance: 118.3
click at [276, 101] on div "Issue - No Assistance Needed No assistance needed Notes: Send alerts to manager…" at bounding box center [253, 176] width 208 height 190
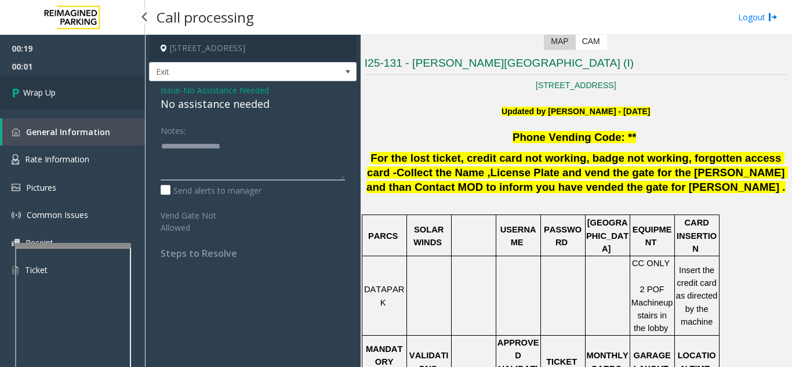
type textarea "**********"
click at [71, 92] on link "Wrap Up" at bounding box center [72, 92] width 145 height 34
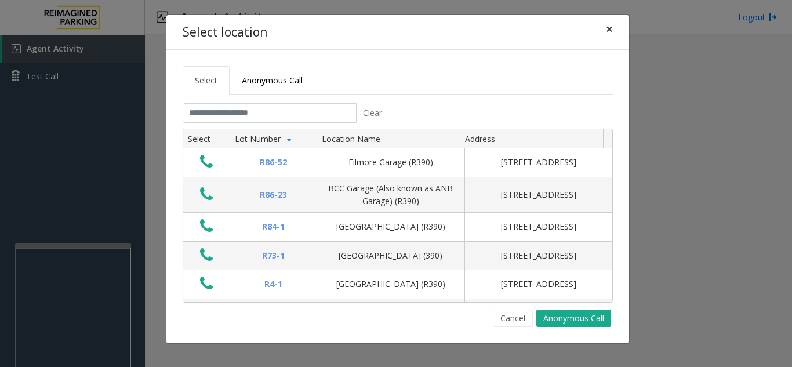
click at [606, 30] on span "×" at bounding box center [609, 29] width 7 height 16
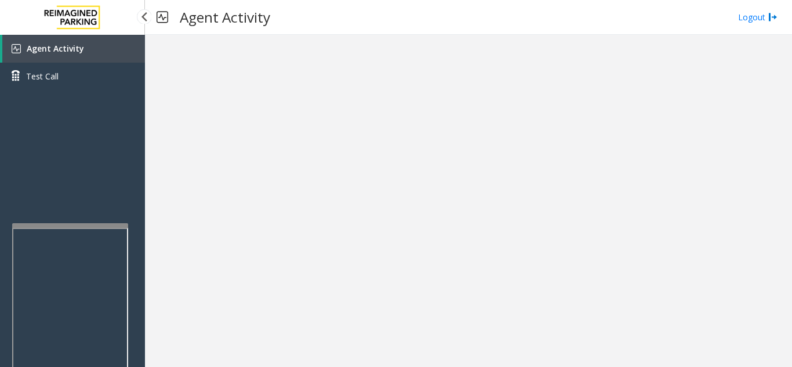
click at [63, 223] on div at bounding box center [70, 225] width 116 height 5
click at [77, 232] on div at bounding box center [70, 229] width 116 height 5
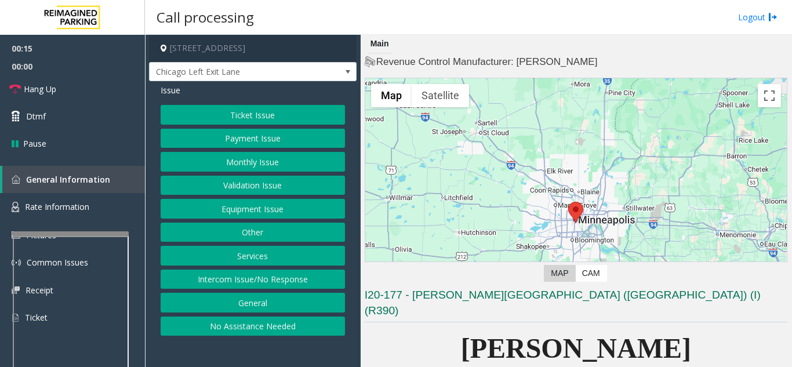
click at [241, 284] on button "Intercom Issue/No Response" at bounding box center [253, 280] width 184 height 20
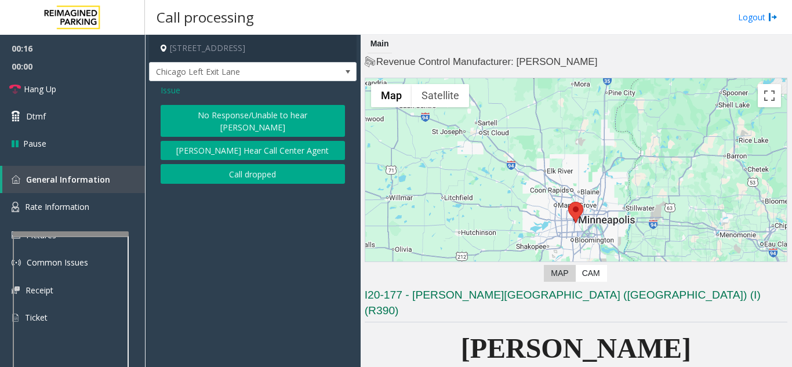
click at [228, 123] on button "No Response/Unable to hear [PERSON_NAME]" at bounding box center [253, 121] width 184 height 32
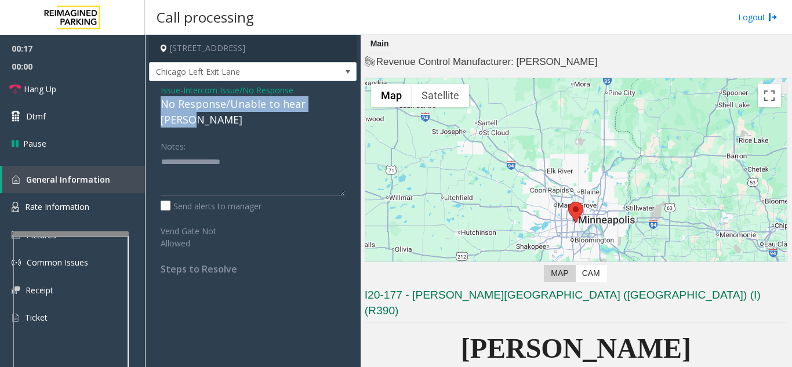
drag, startPoint x: 152, startPoint y: 103, endPoint x: 348, endPoint y: 102, distance: 195.4
click at [348, 102] on div "Issue - Intercom Issue/No Response No Response/Unable to hear parker Notes: Sen…" at bounding box center [253, 183] width 208 height 205
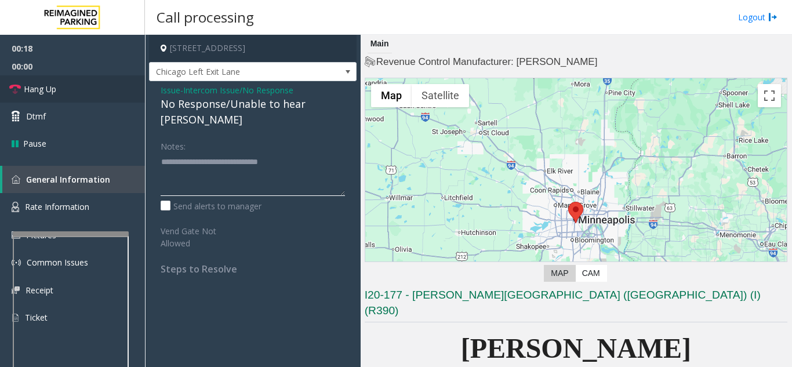
type textarea "**********"
click at [99, 75] on link "Hang Up" at bounding box center [72, 88] width 145 height 27
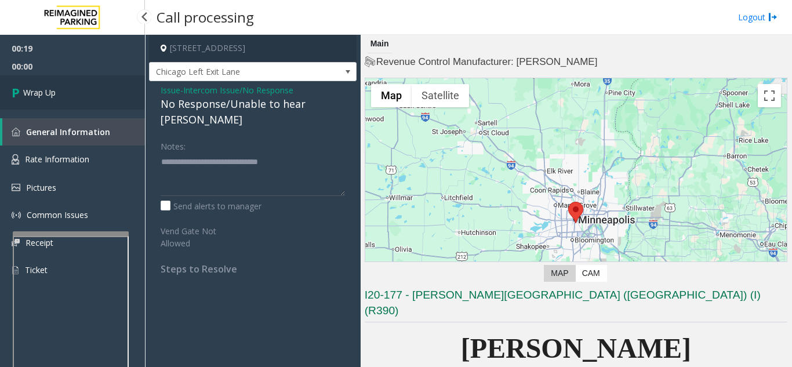
click at [90, 97] on link "Wrap Up" at bounding box center [72, 92] width 145 height 34
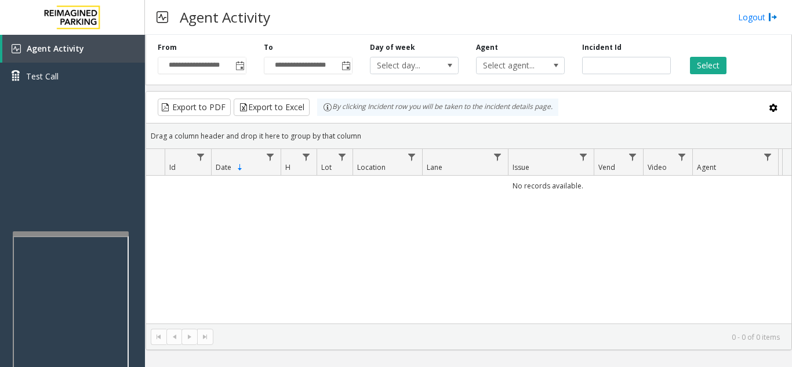
drag, startPoint x: 791, startPoint y: 118, endPoint x: 842, endPoint y: 86, distance: 60.2
click at [791, 86] on html "**********" at bounding box center [396, 183] width 792 height 367
click at [183, 199] on div "No records available." at bounding box center [468, 250] width 645 height 148
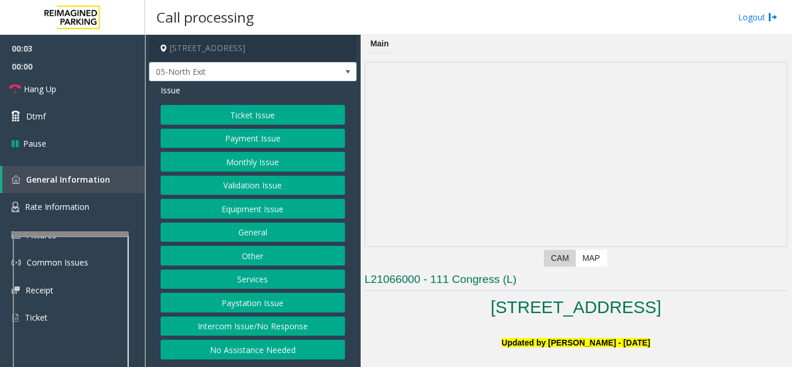
click at [472, 128] on img at bounding box center [575, 155] width 421 height 184
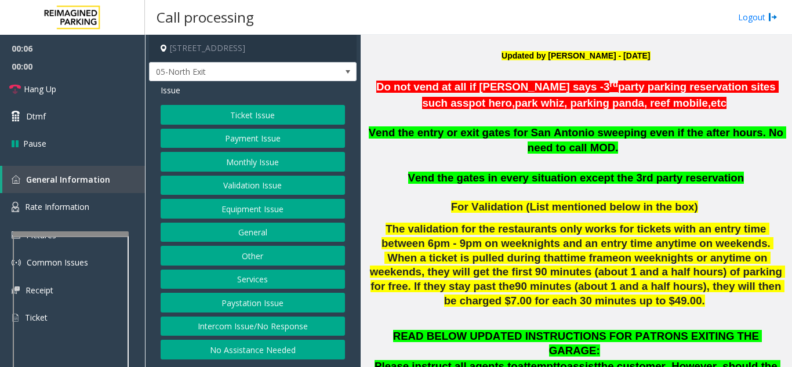
scroll to position [290, 0]
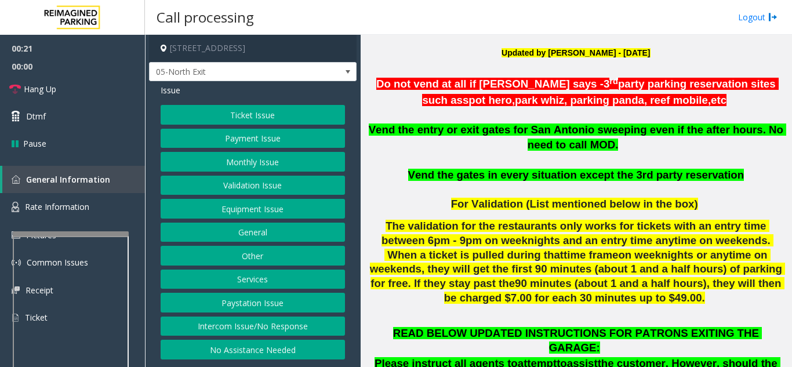
click at [249, 180] on button "Validation Issue" at bounding box center [253, 186] width 184 height 20
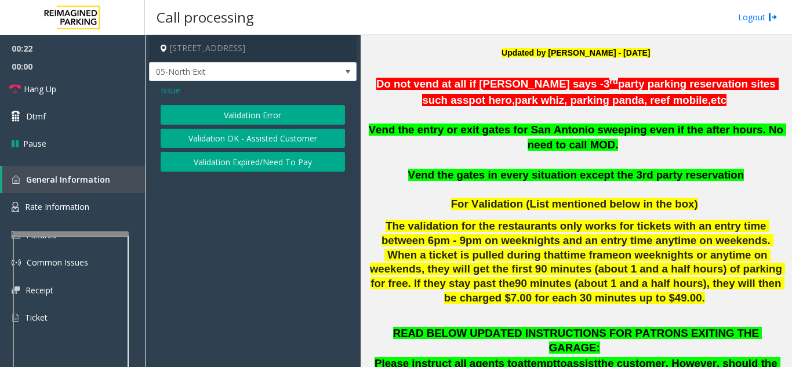
click at [250, 119] on button "Validation Error" at bounding box center [253, 115] width 184 height 20
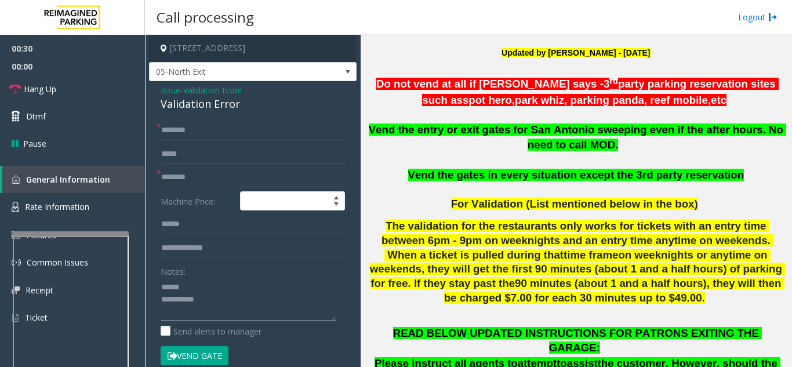
click at [214, 281] on textarea at bounding box center [249, 299] width 176 height 43
drag, startPoint x: 157, startPoint y: 103, endPoint x: 242, endPoint y: 103, distance: 84.6
click at [242, 103] on div "Issue - Validation Issue Validation Error * * Machine Price: Notes: Send alerts…" at bounding box center [253, 304] width 208 height 447
click at [237, 298] on textarea at bounding box center [249, 299] width 176 height 43
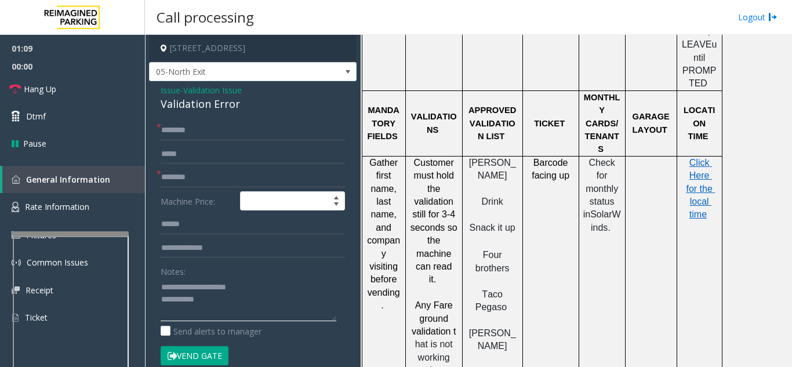
scroll to position [1101, 0]
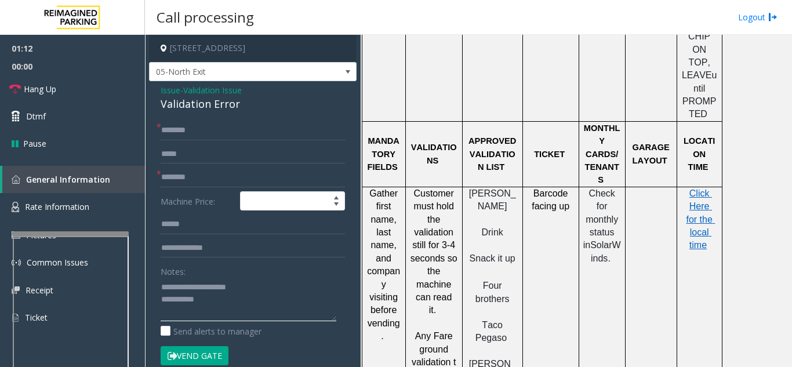
type textarea "**********"
click at [223, 184] on input "text" at bounding box center [253, 178] width 184 height 20
type input "*****"
click at [187, 227] on input "text" at bounding box center [253, 224] width 184 height 20
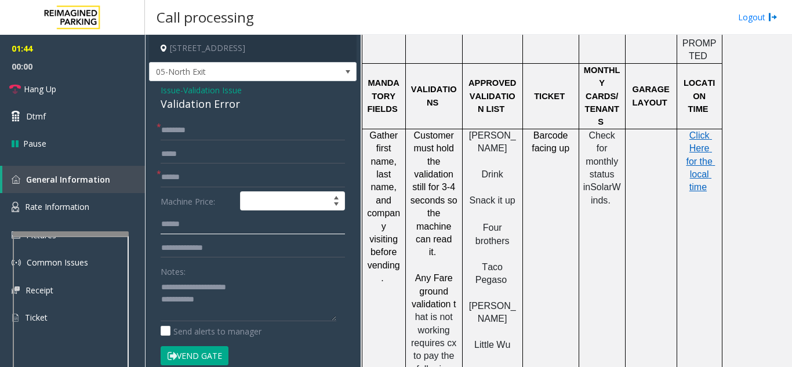
scroll to position [870, 0]
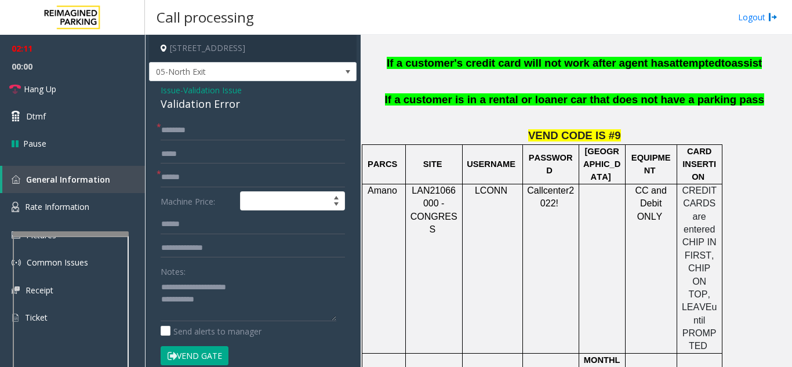
click at [205, 355] on button "Vend Gate" at bounding box center [195, 356] width 68 height 20
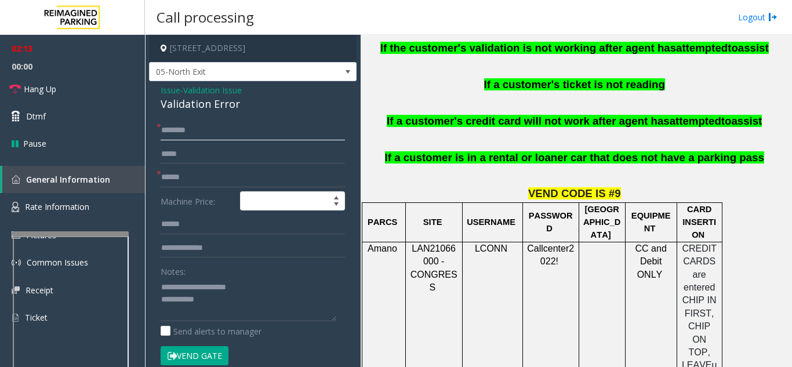
scroll to position [522, 0]
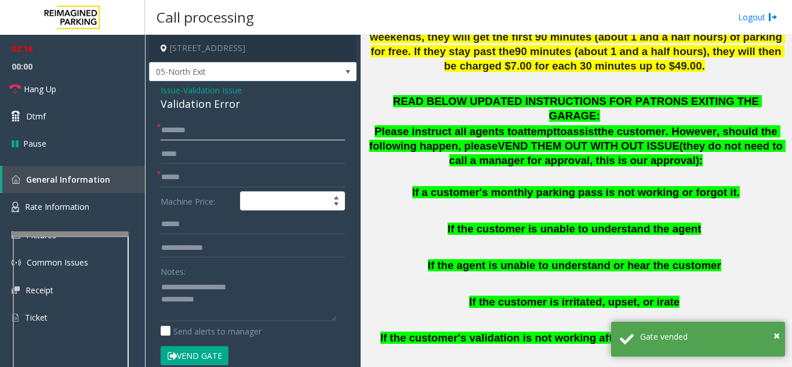
click at [187, 127] on input "text" at bounding box center [253, 131] width 184 height 20
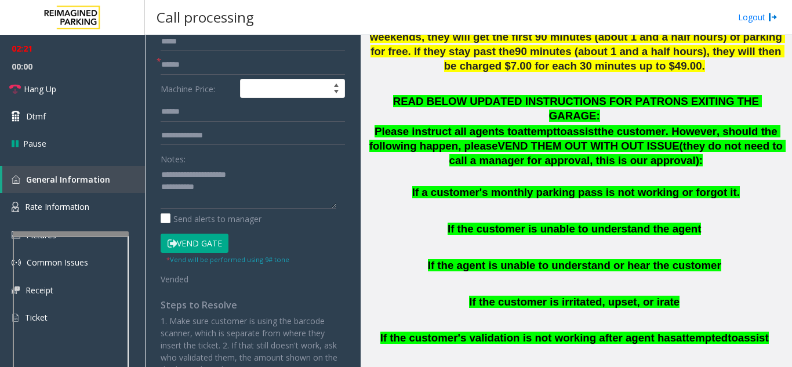
scroll to position [116, 0]
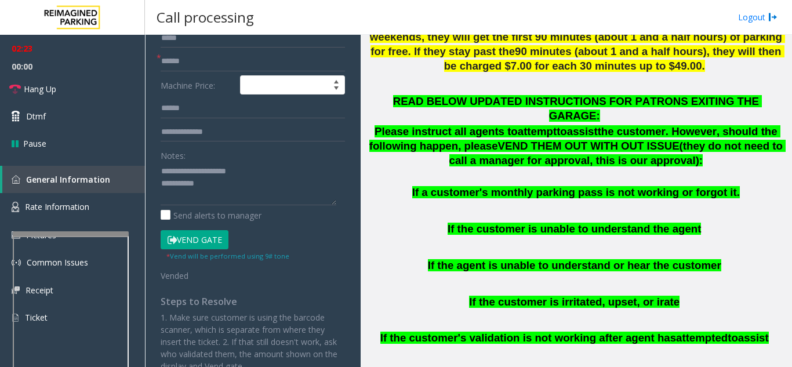
type input "**"
click at [236, 188] on textarea at bounding box center [249, 183] width 176 height 43
drag, startPoint x: 205, startPoint y: 184, endPoint x: 235, endPoint y: 189, distance: 30.0
click at [235, 189] on textarea at bounding box center [249, 183] width 176 height 43
click at [88, 88] on link "Hang Up" at bounding box center [72, 88] width 145 height 27
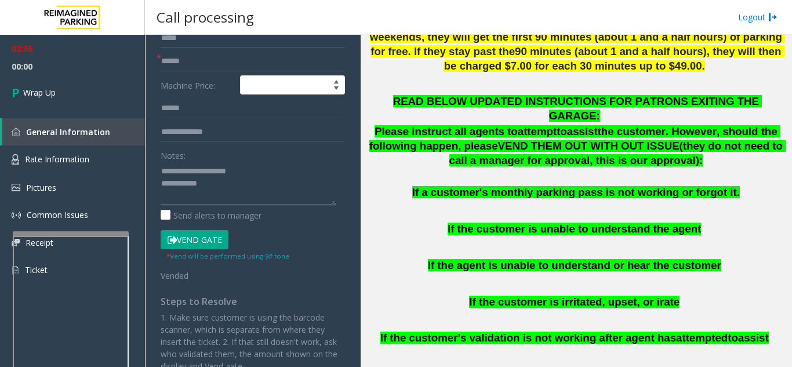
click at [228, 183] on textarea at bounding box center [249, 183] width 176 height 43
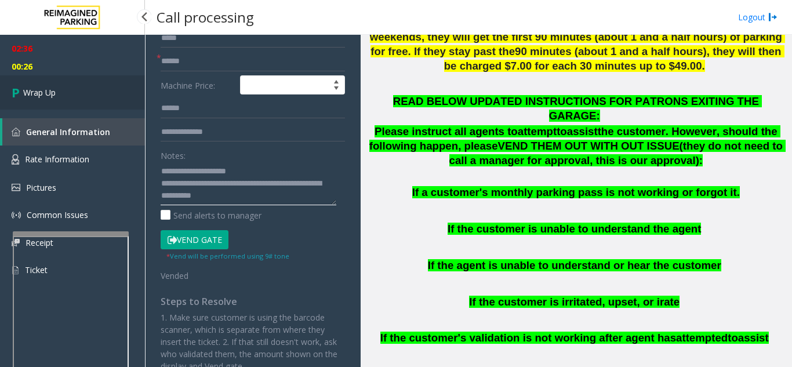
type textarea "**********"
click at [92, 90] on link "Wrap Up" at bounding box center [72, 92] width 145 height 34
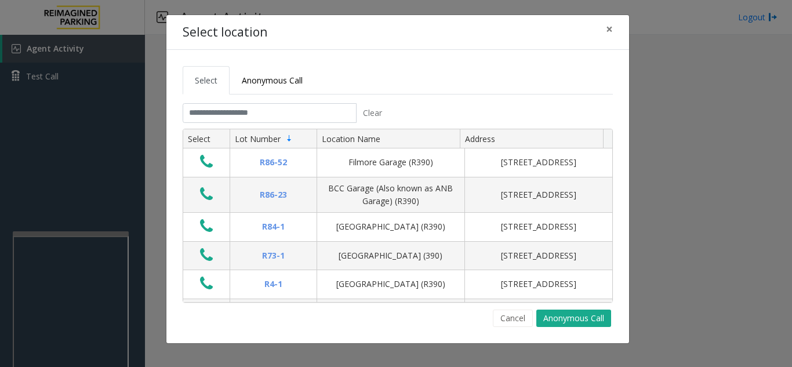
click at [485, 27] on div "Select location ×" at bounding box center [397, 32] width 463 height 35
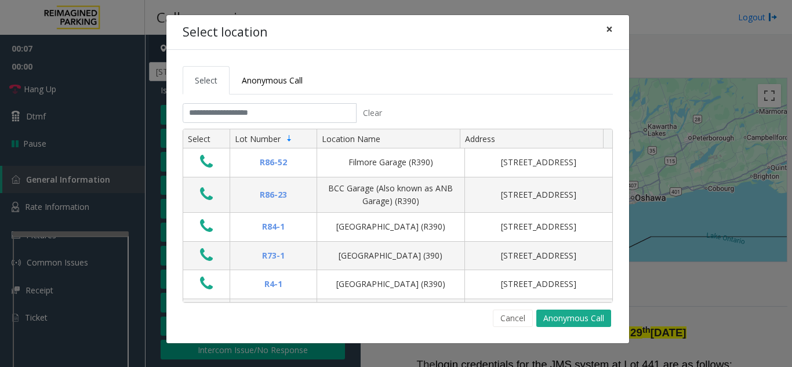
click at [608, 34] on span "×" at bounding box center [609, 29] width 7 height 16
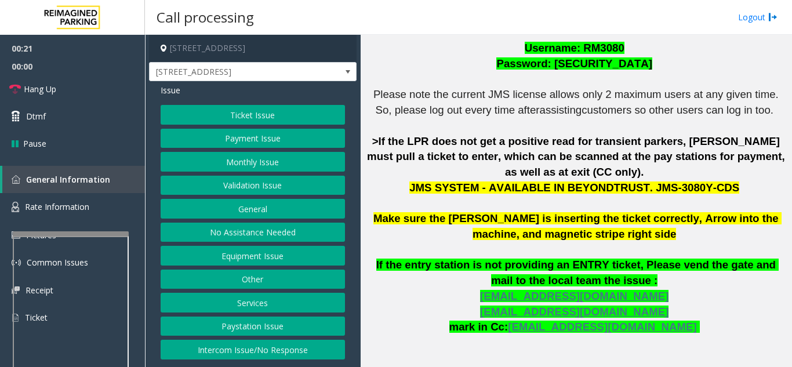
scroll to position [348, 0]
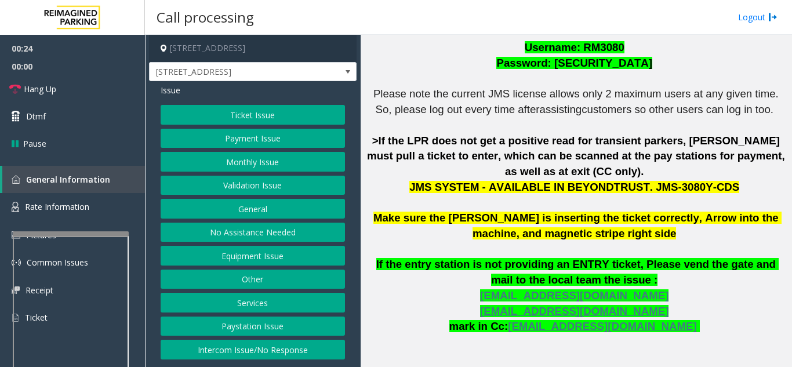
click at [230, 107] on button "Ticket Issue" at bounding box center [253, 115] width 184 height 20
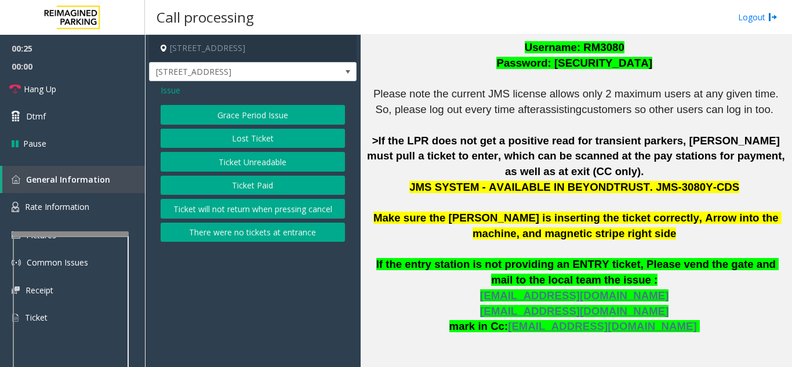
click at [241, 163] on button "Ticket Unreadable" at bounding box center [253, 162] width 184 height 20
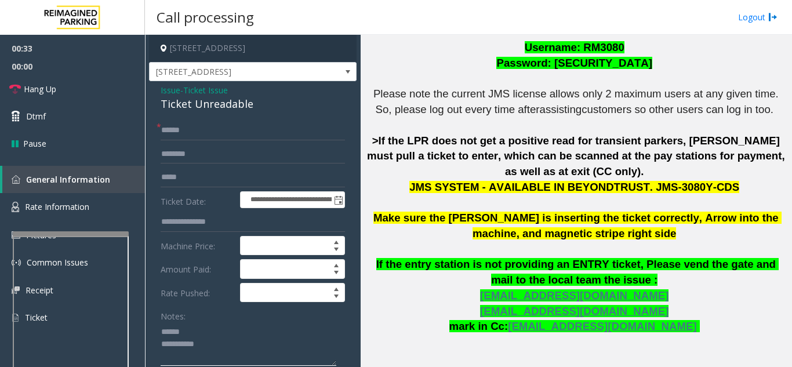
click at [205, 338] on textarea at bounding box center [249, 343] width 176 height 43
click at [206, 330] on textarea at bounding box center [249, 343] width 176 height 43
drag, startPoint x: 159, startPoint y: 103, endPoint x: 274, endPoint y: 103, distance: 114.8
type textarea "**********"
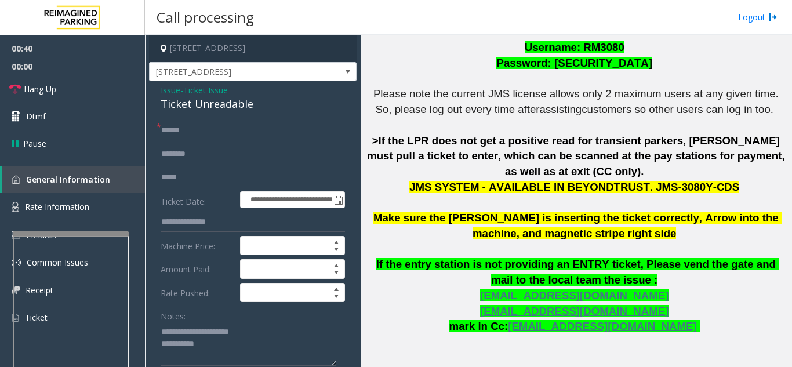
click at [235, 132] on input "text" at bounding box center [253, 131] width 184 height 20
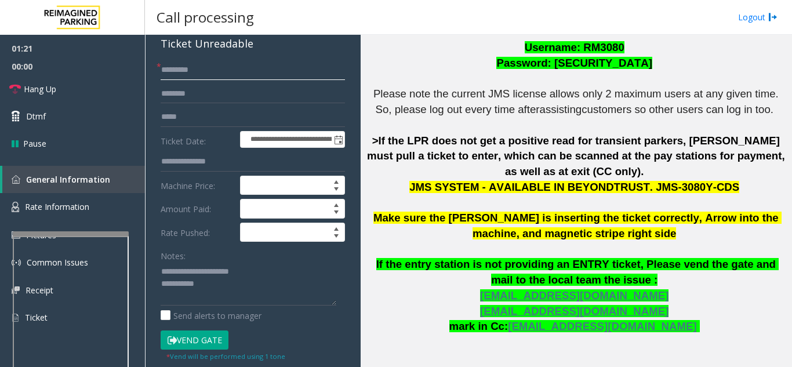
scroll to position [116, 0]
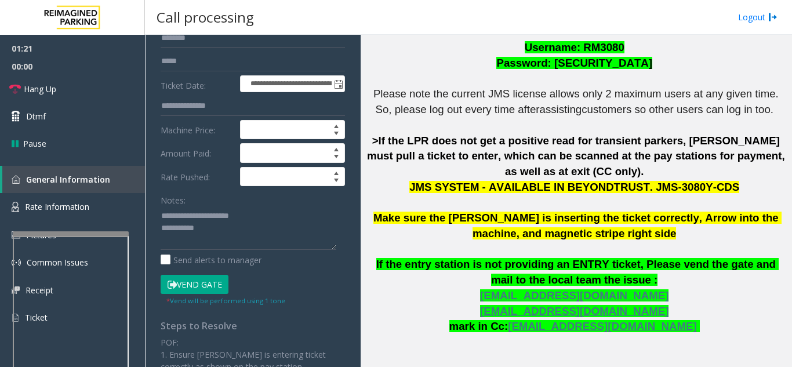
type input "********"
click at [219, 283] on button "Vend Gate" at bounding box center [195, 285] width 68 height 20
click at [287, 227] on textarea at bounding box center [249, 227] width 176 height 43
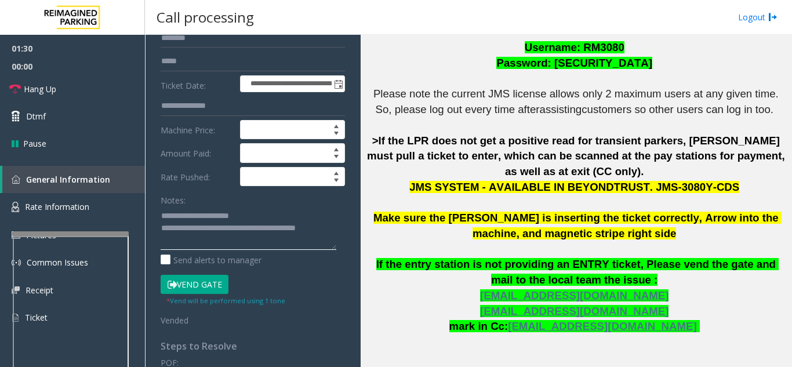
type textarea "**********"
click at [205, 291] on button "Vend Gate" at bounding box center [195, 285] width 68 height 20
click at [90, 83] on link "Hang Up" at bounding box center [72, 88] width 145 height 27
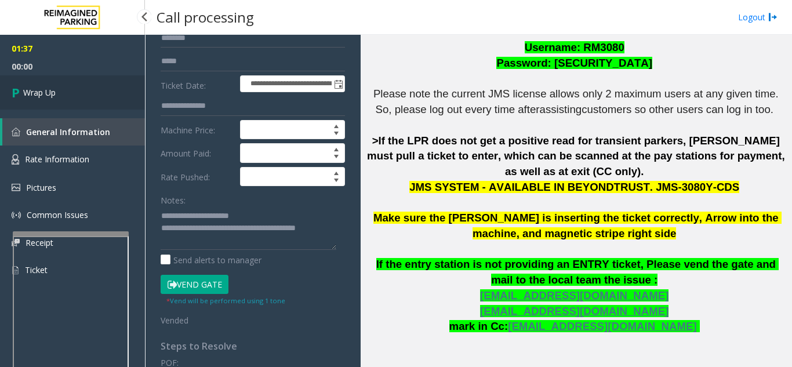
click at [90, 83] on link "Wrap Up" at bounding box center [72, 92] width 145 height 34
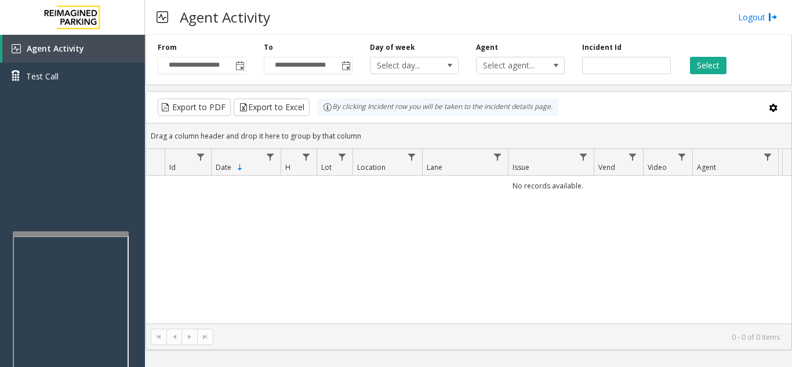
click at [539, 246] on div "No records available." at bounding box center [468, 250] width 645 height 148
click at [243, 66] on span "Toggle popup" at bounding box center [239, 65] width 9 height 9
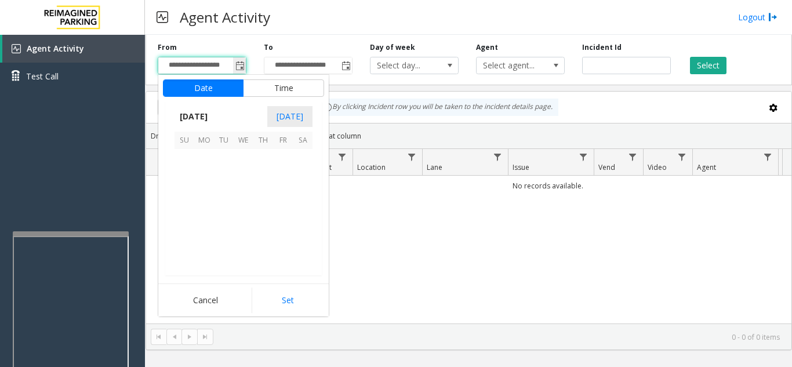
scroll to position [207911, 0]
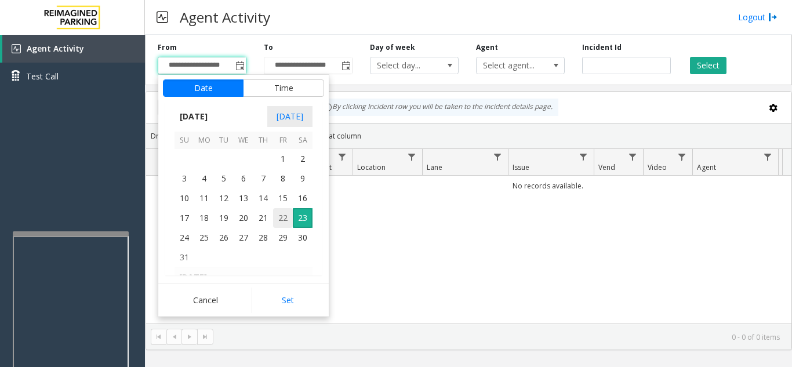
click at [285, 216] on span "22" at bounding box center [283, 218] width 20 height 20
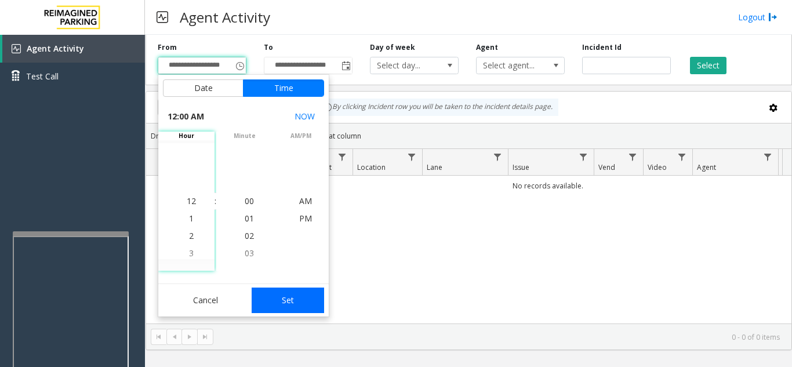
click at [308, 307] on button "Set" at bounding box center [288, 301] width 73 height 26
type input "**********"
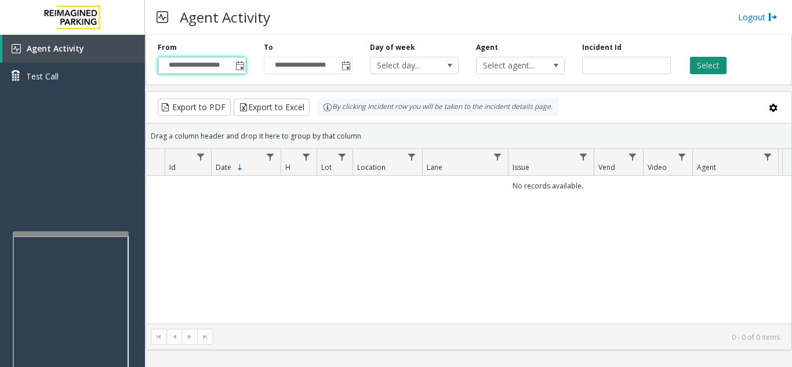
click at [701, 66] on button "Select" at bounding box center [708, 65] width 37 height 17
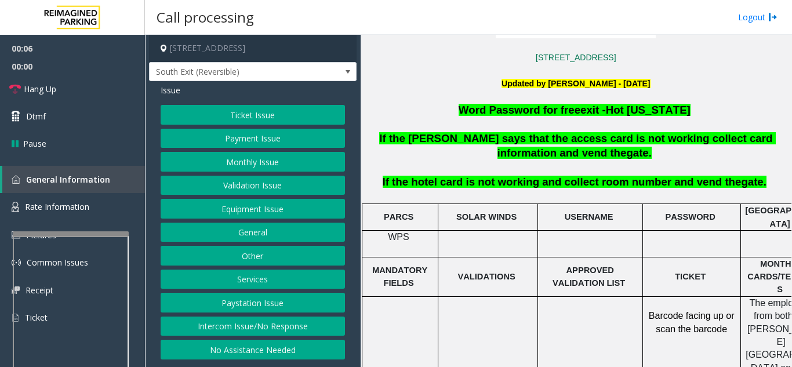
scroll to position [348, 0]
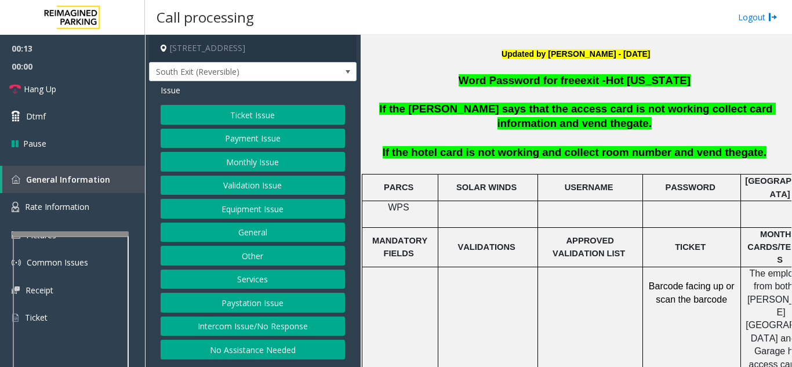
click at [268, 325] on button "Intercom Issue/No Response" at bounding box center [253, 327] width 184 height 20
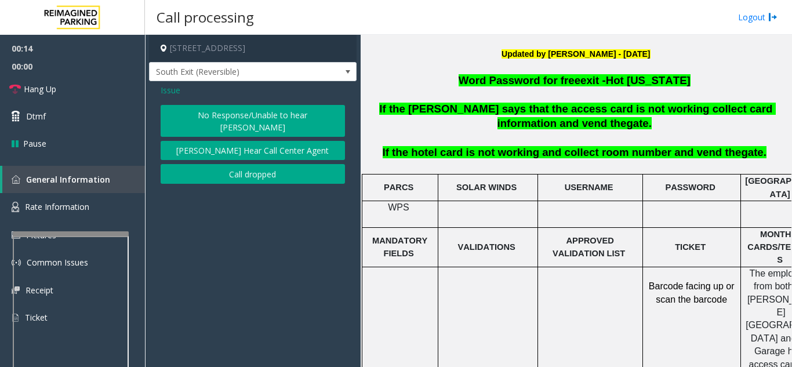
click at [234, 101] on div "Issue No Response/Unable to hear parker Parker Cannot Hear Call Center Agent Ca…" at bounding box center [253, 135] width 208 height 108
click at [230, 115] on button "No Response/Unable to hear [PERSON_NAME]" at bounding box center [253, 121] width 184 height 32
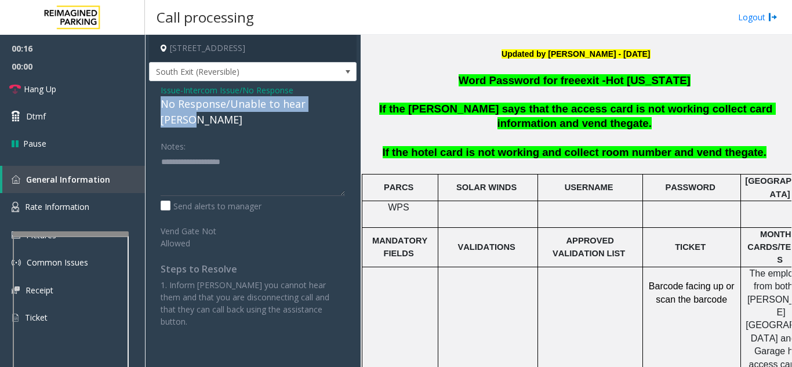
drag, startPoint x: 157, startPoint y: 107, endPoint x: 343, endPoint y: 102, distance: 186.7
click at [343, 102] on div "Issue - Intercom Issue/No Response No Response/Unable to hear parker Notes: Sen…" at bounding box center [253, 210] width 208 height 258
click at [100, 104] on link "Dtmf" at bounding box center [72, 116] width 145 height 27
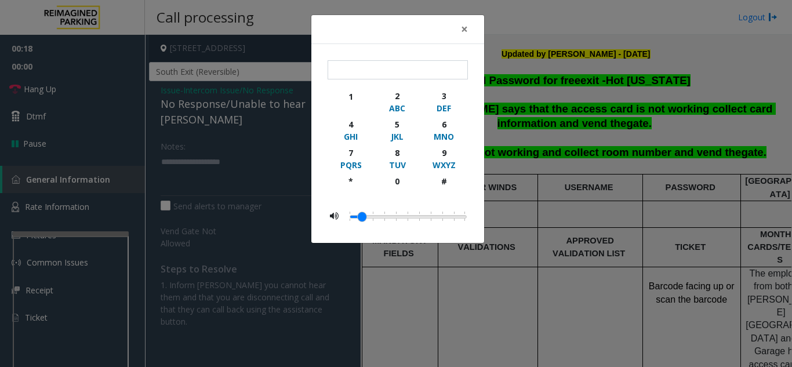
click at [103, 95] on div "× 1 2 ABC 3 DEF 4 GHI 5 JKL 6 MNO 7 PQRS 8 TUV 9 WXYZ * 0 #" at bounding box center [396, 183] width 792 height 367
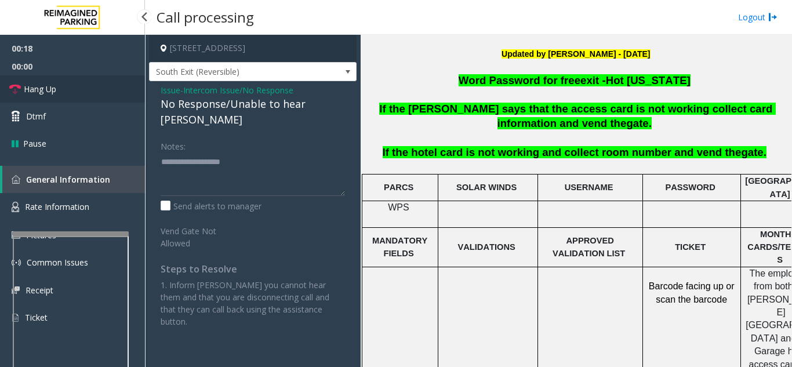
click at [103, 93] on link "Hang Up" at bounding box center [72, 88] width 145 height 27
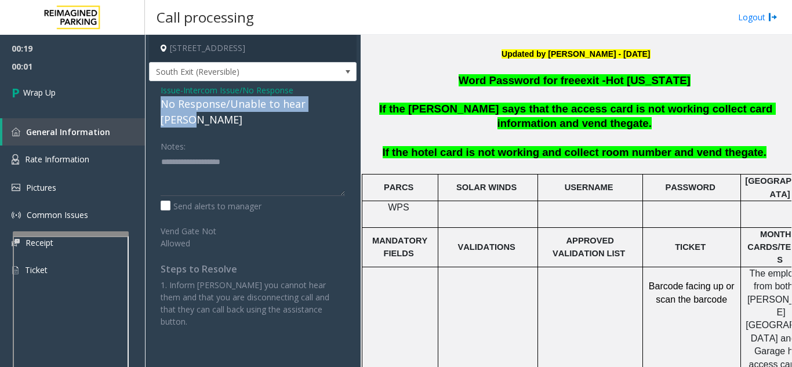
drag, startPoint x: 155, startPoint y: 104, endPoint x: 336, endPoint y: 104, distance: 181.4
click at [336, 104] on div "Issue - Intercom Issue/No Response No Response/Unable to hear parker Notes: Sen…" at bounding box center [253, 210] width 208 height 258
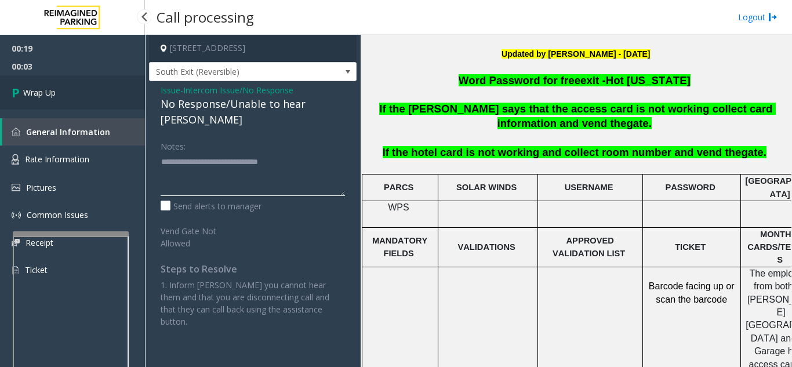
type textarea "**********"
click at [83, 96] on link "Wrap Up" at bounding box center [72, 92] width 145 height 34
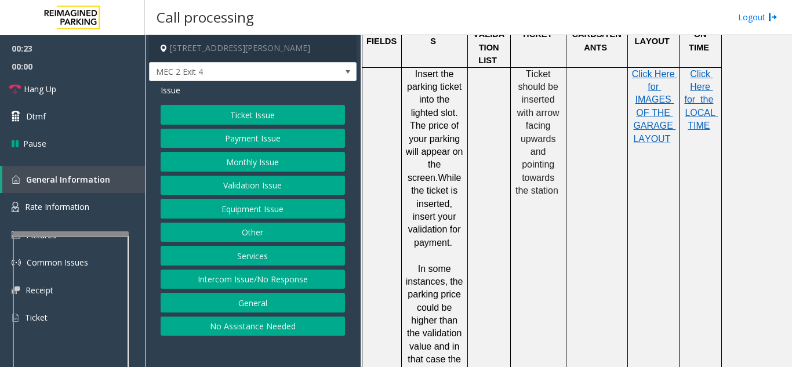
scroll to position [1043, 0]
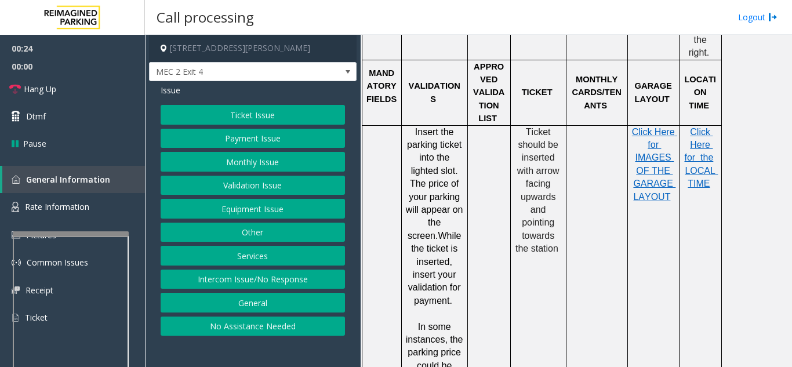
click at [260, 117] on button "Ticket Issue" at bounding box center [253, 115] width 184 height 20
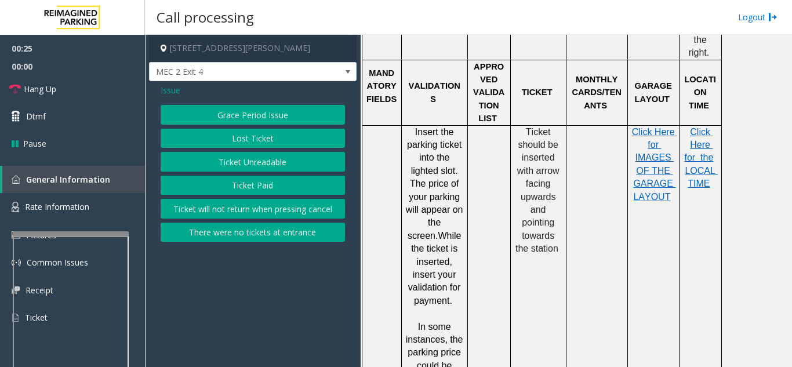
click at [265, 163] on button "Ticket Unreadable" at bounding box center [253, 162] width 184 height 20
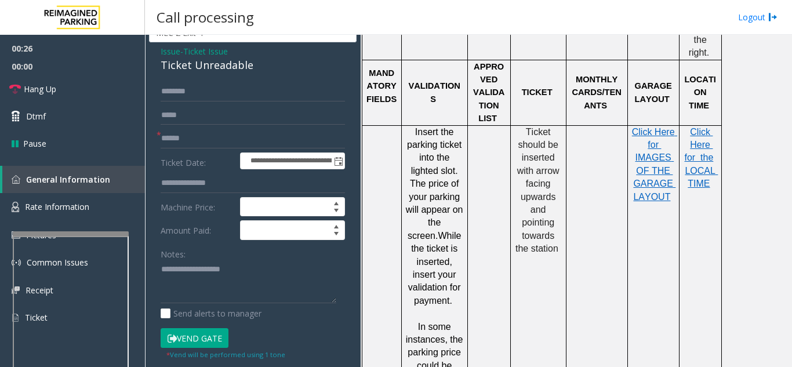
scroll to position [58, 0]
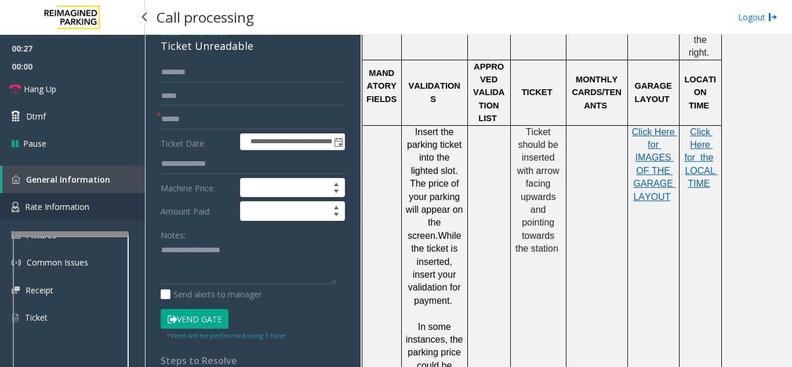
click at [41, 216] on link "Rate Information" at bounding box center [72, 207] width 145 height 28
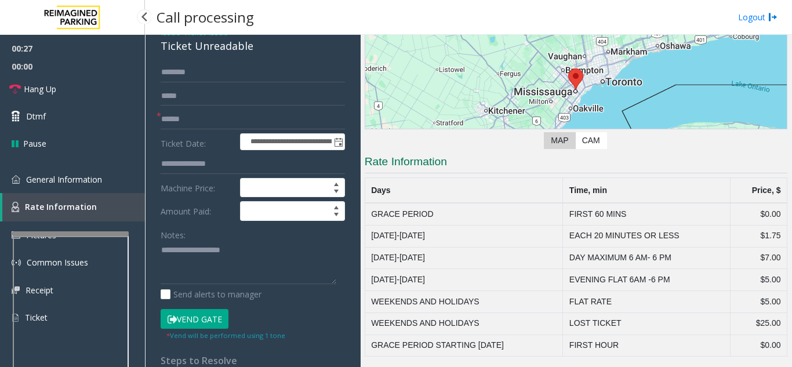
scroll to position [118, 0]
click at [63, 181] on span "General Information" at bounding box center [64, 179] width 76 height 11
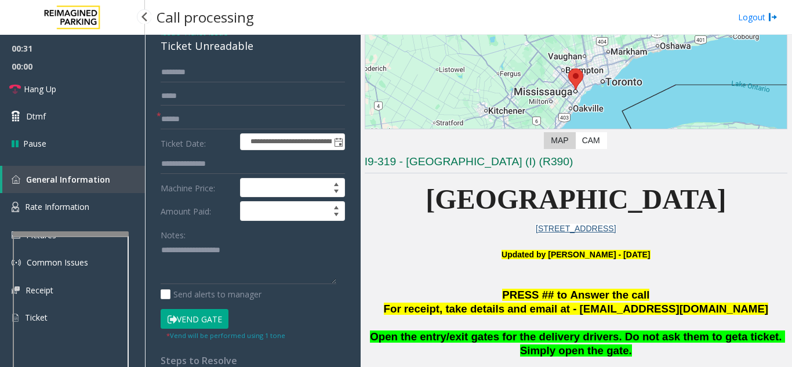
scroll to position [1043, 0]
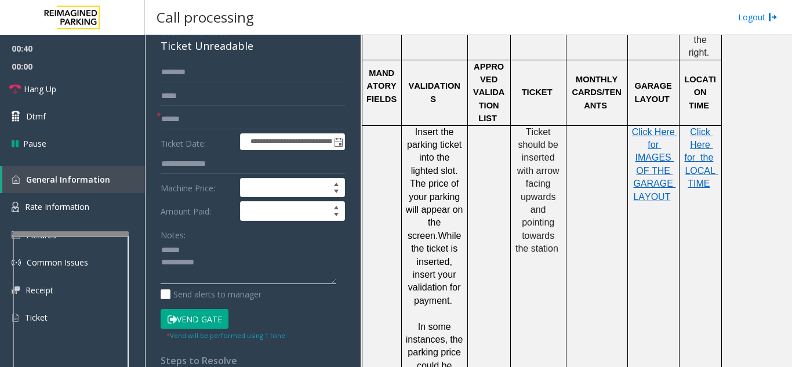
click at [204, 252] on textarea at bounding box center [249, 262] width 176 height 43
type textarea "**********"
drag, startPoint x: 154, startPoint y: 48, endPoint x: 269, endPoint y: 52, distance: 115.4
click at [269, 52] on div "**********" at bounding box center [253, 306] width 208 height 566
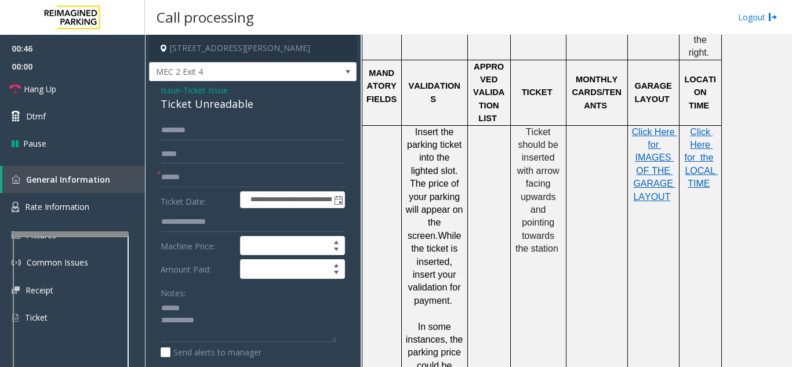
click at [169, 88] on span "Issue" at bounding box center [171, 90] width 20 height 12
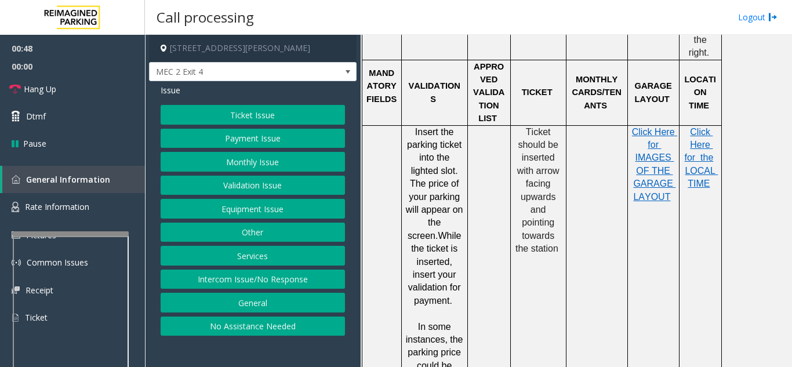
click at [231, 203] on button "Equipment Issue" at bounding box center [253, 209] width 184 height 20
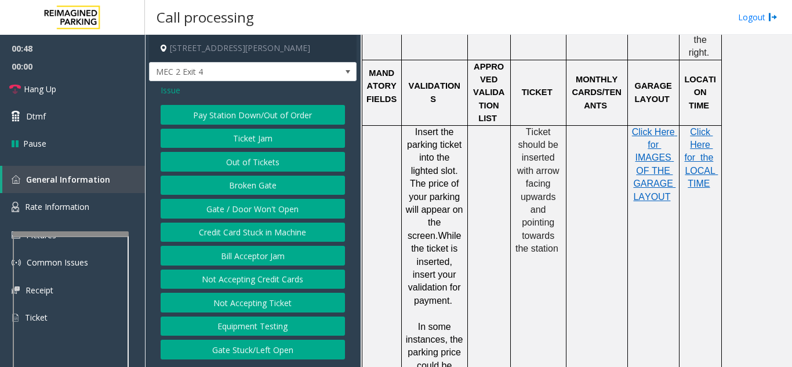
click at [231, 203] on button "Gate / Door Won't Open" at bounding box center [253, 209] width 184 height 20
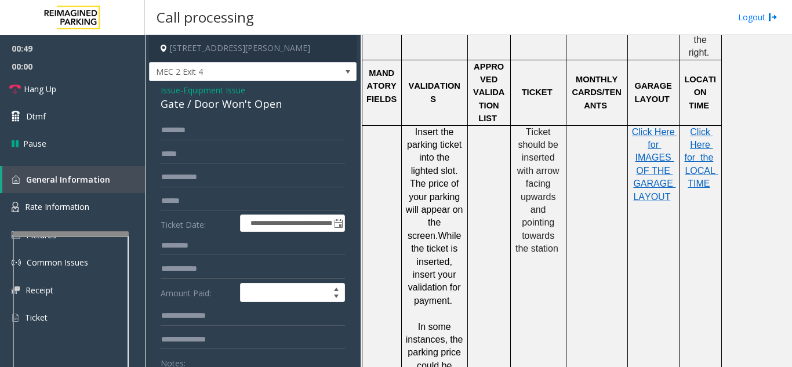
scroll to position [58, 0]
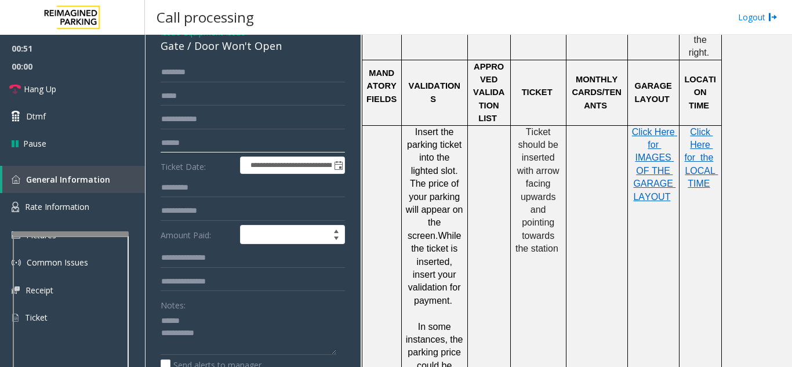
click at [220, 142] on input "text" at bounding box center [253, 143] width 184 height 20
type input "******"
click at [232, 315] on textarea at bounding box center [249, 332] width 176 height 43
type textarea "**********"
click at [199, 140] on input "******" at bounding box center [253, 143] width 184 height 20
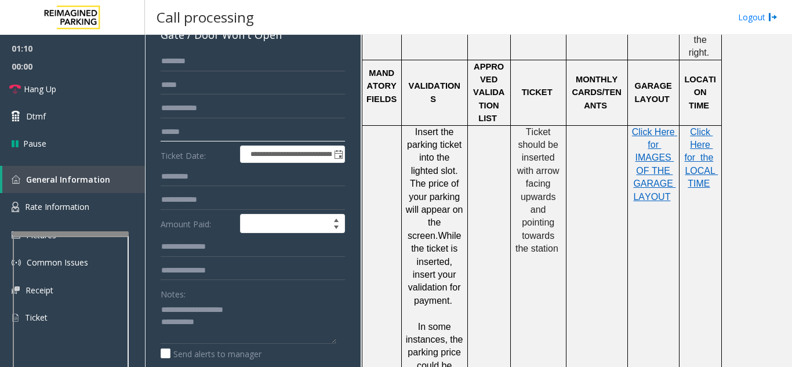
scroll to position [116, 0]
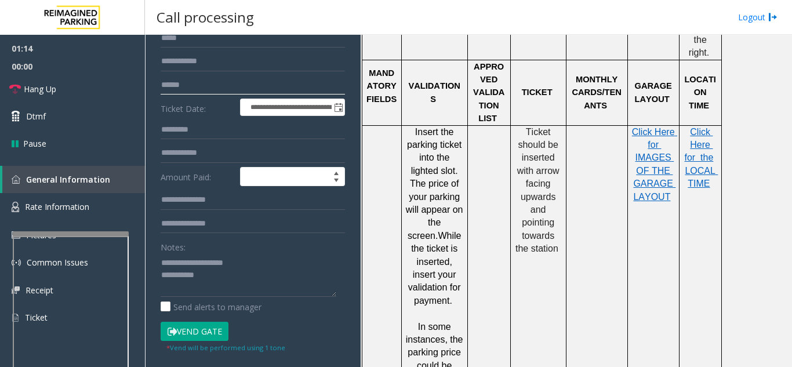
type input "******"
click at [193, 329] on button "Vend Gate" at bounding box center [195, 332] width 68 height 20
click at [261, 264] on textarea at bounding box center [249, 274] width 176 height 43
click at [252, 282] on textarea at bounding box center [249, 274] width 176 height 43
click at [67, 103] on link "Dtmf" at bounding box center [72, 116] width 145 height 27
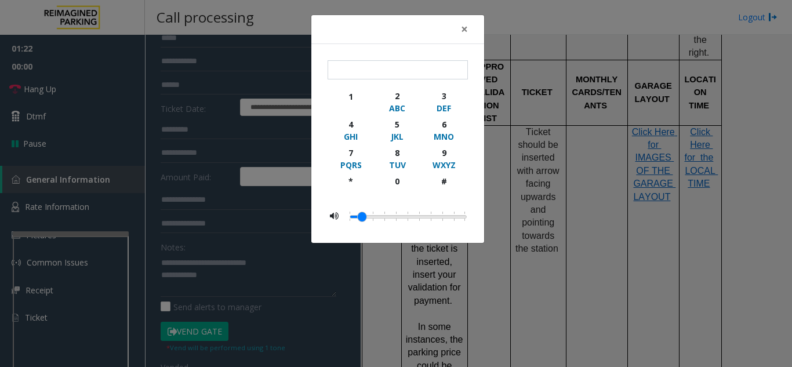
click at [75, 89] on div "× 1 2 ABC 3 DEF 4 GHI 5 JKL 6 MNO 7 PQRS 8 TUV 9 WXYZ * 0 #" at bounding box center [396, 183] width 792 height 367
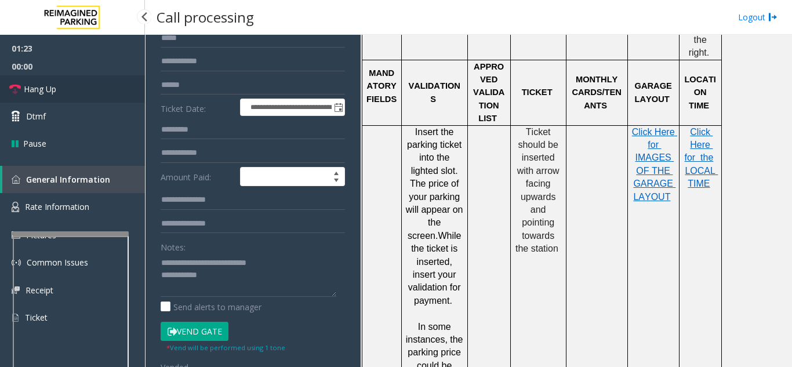
click at [76, 89] on link "Hang Up" at bounding box center [72, 88] width 145 height 27
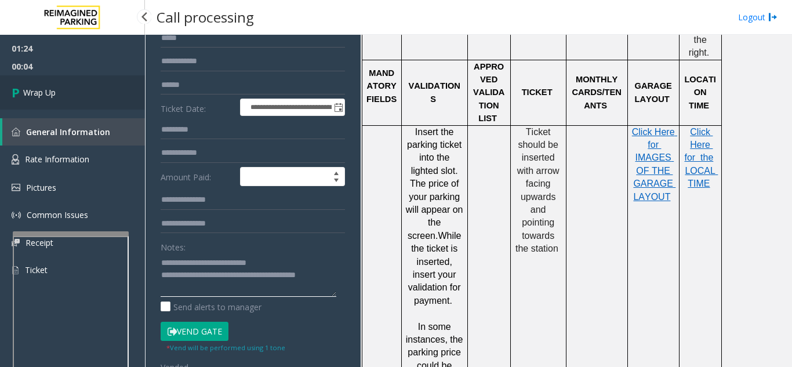
type textarea "**********"
click at [102, 105] on link "Wrap Up" at bounding box center [72, 92] width 145 height 34
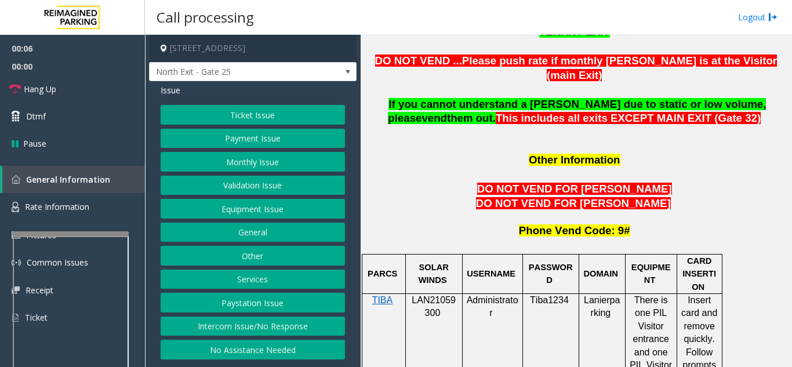
scroll to position [985, 0]
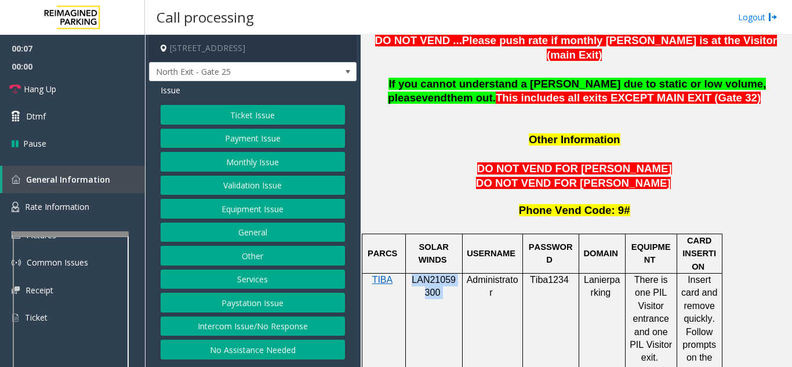
drag, startPoint x: 442, startPoint y: 250, endPoint x: 413, endPoint y: 234, distance: 33.2
click at [413, 274] on p "LAN21059300" at bounding box center [434, 287] width 48 height 26
copy p "LAN21059300"
click at [242, 163] on button "Monthly Issue" at bounding box center [253, 162] width 184 height 20
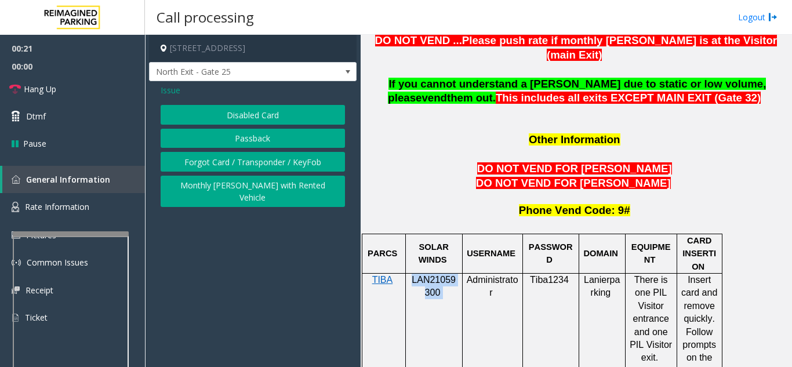
click at [251, 137] on button "Passback" at bounding box center [253, 139] width 184 height 20
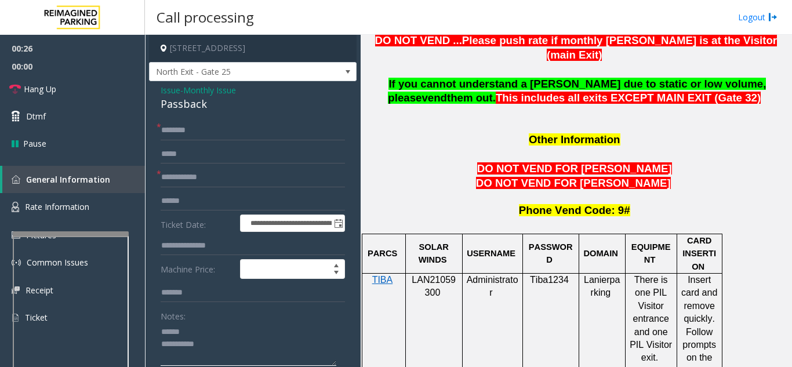
type textarea "**********"
click at [260, 180] on input "text" at bounding box center [253, 178] width 184 height 20
type input "*****"
click at [196, 134] on input "text" at bounding box center [253, 131] width 184 height 20
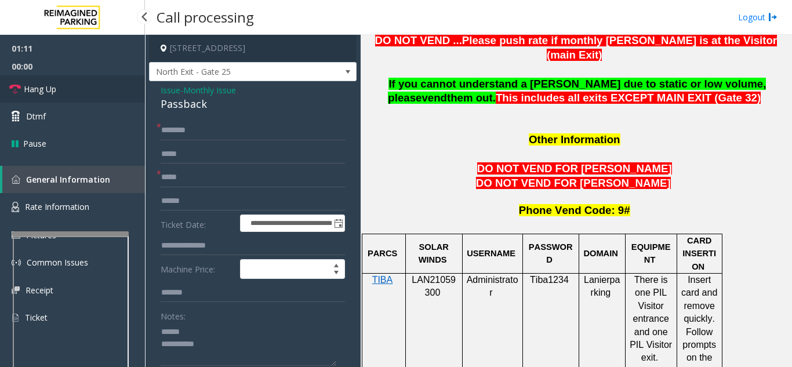
click at [45, 85] on span "Hang Up" at bounding box center [40, 89] width 32 height 12
click at [201, 127] on input "text" at bounding box center [253, 131] width 184 height 20
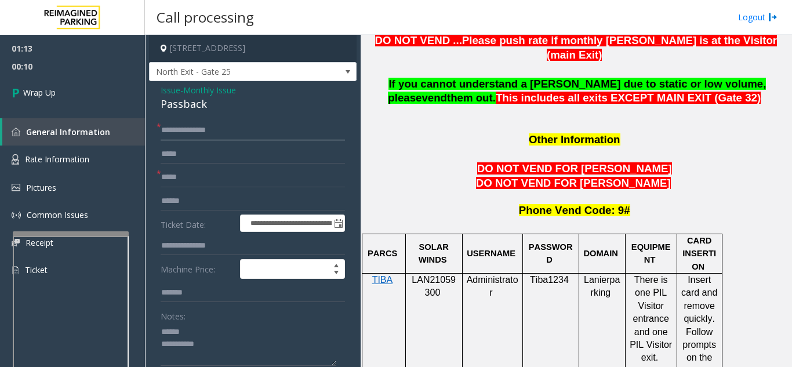
type input "**********"
click at [217, 326] on textarea at bounding box center [249, 343] width 176 height 43
drag, startPoint x: 155, startPoint y: 100, endPoint x: 228, endPoint y: 112, distance: 74.0
click at [228, 112] on div "**********" at bounding box center [253, 357] width 208 height 552
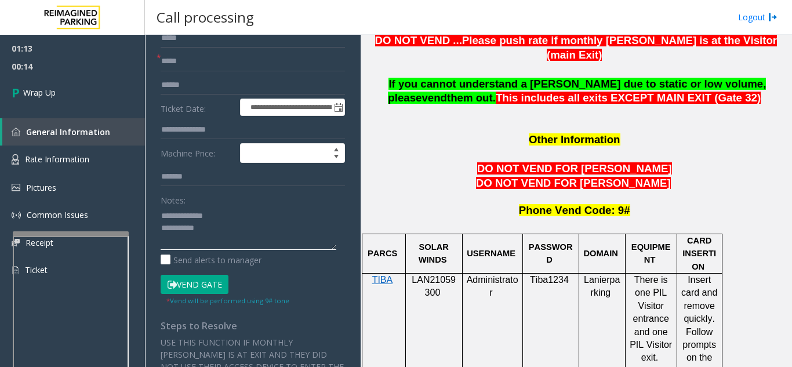
click at [257, 238] on textarea at bounding box center [249, 227] width 176 height 43
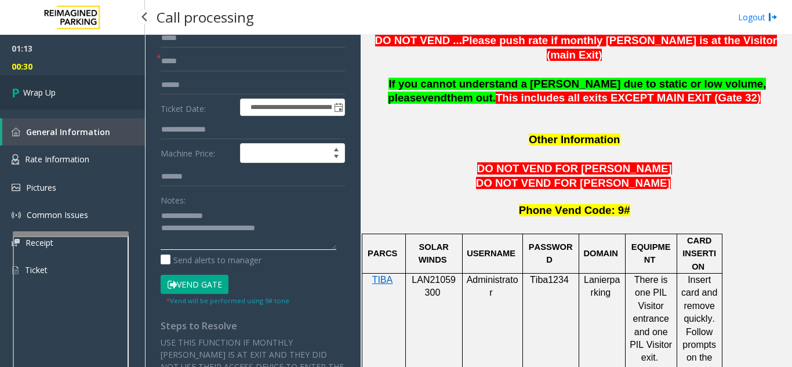
type textarea "**********"
click at [105, 92] on link "Wrap Up" at bounding box center [72, 92] width 145 height 34
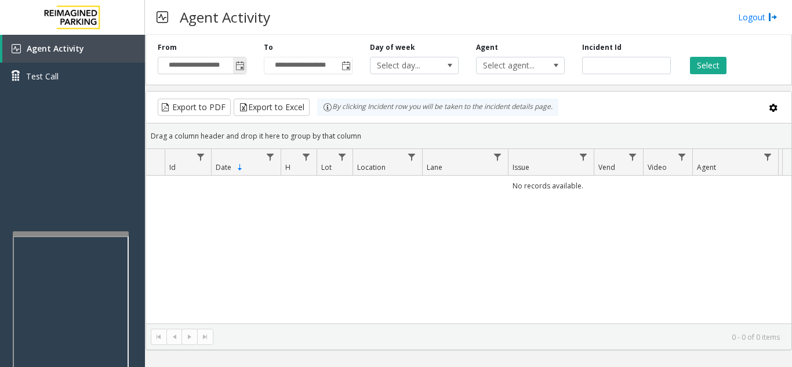
click at [241, 67] on span "Toggle popup" at bounding box center [239, 65] width 9 height 9
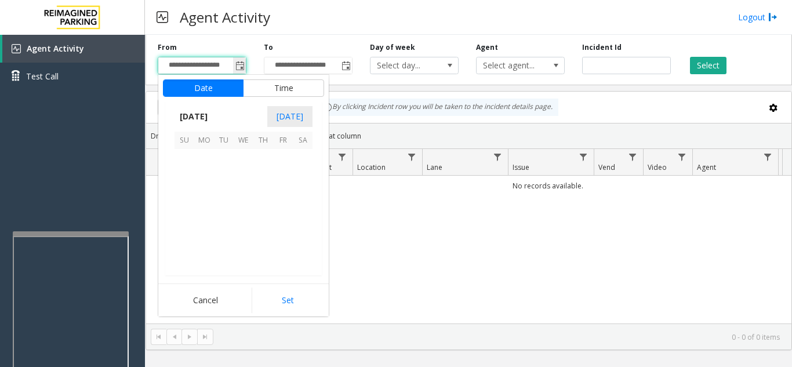
scroll to position [207911, 0]
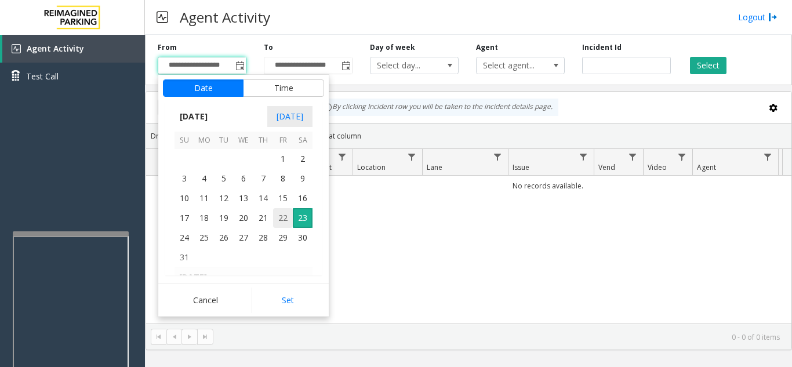
click at [277, 223] on span "22" at bounding box center [283, 218] width 20 height 20
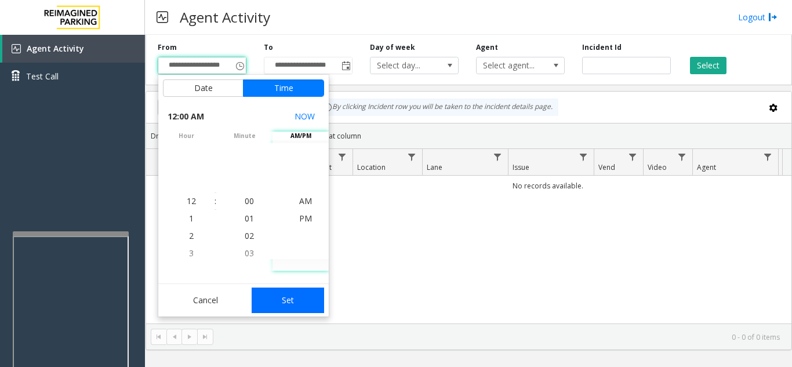
click at [296, 300] on button "Set" at bounding box center [288, 301] width 73 height 26
type input "**********"
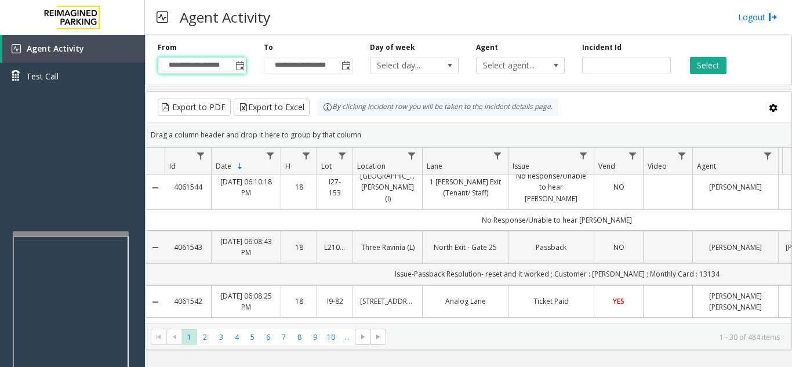
scroll to position [0, 0]
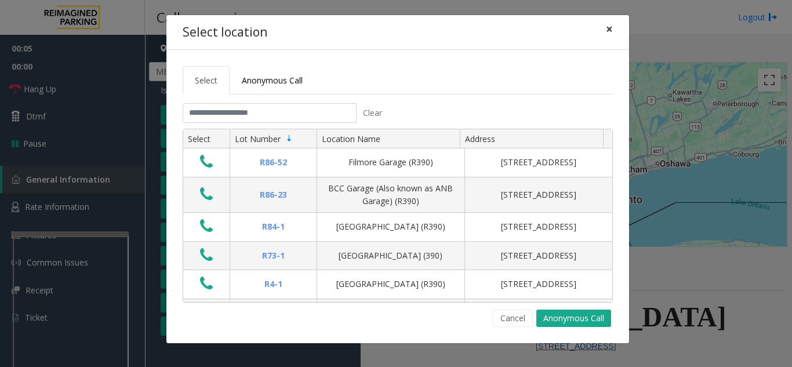
click at [607, 26] on span "×" at bounding box center [609, 29] width 7 height 16
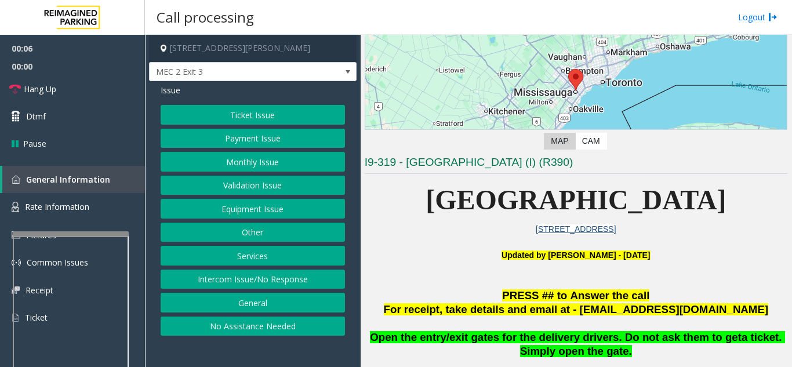
scroll to position [232, 0]
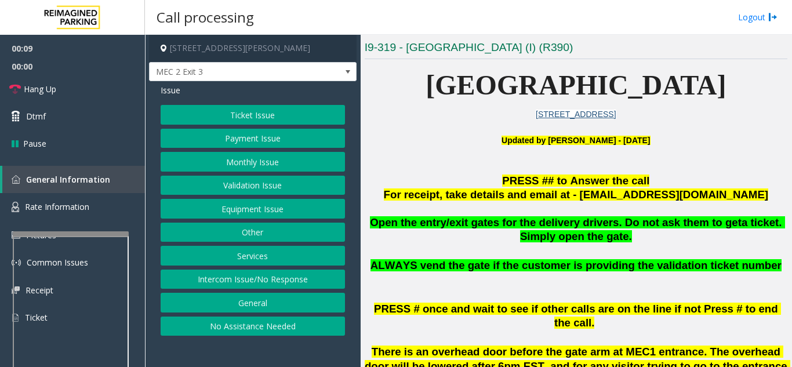
click at [250, 155] on button "Monthly Issue" at bounding box center [253, 162] width 184 height 20
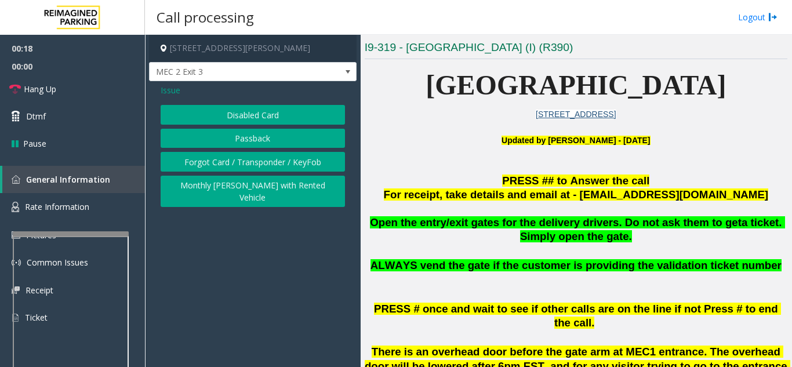
click at [246, 119] on button "Disabled Card" at bounding box center [253, 115] width 184 height 20
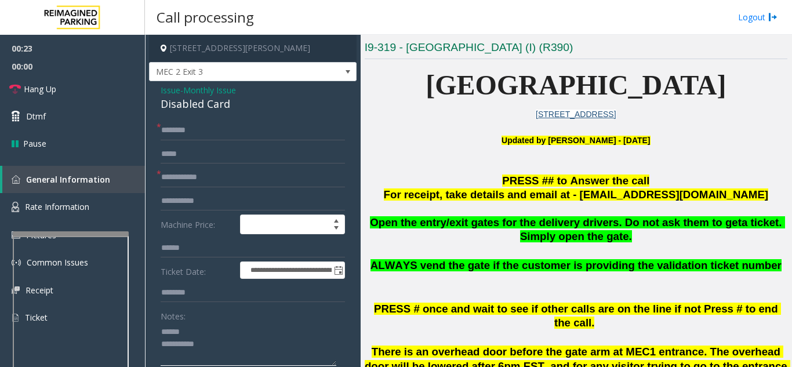
click at [198, 330] on textarea at bounding box center [249, 343] width 176 height 43
type textarea "**********"
click at [203, 180] on input "text" at bounding box center [253, 178] width 184 height 20
type input "*********"
click at [206, 144] on input "text" at bounding box center [253, 154] width 184 height 20
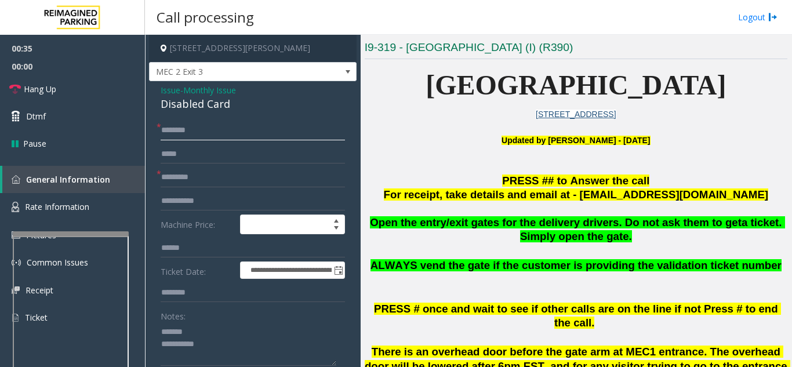
click at [210, 128] on input "text" at bounding box center [253, 131] width 184 height 20
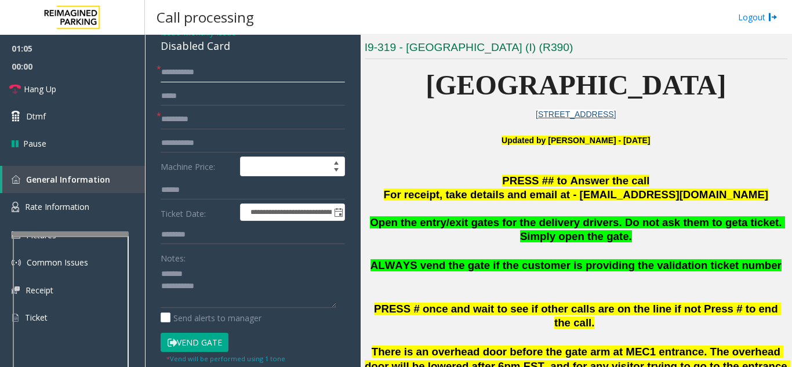
type input "**********"
click at [197, 342] on button "Vend Gate" at bounding box center [195, 343] width 68 height 20
click at [206, 266] on textarea at bounding box center [249, 285] width 176 height 43
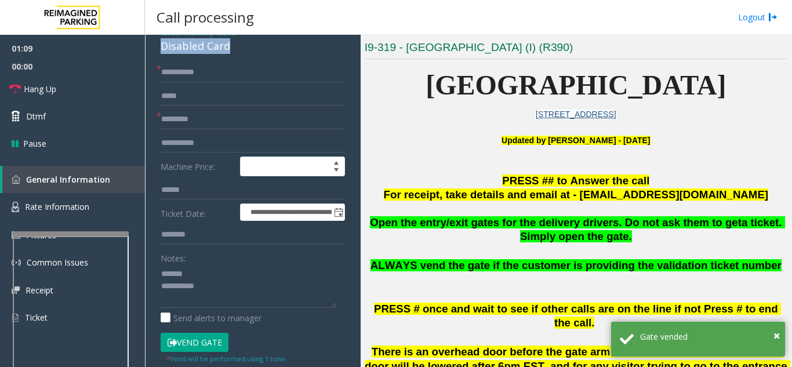
drag, startPoint x: 158, startPoint y: 47, endPoint x: 212, endPoint y: 50, distance: 54.0
click at [234, 292] on textarea at bounding box center [249, 285] width 176 height 43
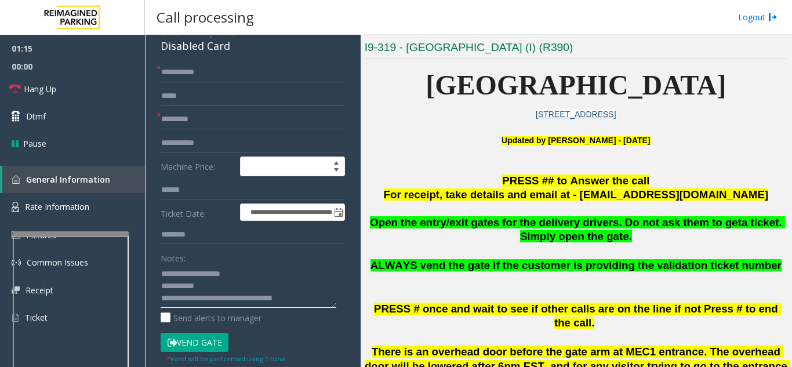
type textarea "**********"
click at [261, 256] on div "Notes:" at bounding box center [253, 278] width 184 height 60
click at [210, 345] on button "Vend Gate" at bounding box center [195, 343] width 68 height 20
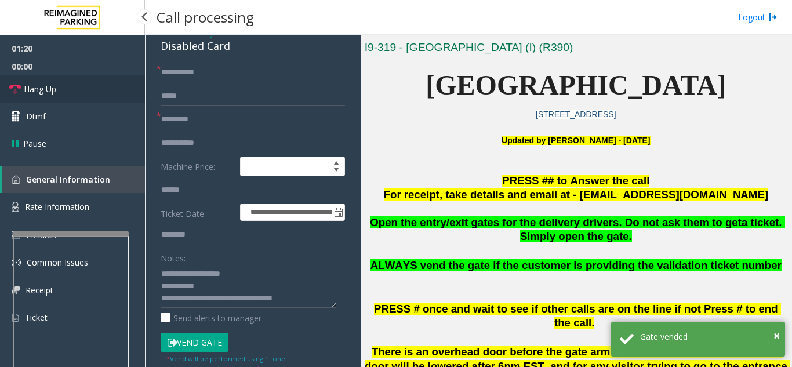
click at [79, 89] on link "Hang Up" at bounding box center [72, 88] width 145 height 27
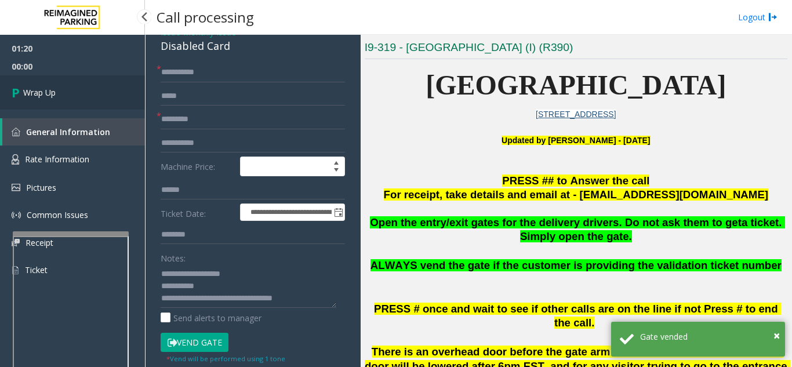
click at [79, 89] on link "Wrap Up" at bounding box center [72, 92] width 145 height 34
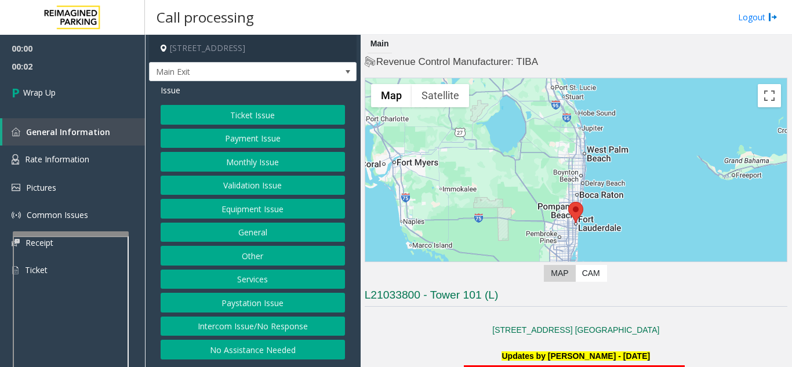
click at [265, 332] on button "Intercom Issue/No Response" at bounding box center [253, 327] width 184 height 20
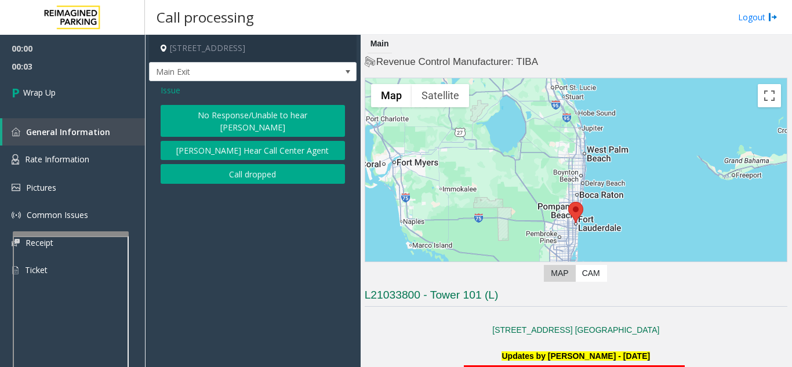
click at [229, 180] on button "Call dropped" at bounding box center [253, 174] width 184 height 20
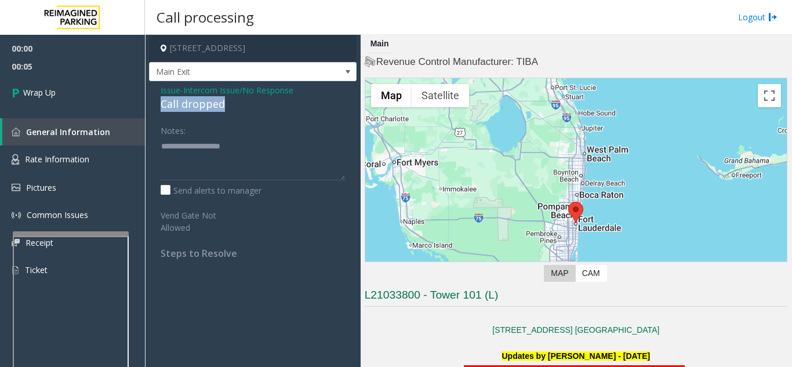
drag, startPoint x: 153, startPoint y: 117, endPoint x: 230, endPoint y: 116, distance: 76.5
click at [230, 116] on div "Issue - Intercom Issue/No Response Call dropped Notes: Send alerts to manager V…" at bounding box center [253, 176] width 208 height 190
type textarea "**********"
click at [113, 111] on div "00:00 00:06 Wrap Up General Information Rate Information Pictures Common Issues…" at bounding box center [72, 164] width 145 height 259
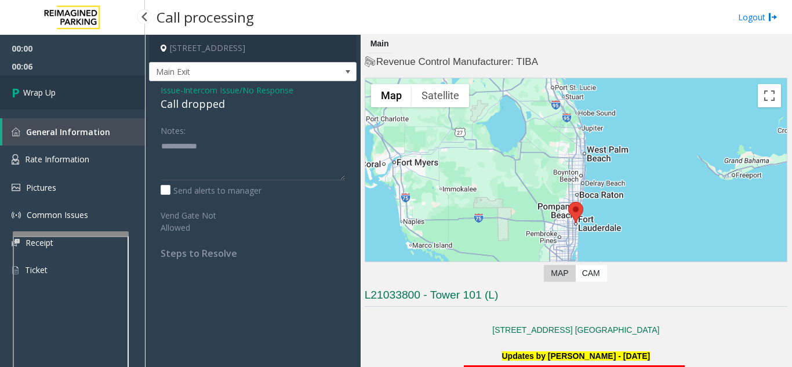
click at [100, 101] on link "Wrap Up" at bounding box center [72, 92] width 145 height 34
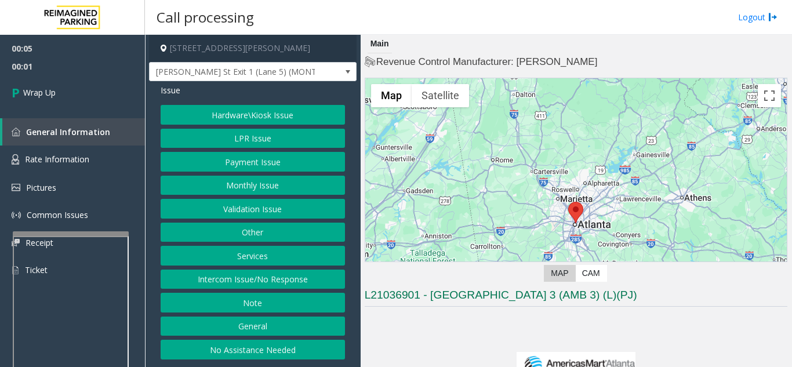
click at [296, 275] on button "Intercom Issue/No Response" at bounding box center [253, 280] width 184 height 20
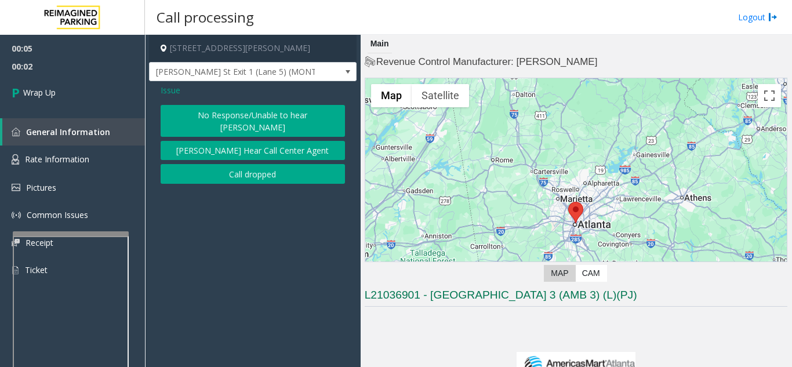
click at [277, 164] on button "Call dropped" at bounding box center [253, 174] width 184 height 20
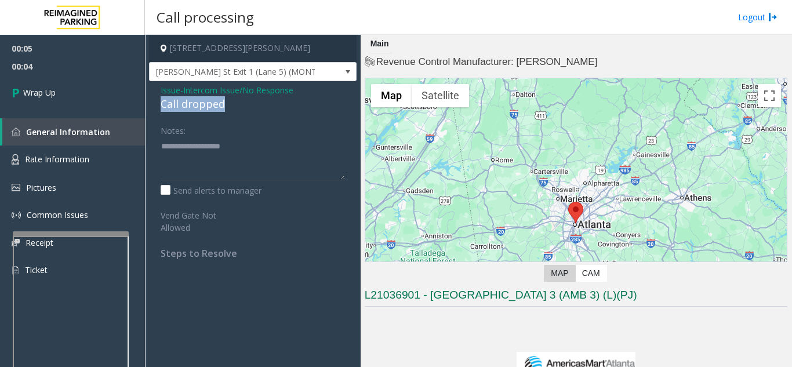
drag, startPoint x: 159, startPoint y: 103, endPoint x: 225, endPoint y: 103, distance: 65.5
click at [225, 103] on div "Issue - Intercom Issue/No Response Call dropped Notes: Send alerts to manager V…" at bounding box center [253, 176] width 208 height 190
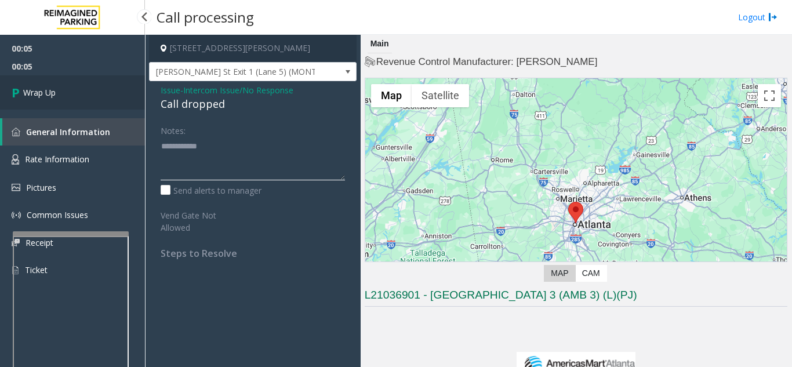
type textarea "**********"
click at [85, 96] on link "Wrap Up" at bounding box center [72, 92] width 145 height 34
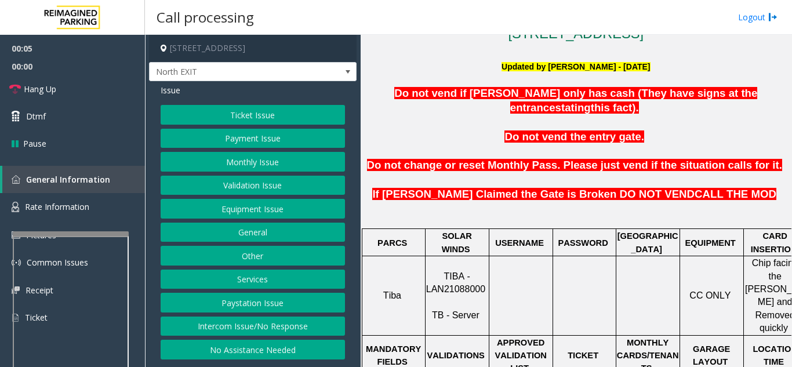
scroll to position [290, 0]
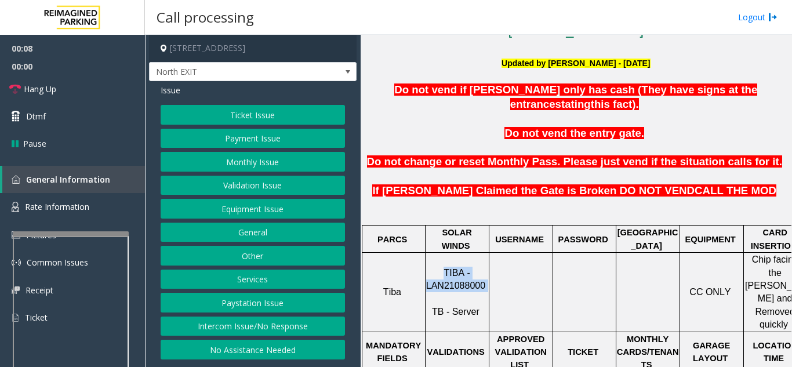
drag, startPoint x: 488, startPoint y: 259, endPoint x: 423, endPoint y: 260, distance: 65.5
click at [423, 261] on tr "Tiba TIBA - LAN21088000 TB - Server CC ONLY Chip facing the Parker and Removed …" at bounding box center [584, 292] width 445 height 79
click at [431, 267] on p "TIBA - LAN21088000 TB - Server" at bounding box center [457, 293] width 62 height 52
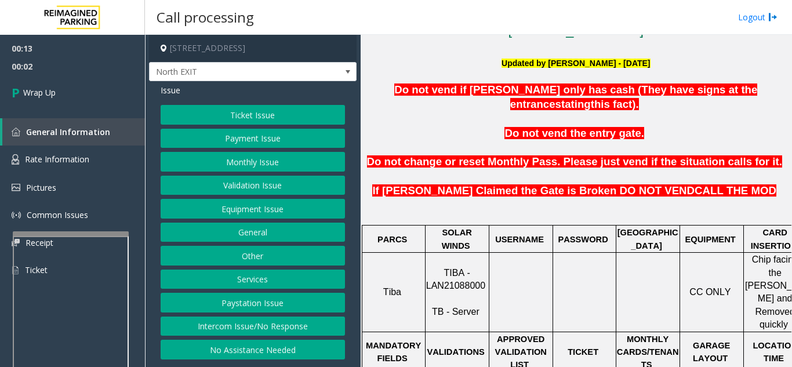
click at [269, 211] on button "Equipment Issue" at bounding box center [253, 209] width 184 height 20
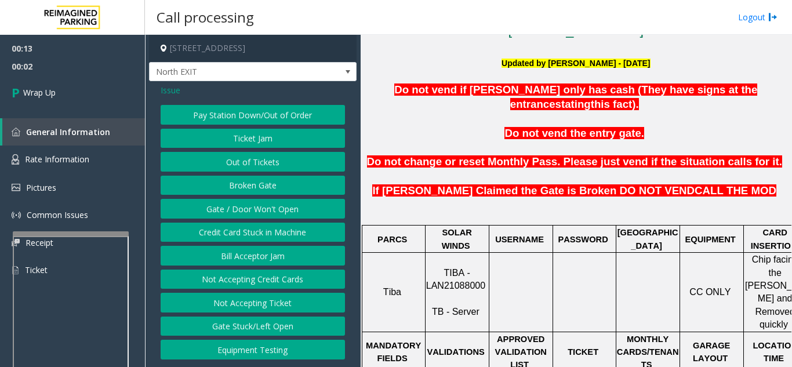
click at [269, 211] on button "Gate / Door Won't Open" at bounding box center [253, 209] width 184 height 20
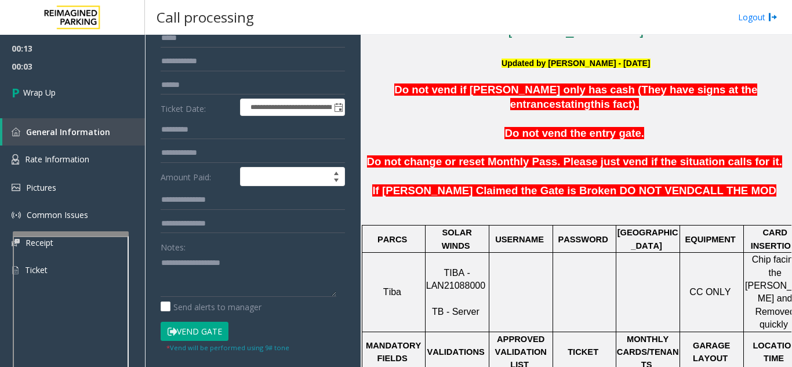
scroll to position [58, 0]
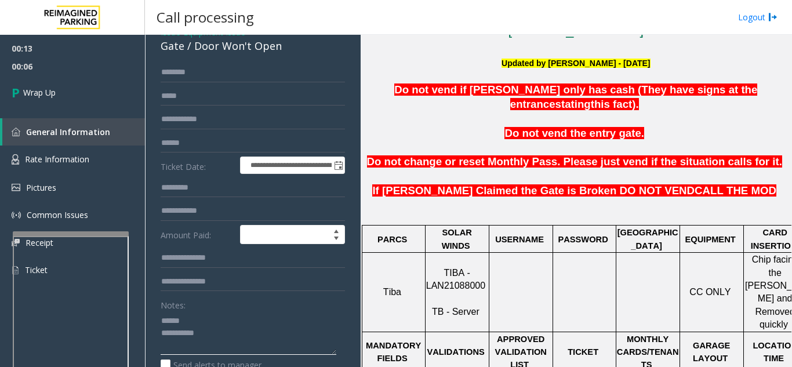
click at [202, 318] on textarea at bounding box center [249, 332] width 176 height 43
drag, startPoint x: 217, startPoint y: 50, endPoint x: 285, endPoint y: 50, distance: 67.2
click at [285, 50] on div "Gate / Door Won't Open" at bounding box center [253, 46] width 184 height 16
click at [259, 336] on textarea at bounding box center [249, 332] width 176 height 43
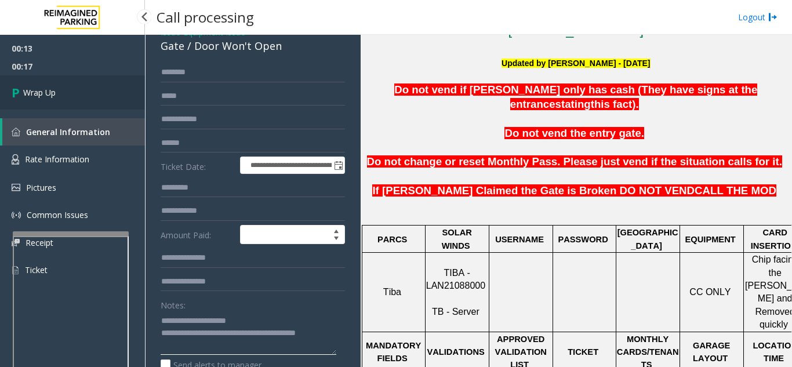
type textarea "**********"
click at [110, 82] on link "Wrap Up" at bounding box center [72, 92] width 145 height 34
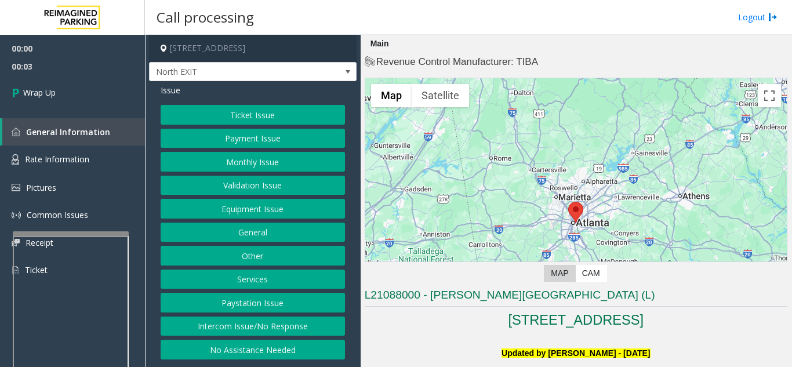
click at [257, 326] on button "Intercom Issue/No Response" at bounding box center [253, 327] width 184 height 20
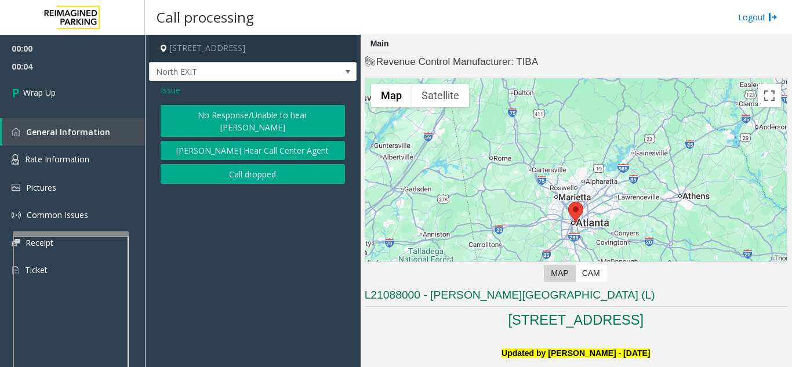
click at [212, 164] on button "Call dropped" at bounding box center [253, 174] width 184 height 20
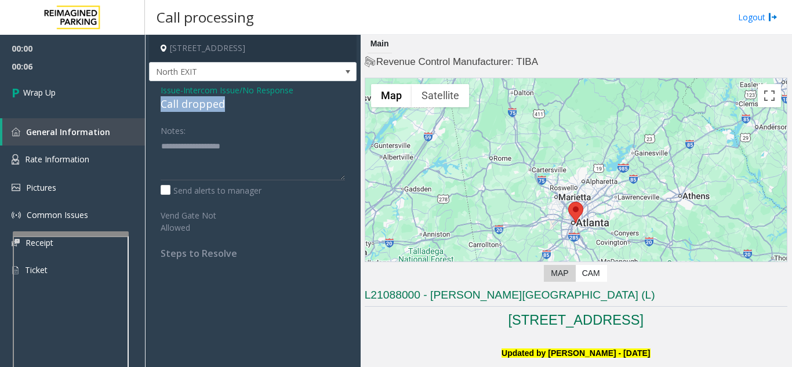
drag, startPoint x: 157, startPoint y: 103, endPoint x: 228, endPoint y: 99, distance: 70.8
click at [228, 99] on div "Issue - Intercom Issue/No Response Call dropped Notes: Send alerts to manager V…" at bounding box center [253, 176] width 208 height 190
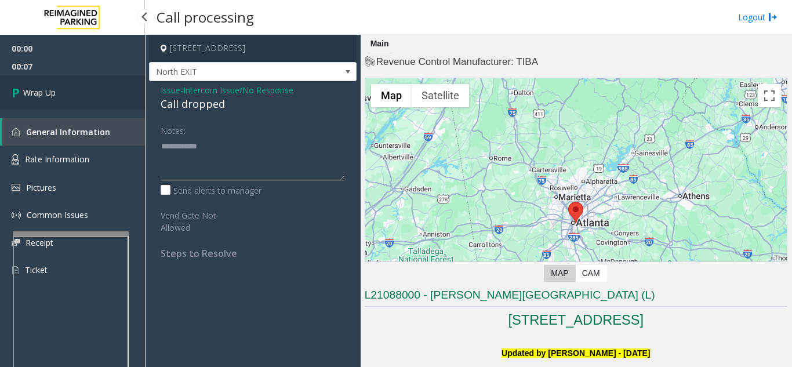
type textarea "**********"
click at [97, 94] on link "Wrap Up" at bounding box center [72, 92] width 145 height 34
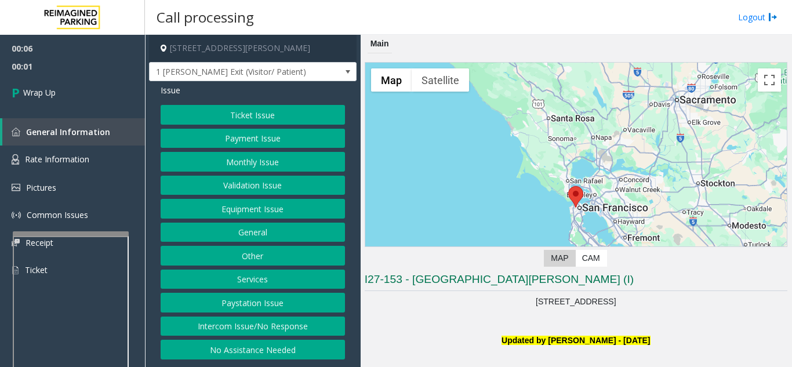
click at [279, 326] on button "Intercom Issue/No Response" at bounding box center [253, 327] width 184 height 20
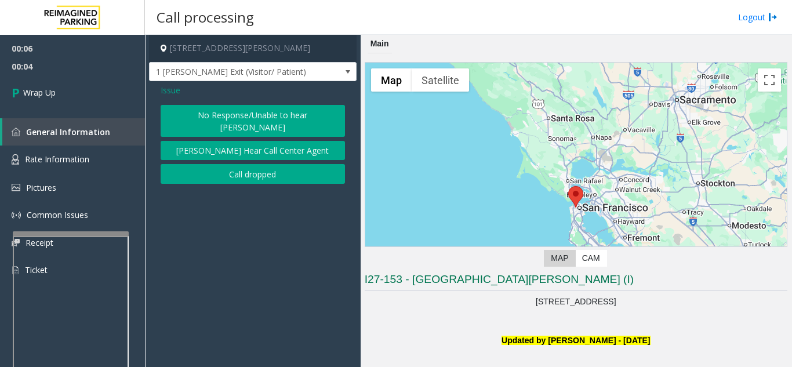
click at [259, 123] on button "No Response/Unable to hear [PERSON_NAME]" at bounding box center [253, 121] width 184 height 32
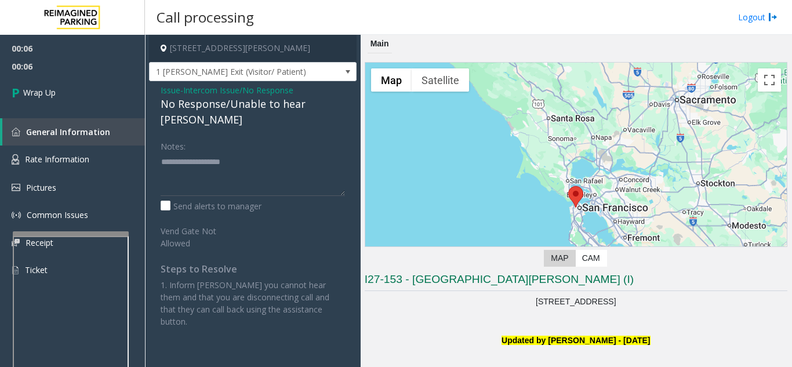
click at [163, 92] on span "Issue" at bounding box center [171, 90] width 20 height 12
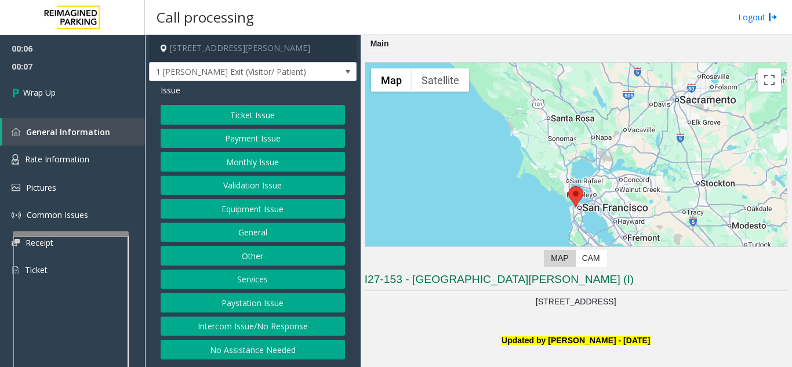
click at [240, 322] on button "Intercom Issue/No Response" at bounding box center [253, 327] width 184 height 20
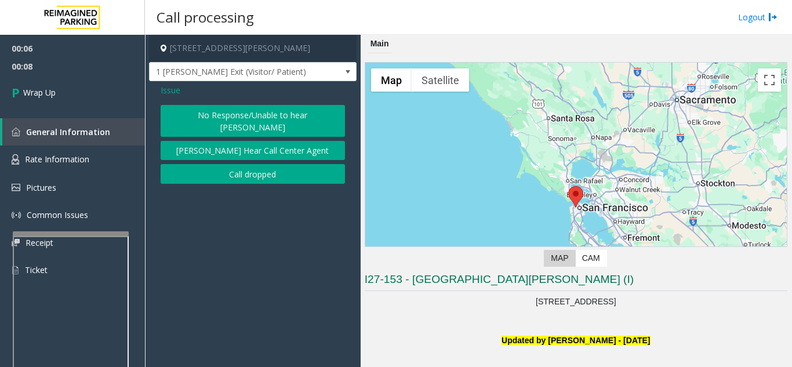
click at [224, 164] on button "Call dropped" at bounding box center [253, 174] width 184 height 20
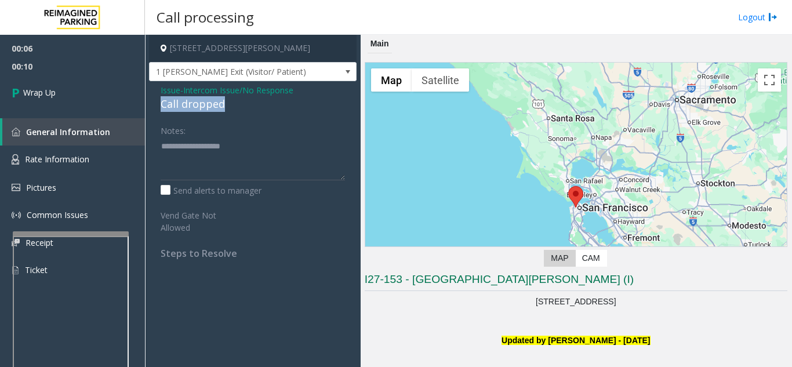
drag, startPoint x: 152, startPoint y: 100, endPoint x: 235, endPoint y: 101, distance: 82.9
click at [235, 101] on div "Issue - Intercom Issue/No Response Call dropped Notes: Send alerts to manager V…" at bounding box center [253, 176] width 208 height 190
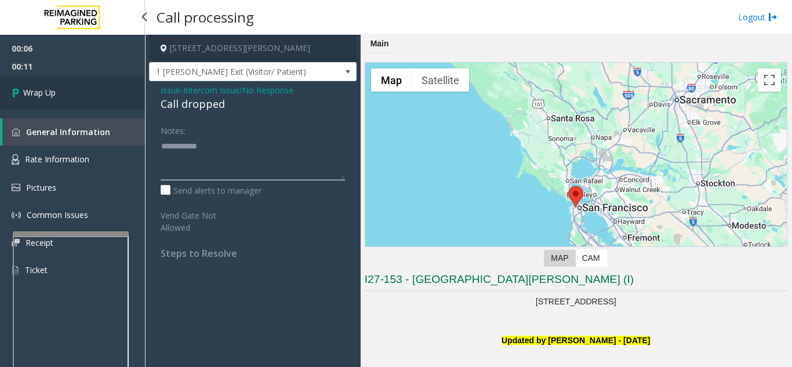
type textarea "**********"
click at [63, 91] on link "Wrap Up" at bounding box center [72, 92] width 145 height 34
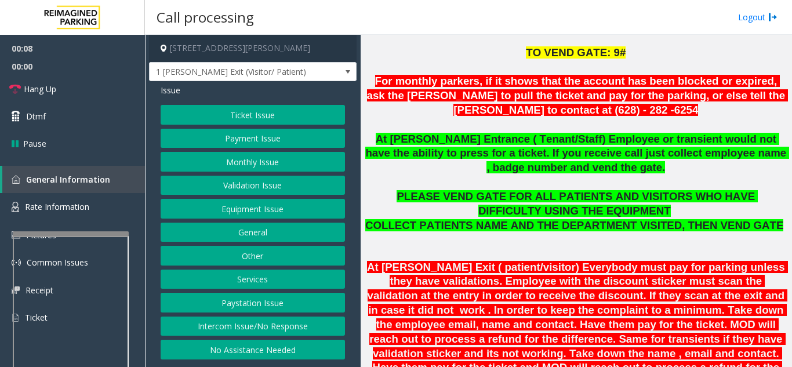
scroll to position [290, 0]
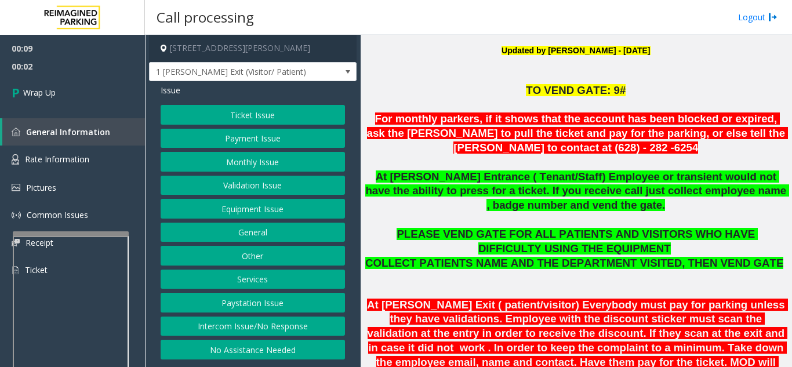
click at [269, 212] on button "Equipment Issue" at bounding box center [253, 209] width 184 height 20
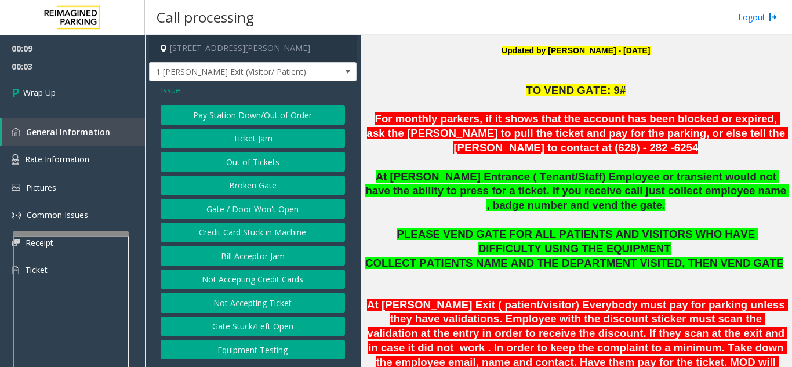
click at [269, 212] on button "Gate / Door Won't Open" at bounding box center [253, 209] width 184 height 20
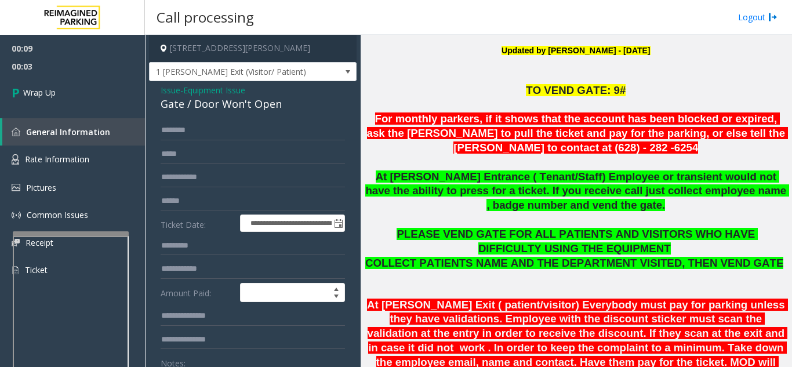
scroll to position [58, 0]
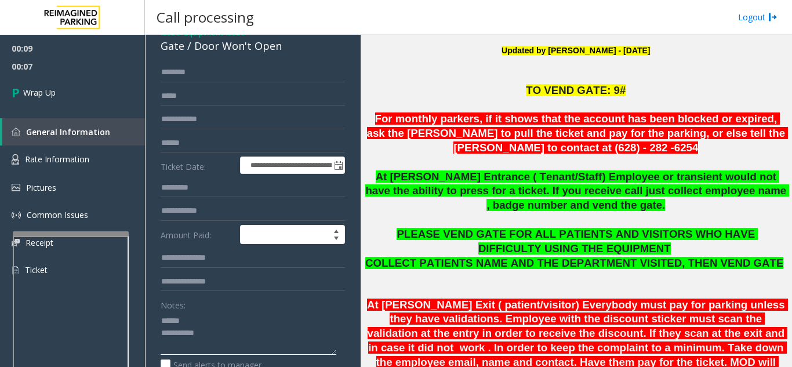
click at [202, 317] on textarea at bounding box center [249, 332] width 176 height 43
drag, startPoint x: 197, startPoint y: 52, endPoint x: 284, endPoint y: 50, distance: 87.5
click at [284, 50] on div "Gate / Door Won't Open" at bounding box center [253, 46] width 184 height 16
click at [236, 337] on textarea at bounding box center [249, 332] width 176 height 43
type textarea "**********"
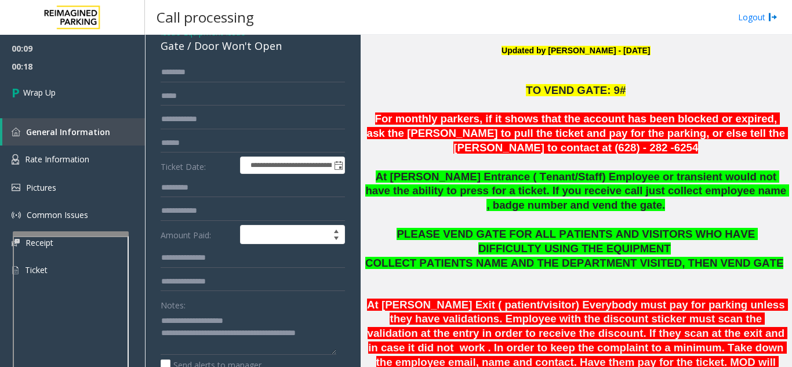
click at [304, 300] on div "Notes:" at bounding box center [253, 325] width 184 height 60
click at [42, 89] on span "Wrap Up" at bounding box center [39, 92] width 32 height 12
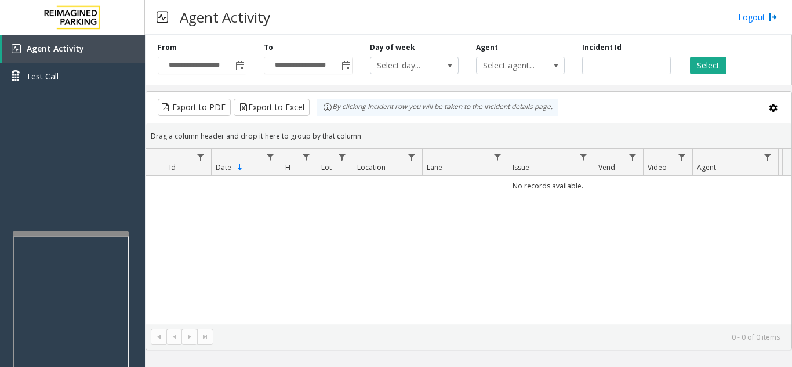
click at [576, 269] on div "No records available." at bounding box center [468, 250] width 645 height 148
click at [239, 69] on span "Toggle popup" at bounding box center [239, 65] width 9 height 9
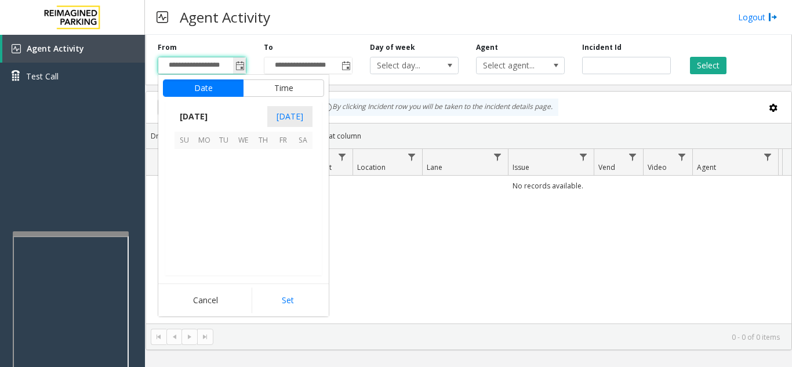
scroll to position [207911, 0]
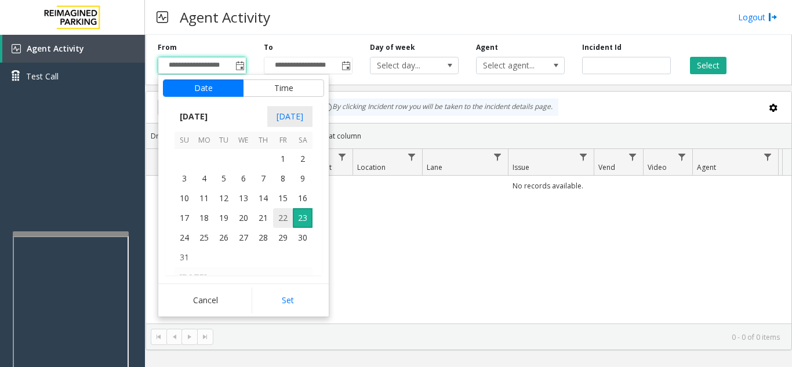
click at [281, 220] on span "22" at bounding box center [283, 218] width 20 height 20
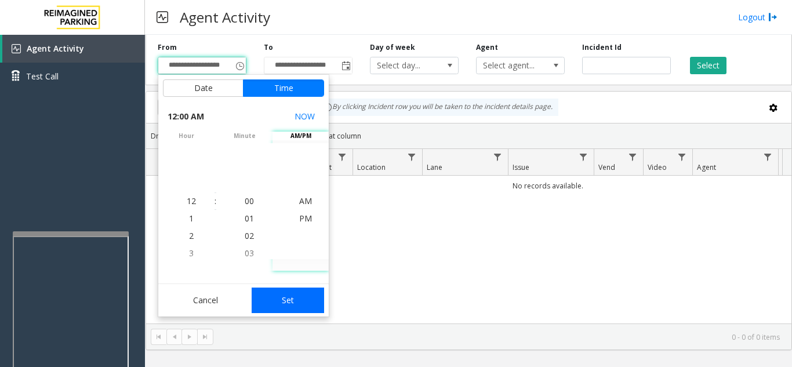
click at [302, 300] on button "Set" at bounding box center [288, 301] width 73 height 26
type input "**********"
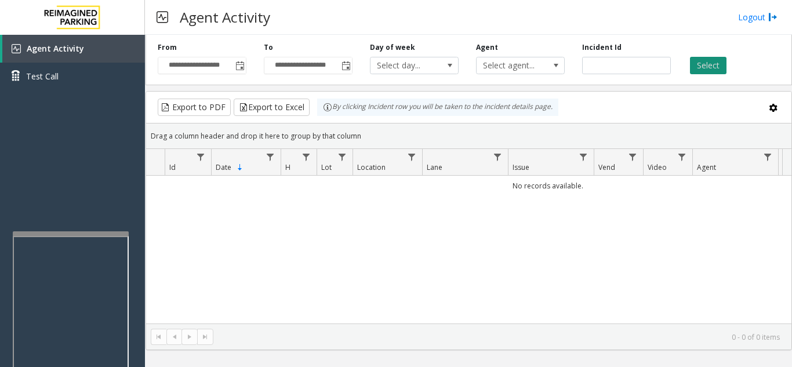
click at [705, 72] on button "Select" at bounding box center [708, 65] width 37 height 17
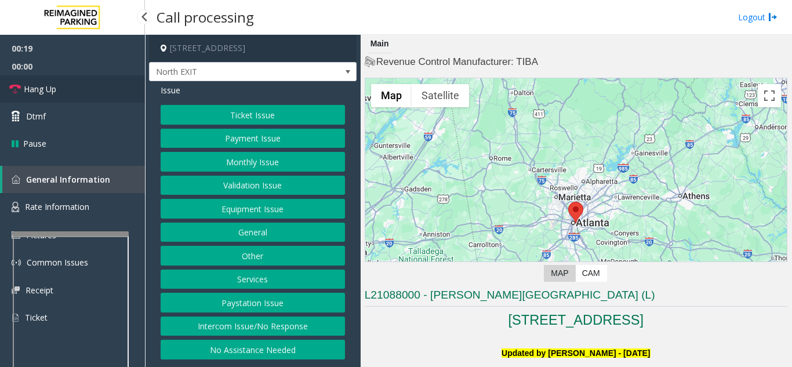
click at [107, 100] on link "Hang Up" at bounding box center [72, 88] width 145 height 27
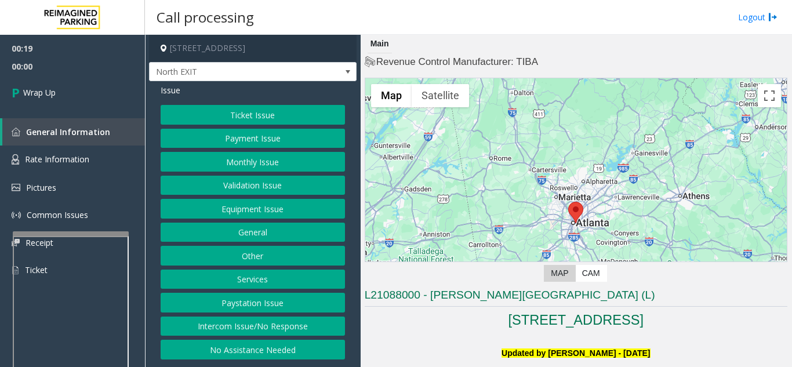
click at [283, 327] on button "Intercom Issue/No Response" at bounding box center [253, 327] width 184 height 20
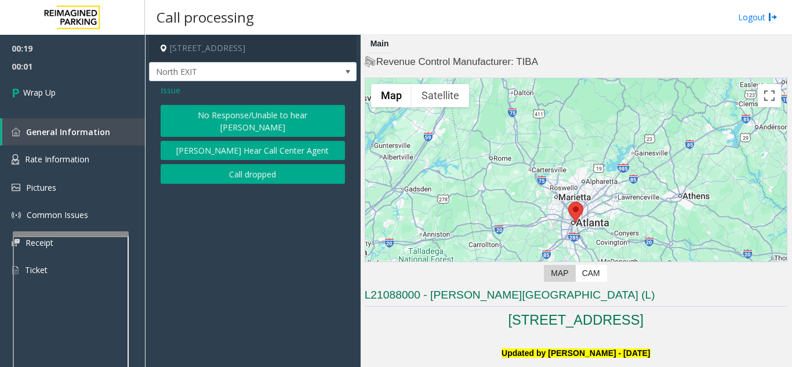
click at [232, 112] on button "No Response/Unable to hear [PERSON_NAME]" at bounding box center [253, 121] width 184 height 32
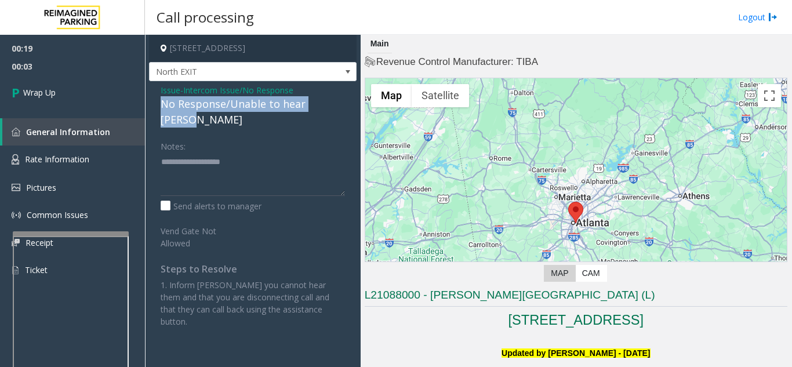
drag, startPoint x: 158, startPoint y: 103, endPoint x: 345, endPoint y: 107, distance: 187.9
click at [345, 107] on div "Issue - Intercom Issue/No Response No Response/Unable to hear parker Notes: Sen…" at bounding box center [253, 210] width 208 height 258
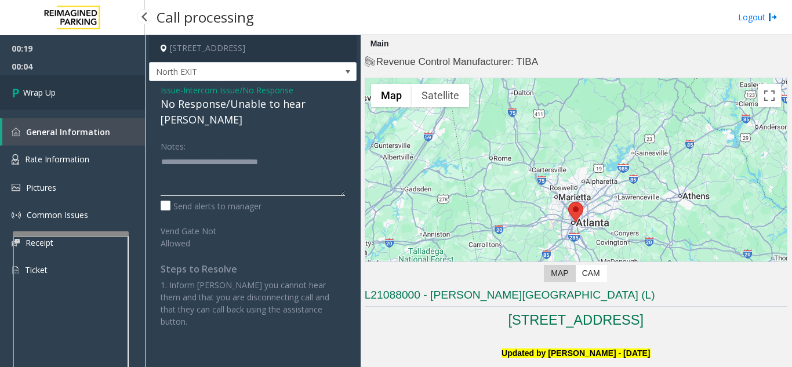
type textarea "**********"
click at [94, 100] on link "Wrap Up" at bounding box center [72, 92] width 145 height 34
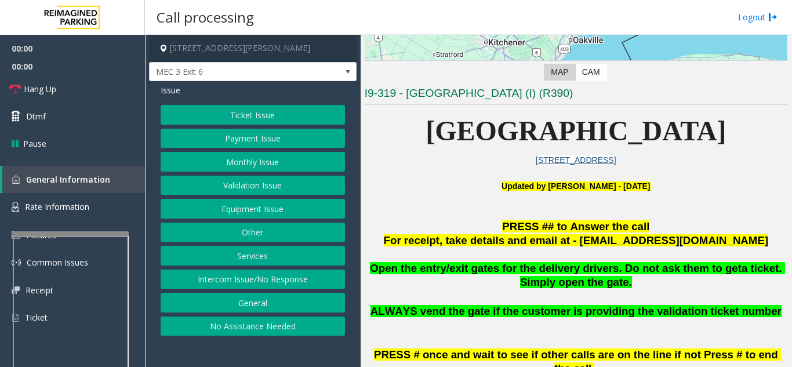
scroll to position [290, 0]
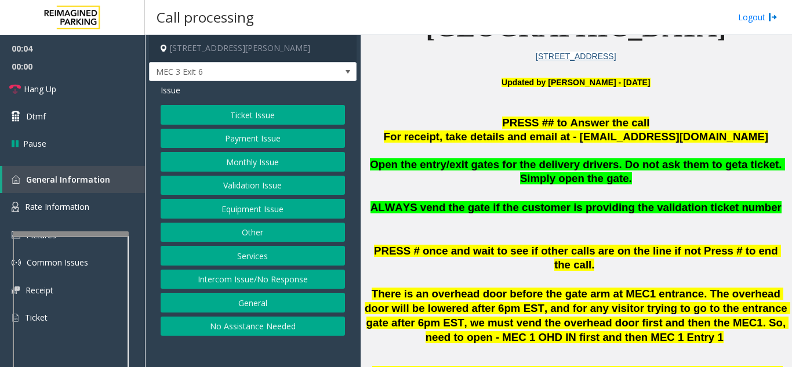
click at [270, 111] on button "Ticket Issue" at bounding box center [253, 115] width 184 height 20
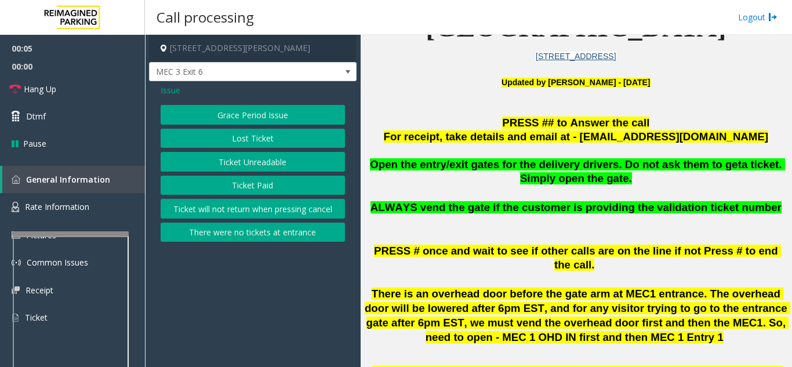
click at [270, 163] on button "Ticket Unreadable" at bounding box center [253, 162] width 184 height 20
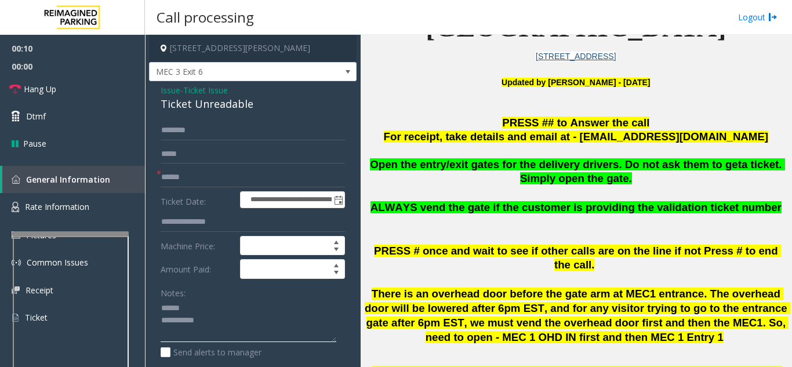
click at [225, 304] on textarea at bounding box center [249, 320] width 176 height 43
drag, startPoint x: 158, startPoint y: 106, endPoint x: 272, endPoint y: 110, distance: 114.8
click at [272, 110] on div "**********" at bounding box center [253, 364] width 208 height 566
type textarea "**********"
click at [235, 175] on input "text" at bounding box center [253, 178] width 184 height 20
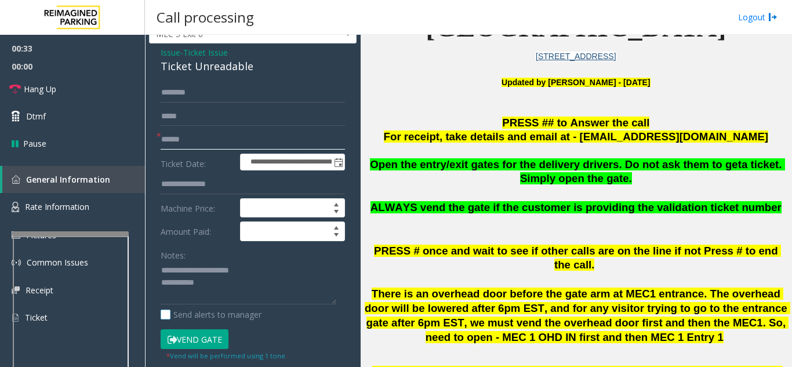
scroll to position [58, 0]
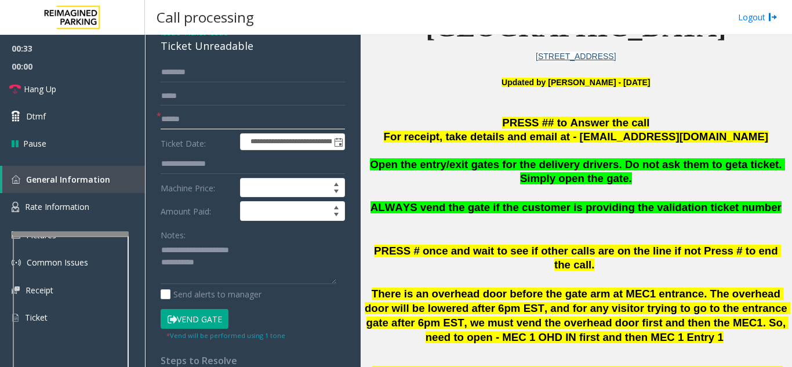
type input "******"
click at [200, 321] on button "Vend Gate" at bounding box center [195, 319] width 68 height 20
click at [249, 263] on textarea at bounding box center [249, 262] width 176 height 43
type textarea "**********"
click at [209, 219] on label "Amount Paid:" at bounding box center [197, 211] width 79 height 20
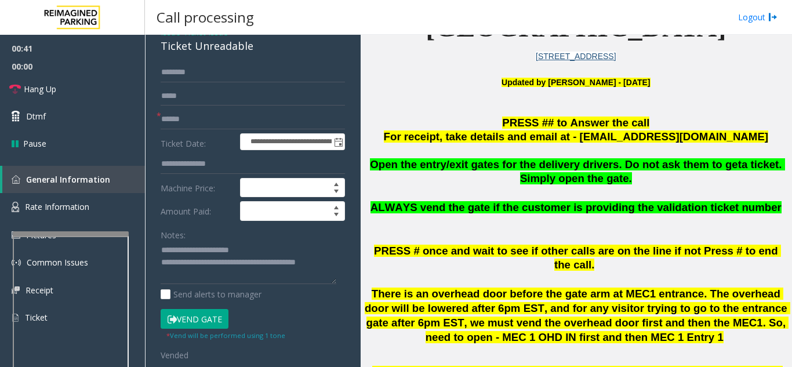
click at [188, 322] on button "Vend Gate" at bounding box center [195, 319] width 68 height 20
click at [79, 96] on link "Hang Up" at bounding box center [72, 88] width 145 height 27
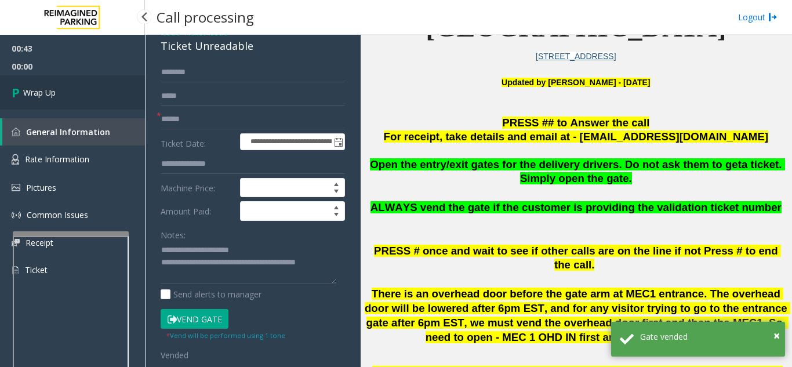
click at [79, 96] on link "Wrap Up" at bounding box center [72, 92] width 145 height 34
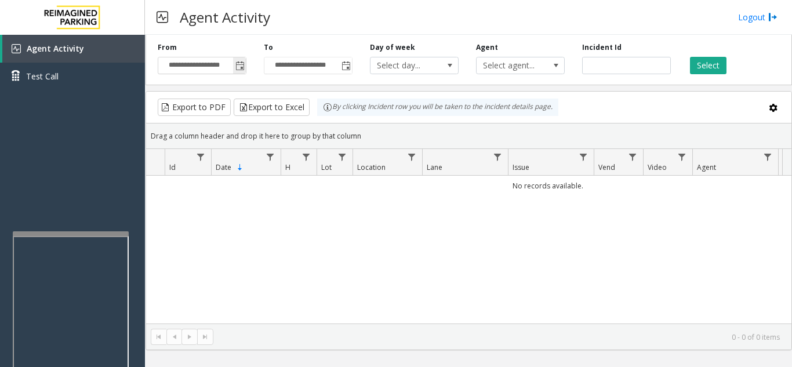
click at [239, 67] on span "Toggle popup" at bounding box center [239, 65] width 9 height 9
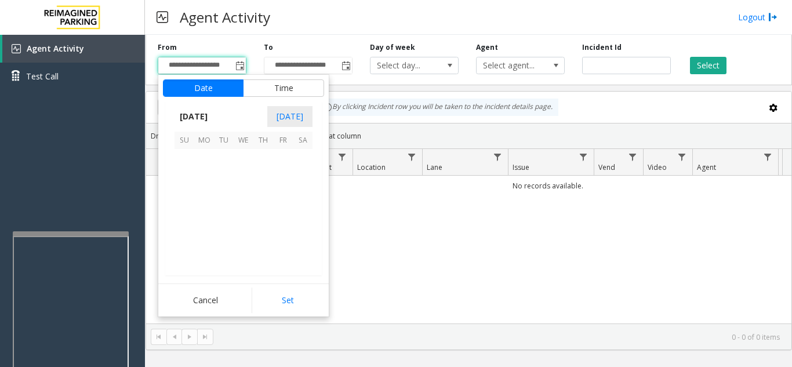
scroll to position [207911, 0]
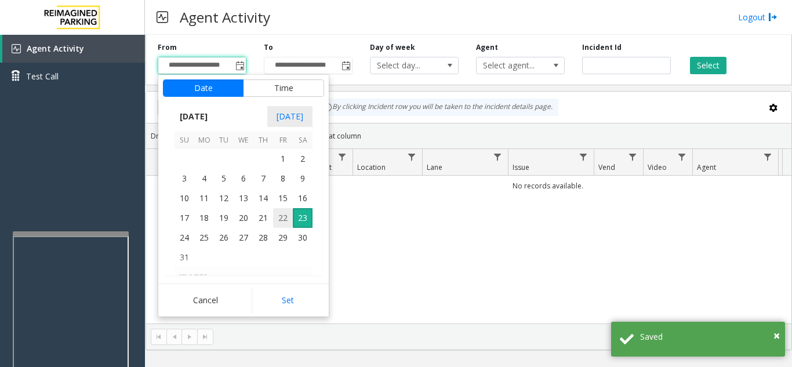
click at [283, 222] on span "22" at bounding box center [283, 218] width 20 height 20
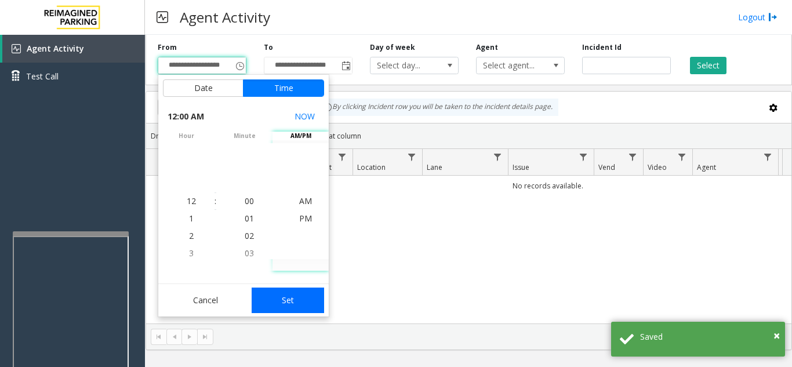
click at [295, 307] on button "Set" at bounding box center [288, 301] width 73 height 26
type input "**********"
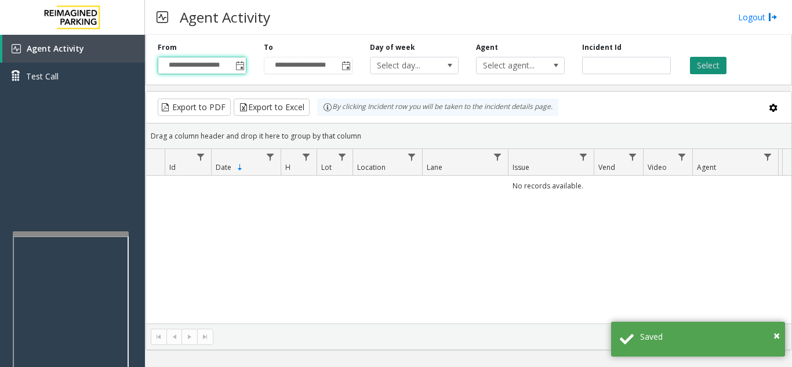
click at [711, 71] on button "Select" at bounding box center [708, 65] width 37 height 17
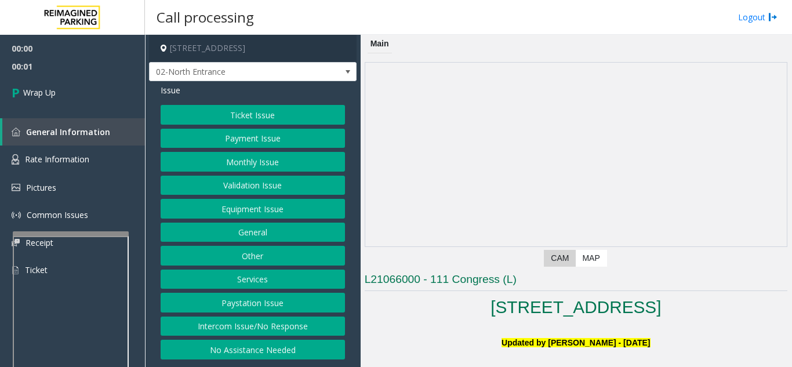
click at [256, 323] on button "Intercom Issue/No Response" at bounding box center [253, 327] width 184 height 20
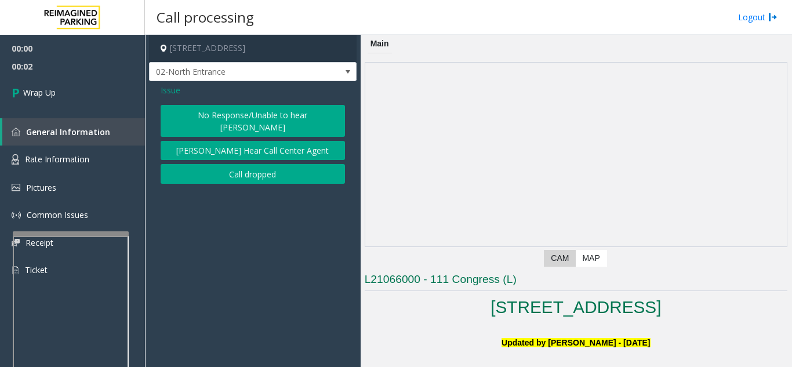
click at [253, 164] on button "Call dropped" at bounding box center [253, 174] width 184 height 20
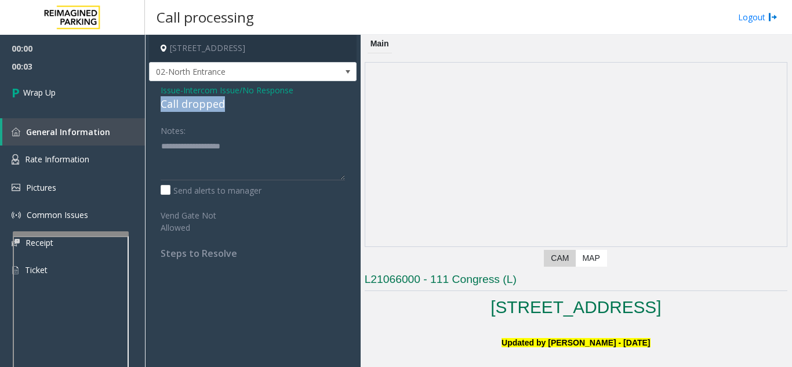
drag, startPoint x: 157, startPoint y: 106, endPoint x: 241, endPoint y: 111, distance: 84.2
click at [241, 111] on div "Issue - Intercom Issue/No Response Call dropped Notes: Send alerts to manager V…" at bounding box center [253, 176] width 208 height 190
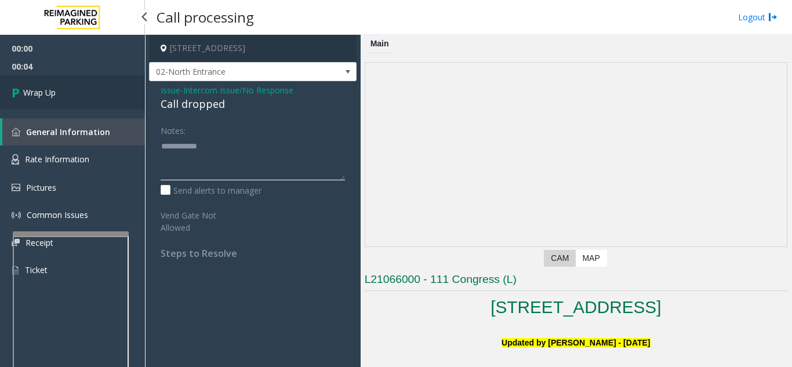
type textarea "**********"
click at [69, 86] on link "Wrap Up" at bounding box center [72, 92] width 145 height 34
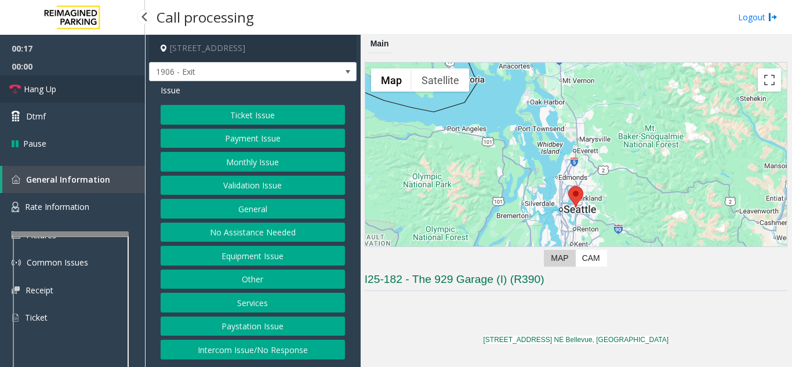
click at [93, 94] on link "Hang Up" at bounding box center [72, 88] width 145 height 27
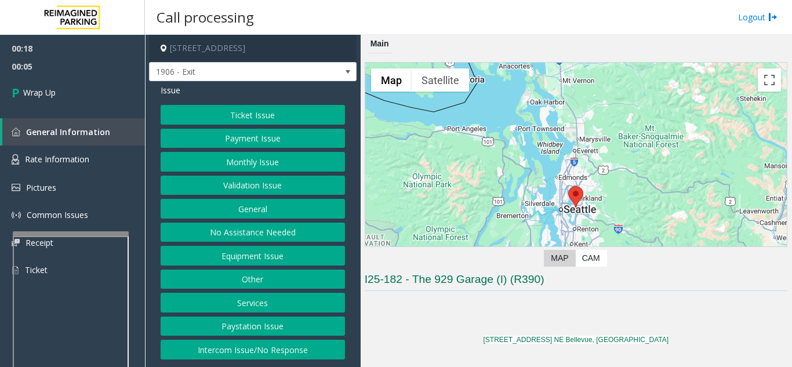
click at [286, 253] on button "Equipment Issue" at bounding box center [253, 256] width 184 height 20
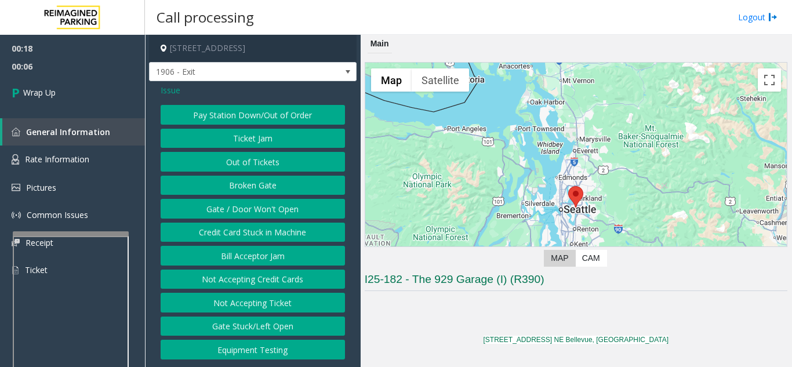
click at [280, 214] on button "Gate / Door Won't Open" at bounding box center [253, 209] width 184 height 20
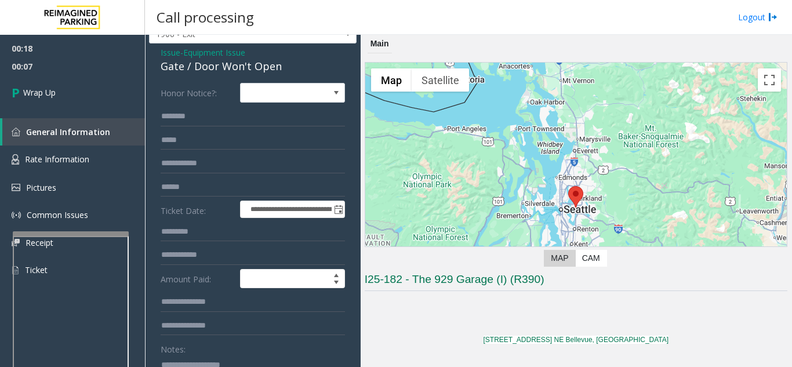
scroll to position [58, 0]
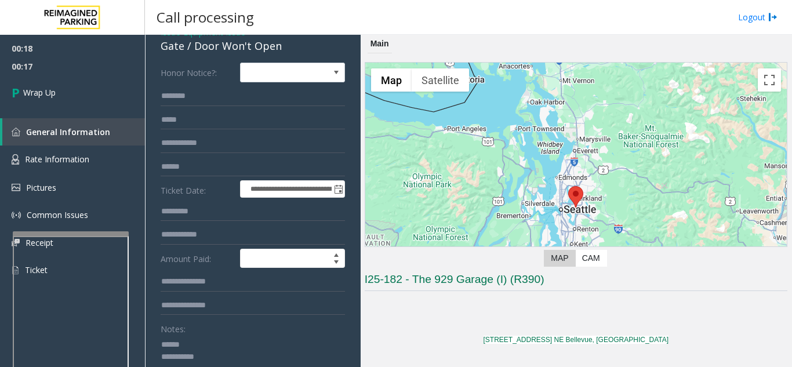
click at [206, 339] on textarea at bounding box center [249, 356] width 176 height 43
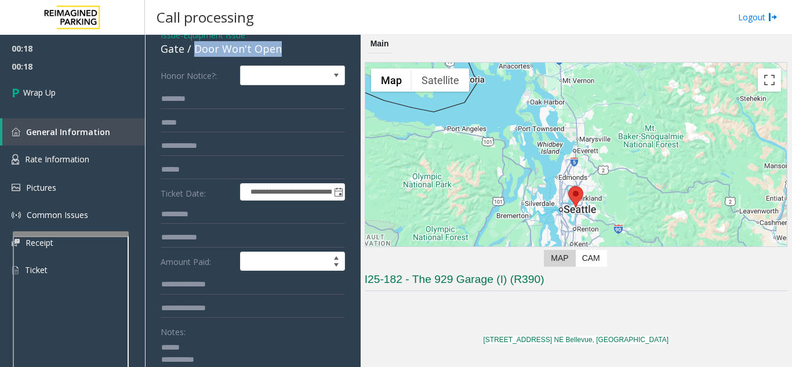
drag, startPoint x: 194, startPoint y: 43, endPoint x: 286, endPoint y: 52, distance: 92.6
click at [286, 52] on div "Gate / Door Won't Open" at bounding box center [253, 49] width 184 height 16
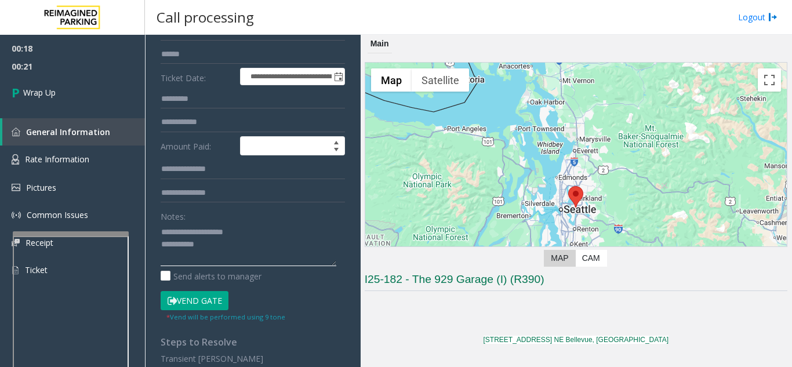
scroll to position [171, 0]
click at [282, 253] on textarea at bounding box center [249, 243] width 176 height 43
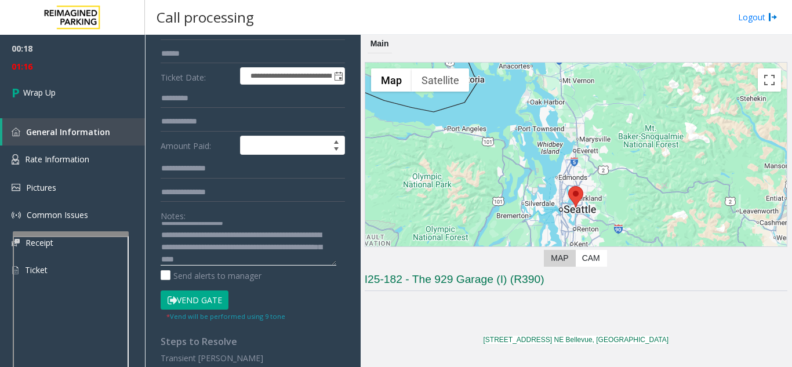
scroll to position [21, 0]
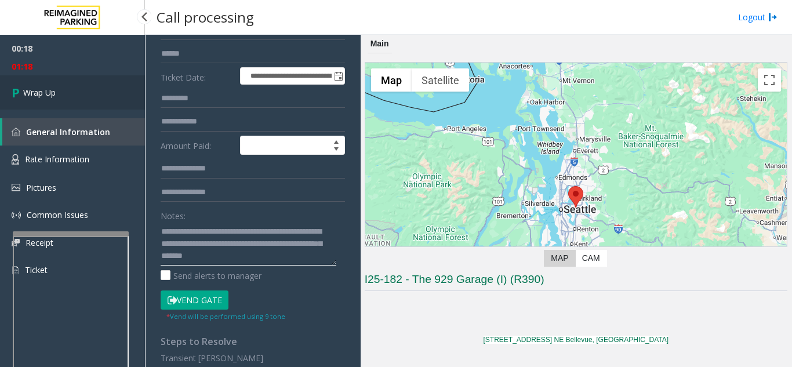
type textarea "**********"
click at [71, 94] on link "Wrap Up" at bounding box center [72, 92] width 145 height 34
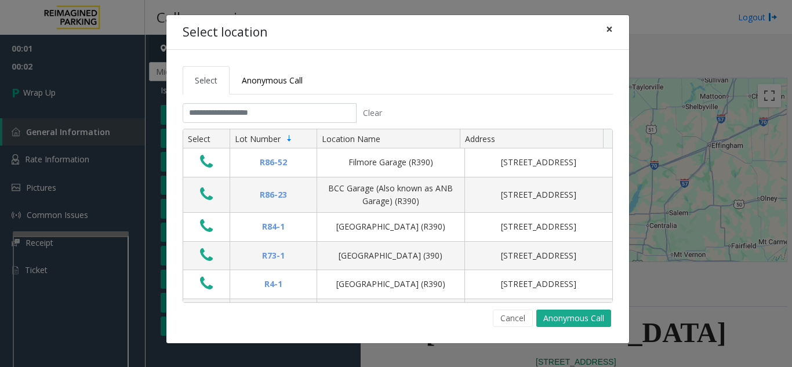
click at [602, 31] on button "×" at bounding box center [609, 29] width 23 height 28
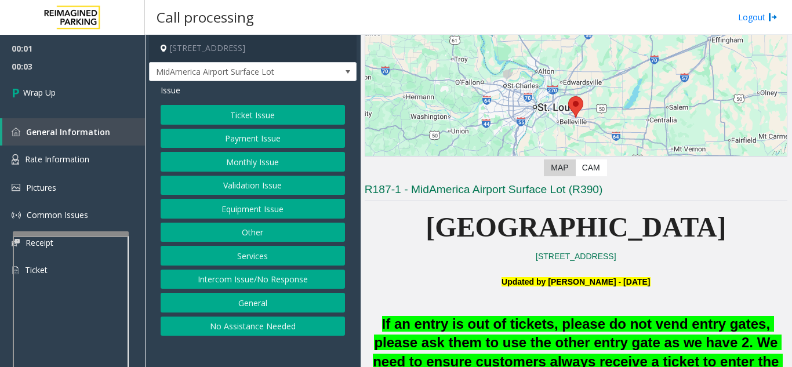
scroll to position [116, 0]
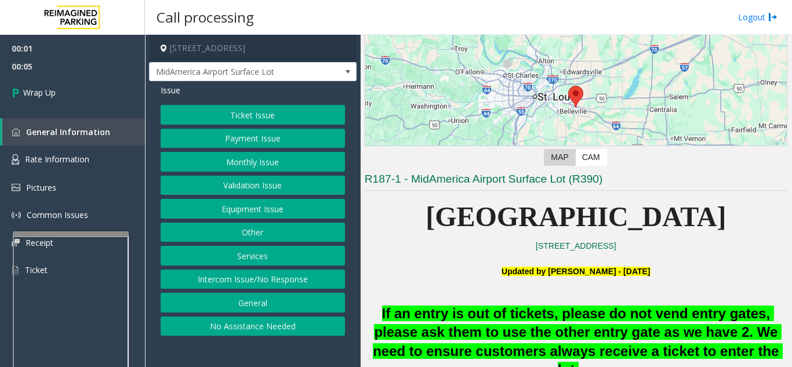
click at [242, 282] on button "Intercom Issue/No Response" at bounding box center [253, 280] width 184 height 20
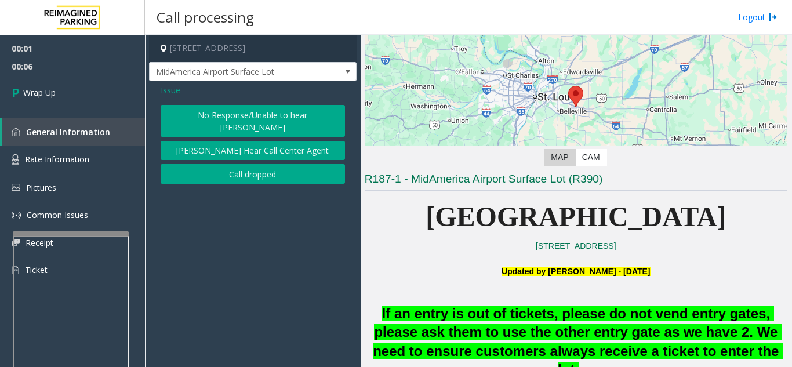
click at [228, 172] on div "Issue No Response/Unable to hear parker Parker Cannot Hear Call Center Agent Ca…" at bounding box center [253, 135] width 208 height 108
click at [229, 164] on button "Call dropped" at bounding box center [253, 174] width 184 height 20
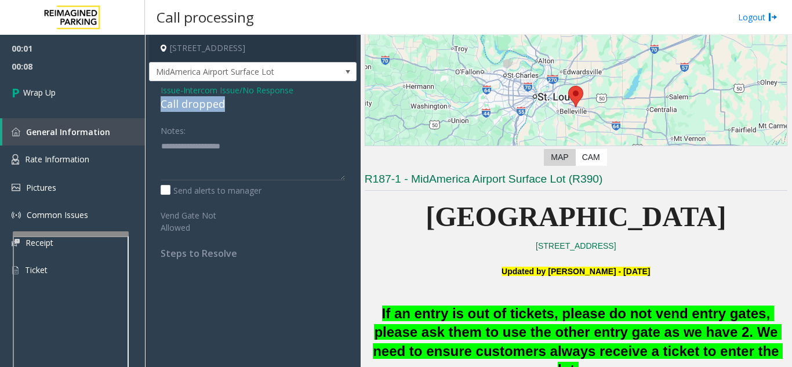
drag, startPoint x: 153, startPoint y: 100, endPoint x: 227, endPoint y: 103, distance: 73.7
click at [227, 103] on div "Issue - Intercom Issue/No Response Call dropped Notes: Send alerts to manager V…" at bounding box center [253, 176] width 208 height 190
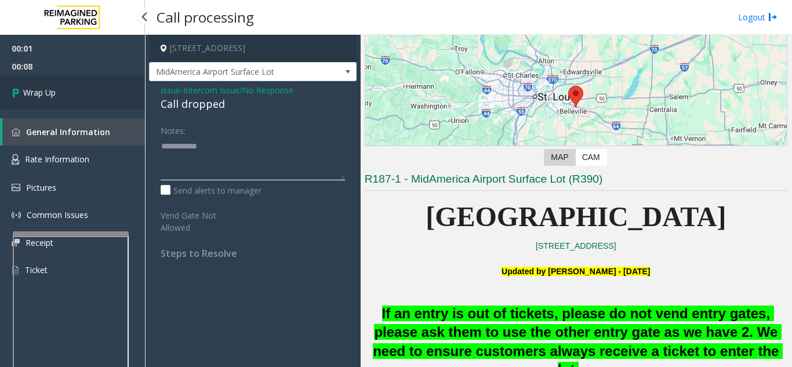
type textarea "**********"
click at [100, 107] on link "Wrap Up" at bounding box center [72, 92] width 145 height 34
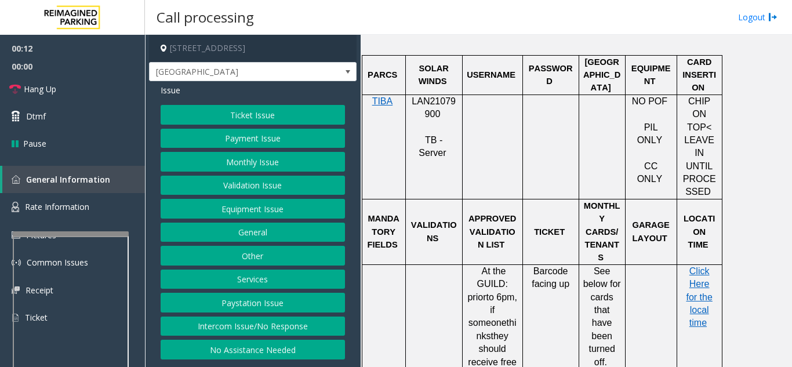
scroll to position [870, 0]
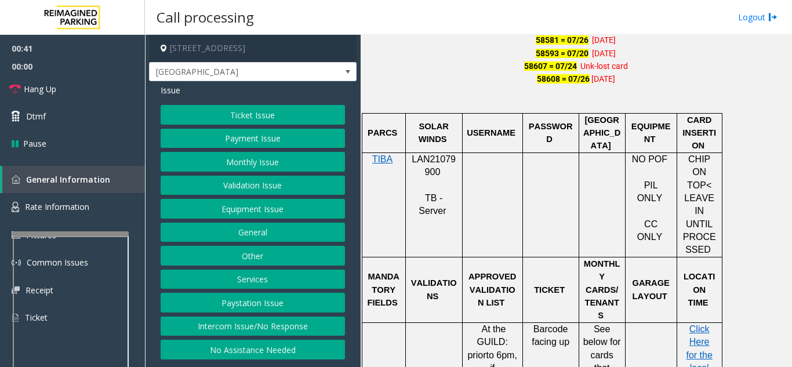
click at [235, 212] on button "Equipment Issue" at bounding box center [253, 209] width 184 height 20
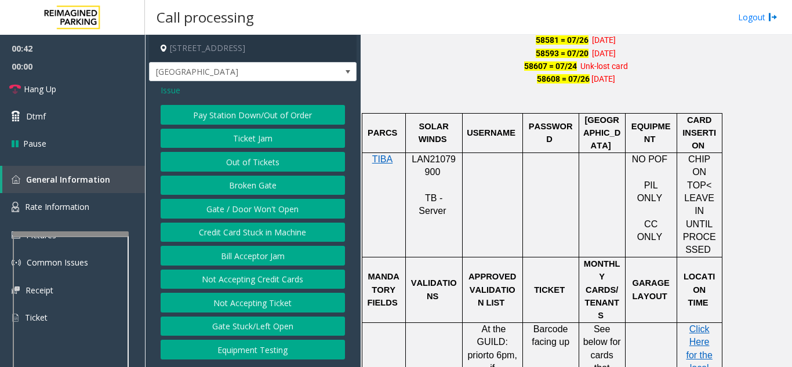
click at [235, 212] on button "Gate / Door Won't Open" at bounding box center [253, 209] width 184 height 20
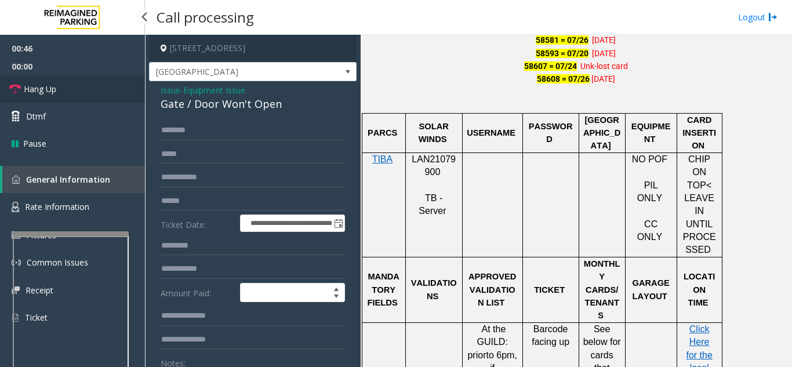
click at [79, 97] on link "Hang Up" at bounding box center [72, 88] width 145 height 27
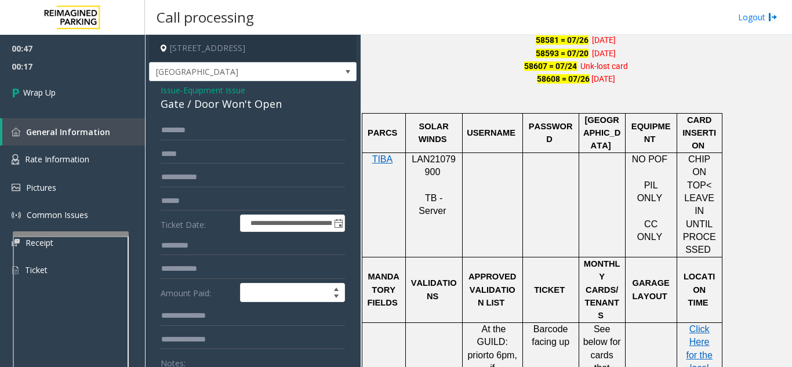
scroll to position [116, 0]
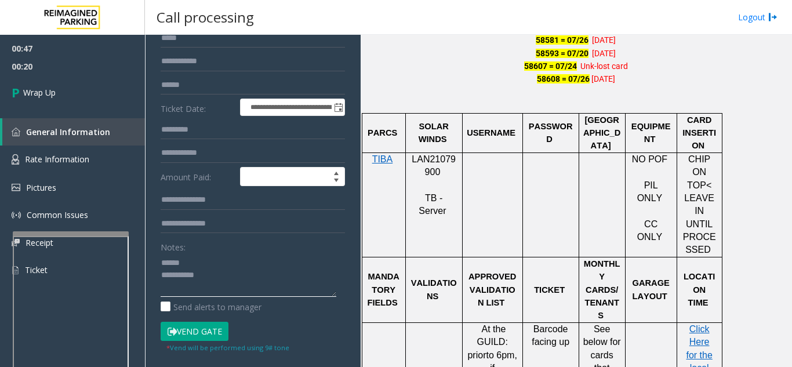
click at [205, 257] on textarea at bounding box center [249, 274] width 176 height 43
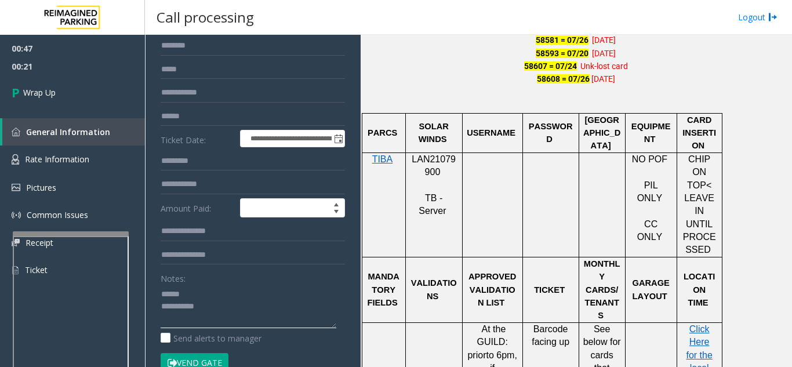
scroll to position [58, 0]
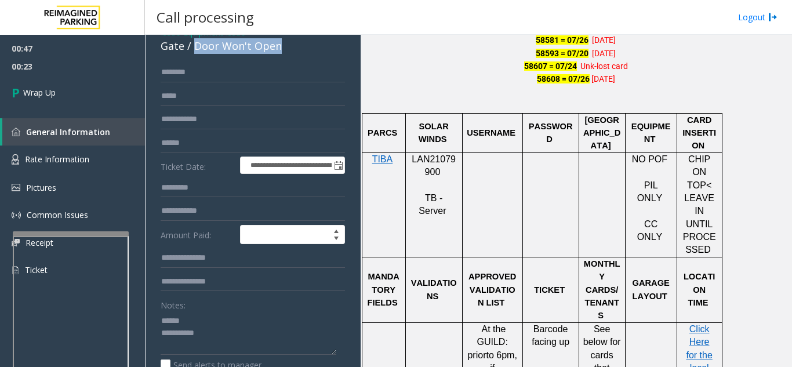
drag, startPoint x: 194, startPoint y: 49, endPoint x: 282, endPoint y: 53, distance: 88.8
click at [282, 53] on div "Gate / Door Won't Open" at bounding box center [253, 46] width 184 height 16
click at [264, 337] on textarea at bounding box center [249, 332] width 176 height 43
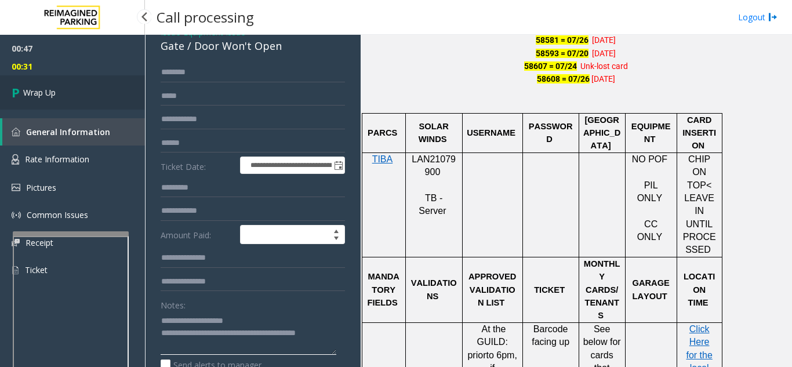
type textarea "**********"
click at [73, 96] on link "Wrap Up" at bounding box center [72, 92] width 145 height 34
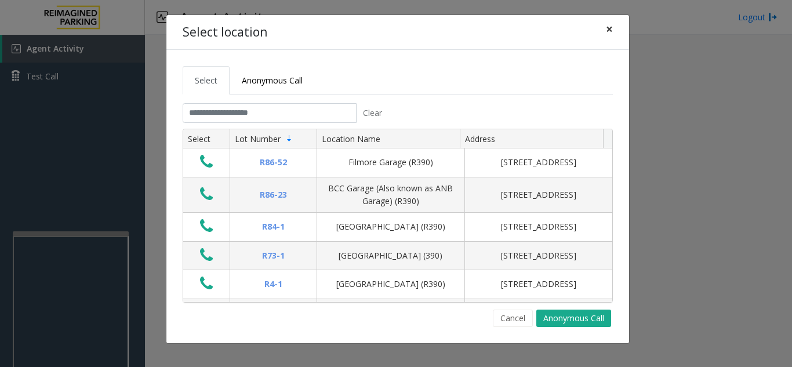
click at [609, 28] on span "×" at bounding box center [609, 29] width 7 height 16
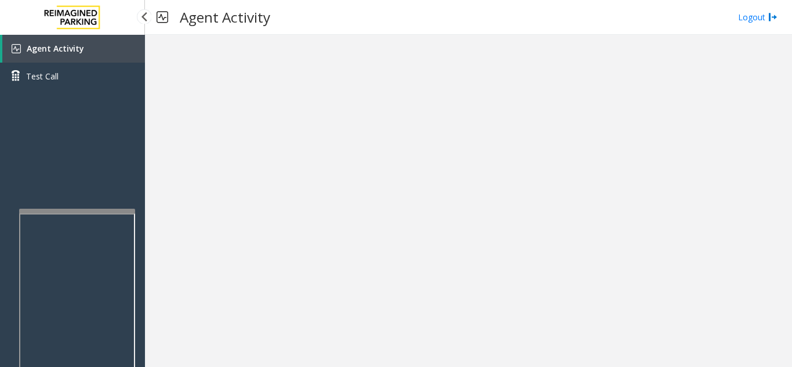
click at [72, 209] on div at bounding box center [77, 211] width 116 height 5
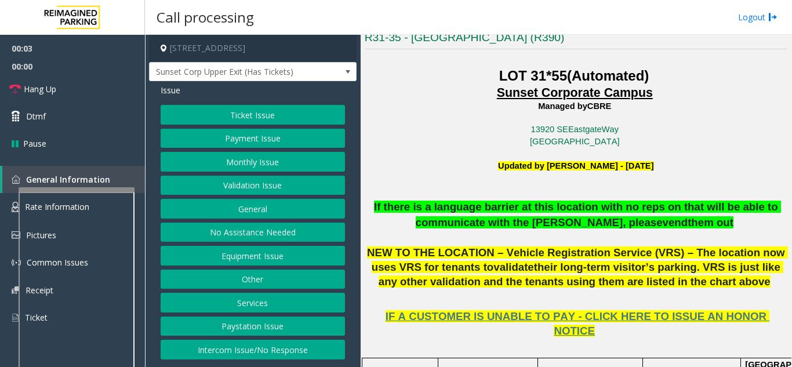
scroll to position [290, 0]
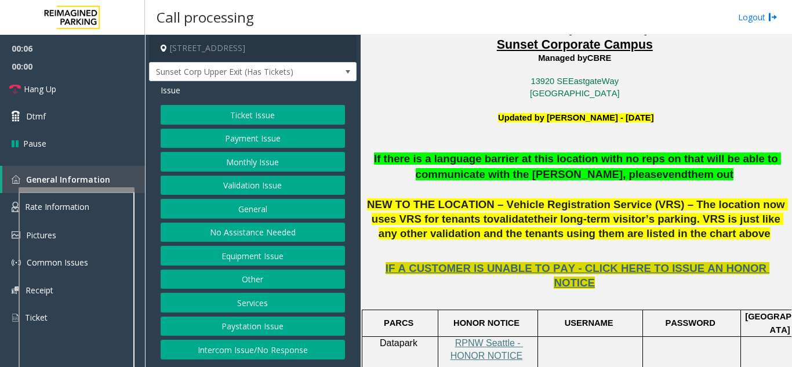
click at [714, 269] on span "IF A CUSTOMER IS UNABLE TO PAY - CLICK HERE TO ISSUE AN HONOR NOTICE" at bounding box center [577, 275] width 384 height 27
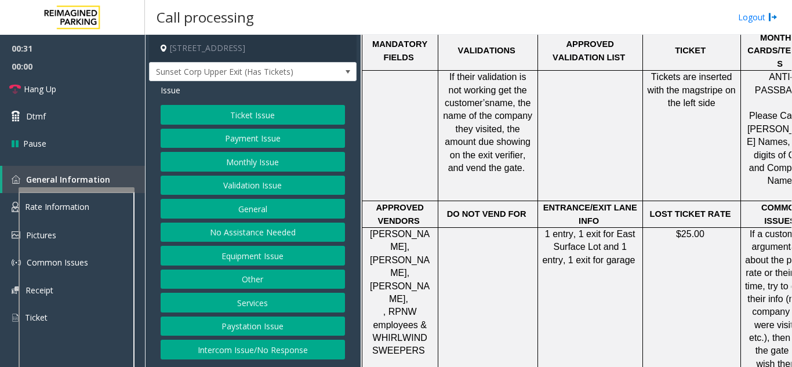
scroll to position [638, 0]
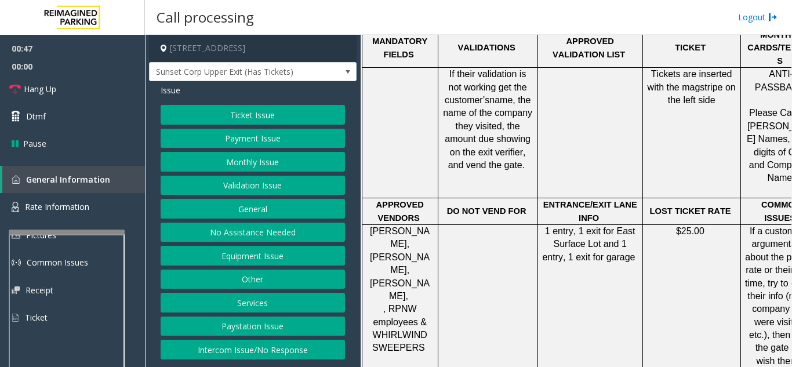
click at [63, 233] on div at bounding box center [67, 232] width 116 height 5
click at [234, 188] on button "Validation Issue" at bounding box center [253, 186] width 184 height 20
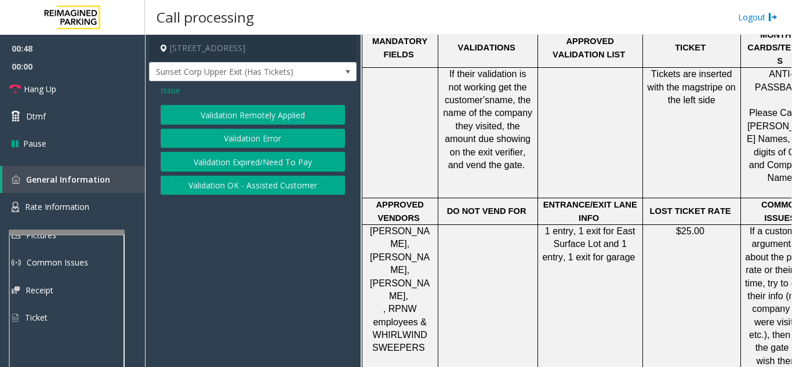
click at [245, 140] on button "Validation Error" at bounding box center [253, 139] width 184 height 20
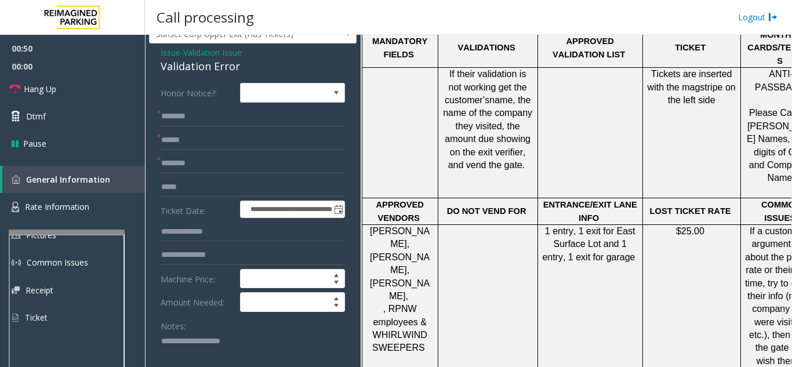
scroll to position [58, 0]
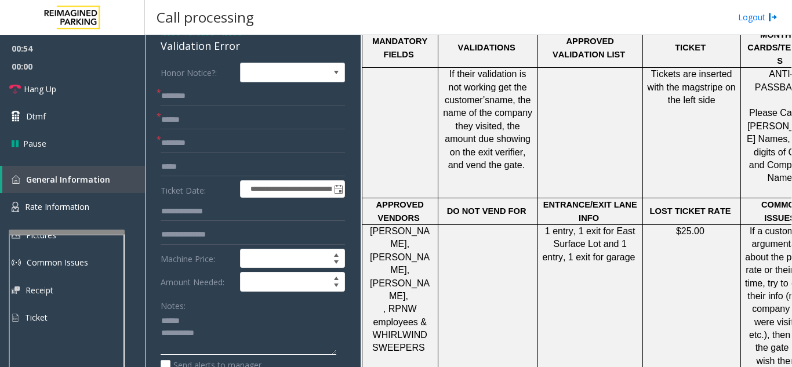
click at [201, 332] on textarea at bounding box center [249, 333] width 176 height 43
drag, startPoint x: 150, startPoint y: 57, endPoint x: 258, endPoint y: 54, distance: 107.9
click at [258, 54] on div "**********" at bounding box center [253, 365] width 208 height 685
type textarea "**********"
click at [209, 119] on form "**********" at bounding box center [253, 237] width 184 height 349
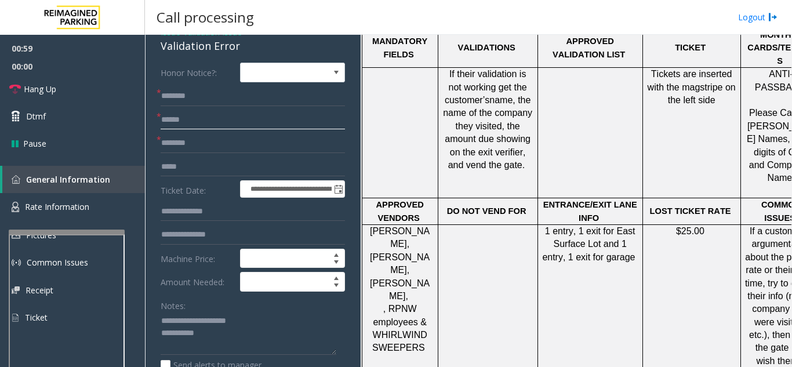
click at [208, 130] on input "text" at bounding box center [253, 120] width 184 height 20
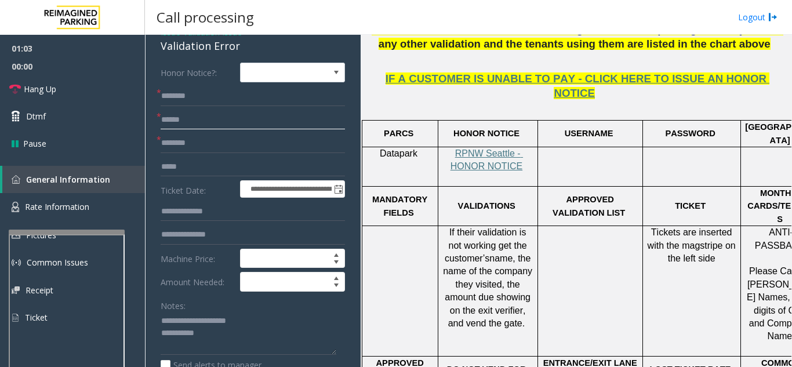
scroll to position [464, 0]
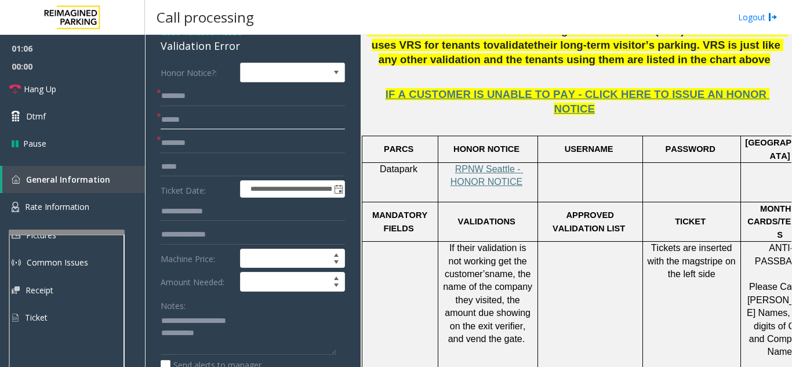
click at [255, 130] on input "text" at bounding box center [253, 120] width 184 height 20
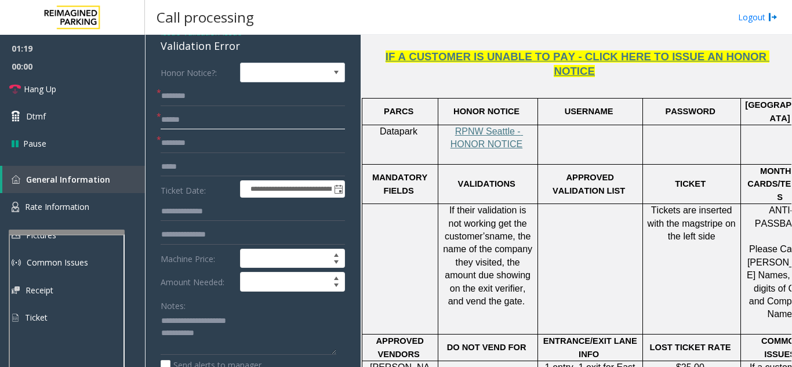
scroll to position [522, 0]
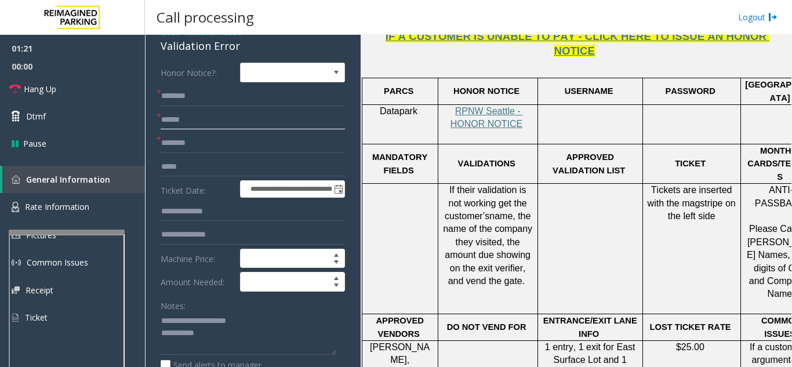
type input "******"
click at [205, 153] on input "text" at bounding box center [253, 143] width 184 height 20
type input "******"
click at [241, 100] on input "text" at bounding box center [253, 96] width 184 height 20
type input "******"
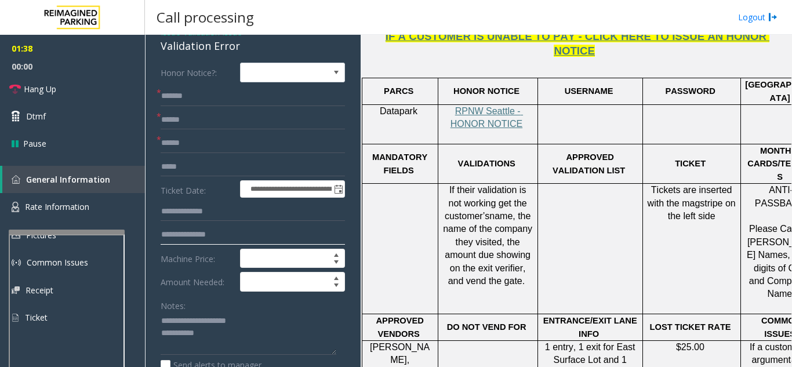
click at [225, 245] on input "text" at bounding box center [253, 235] width 184 height 20
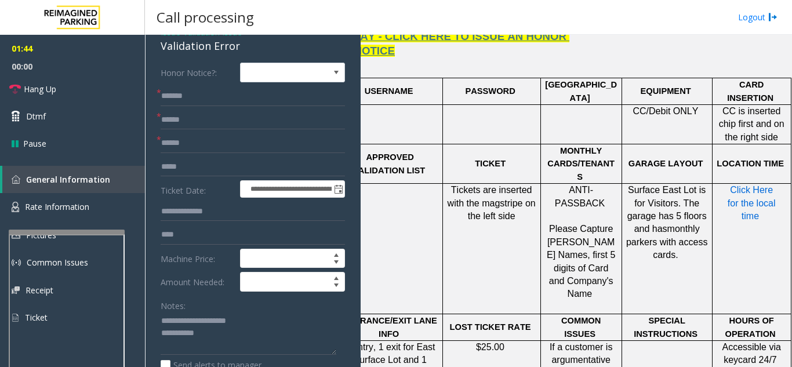
click at [737, 185] on span "Click Here for the local time" at bounding box center [752, 203] width 50 height 36
click at [220, 242] on input "***" at bounding box center [253, 235] width 184 height 20
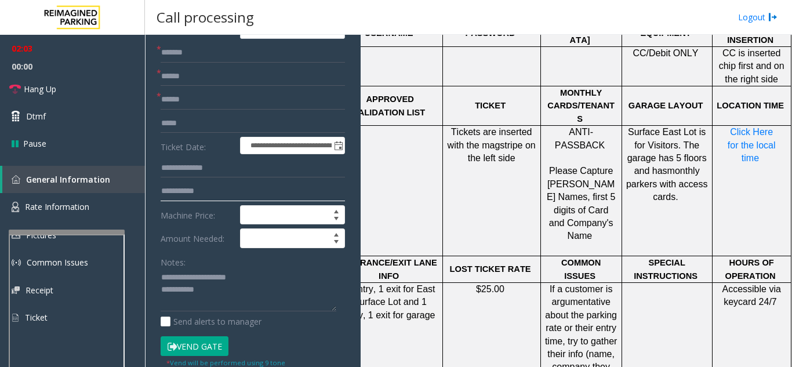
scroll to position [116, 0]
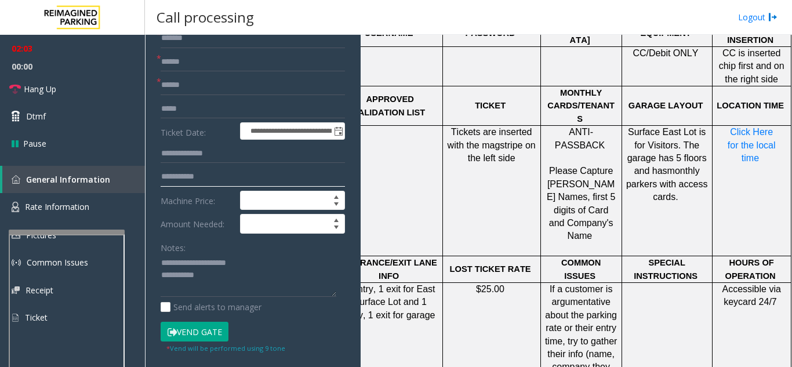
type input "**********"
click at [206, 341] on button "Vend Gate" at bounding box center [195, 332] width 68 height 20
click at [235, 284] on textarea at bounding box center [249, 275] width 176 height 43
type textarea "**********"
click at [277, 259] on div "Notes:" at bounding box center [253, 268] width 184 height 60
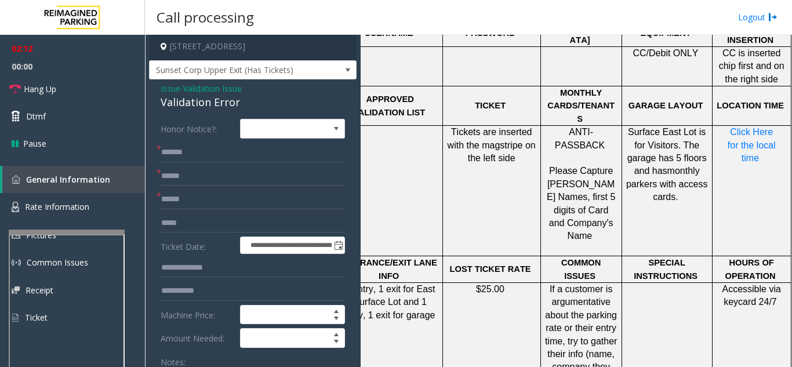
scroll to position [0, 0]
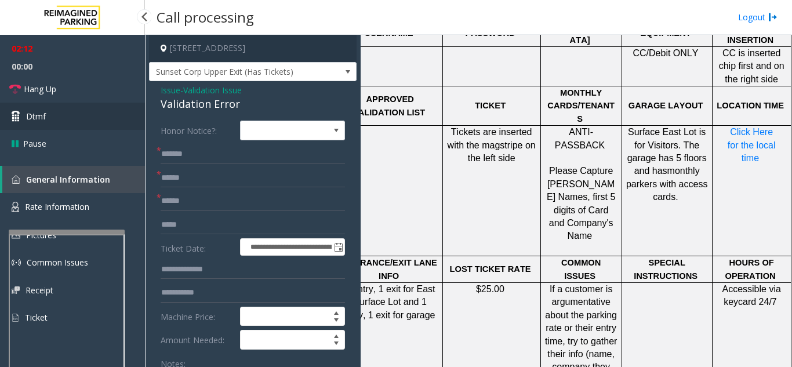
click at [72, 104] on link "Dtmf" at bounding box center [72, 116] width 145 height 27
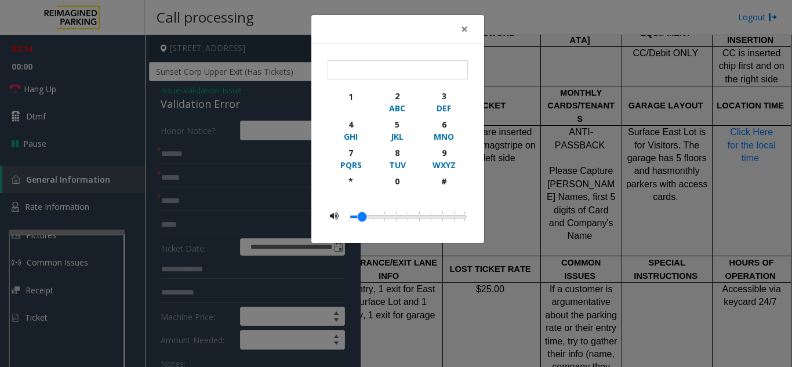
click at [75, 93] on div "× 1 2 ABC 3 DEF 4 GHI 5 JKL 6 MNO 7 PQRS 8 TUV 9 WXYZ * 0 #" at bounding box center [396, 183] width 792 height 367
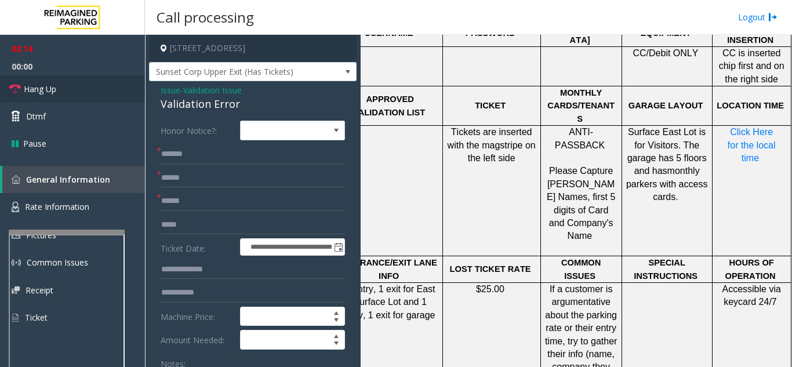
click at [79, 85] on link "Hang Up" at bounding box center [72, 88] width 145 height 27
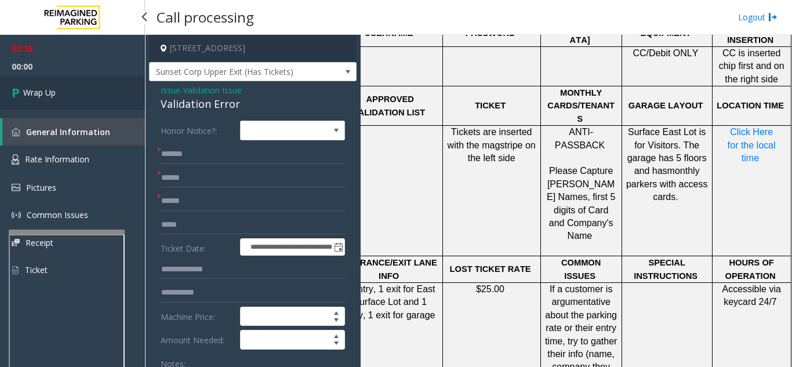
click at [89, 93] on link "Wrap Up" at bounding box center [72, 92] width 145 height 34
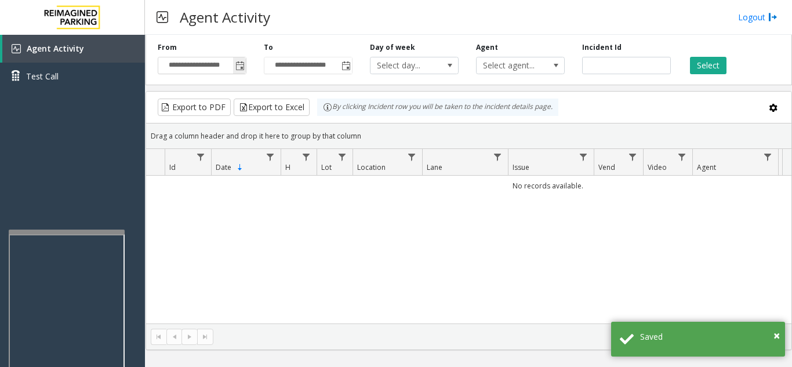
click at [243, 65] on span "Toggle popup" at bounding box center [239, 65] width 9 height 9
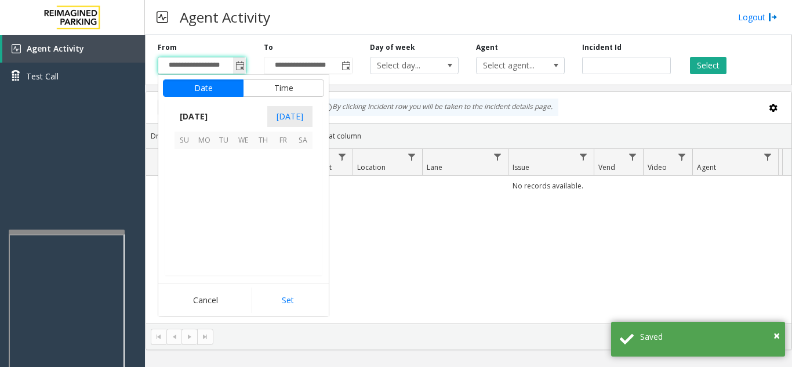
scroll to position [207911, 0]
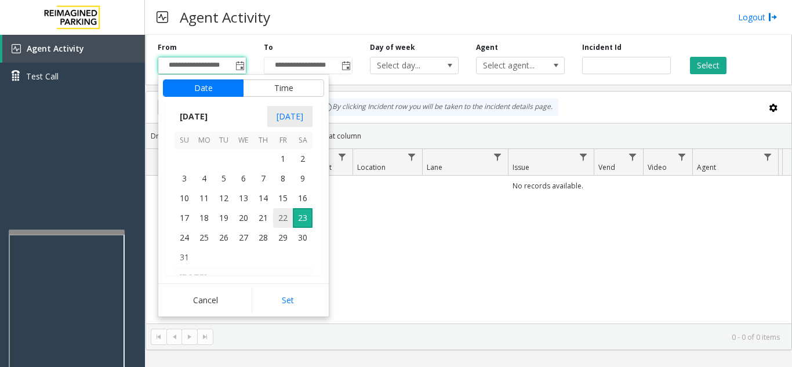
click at [285, 217] on span "22" at bounding box center [283, 218] width 20 height 20
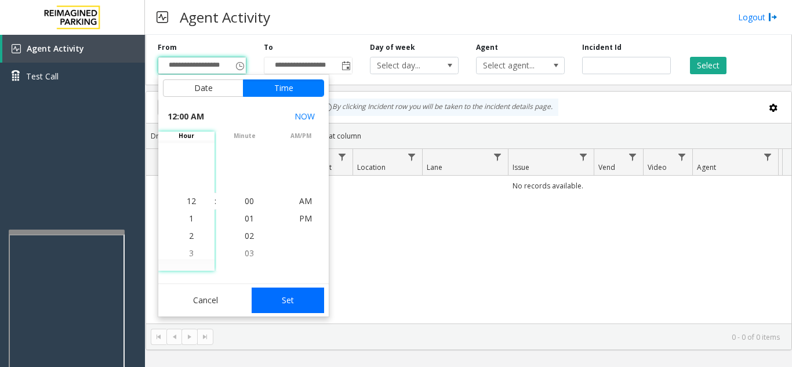
click at [292, 299] on button "Set" at bounding box center [288, 301] width 73 height 26
type input "**********"
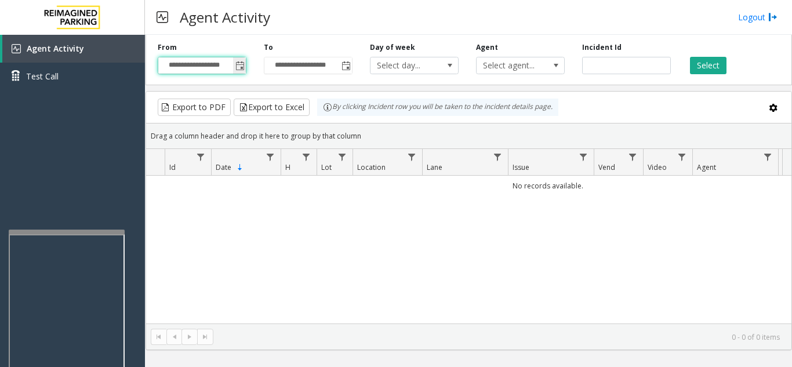
click at [242, 68] on span "Toggle popup" at bounding box center [239, 65] width 9 height 9
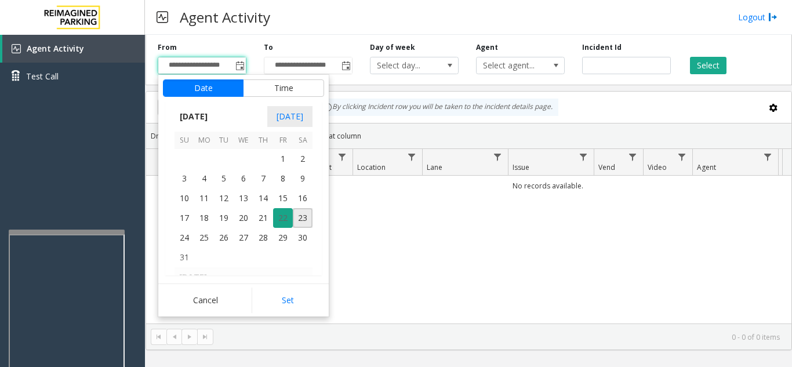
click at [282, 223] on span "22" at bounding box center [283, 218] width 20 height 20
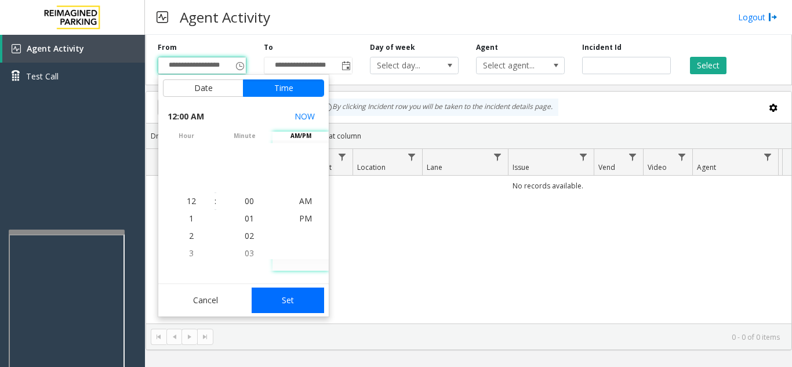
click at [296, 312] on button "Set" at bounding box center [288, 301] width 73 height 26
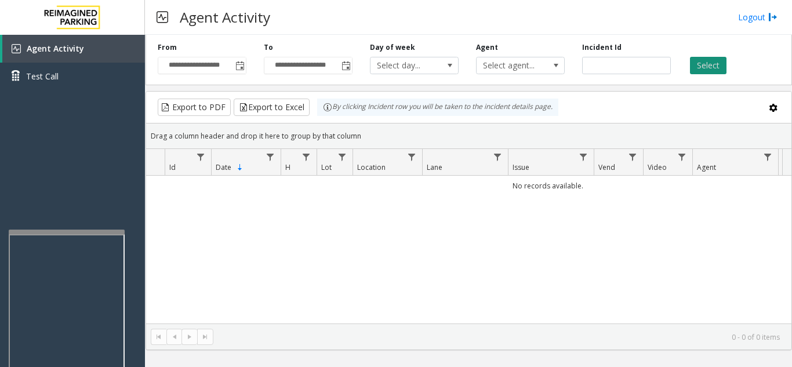
drag, startPoint x: 704, startPoint y: 64, endPoint x: 666, endPoint y: 71, distance: 38.9
click at [704, 66] on button "Select" at bounding box center [708, 65] width 37 height 17
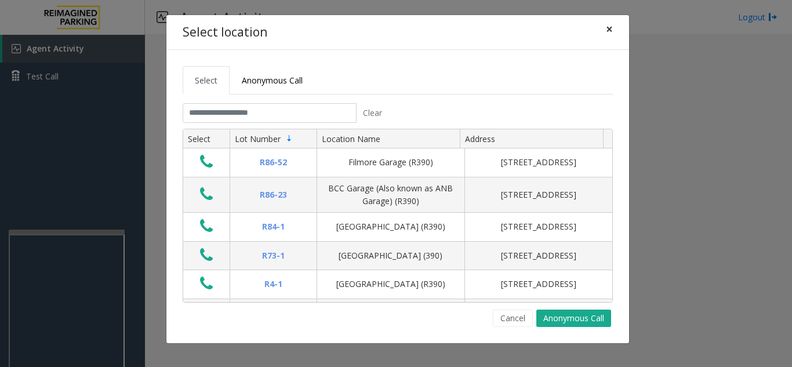
click at [613, 29] on button "×" at bounding box center [609, 29] width 23 height 28
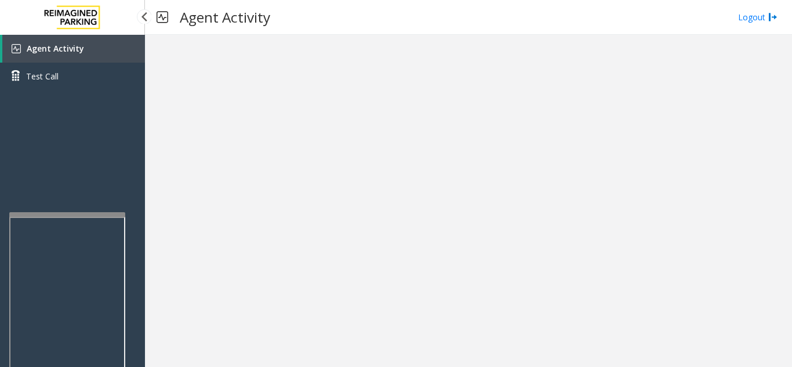
click at [57, 206] on app-root "Agent Activity Test Call × Close Powered by Umojo © 2025 Agent Activity Logout ×" at bounding box center [396, 183] width 792 height 367
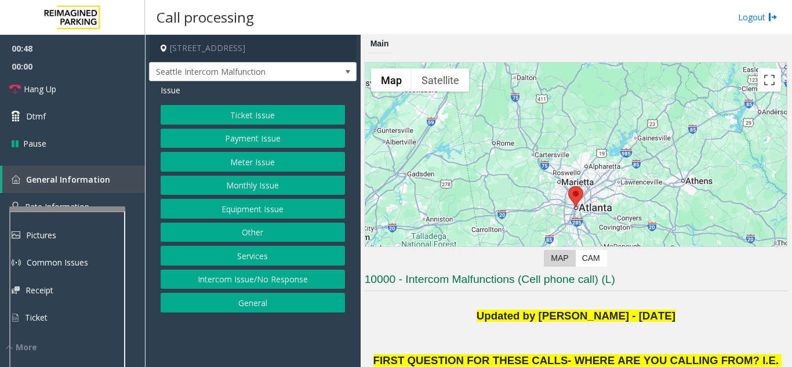
click at [257, 214] on button "Equipment Issue" at bounding box center [253, 209] width 184 height 20
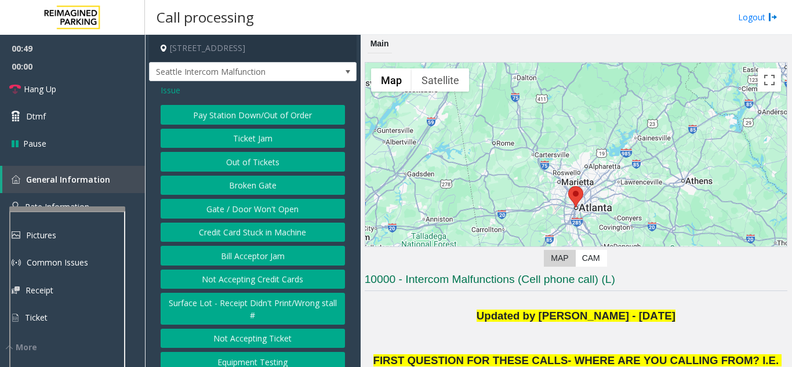
click at [257, 214] on button "Gate / Door Won't Open" at bounding box center [253, 209] width 184 height 20
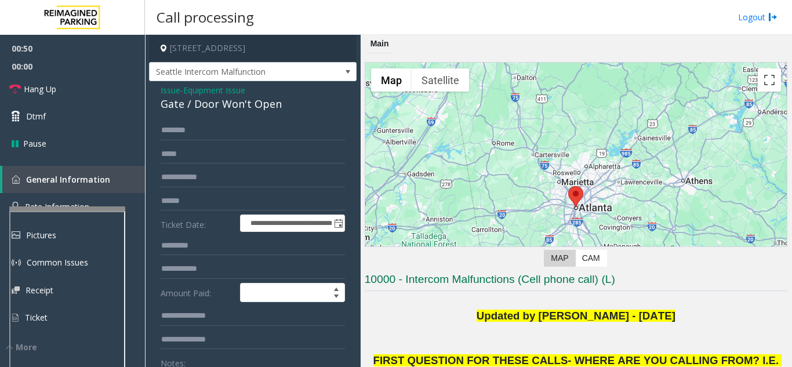
scroll to position [58, 0]
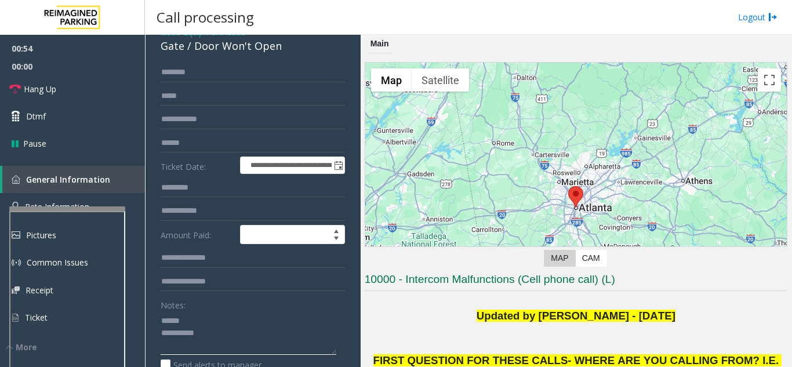
click at [198, 322] on textarea at bounding box center [249, 332] width 176 height 43
drag, startPoint x: 193, startPoint y: 57, endPoint x: 305, endPoint y: 62, distance: 112.0
click at [305, 54] on div "Gate / Door Won't Open" at bounding box center [253, 46] width 184 height 16
click at [258, 340] on textarea at bounding box center [249, 332] width 176 height 43
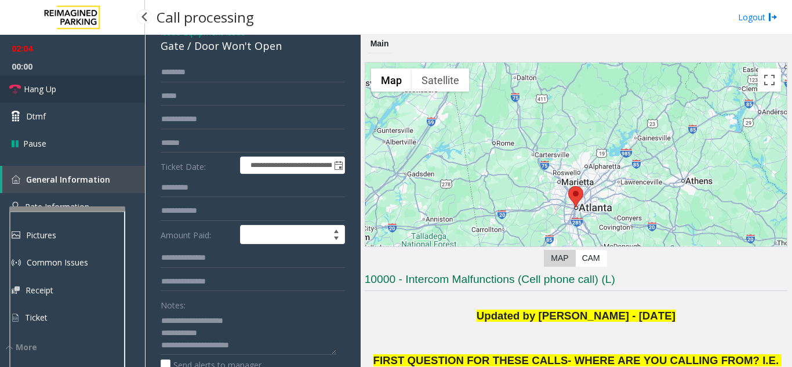
click at [91, 79] on link "Hang Up" at bounding box center [72, 88] width 145 height 27
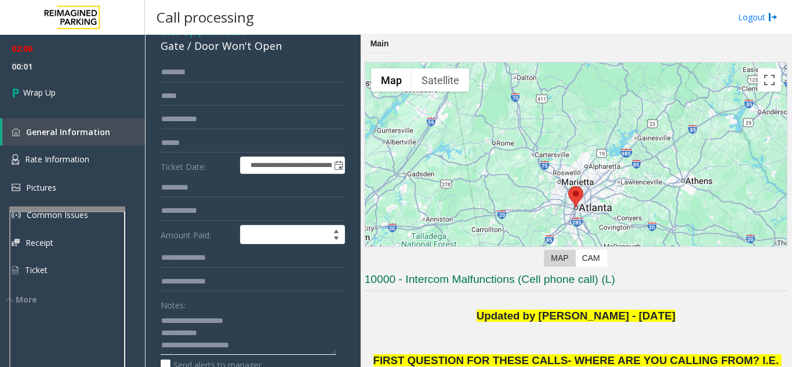
click at [242, 342] on textarea at bounding box center [249, 332] width 176 height 43
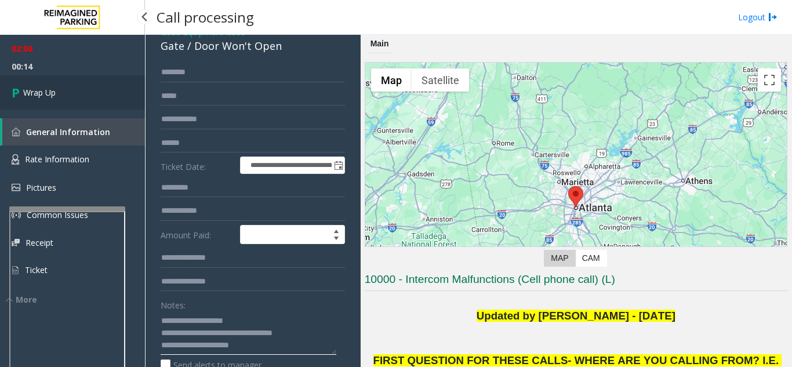
type textarea "**********"
click at [72, 100] on link "Wrap Up" at bounding box center [72, 92] width 145 height 34
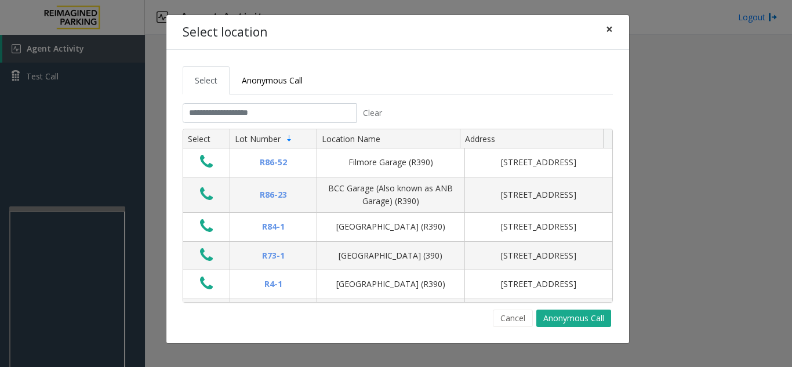
click at [610, 32] on span "×" at bounding box center [609, 29] width 7 height 16
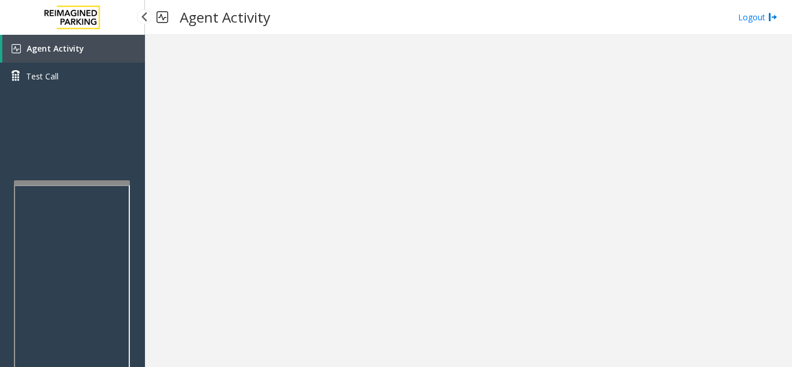
click at [60, 181] on div at bounding box center [72, 182] width 116 height 5
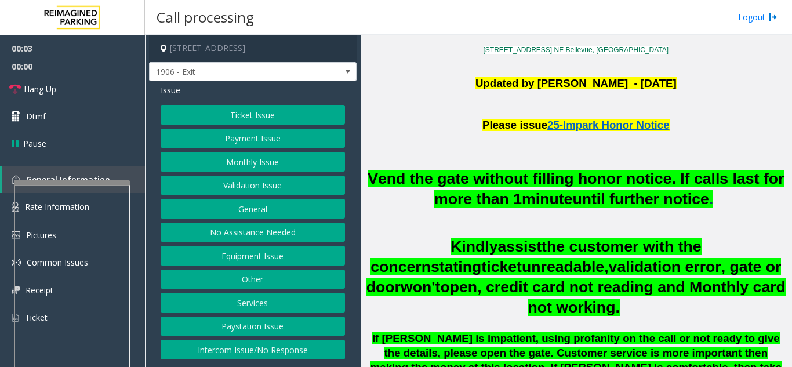
scroll to position [256, 0]
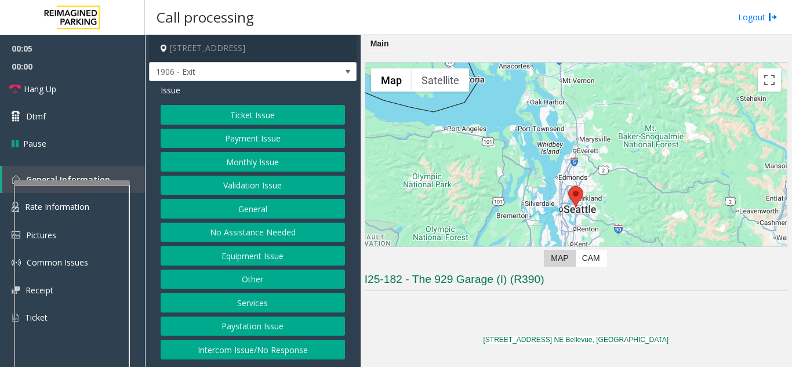
scroll to position [290, 0]
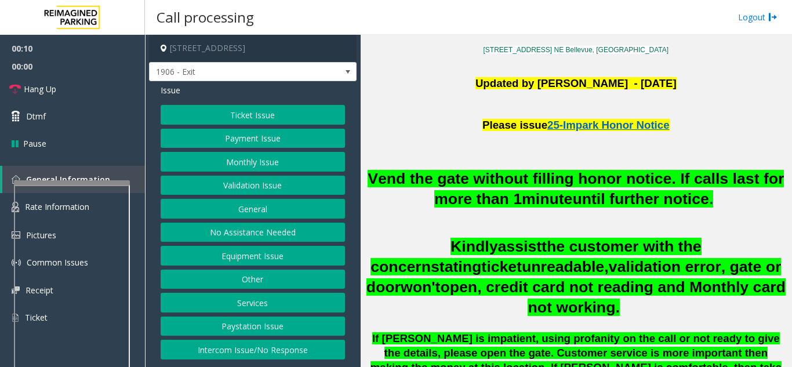
click at [255, 253] on button "Equipment Issue" at bounding box center [253, 256] width 184 height 20
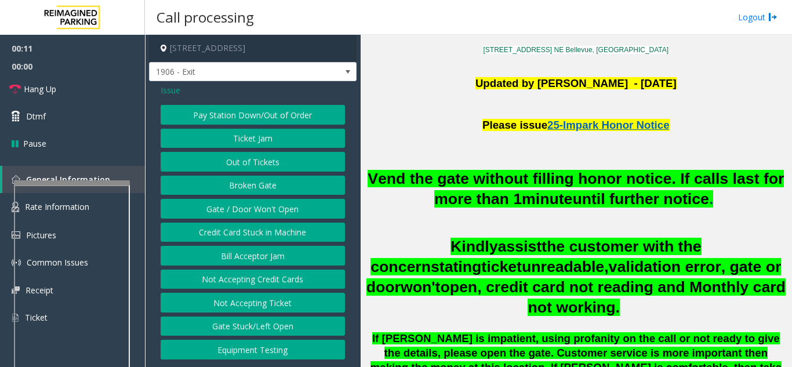
click at [252, 211] on button "Gate / Door Won't Open" at bounding box center [253, 209] width 184 height 20
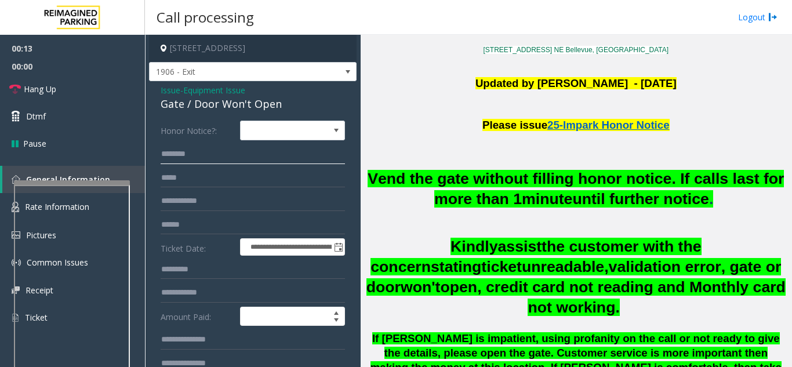
click at [235, 152] on input "text" at bounding box center [253, 154] width 184 height 20
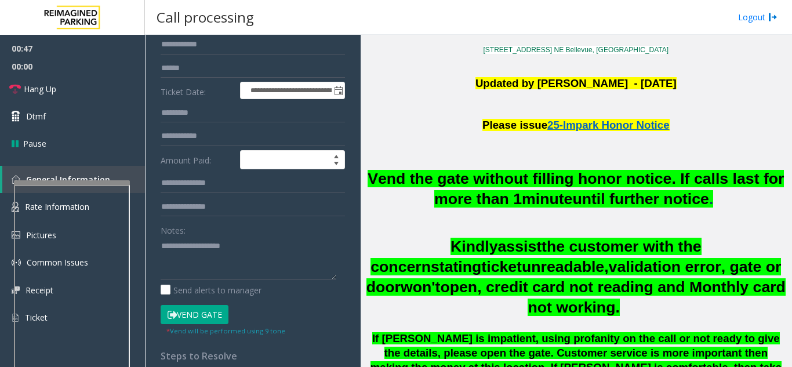
scroll to position [174, 0]
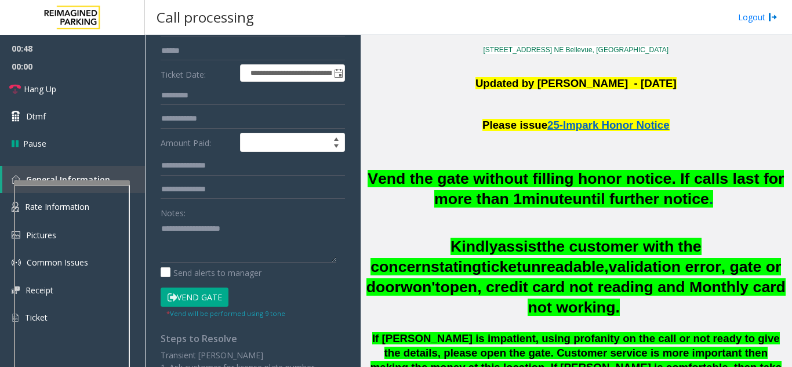
type input "*******"
click at [208, 301] on button "Vend Gate" at bounding box center [195, 298] width 68 height 20
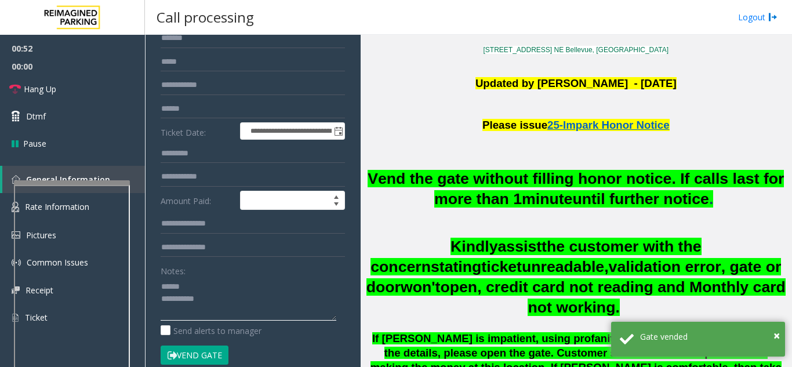
click at [216, 290] on textarea at bounding box center [249, 298] width 176 height 43
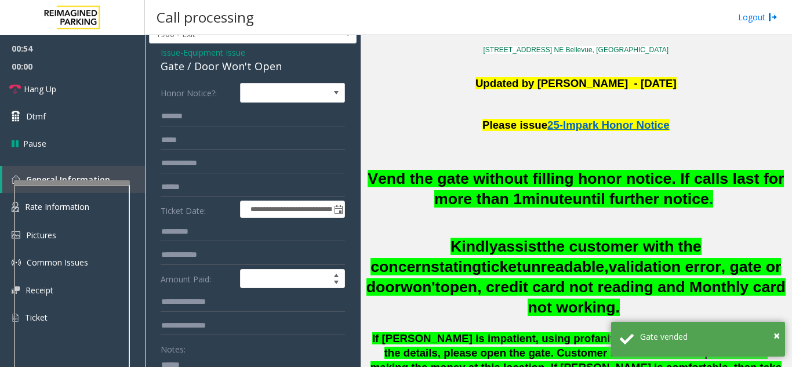
scroll to position [58, 0]
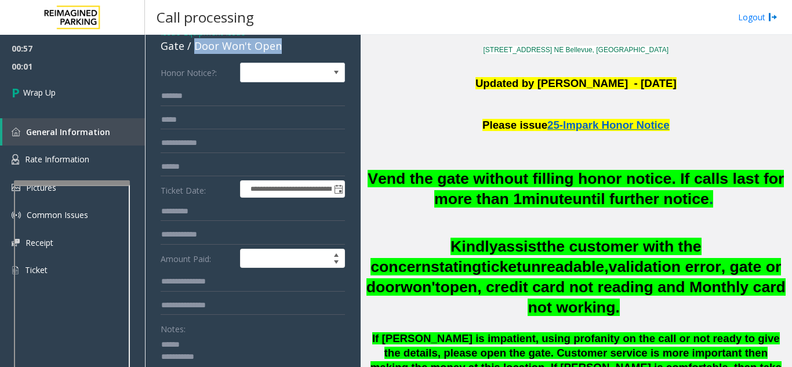
drag, startPoint x: 194, startPoint y: 47, endPoint x: 282, endPoint y: 52, distance: 87.7
click at [282, 52] on div "Gate / Door Won't Open" at bounding box center [253, 46] width 184 height 16
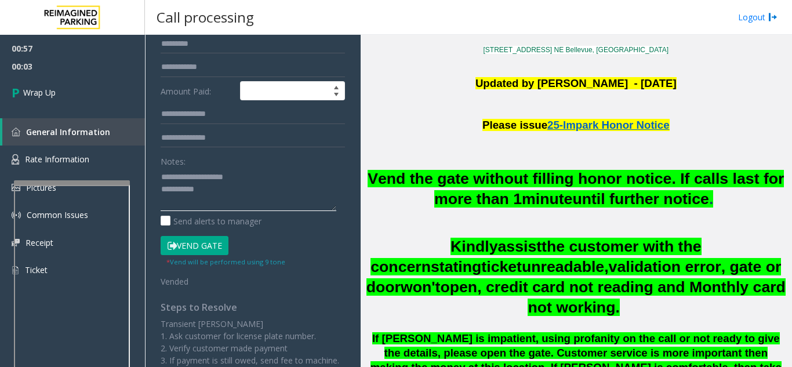
scroll to position [232, 0]
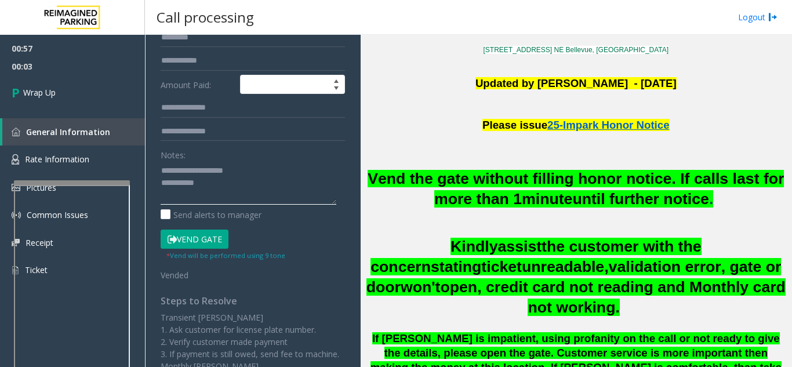
click at [260, 190] on textarea at bounding box center [249, 182] width 176 height 43
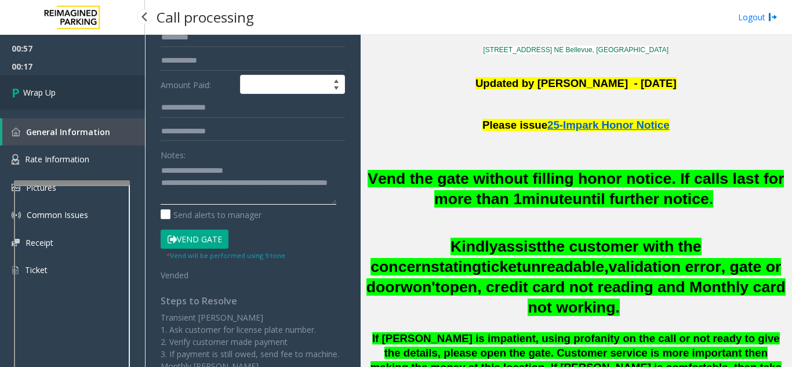
type textarea "**********"
click at [70, 90] on link "Wrap Up" at bounding box center [72, 92] width 145 height 34
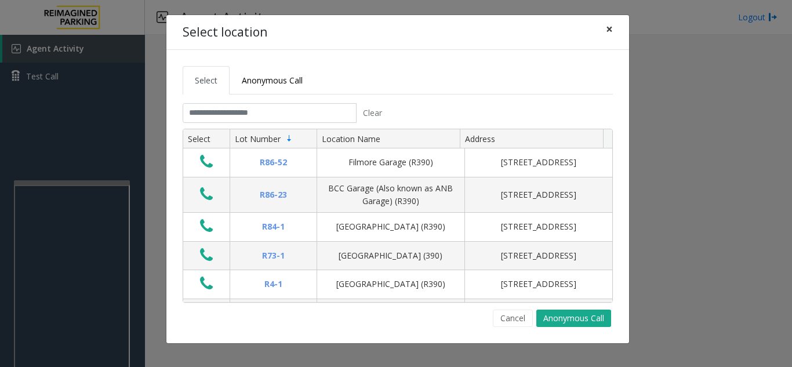
click at [610, 30] on span "×" at bounding box center [609, 29] width 7 height 16
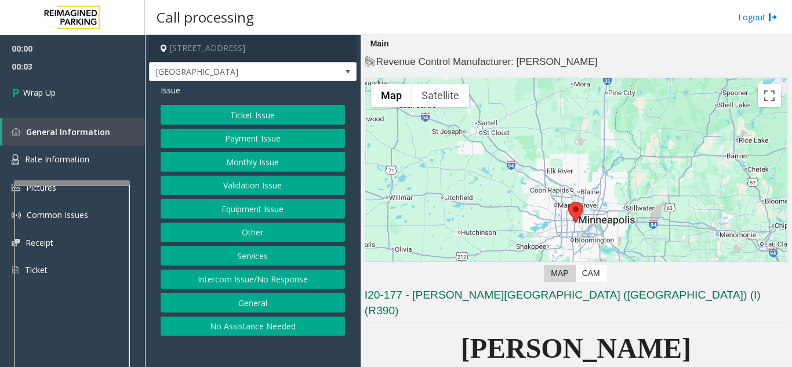
click at [278, 280] on button "Intercom Issue/No Response" at bounding box center [253, 280] width 184 height 20
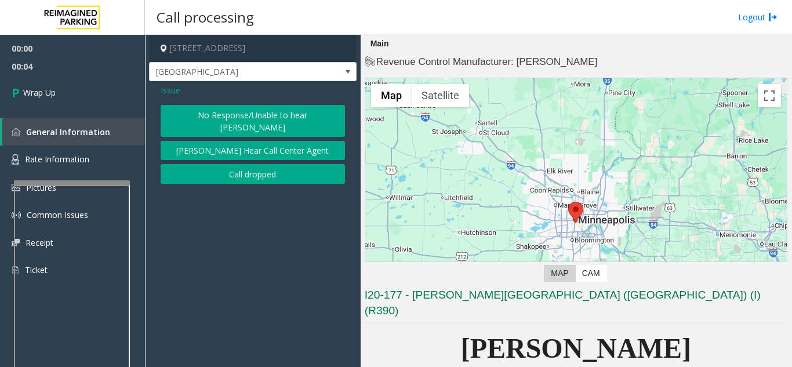
click at [250, 168] on button "Call dropped" at bounding box center [253, 174] width 184 height 20
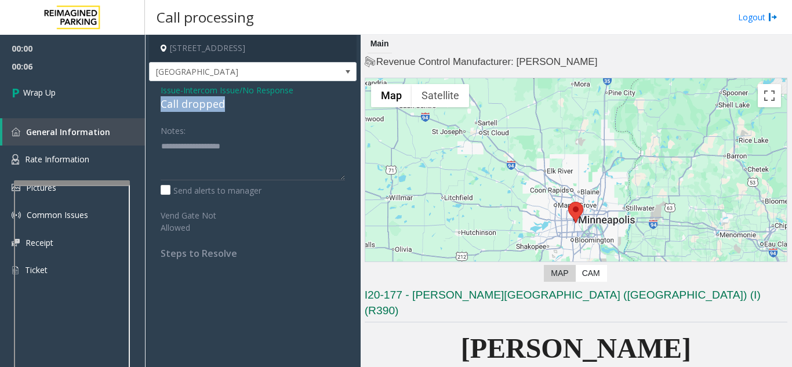
drag, startPoint x: 235, startPoint y: 107, endPoint x: 152, endPoint y: 104, distance: 82.9
click at [152, 104] on div "Issue - Intercom Issue/No Response Call dropped Notes: Send alerts to manager V…" at bounding box center [253, 176] width 208 height 190
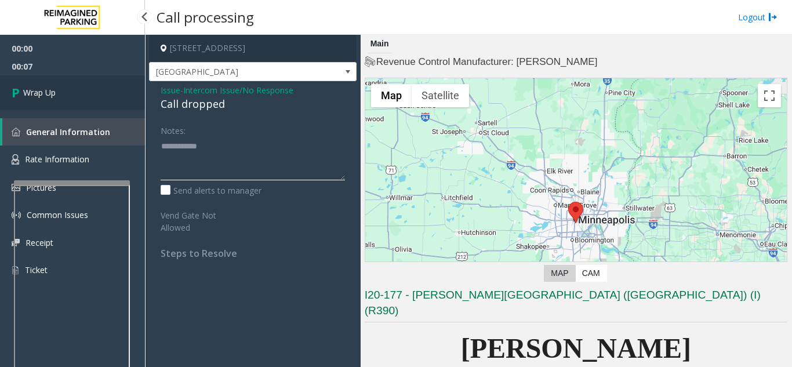
type textarea "**********"
click at [62, 100] on link "Wrap Up" at bounding box center [72, 92] width 145 height 34
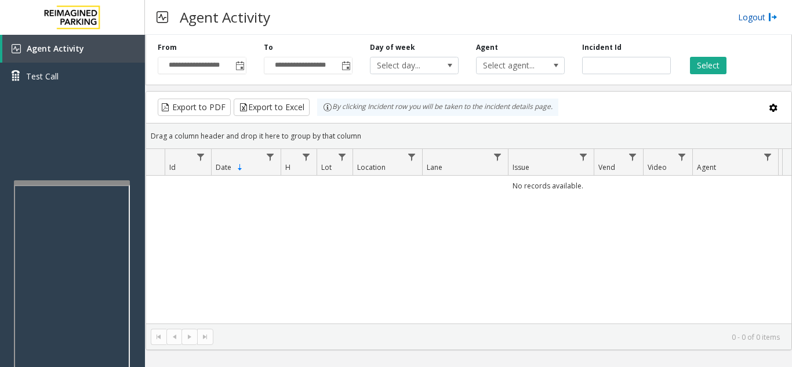
click at [744, 20] on link "Logout" at bounding box center [757, 17] width 39 height 12
